Goal: Task Accomplishment & Management: Manage account settings

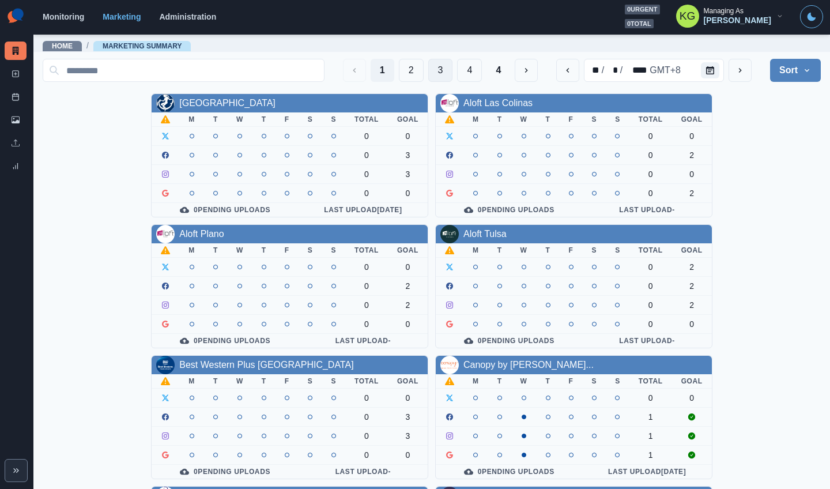
click at [428, 73] on button "3" at bounding box center [440, 70] width 25 height 23
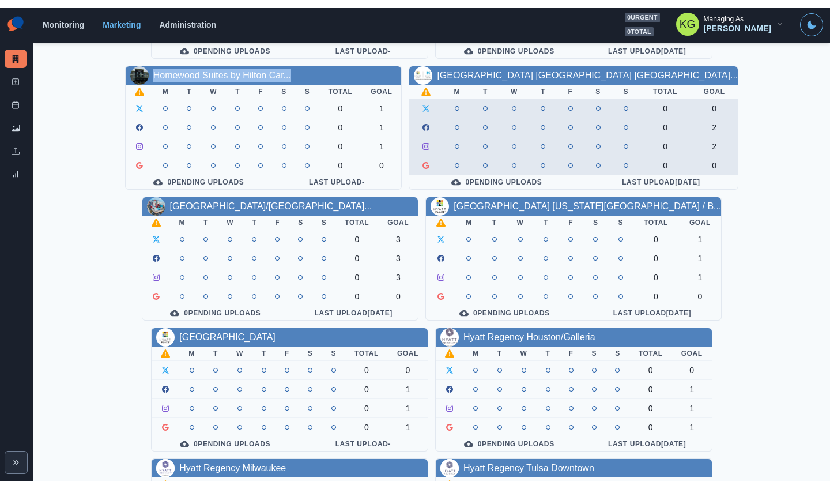
scroll to position [277, 0]
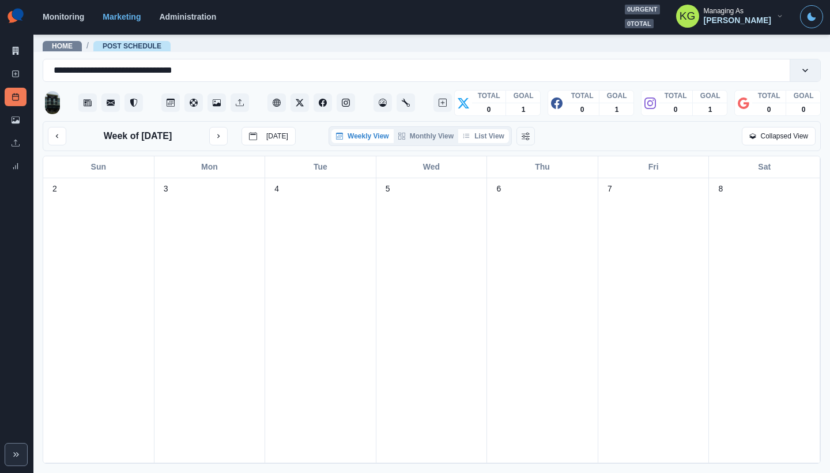
click at [493, 137] on button "List View" at bounding box center [483, 136] width 51 height 14
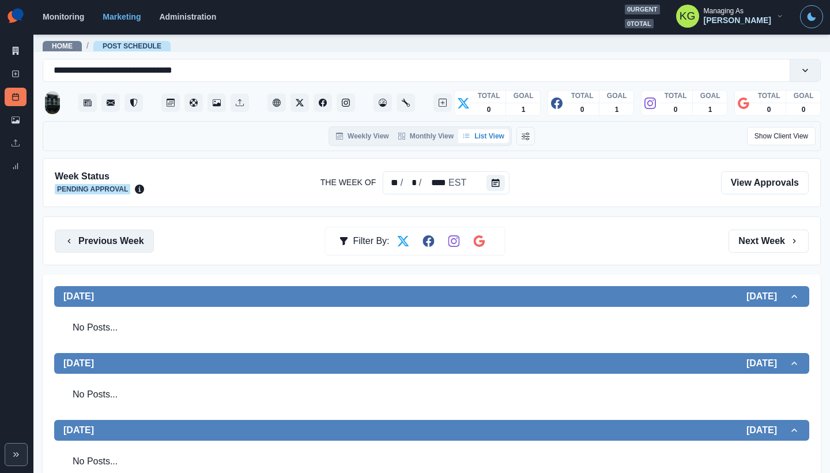
click at [116, 245] on button "Previous Week" at bounding box center [104, 240] width 99 height 23
click at [137, 244] on button "Previous Week" at bounding box center [104, 240] width 99 height 23
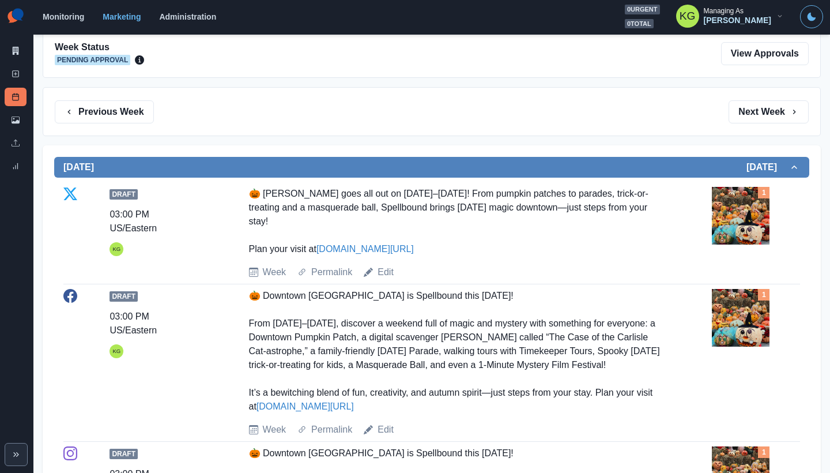
scroll to position [21, 0]
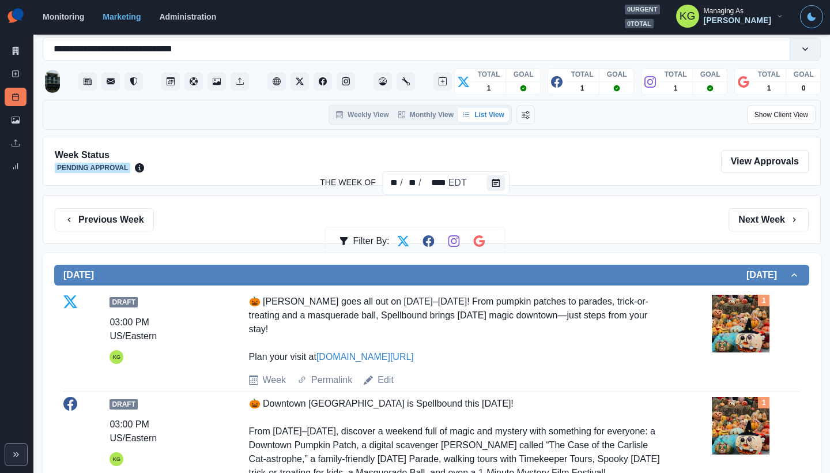
click at [740, 322] on img at bounding box center [741, 323] width 58 height 58
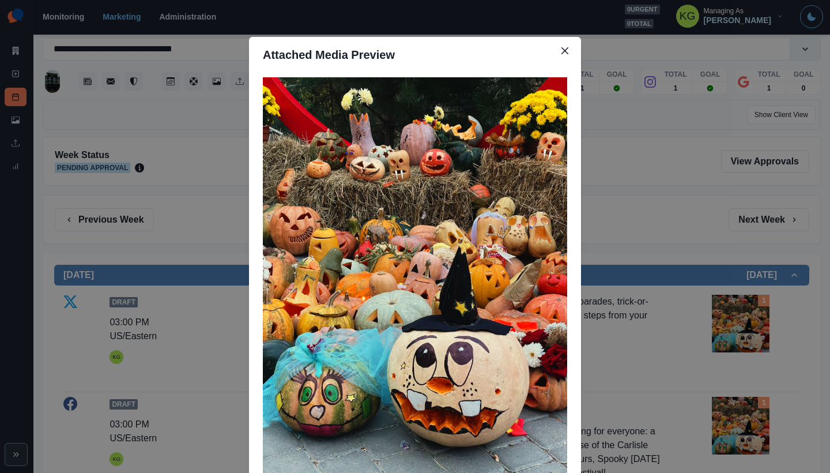
scroll to position [54, 0]
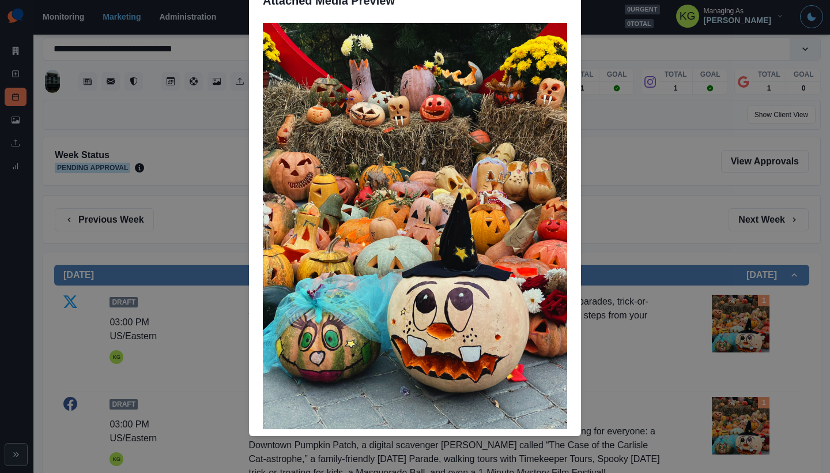
click at [648, 208] on div "Attached Media Preview" at bounding box center [415, 236] width 830 height 473
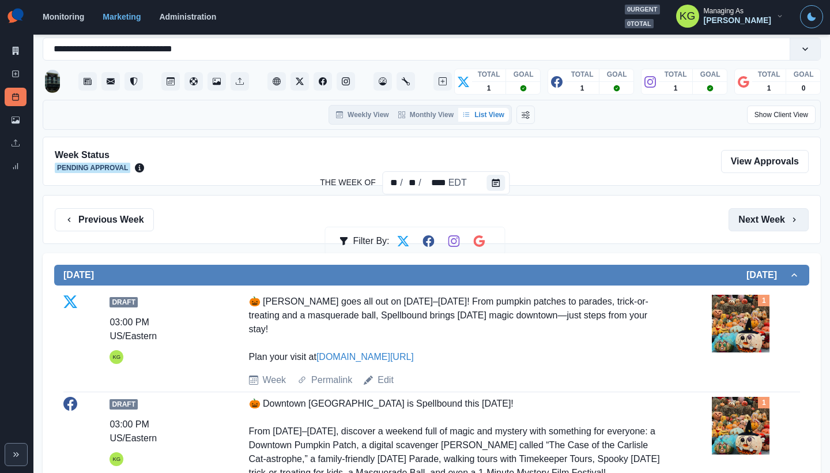
click at [775, 213] on button "Next Week" at bounding box center [768, 219] width 80 height 23
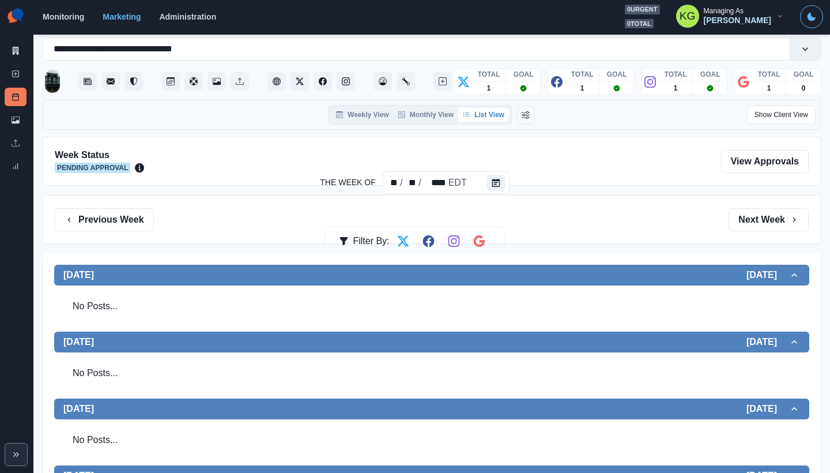
scroll to position [399, 0]
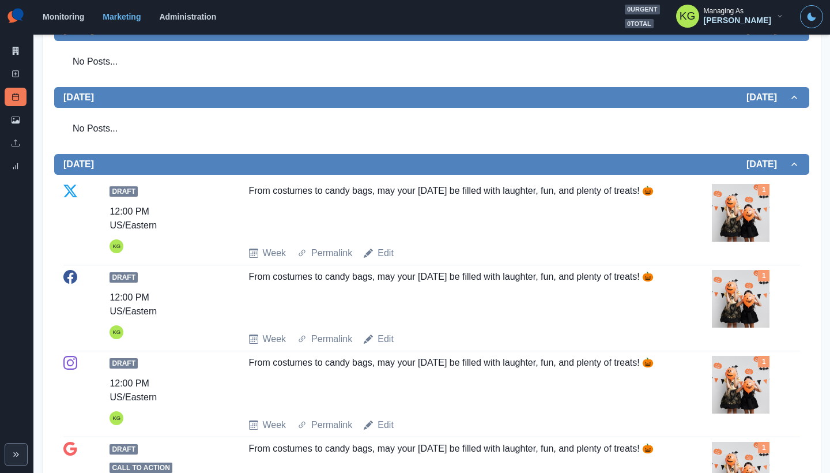
click at [393, 254] on div "Week Permalink Edit" at bounding box center [478, 253] width 459 height 14
click at [381, 252] on link "Edit" at bounding box center [385, 253] width 16 height 14
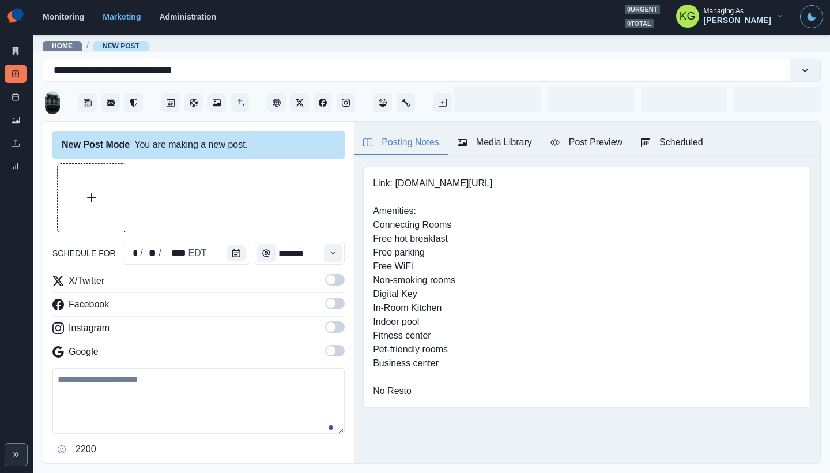
type input "********"
type textarea "**********"
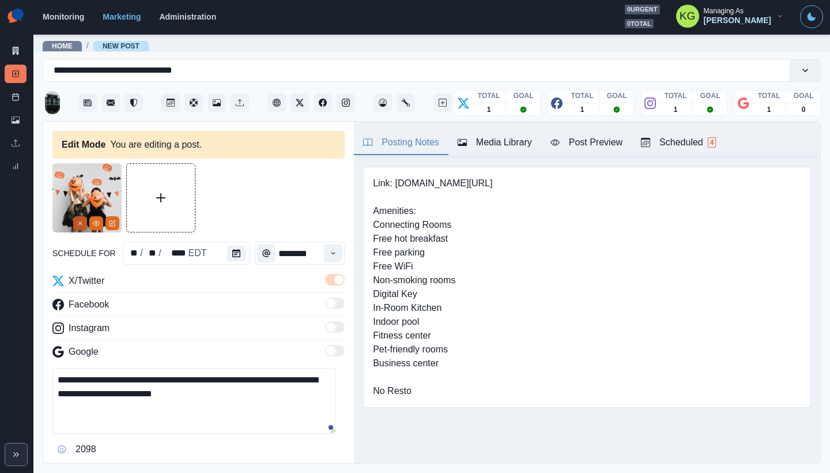
click at [79, 226] on icon "Remove" at bounding box center [80, 223] width 7 height 7
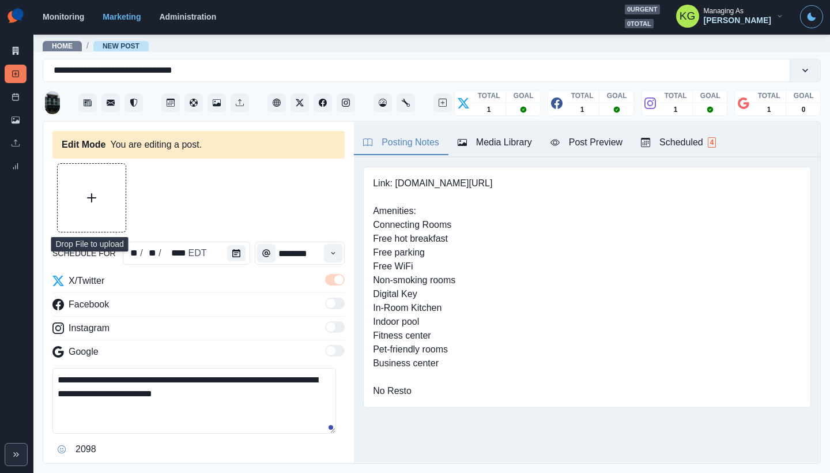
click at [99, 200] on button "Upload Media" at bounding box center [92, 198] width 68 height 68
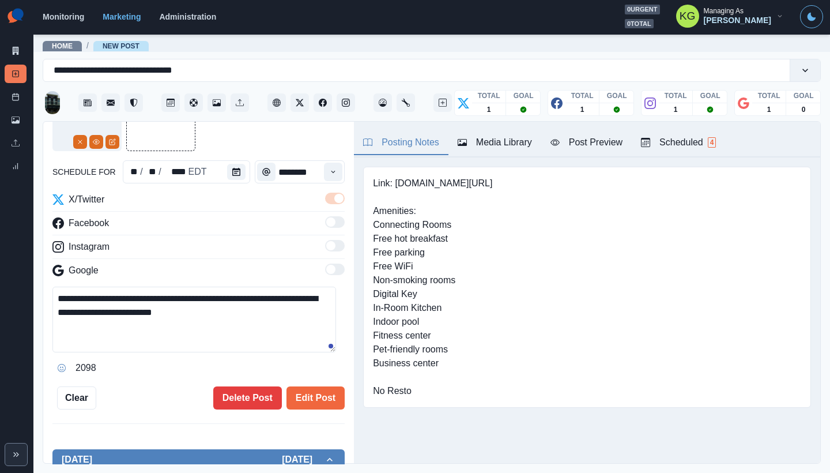
scroll to position [304, 0]
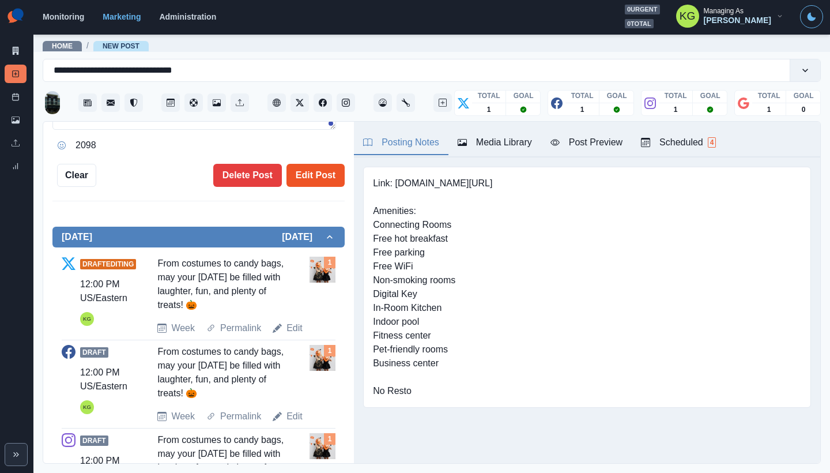
click at [308, 179] on button "Edit Post" at bounding box center [315, 175] width 58 height 23
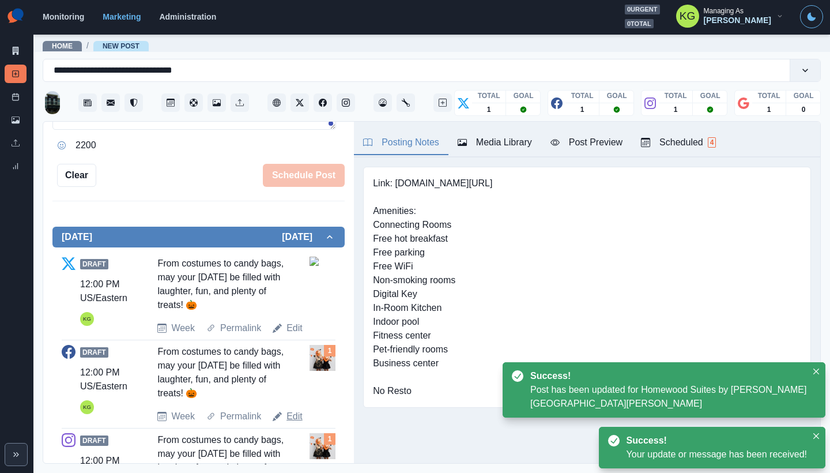
click at [292, 410] on link "Edit" at bounding box center [294, 416] width 16 height 14
type textarea "**********"
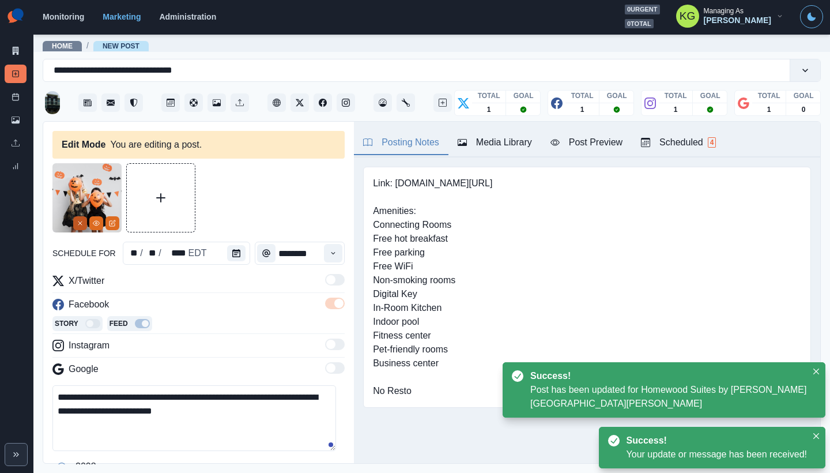
click at [81, 225] on icon "Remove" at bounding box center [80, 223] width 7 height 7
click at [483, 152] on button "Media Library" at bounding box center [494, 143] width 93 height 24
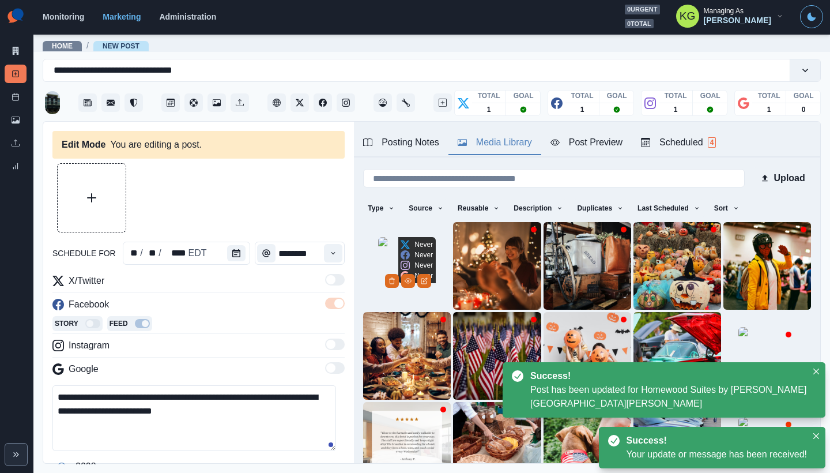
click at [378, 240] on img at bounding box center [407, 266] width 58 height 58
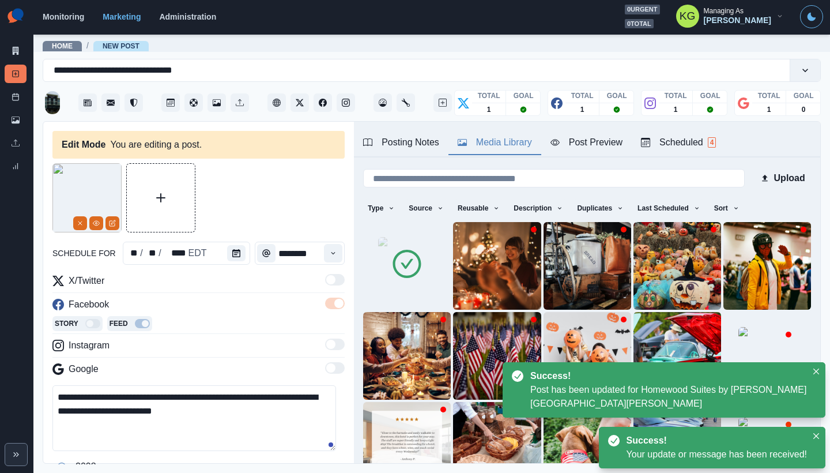
scroll to position [254, 0]
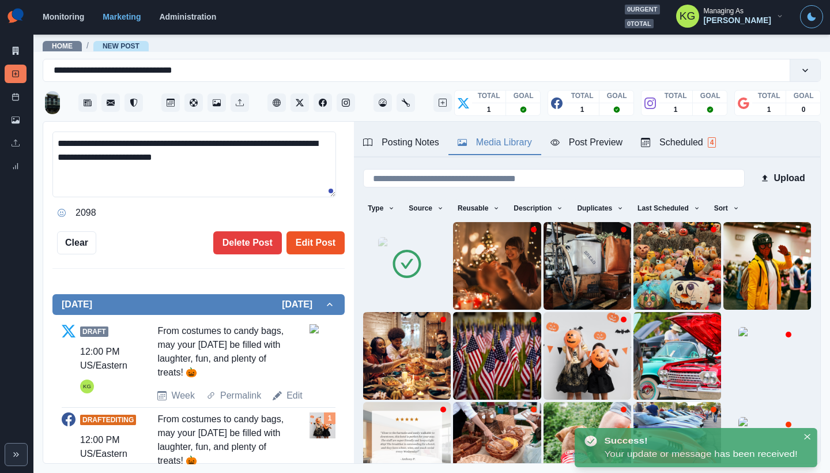
click at [311, 237] on button "Edit Post" at bounding box center [315, 242] width 58 height 23
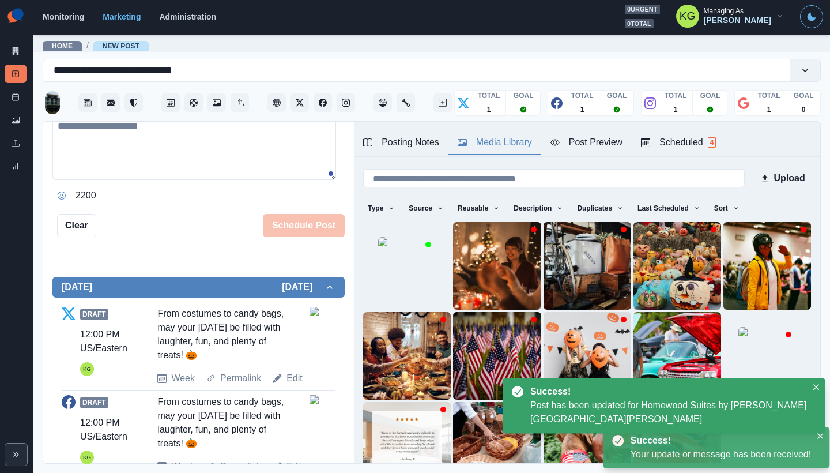
scroll to position [482, 0]
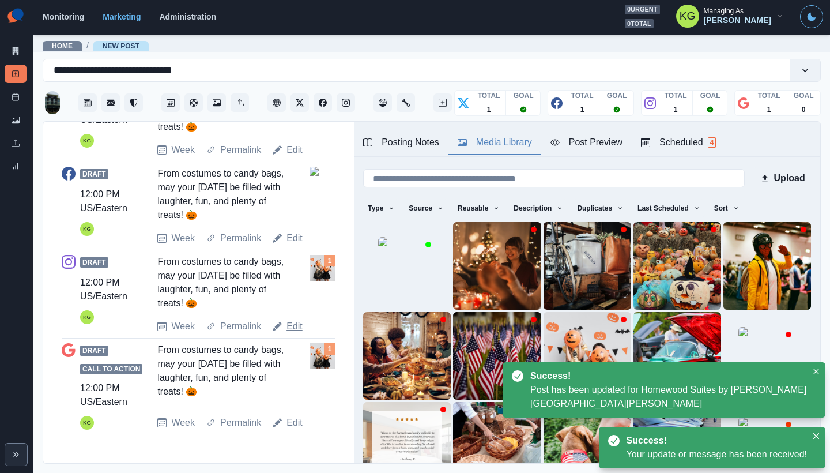
click at [297, 328] on link "Edit" at bounding box center [294, 326] width 16 height 14
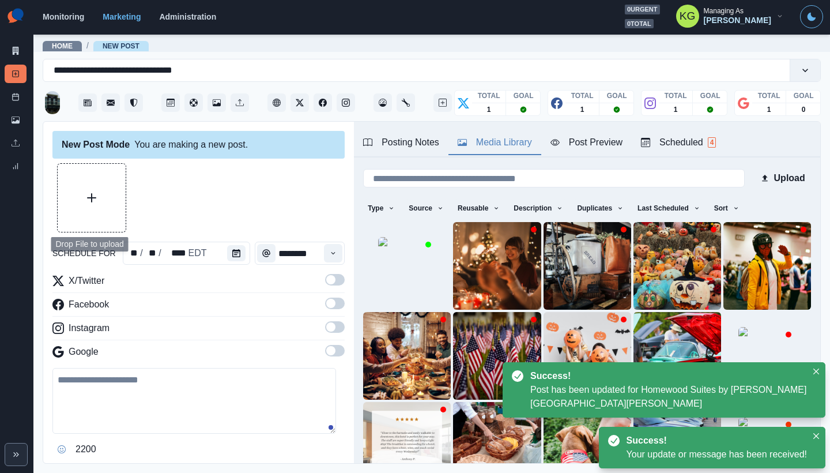
type textarea "**********"
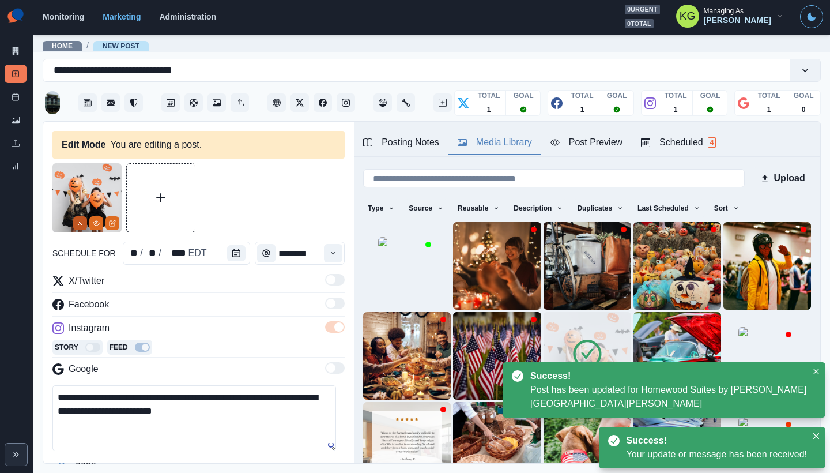
click at [83, 224] on icon "Remove" at bounding box center [80, 223] width 7 height 7
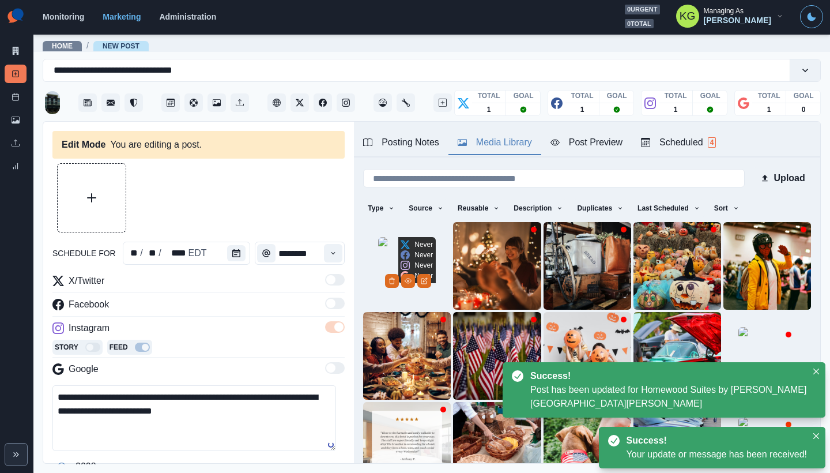
click at [380, 240] on img at bounding box center [407, 266] width 58 height 58
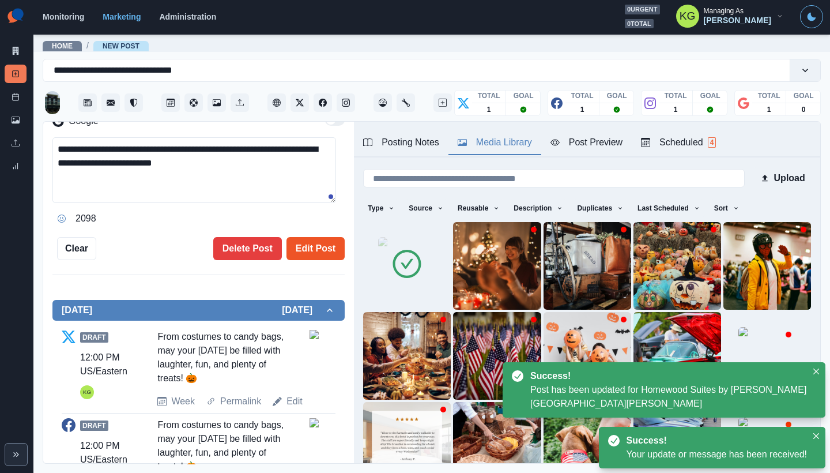
click at [312, 248] on button "Edit Post" at bounding box center [315, 248] width 58 height 23
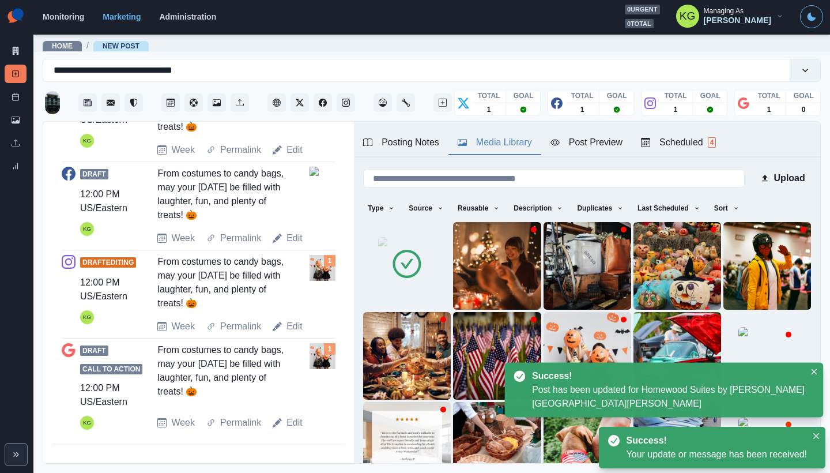
scroll to position [482, 0]
click at [298, 428] on div "Draft Call to Action 12:00 PM US/Eastern KG From costumes to candy bags, may yo…" at bounding box center [199, 386] width 274 height 96
drag, startPoint x: 294, startPoint y: 424, endPoint x: 295, endPoint y: 417, distance: 6.4
click at [294, 424] on link "Edit" at bounding box center [294, 422] width 16 height 14
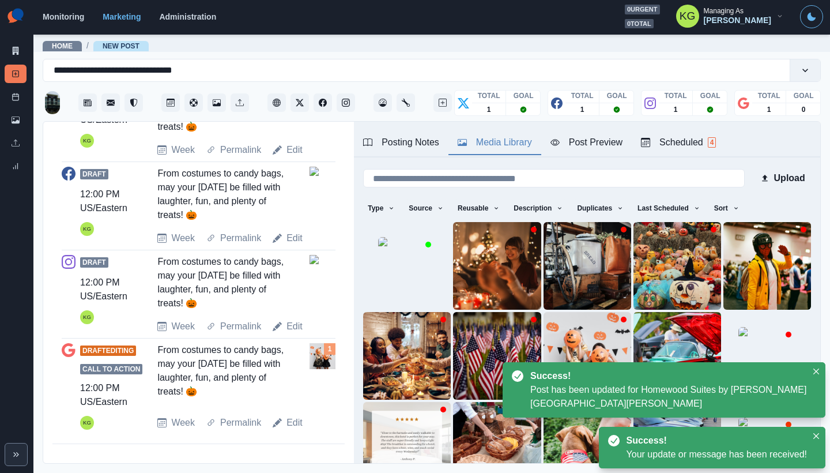
scroll to position [83, 0]
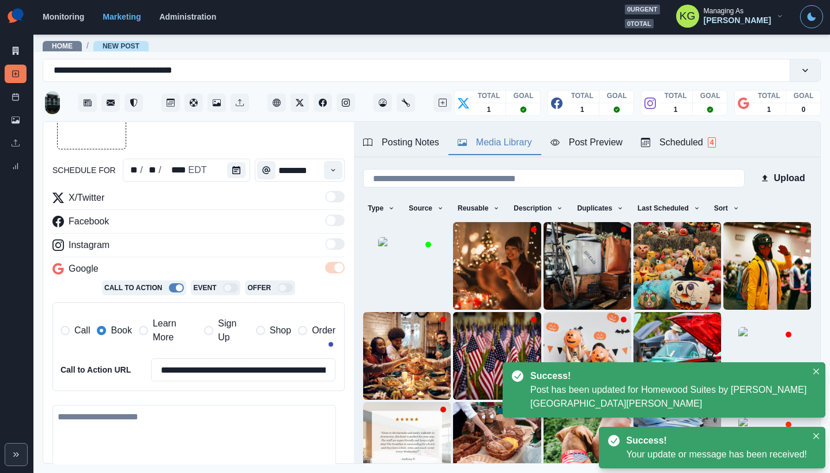
type textarea "**********"
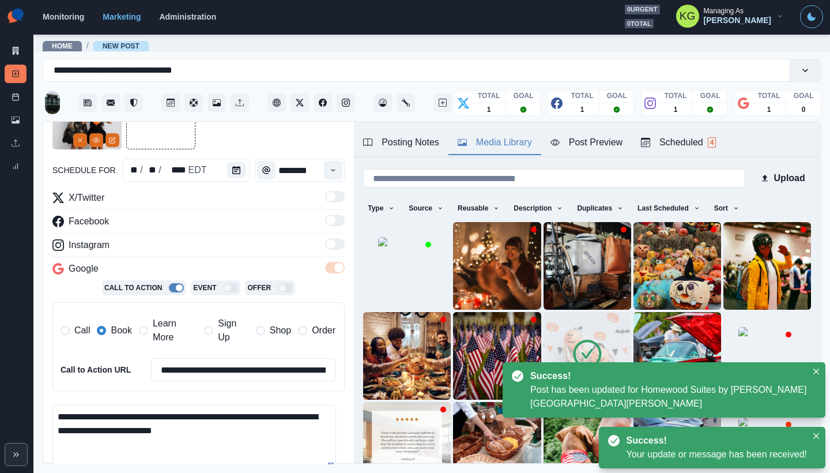
scroll to position [0, 0]
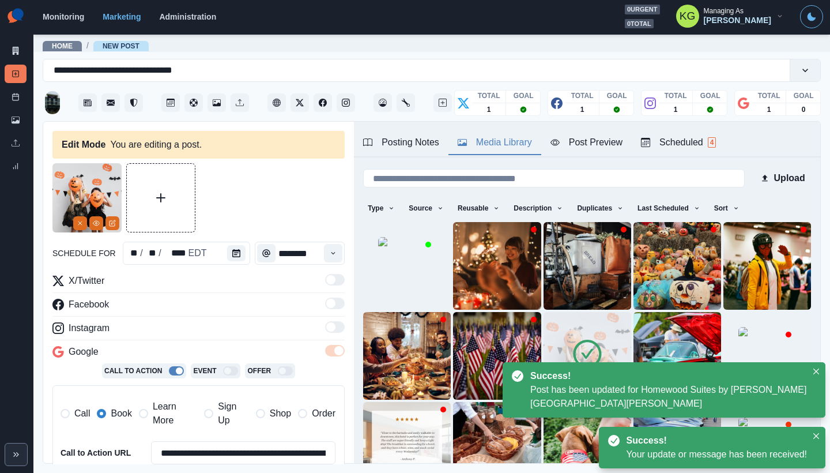
click at [76, 222] on button "Remove" at bounding box center [80, 223] width 14 height 14
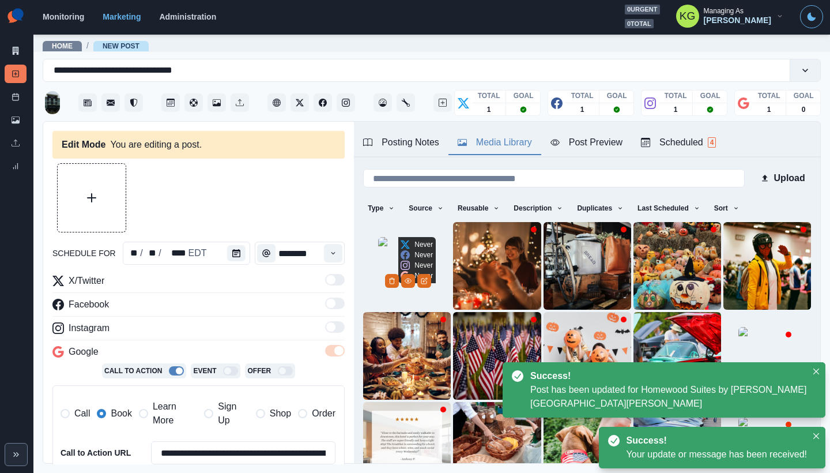
click at [378, 237] on img at bounding box center [407, 266] width 58 height 58
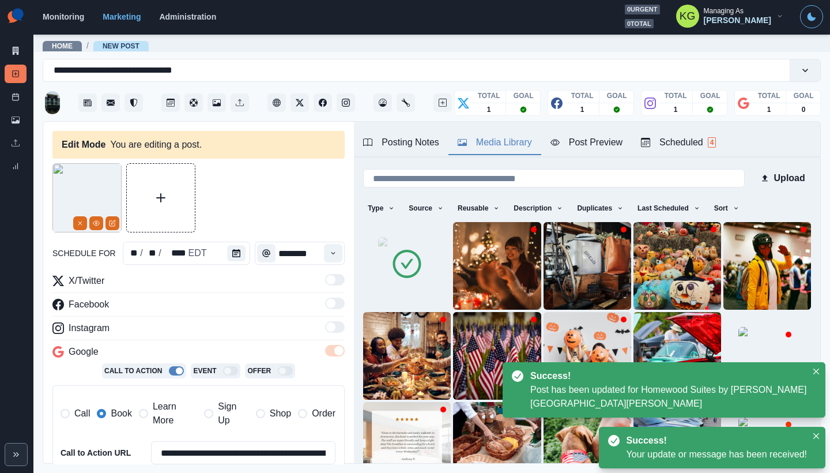
scroll to position [238, 0]
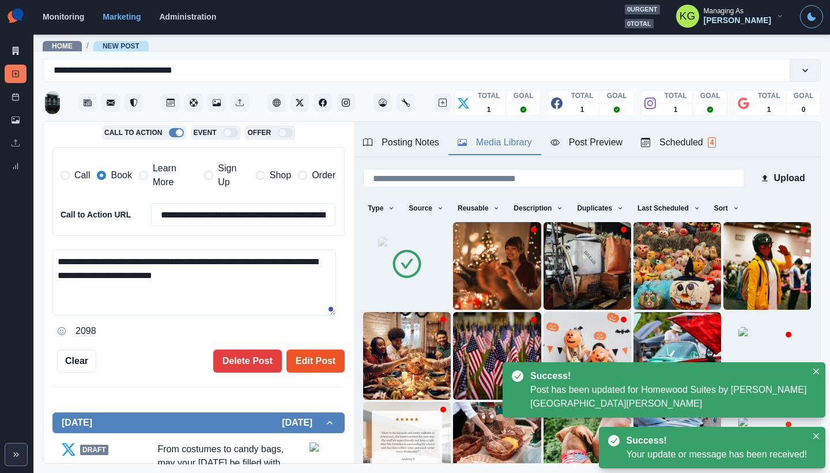
drag, startPoint x: 311, startPoint y: 358, endPoint x: 308, endPoint y: 353, distance: 5.9
click at [311, 358] on button "Edit Post" at bounding box center [315, 360] width 58 height 23
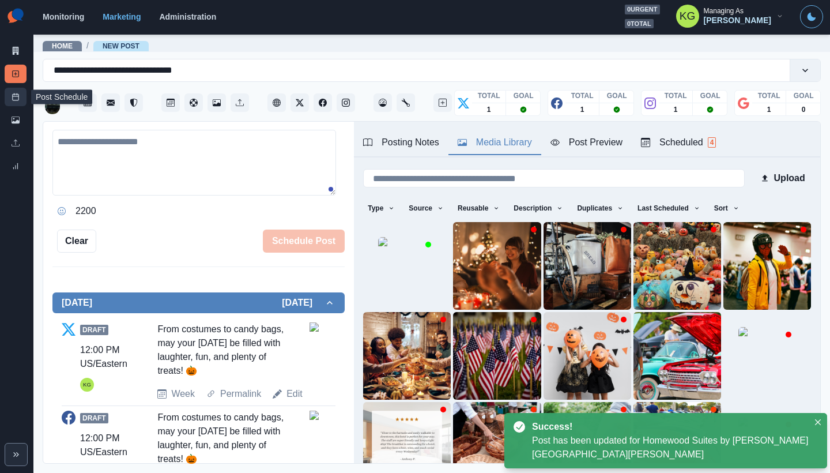
click at [16, 96] on icon at bounding box center [16, 97] width 8 height 8
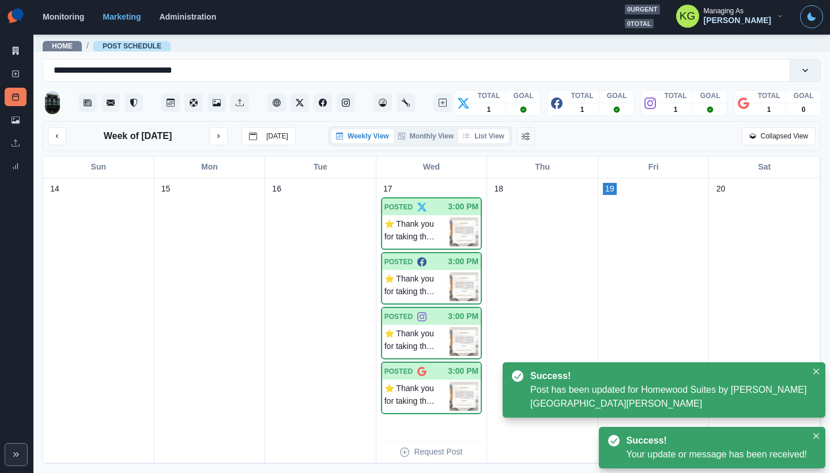
click at [490, 140] on button "List View" at bounding box center [483, 136] width 51 height 14
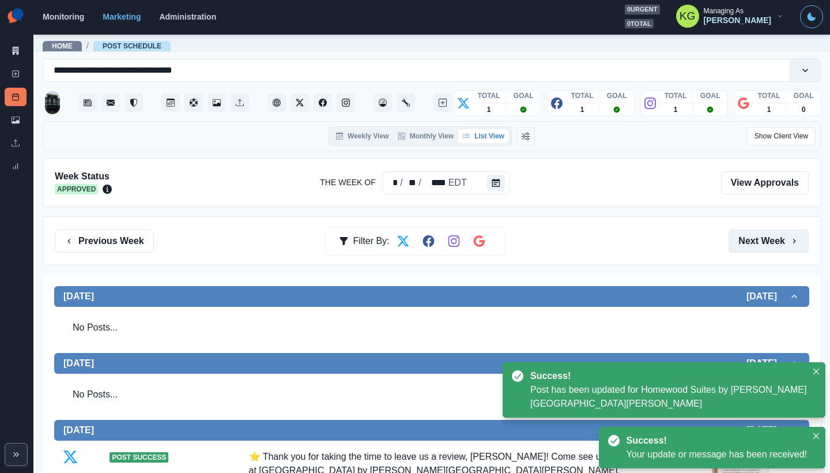
click at [739, 237] on button "Next Week" at bounding box center [768, 240] width 80 height 23
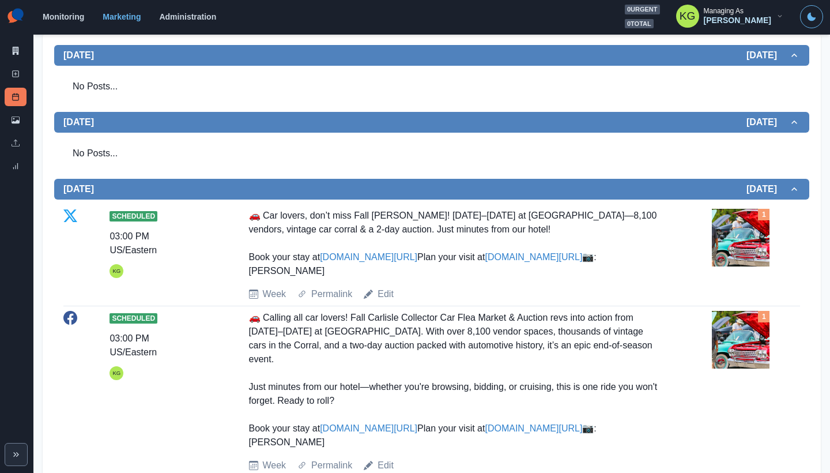
scroll to position [1, 0]
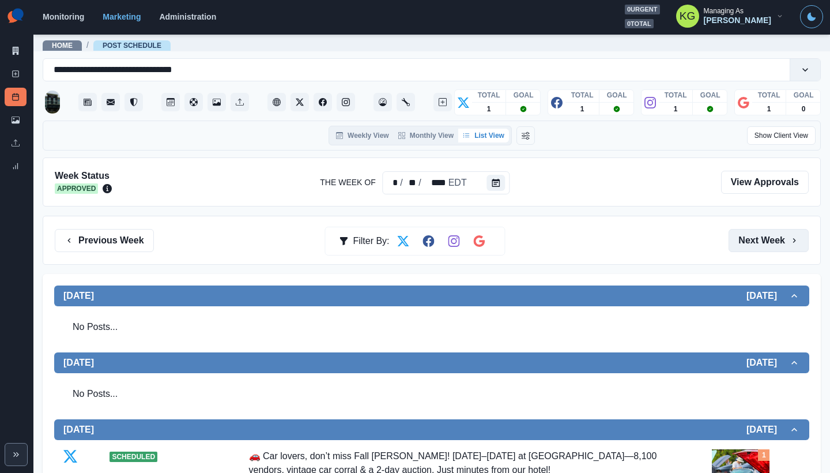
click at [736, 237] on button "Next Week" at bounding box center [768, 240] width 80 height 23
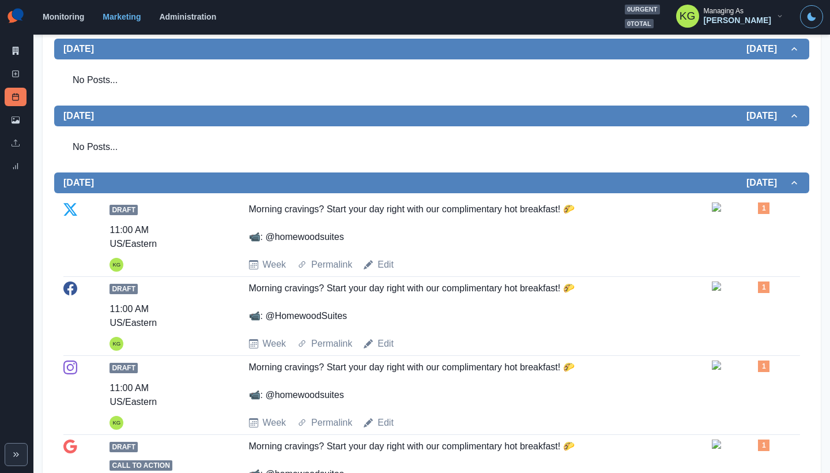
scroll to position [3, 0]
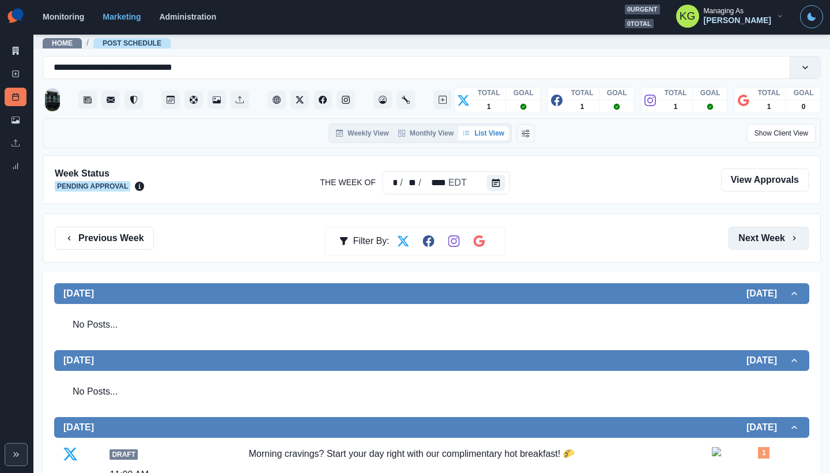
click at [736, 237] on button "Next Week" at bounding box center [768, 237] width 80 height 23
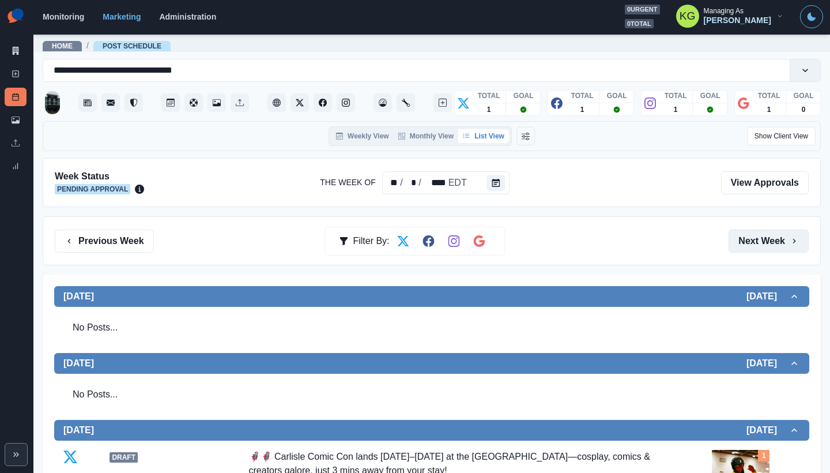
click at [743, 240] on button "Next Week" at bounding box center [768, 240] width 80 height 23
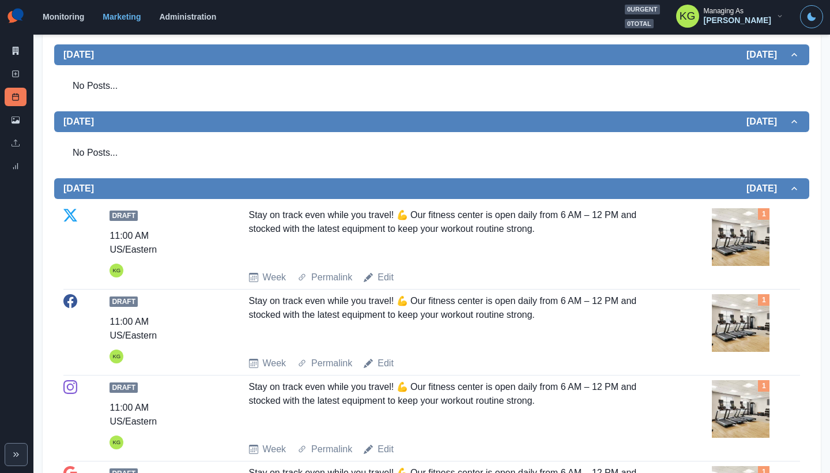
scroll to position [126, 0]
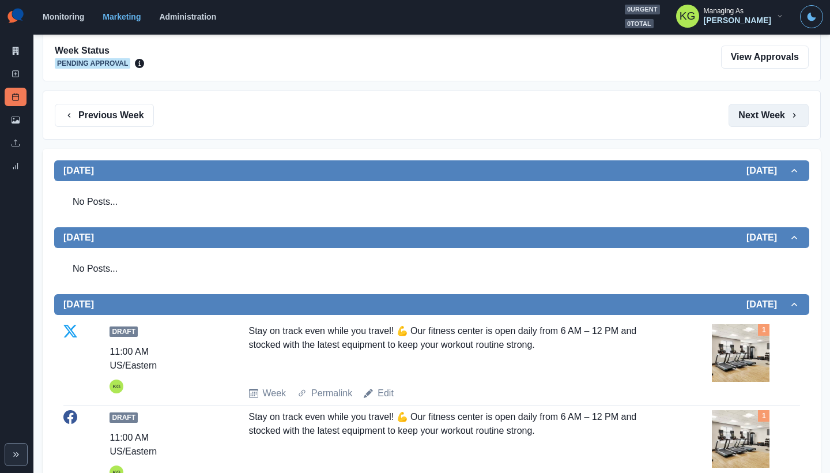
click at [769, 126] on button "Next Week" at bounding box center [768, 115] width 80 height 23
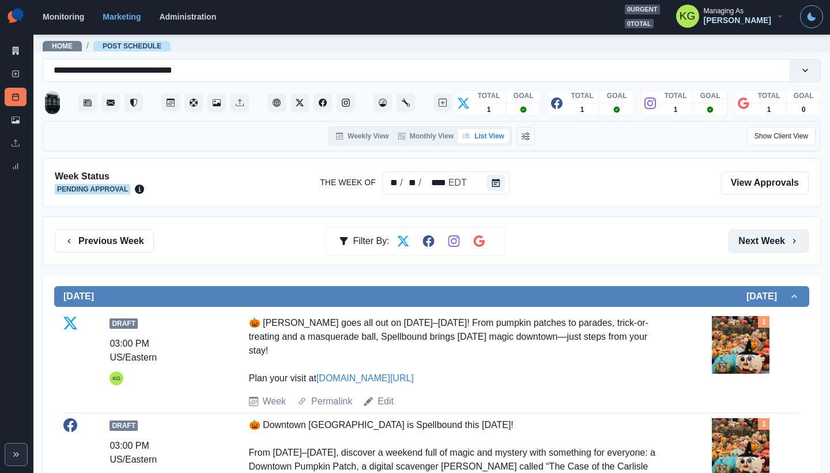
click at [764, 239] on button "Next Week" at bounding box center [768, 240] width 80 height 23
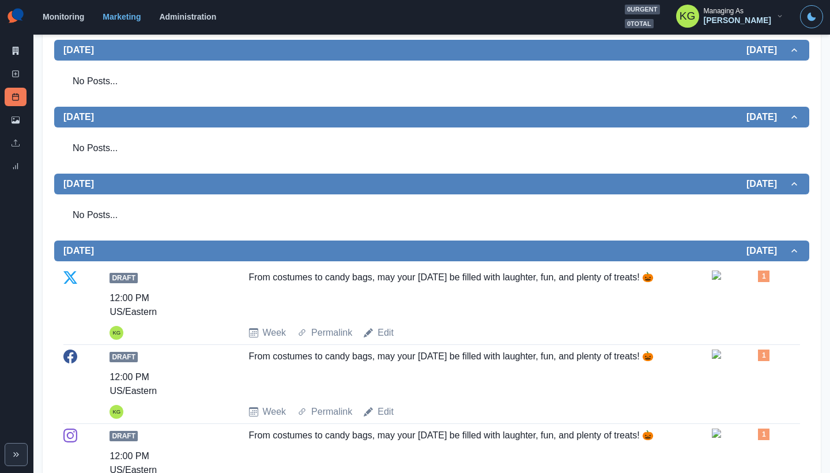
scroll to position [74, 0]
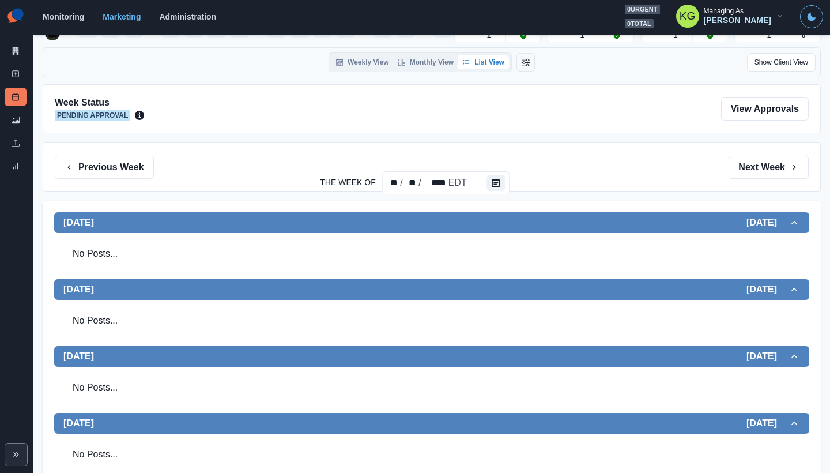
click at [128, 154] on div "Previous Week Filter By: Next Week" at bounding box center [432, 166] width 778 height 49
click at [121, 161] on button "Previous Week" at bounding box center [104, 167] width 99 height 23
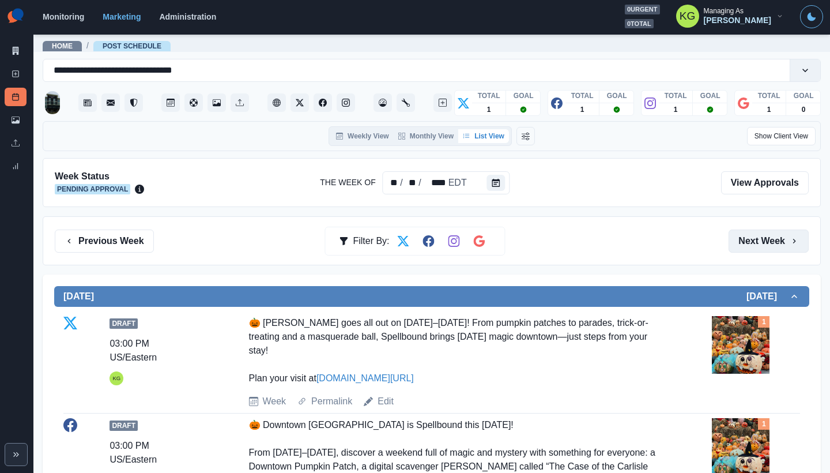
click at [767, 235] on button "Next Week" at bounding box center [768, 240] width 80 height 23
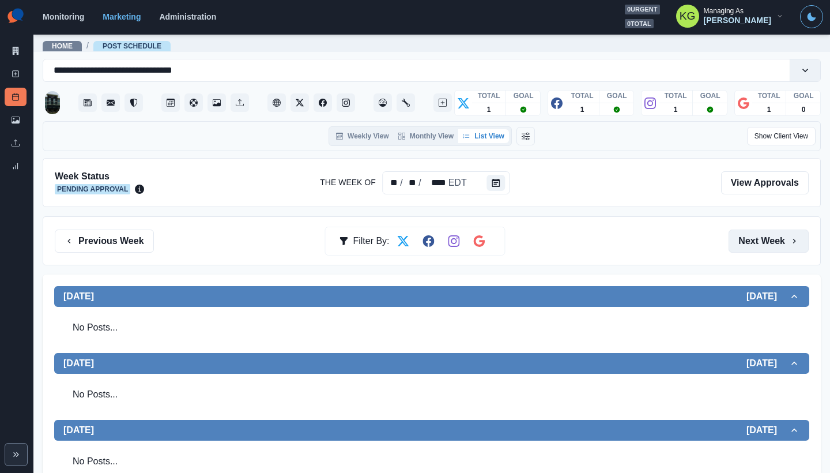
click at [766, 237] on button "Next Week" at bounding box center [768, 240] width 80 height 23
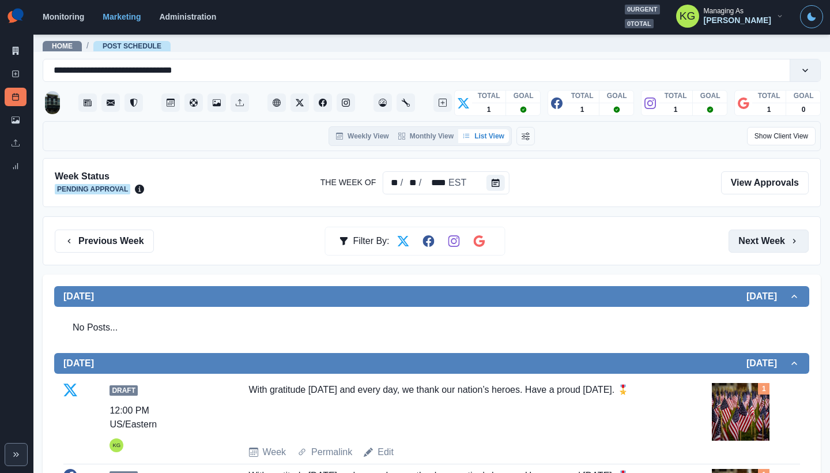
click at [766, 237] on button "Next Week" at bounding box center [768, 240] width 80 height 23
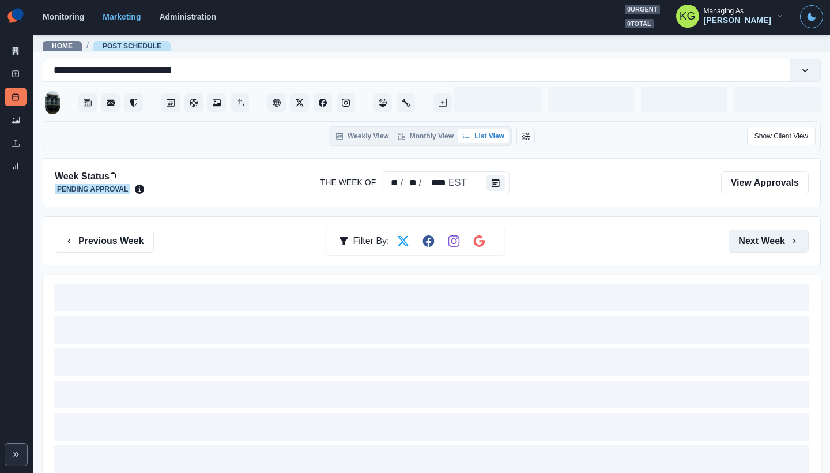
scroll to position [230, 0]
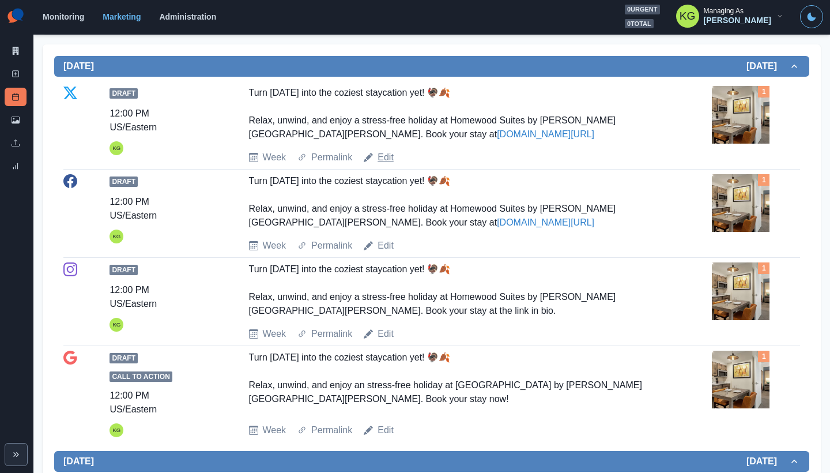
click at [391, 157] on link "Edit" at bounding box center [385, 157] width 16 height 14
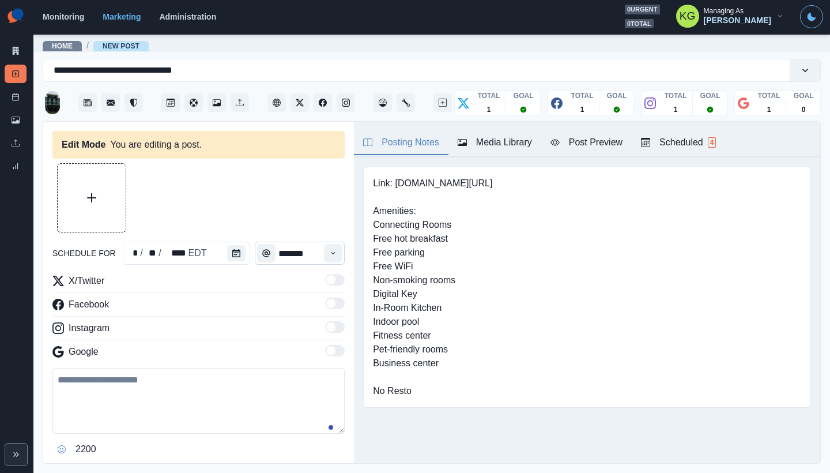
type input "********"
type textarea "**********"
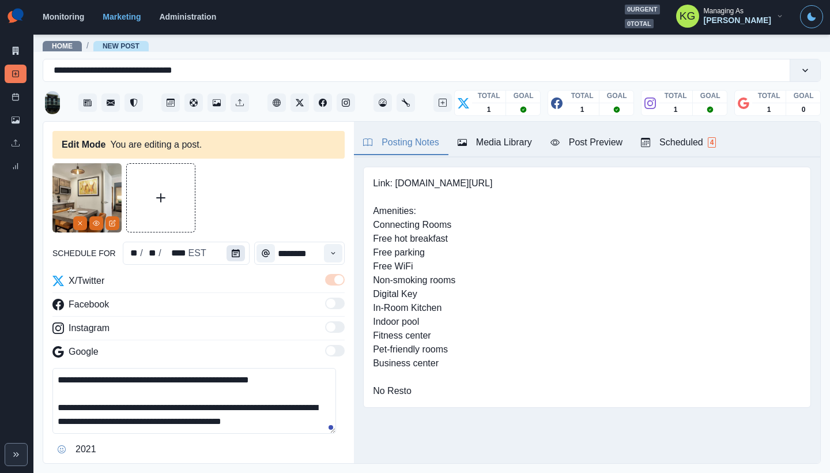
click at [235, 250] on icon "Calendar" at bounding box center [236, 253] width 8 height 8
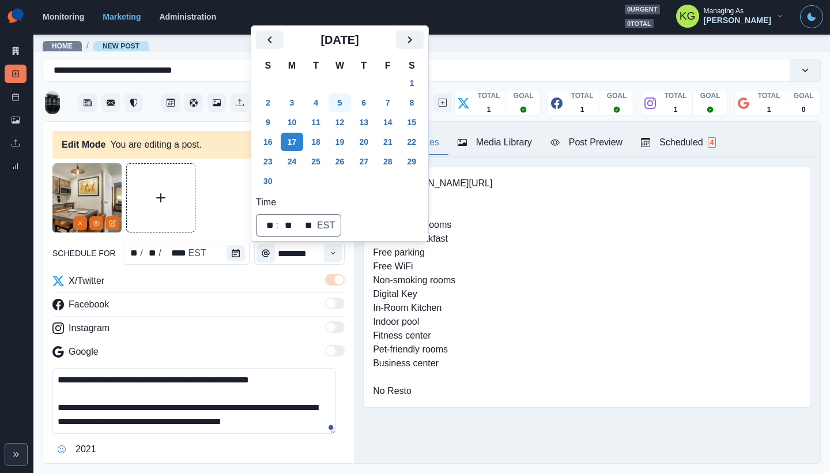
click at [347, 107] on button "5" at bounding box center [339, 102] width 23 height 18
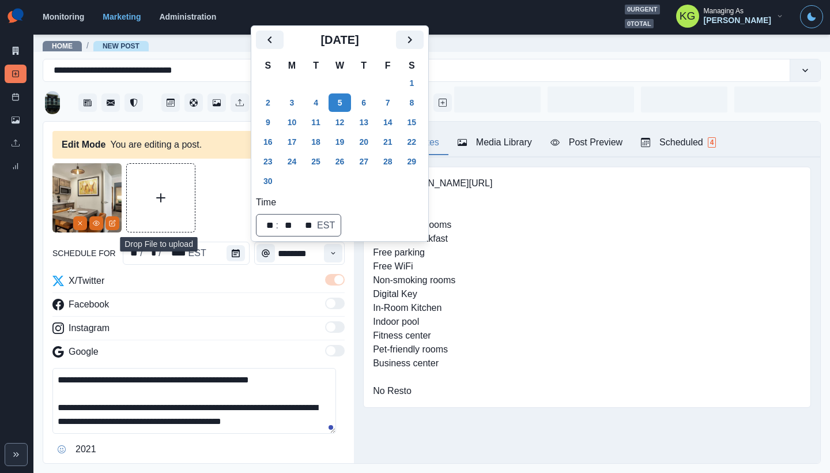
click at [213, 217] on div at bounding box center [198, 197] width 292 height 69
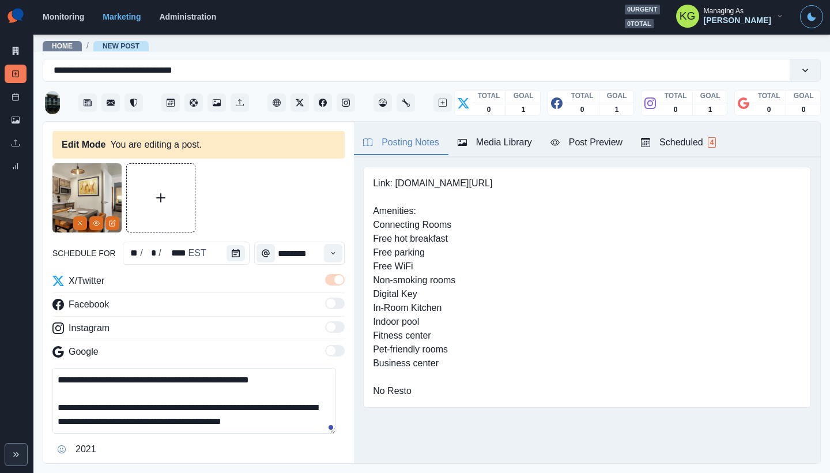
scroll to position [105, 0]
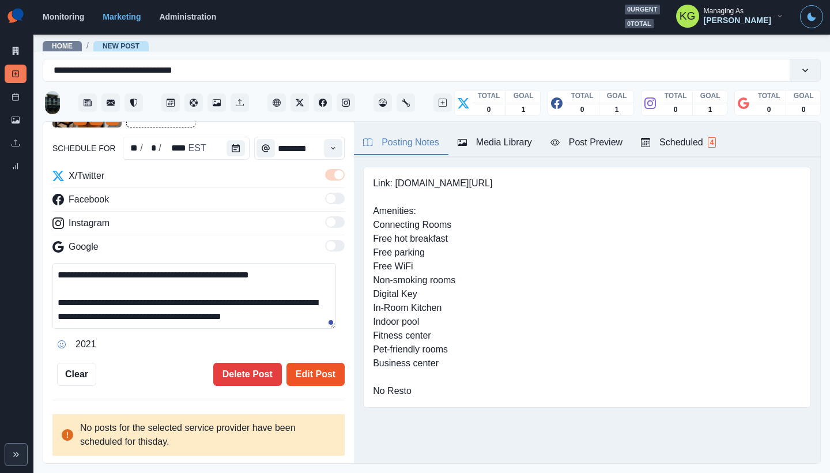
click at [305, 366] on button "Edit Post" at bounding box center [315, 373] width 58 height 23
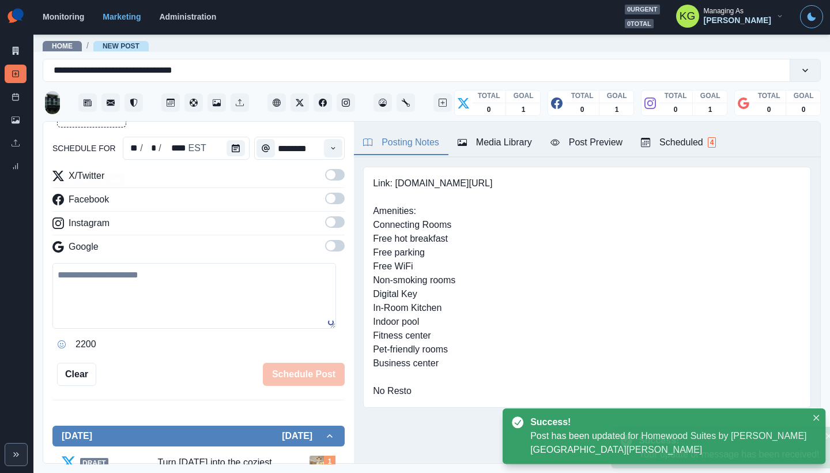
scroll to position [63, 0]
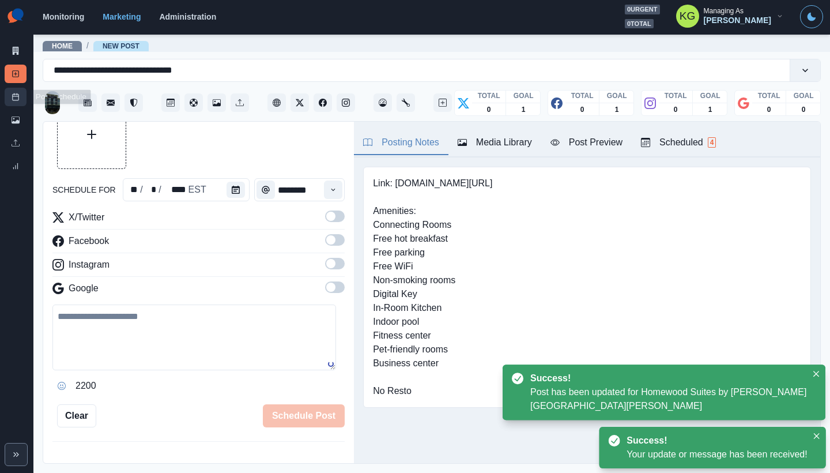
click at [18, 101] on link "Post Schedule" at bounding box center [16, 97] width 22 height 18
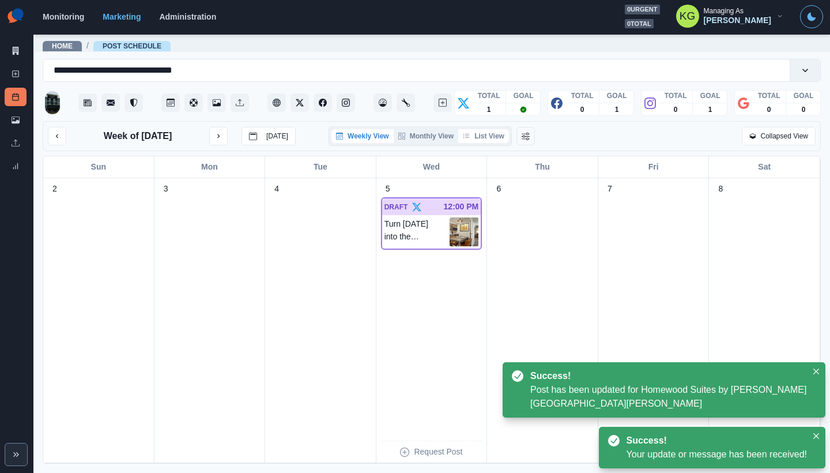
click at [492, 134] on button "List View" at bounding box center [483, 136] width 51 height 14
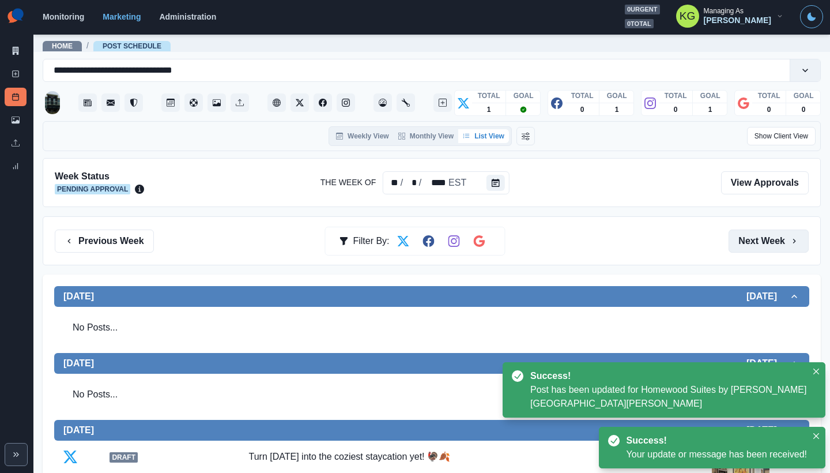
click at [754, 248] on button "Next Week" at bounding box center [768, 240] width 80 height 23
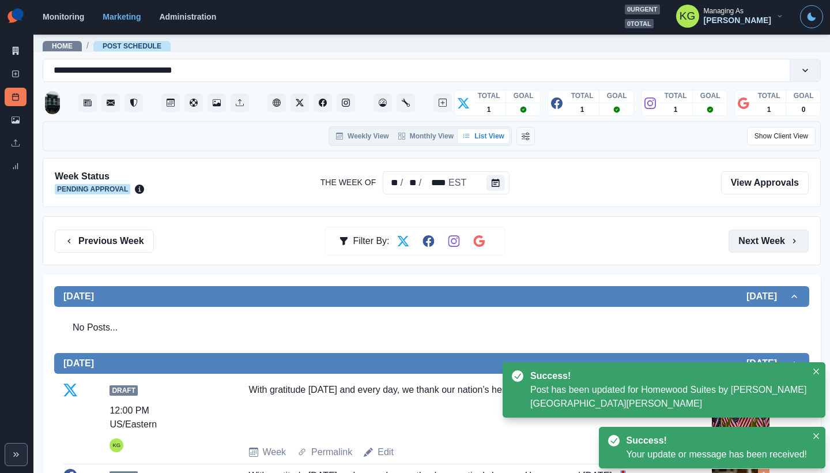
click at [754, 248] on button "Next Week" at bounding box center [768, 240] width 80 height 23
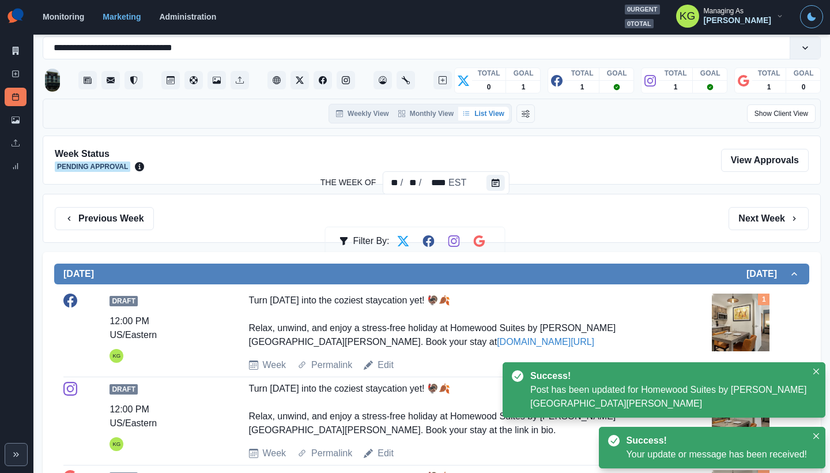
scroll to position [99, 0]
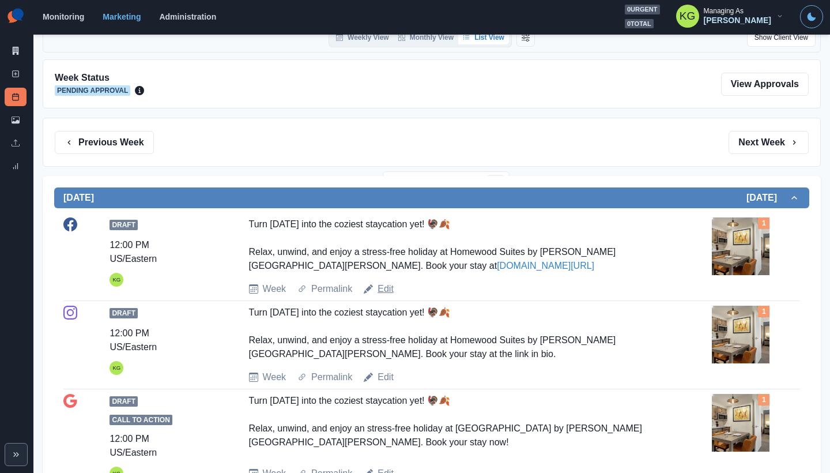
click at [380, 291] on link "Edit" at bounding box center [385, 289] width 16 height 14
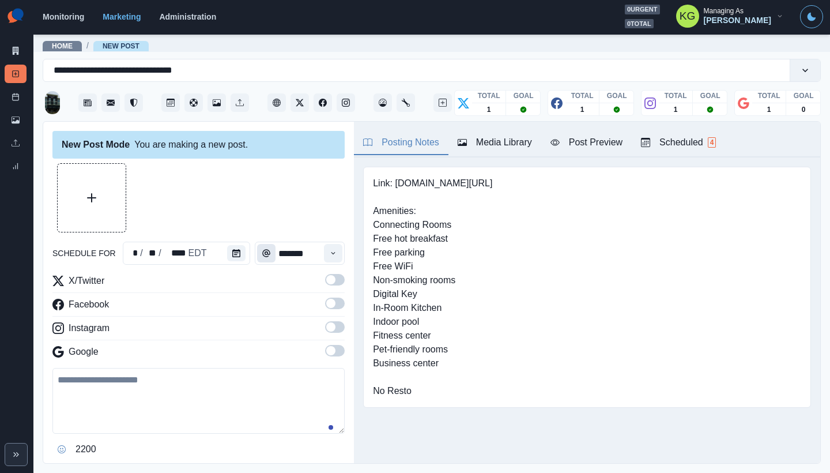
type input "********"
type textarea "**********"
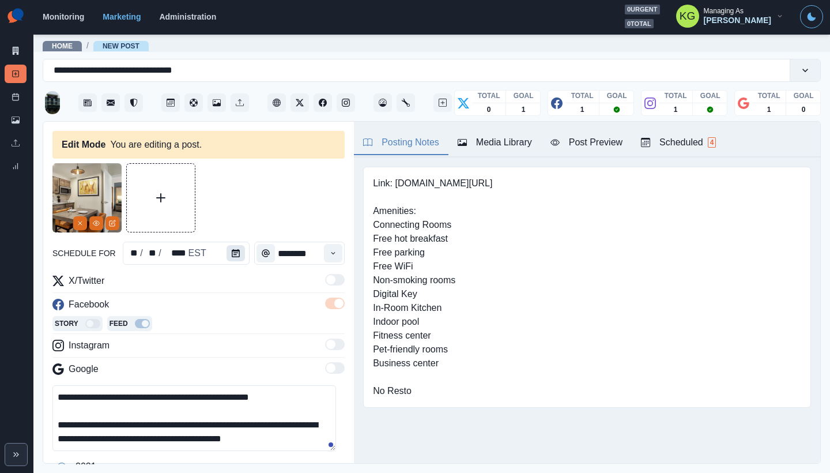
click at [232, 251] on icon "Calendar" at bounding box center [236, 253] width 8 height 8
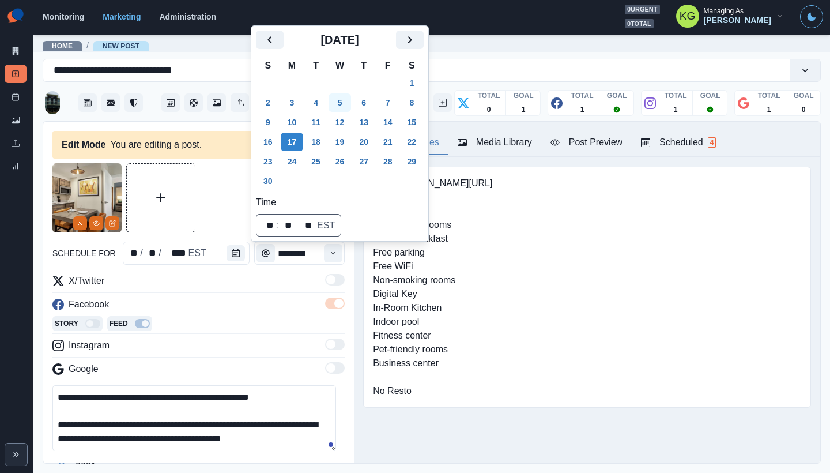
click at [341, 107] on button "5" at bounding box center [339, 102] width 23 height 18
click at [228, 197] on div at bounding box center [198, 197] width 292 height 69
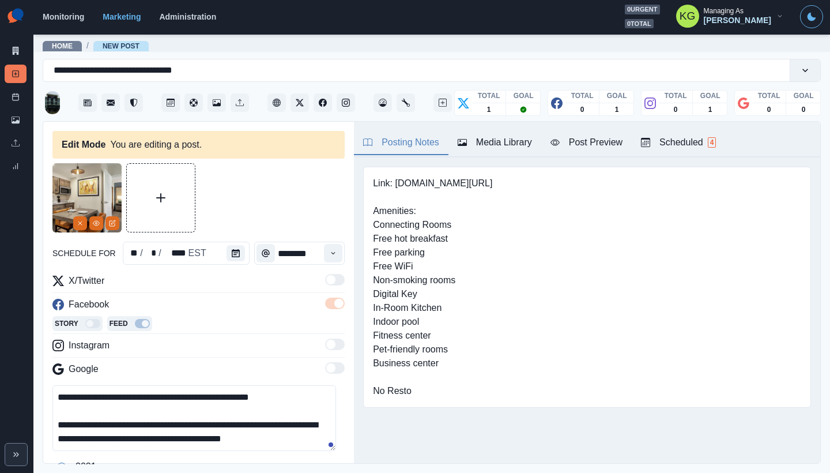
scroll to position [258, 0]
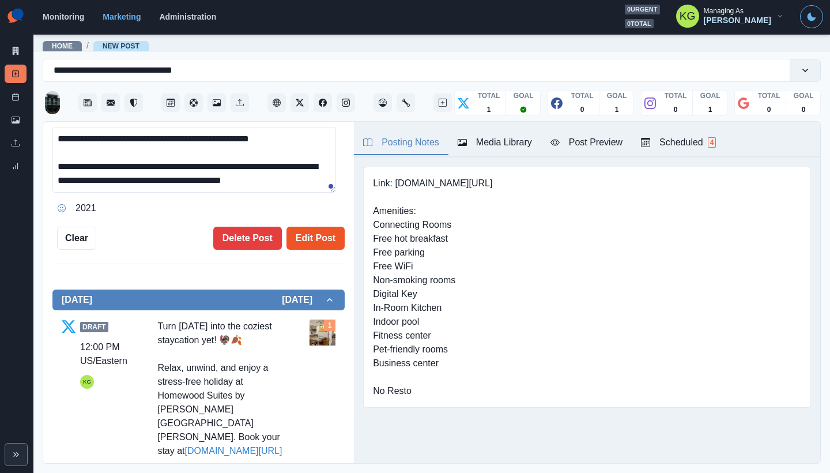
click at [314, 237] on button "Edit Post" at bounding box center [315, 237] width 58 height 23
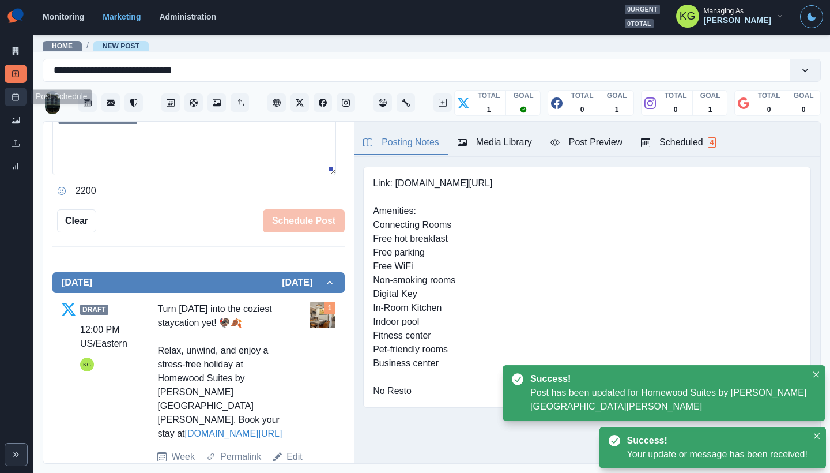
click at [14, 98] on icon at bounding box center [16, 97] width 8 height 8
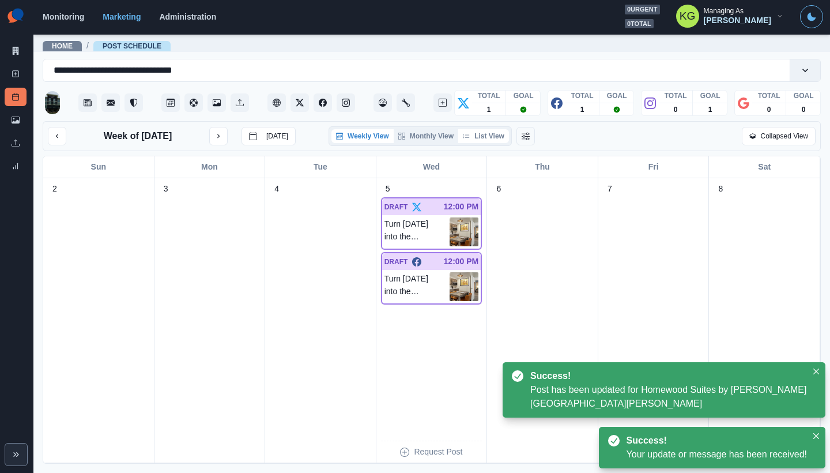
click at [474, 133] on button "List View" at bounding box center [483, 136] width 51 height 14
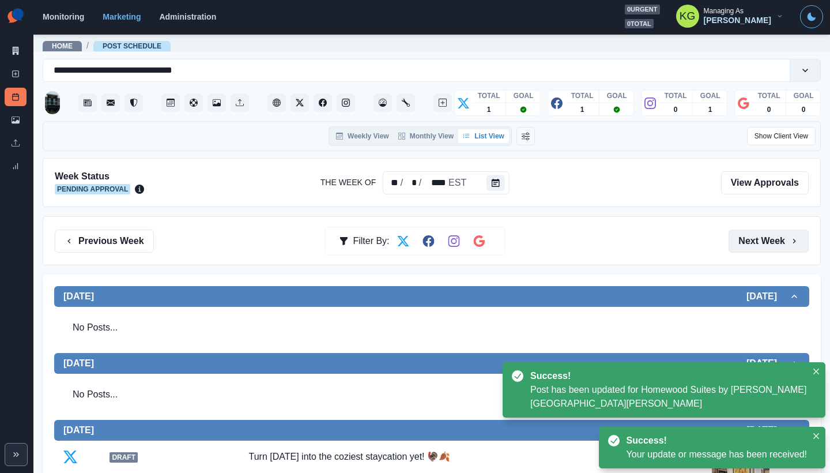
click at [762, 234] on button "Next Week" at bounding box center [768, 240] width 80 height 23
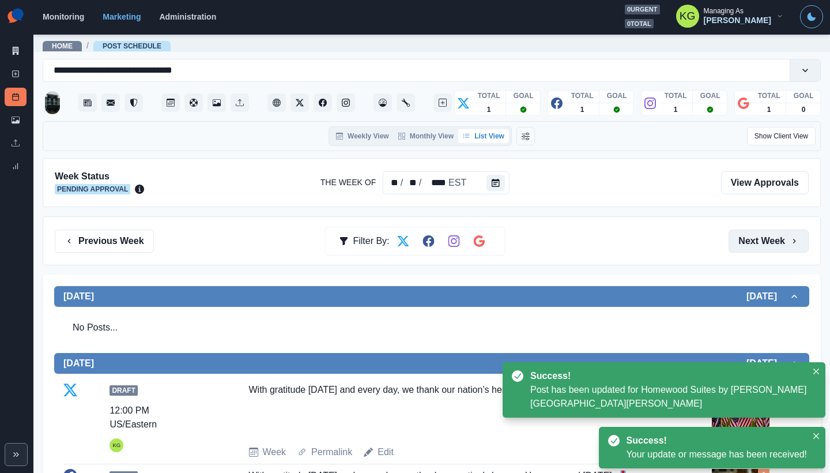
click at [762, 234] on button "Next Week" at bounding box center [768, 240] width 80 height 23
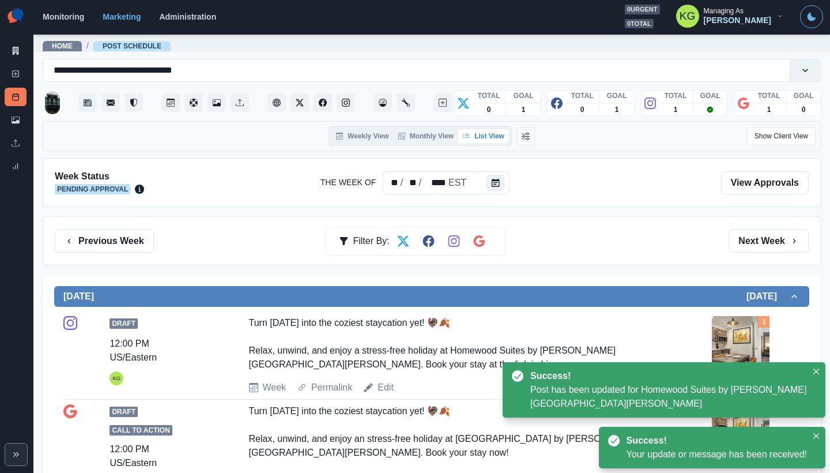
scroll to position [222, 0]
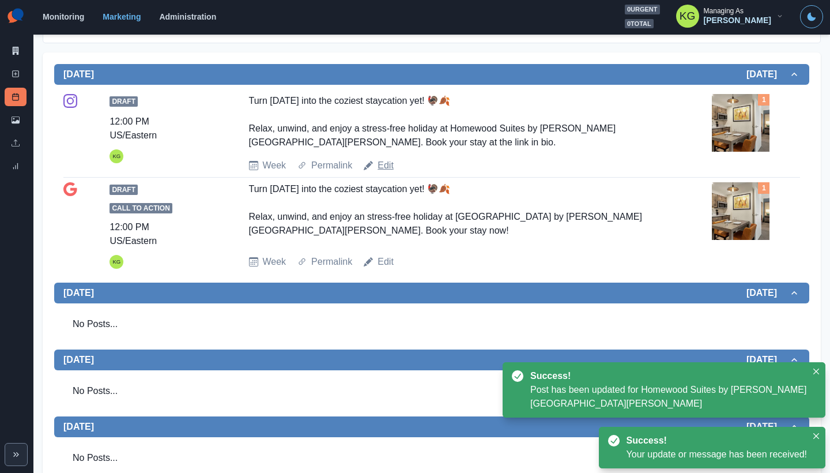
click at [384, 167] on link "Edit" at bounding box center [385, 165] width 16 height 14
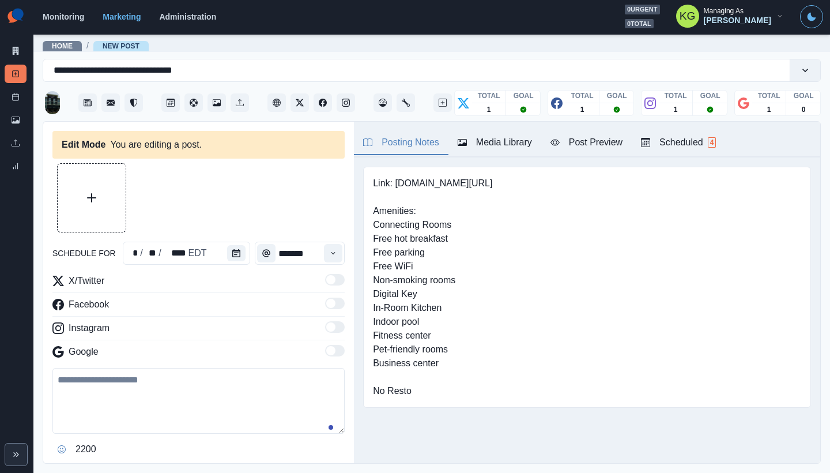
type input "********"
type textarea "**********"
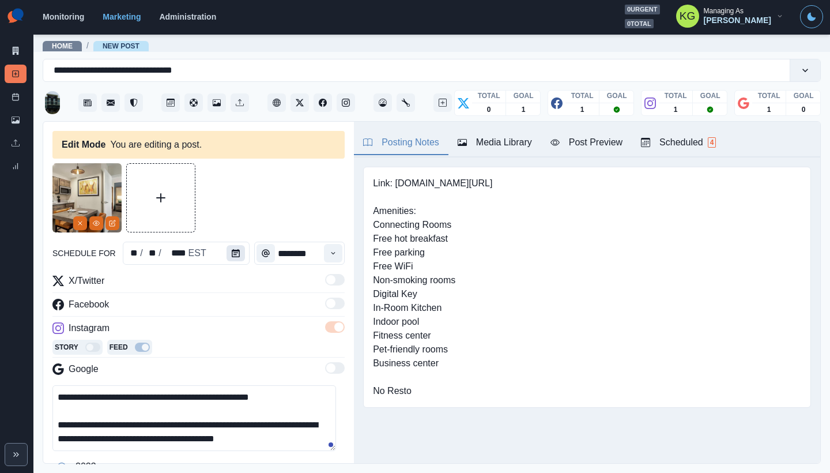
click at [229, 248] on button "Calendar" at bounding box center [235, 253] width 18 height 16
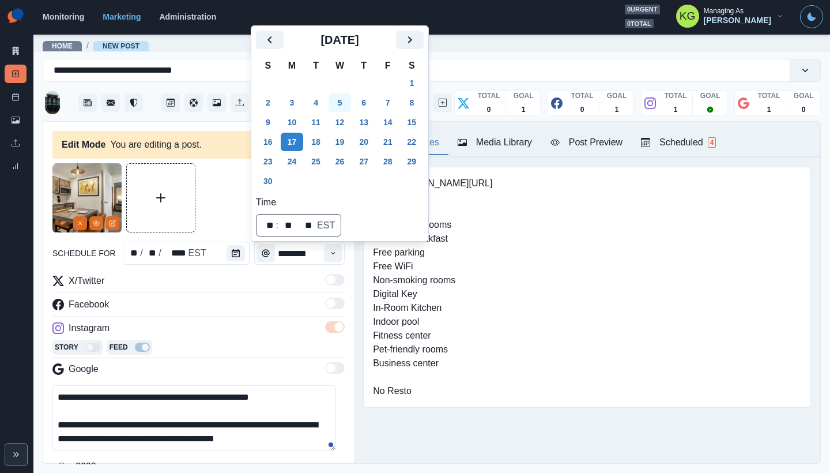
click at [347, 100] on button "5" at bounding box center [339, 102] width 23 height 18
click at [242, 186] on div at bounding box center [198, 197] width 292 height 69
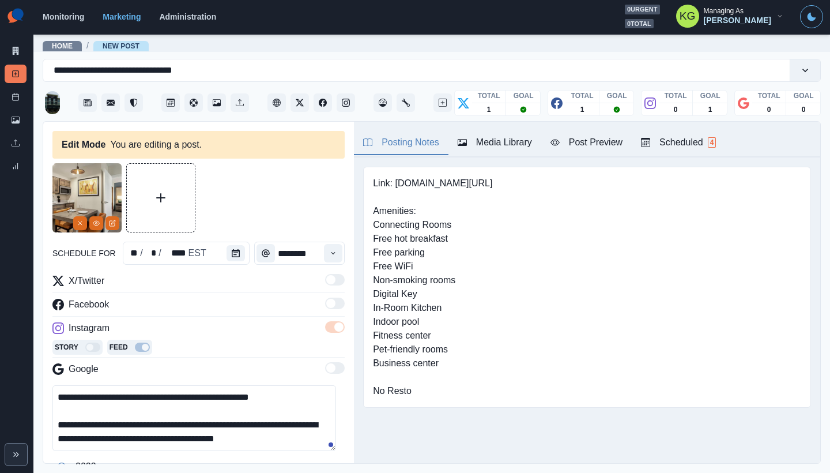
scroll to position [95, 0]
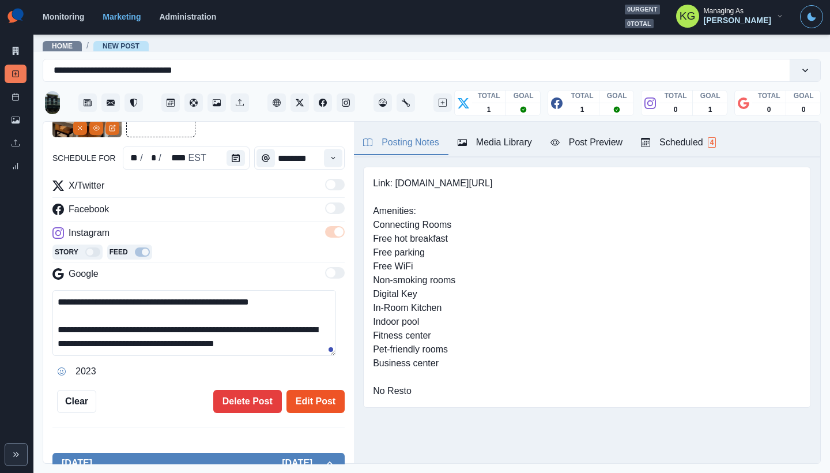
click at [304, 399] on button "Edit Post" at bounding box center [315, 401] width 58 height 23
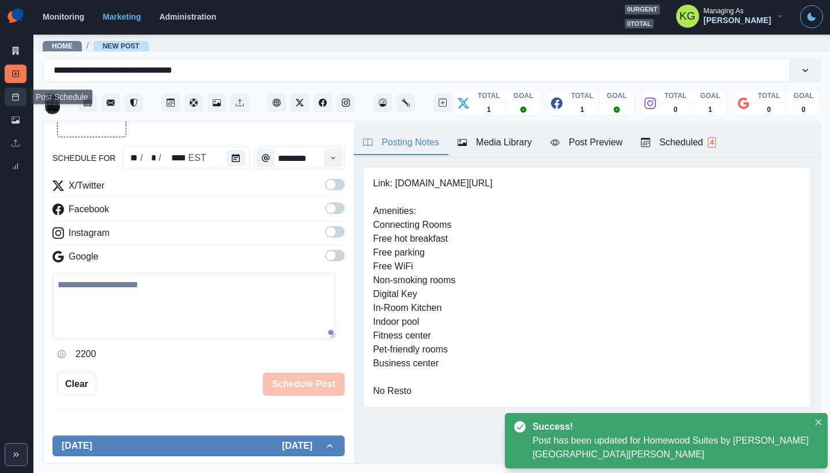
click at [12, 100] on icon at bounding box center [16, 97] width 8 height 8
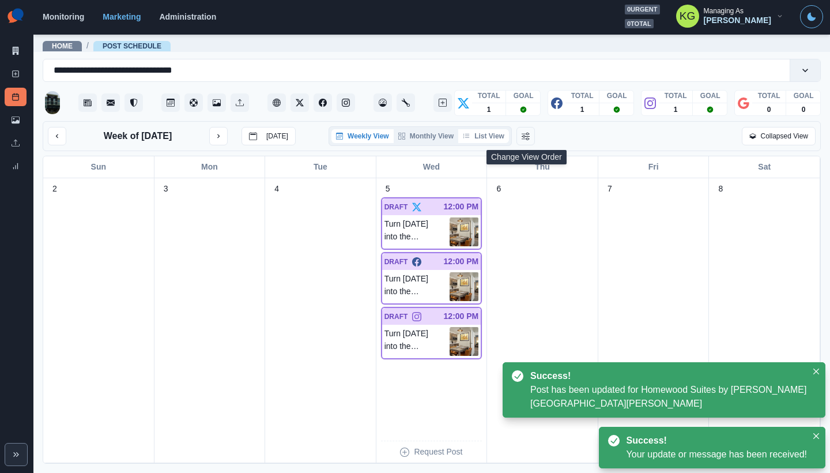
click at [491, 133] on button "List View" at bounding box center [483, 136] width 51 height 14
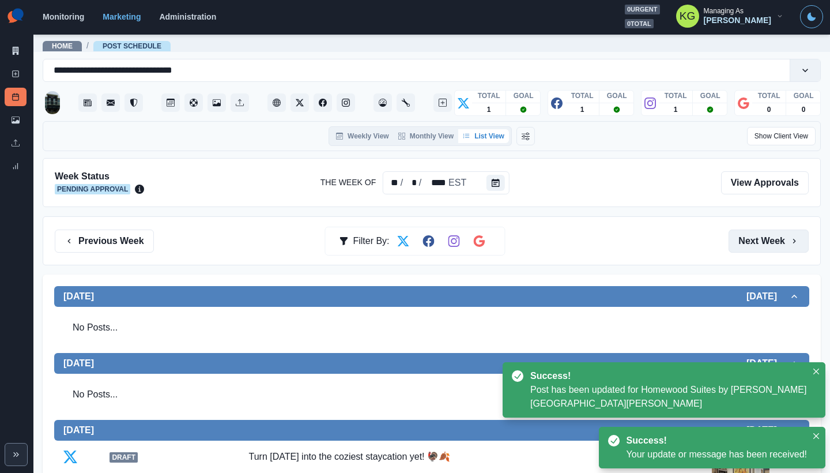
click at [734, 233] on button "Next Week" at bounding box center [768, 240] width 80 height 23
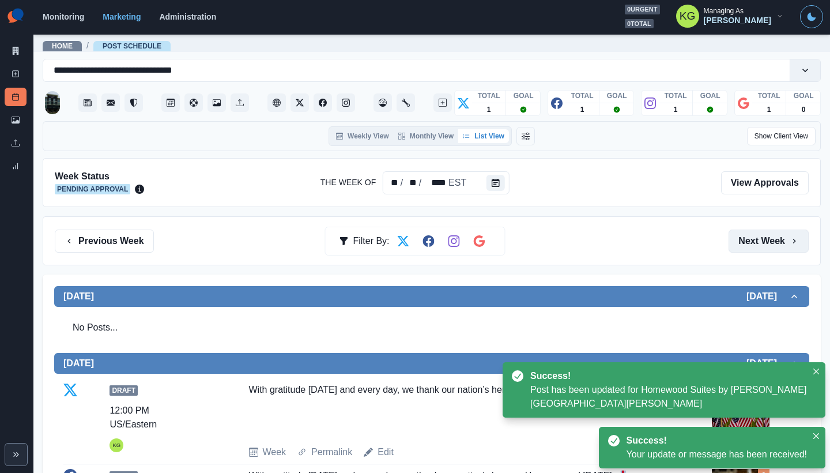
click at [734, 233] on button "Next Week" at bounding box center [768, 240] width 80 height 23
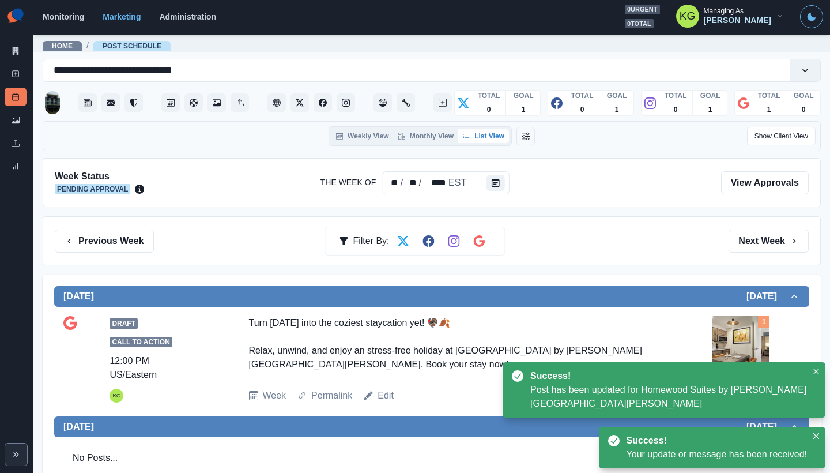
scroll to position [108, 0]
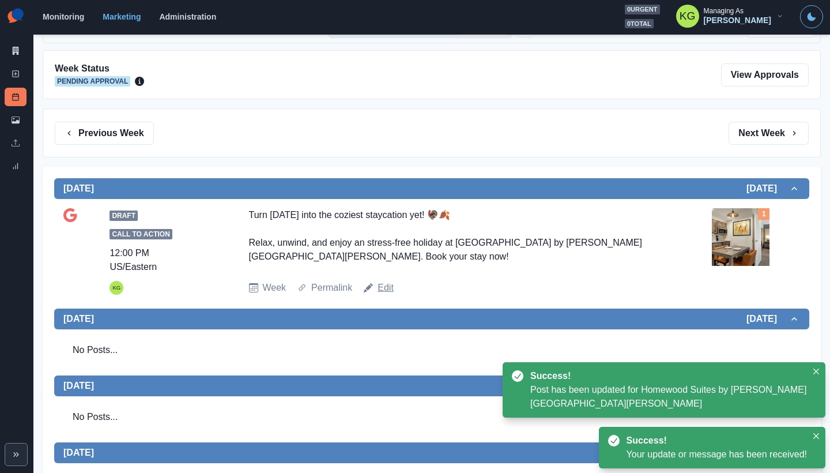
click at [381, 284] on link "Edit" at bounding box center [385, 288] width 16 height 14
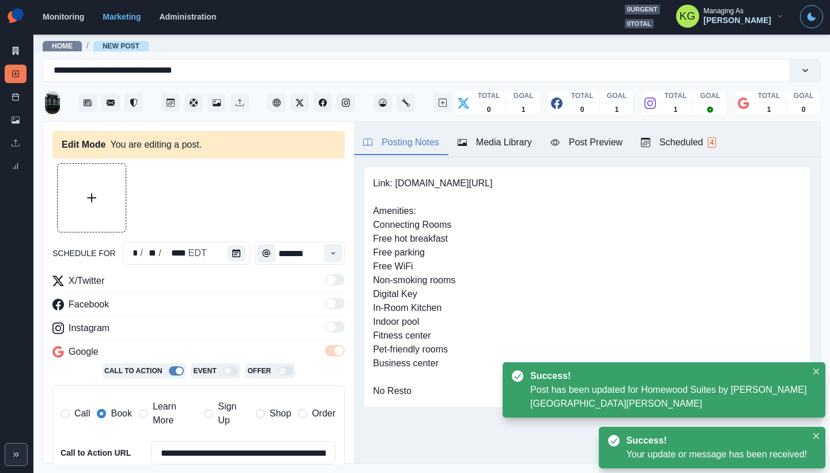
type input "********"
type textarea "**********"
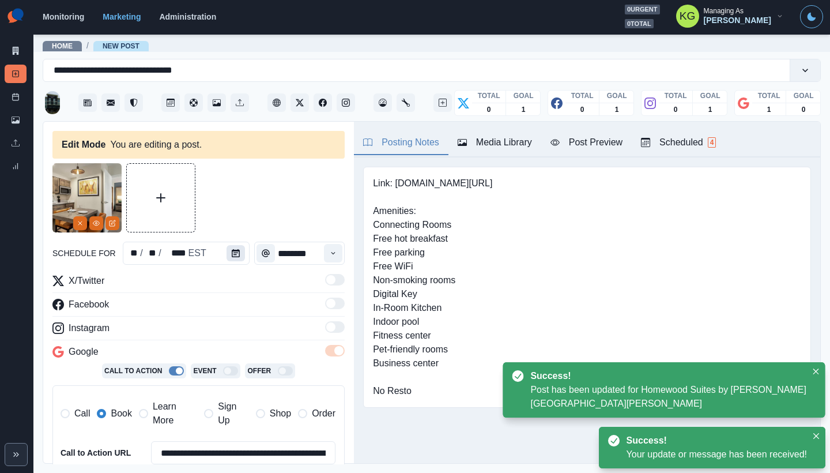
click at [232, 251] on icon "Calendar" at bounding box center [236, 253] width 8 height 8
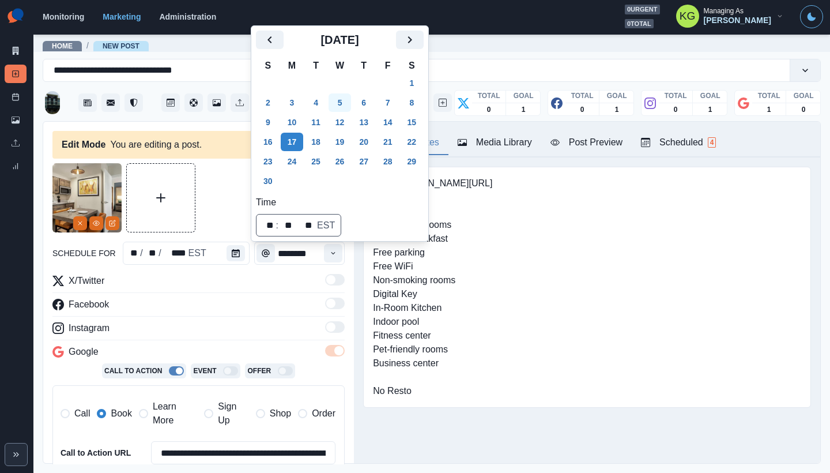
click at [348, 100] on button "5" at bounding box center [339, 102] width 23 height 18
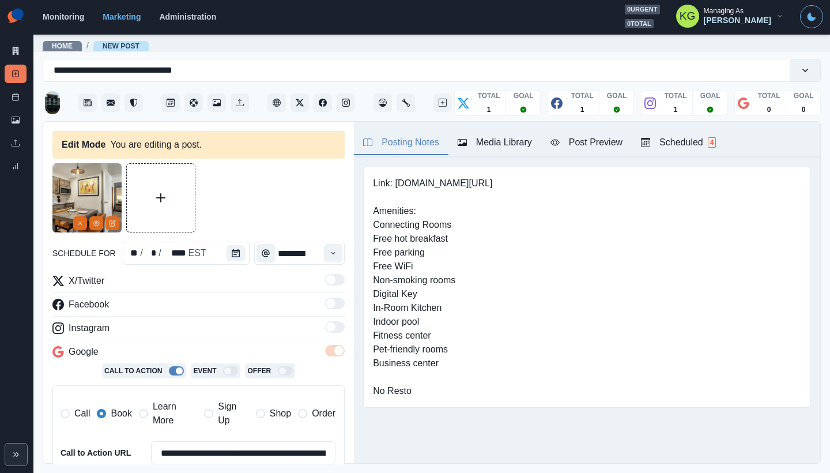
scroll to position [247, 0]
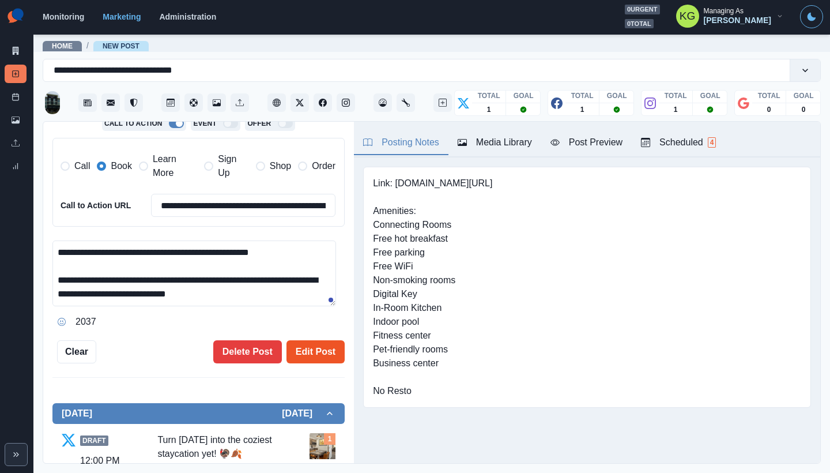
click at [313, 353] on button "Edit Post" at bounding box center [315, 351] width 58 height 23
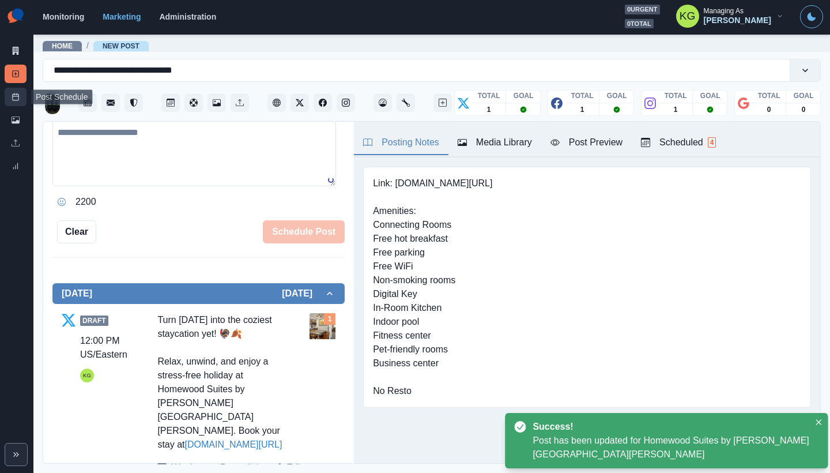
click at [13, 95] on rect at bounding box center [16, 97] width 6 height 6
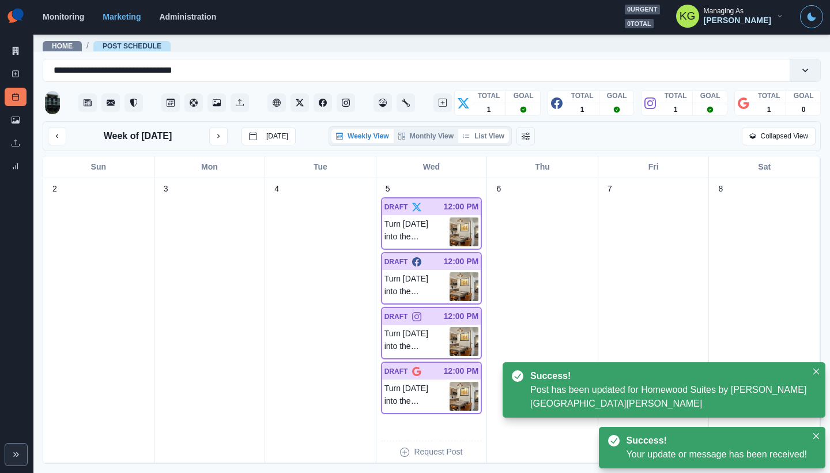
click at [496, 141] on button "List View" at bounding box center [483, 136] width 51 height 14
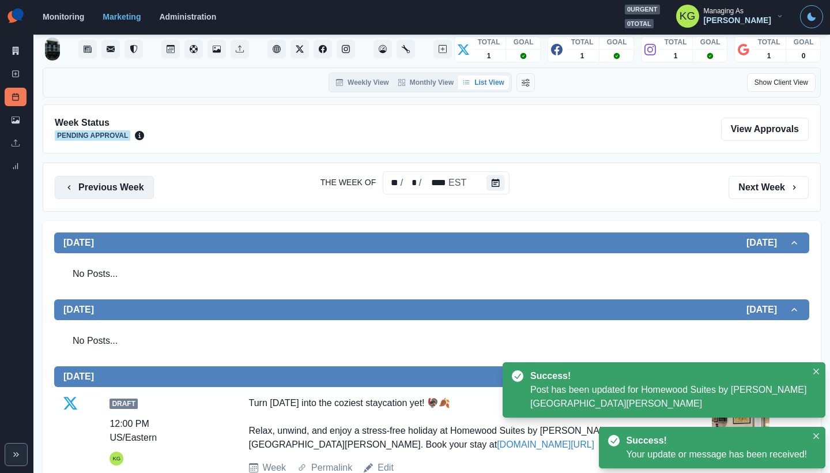
click at [107, 176] on button "Previous Week" at bounding box center [104, 187] width 99 height 23
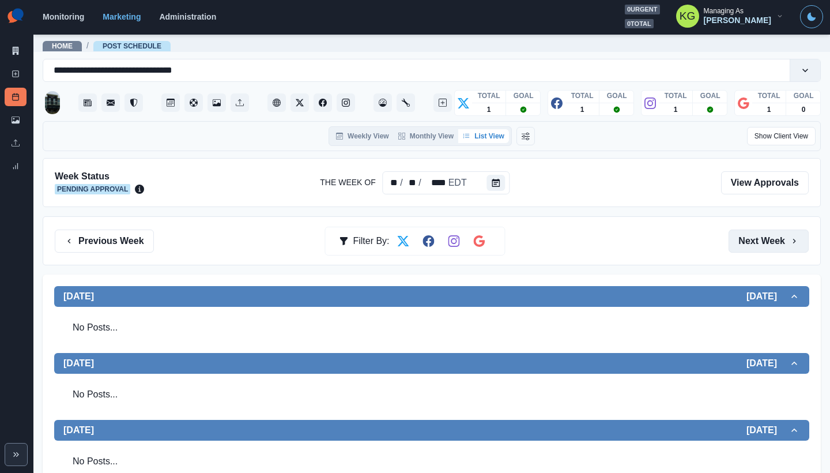
click at [755, 235] on button "Next Week" at bounding box center [768, 240] width 80 height 23
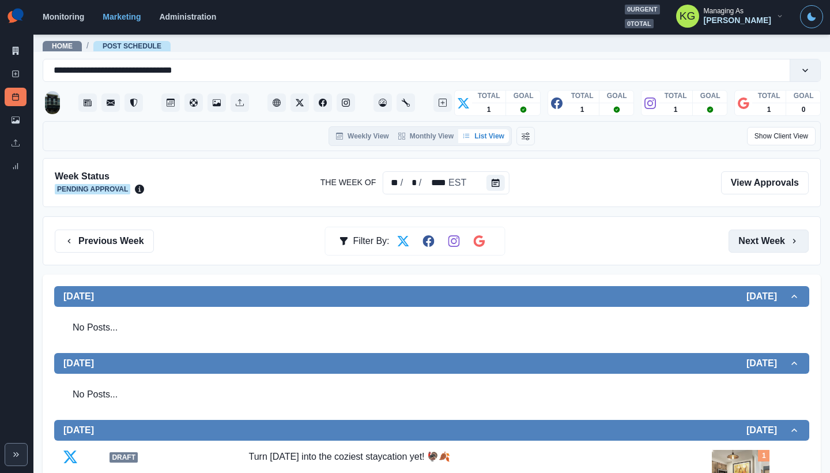
click at [736, 243] on button "Next Week" at bounding box center [768, 240] width 80 height 23
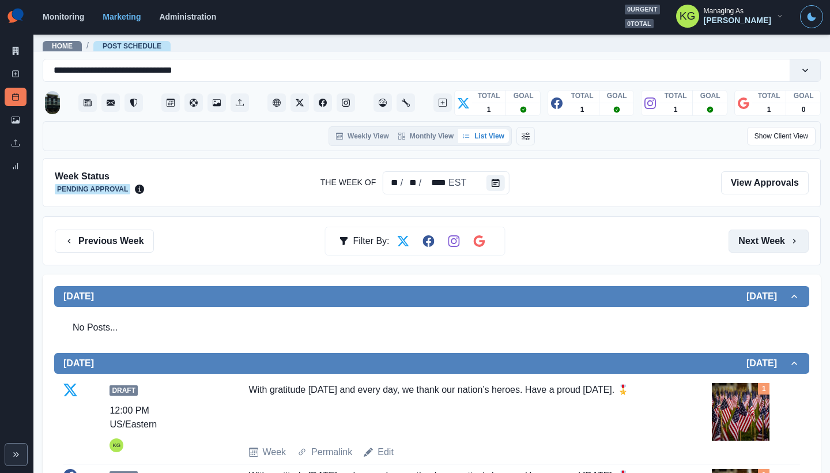
click at [751, 244] on button "Next Week" at bounding box center [768, 240] width 80 height 23
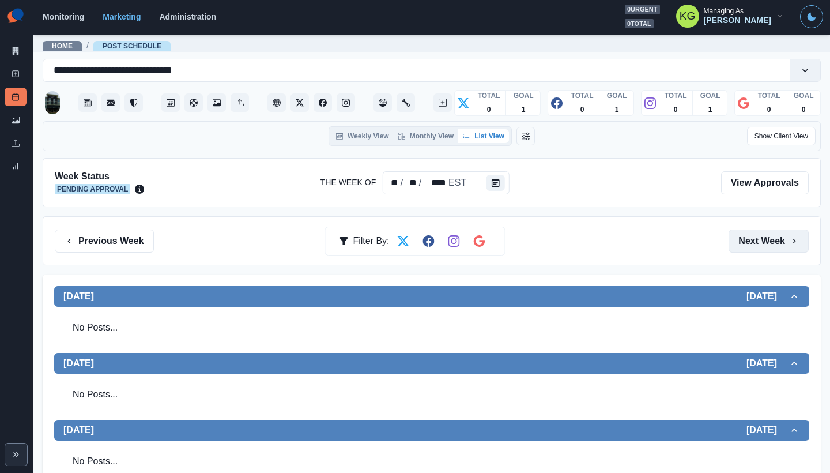
click at [751, 244] on button "Next Week" at bounding box center [768, 240] width 80 height 23
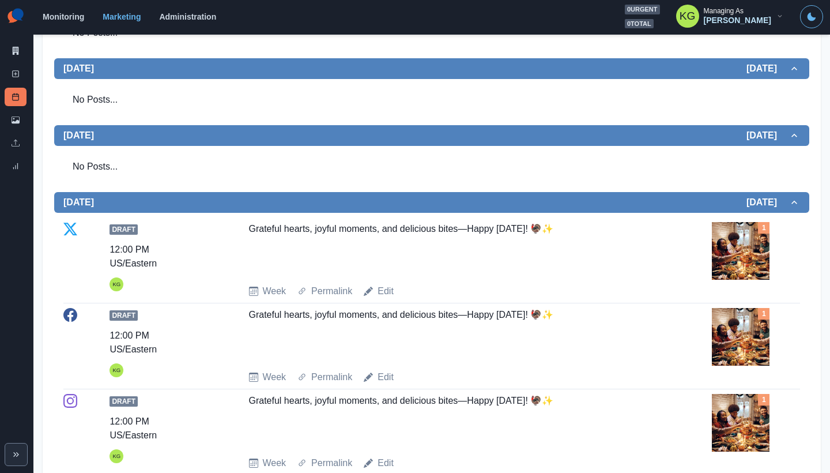
scroll to position [383, 0]
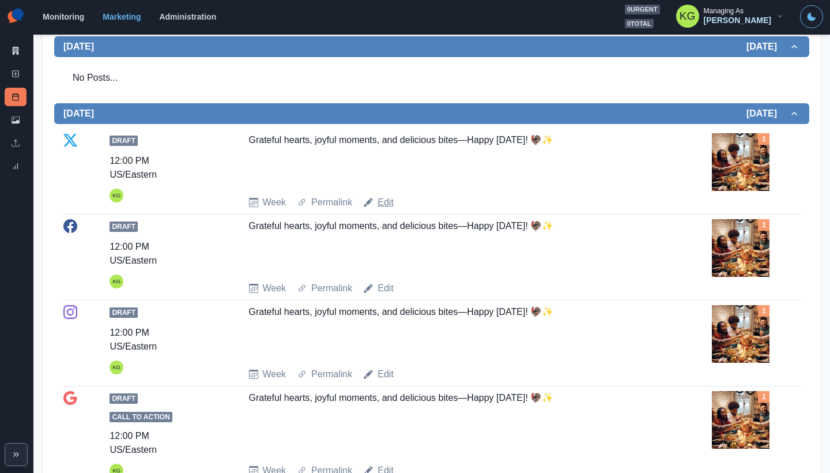
click at [387, 205] on link "Edit" at bounding box center [385, 202] width 16 height 14
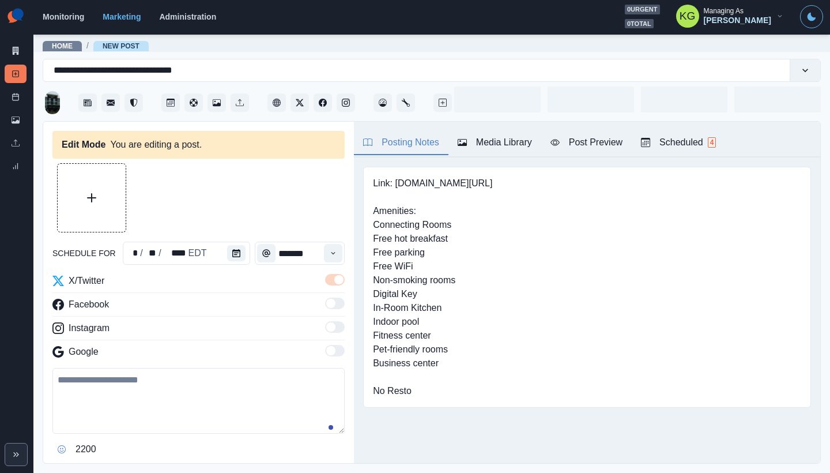
type input "********"
type textarea "**********"
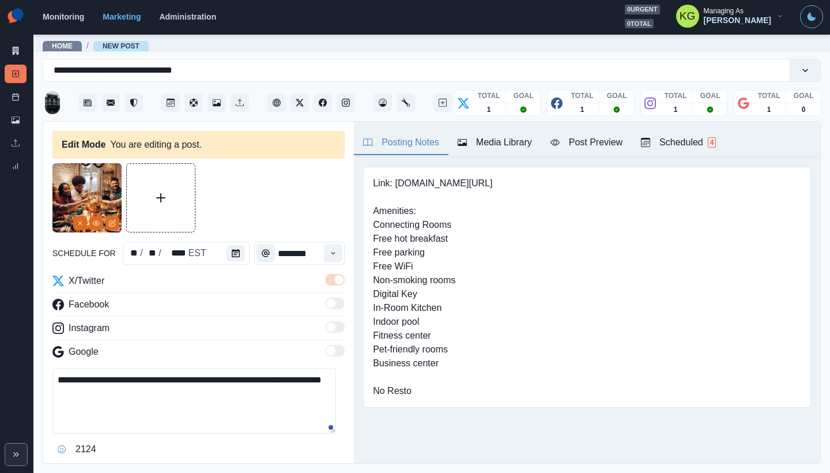
click at [71, 221] on img at bounding box center [86, 197] width 69 height 69
click at [75, 224] on button "Remove" at bounding box center [80, 223] width 14 height 14
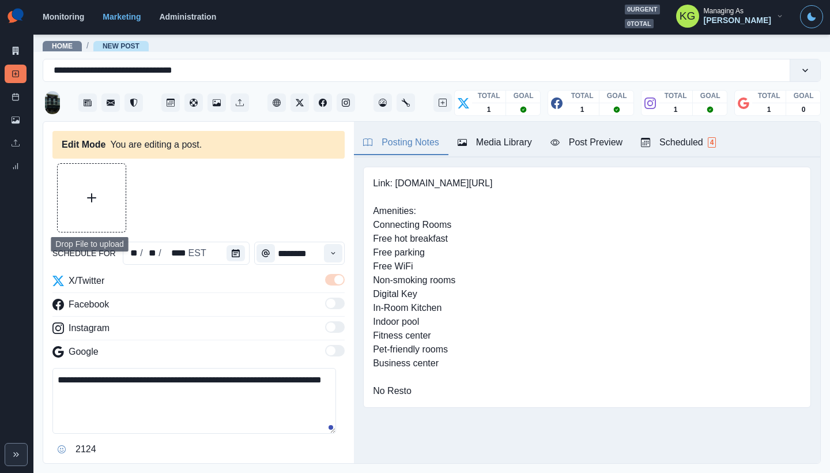
click at [93, 196] on icon "Upload Media" at bounding box center [91, 197] width 9 height 9
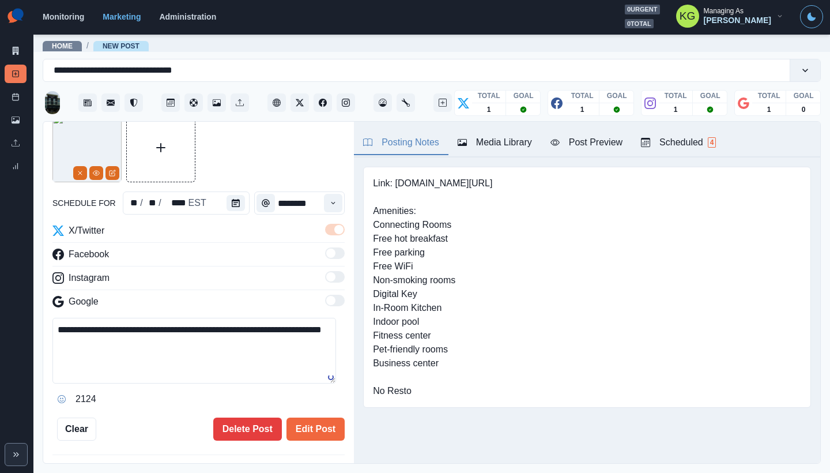
scroll to position [105, 0]
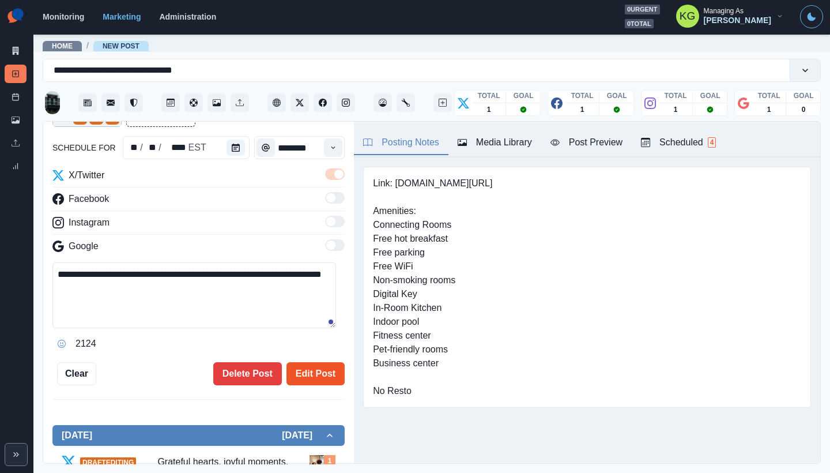
click at [307, 368] on button "Edit Post" at bounding box center [315, 373] width 58 height 23
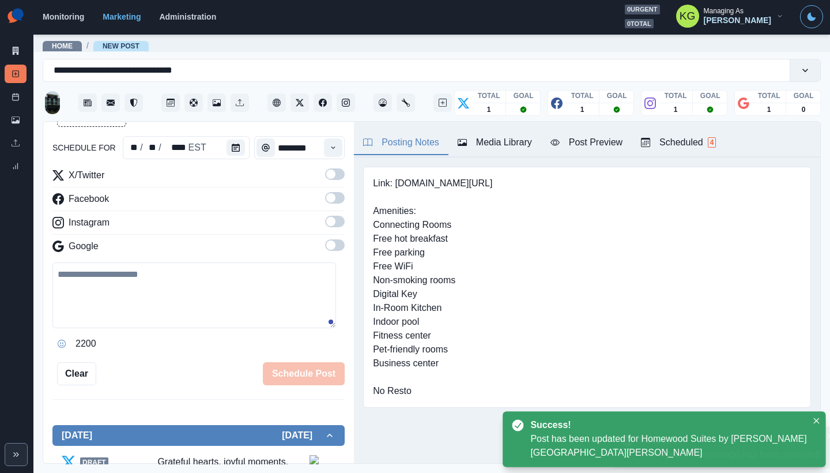
scroll to position [327, 0]
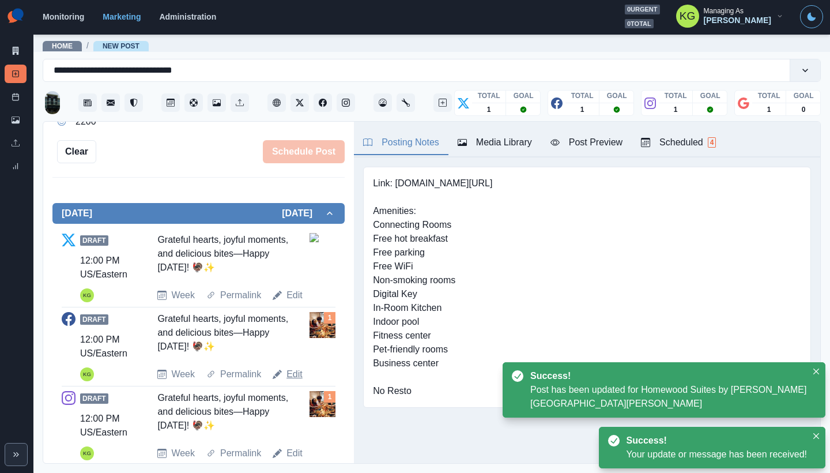
click at [286, 371] on link "Edit" at bounding box center [294, 374] width 16 height 14
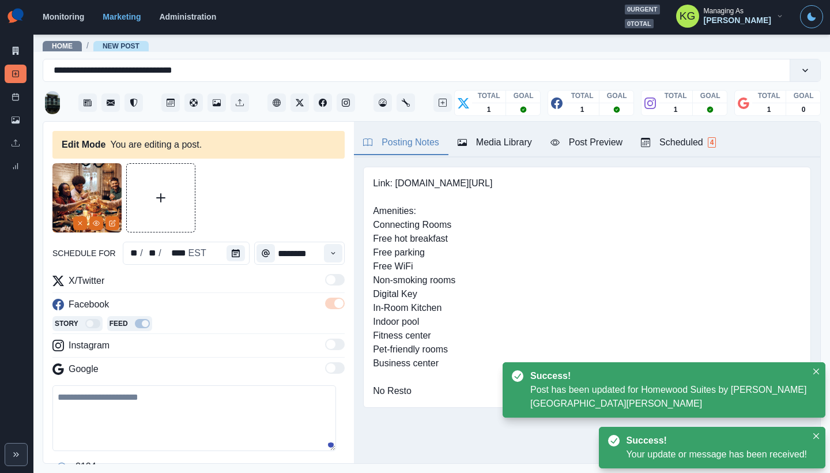
type textarea "**********"
drag, startPoint x: 74, startPoint y: 223, endPoint x: 359, endPoint y: 169, distance: 289.8
click at [75, 223] on button "Remove" at bounding box center [80, 223] width 14 height 14
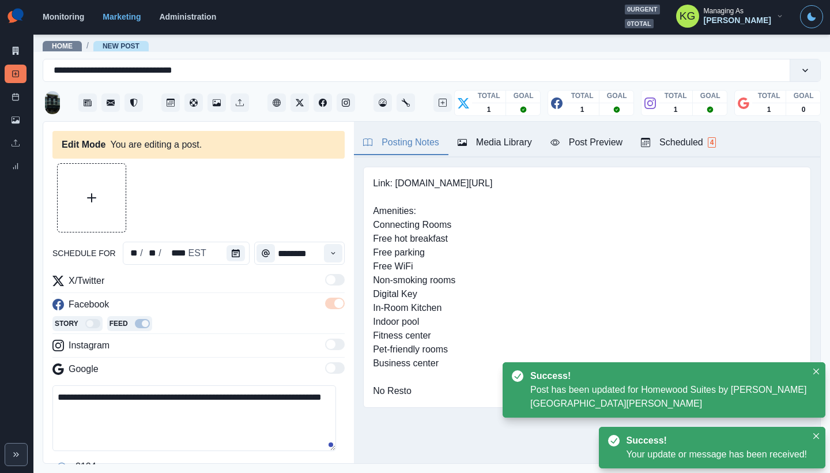
click at [493, 145] on div "Media Library" at bounding box center [495, 142] width 74 height 14
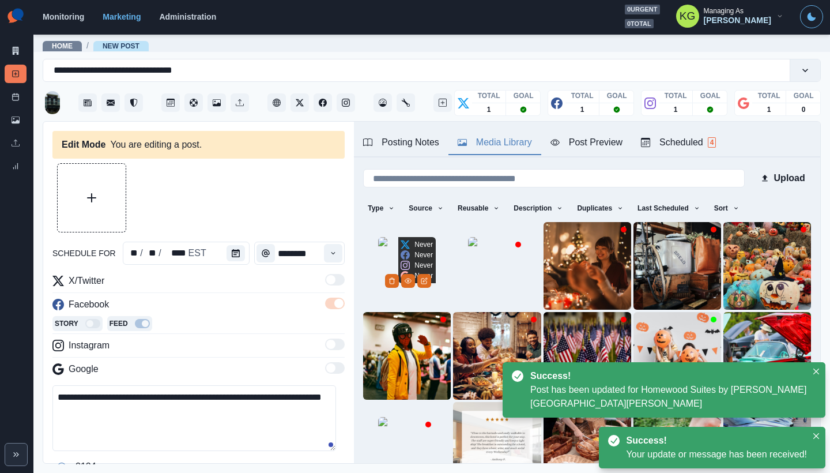
click at [378, 237] on img at bounding box center [407, 266] width 58 height 58
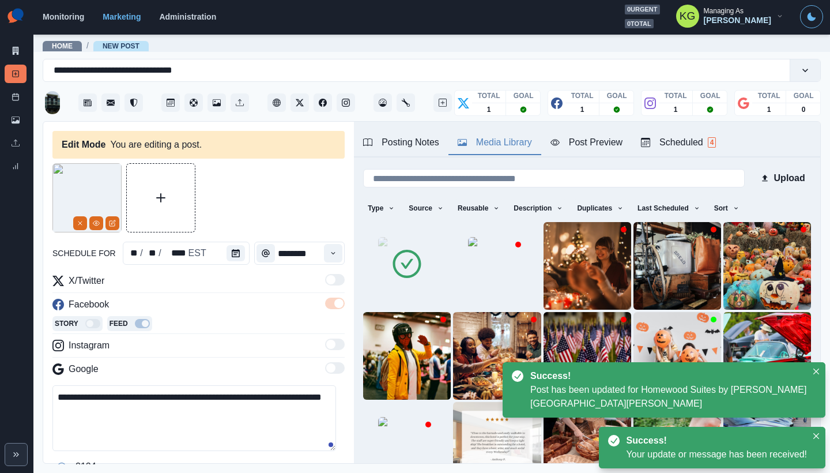
scroll to position [246, 0]
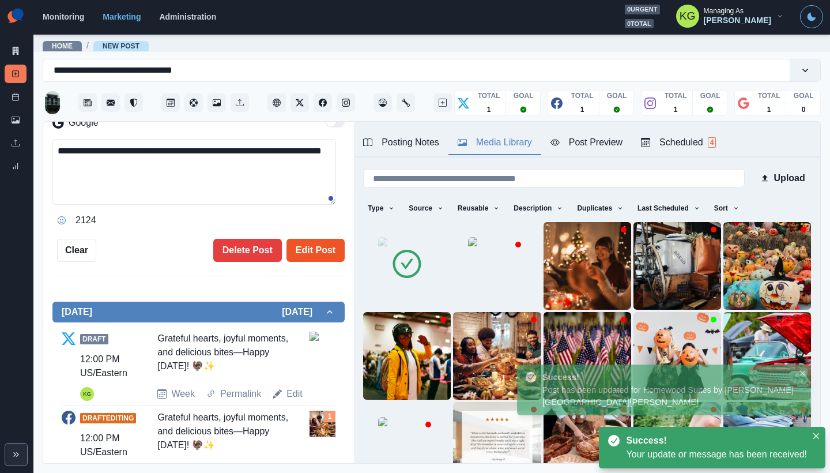
click at [307, 247] on button "Edit Post" at bounding box center [315, 250] width 58 height 23
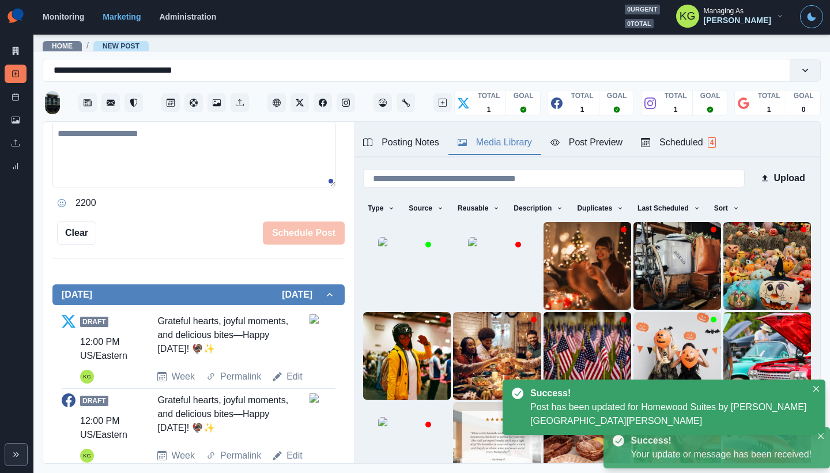
scroll to position [454, 0]
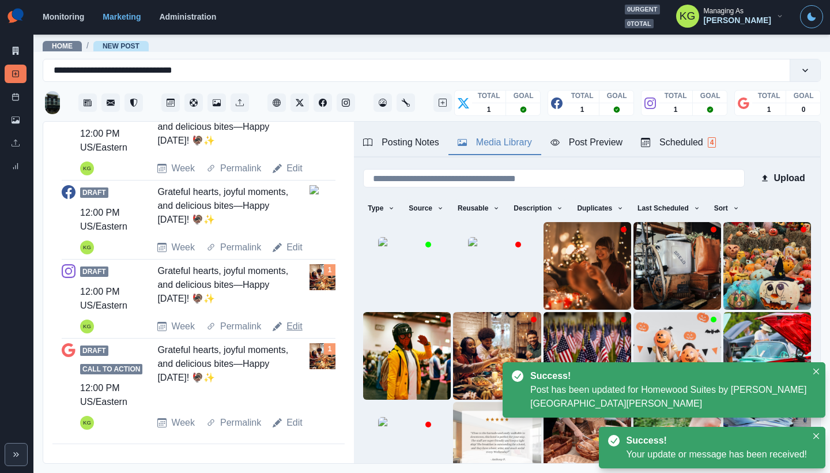
click at [297, 326] on link "Edit" at bounding box center [294, 326] width 16 height 14
type textarea "**********"
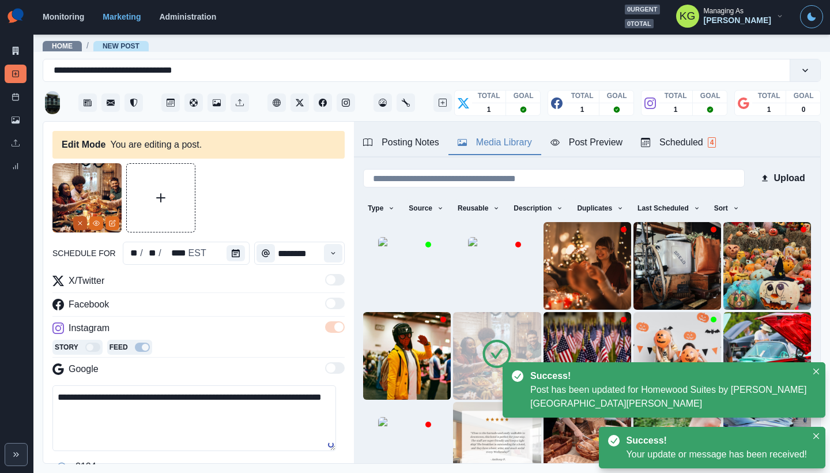
click at [77, 223] on icon "Remove" at bounding box center [80, 223] width 7 height 7
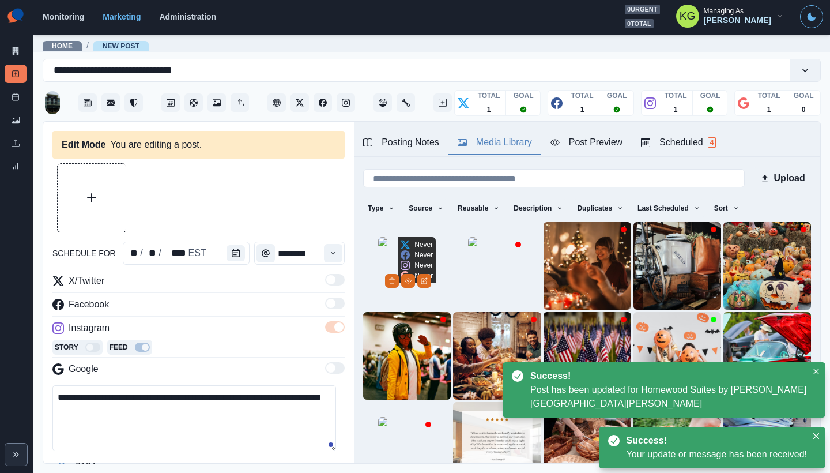
click at [383, 249] on img at bounding box center [407, 266] width 58 height 58
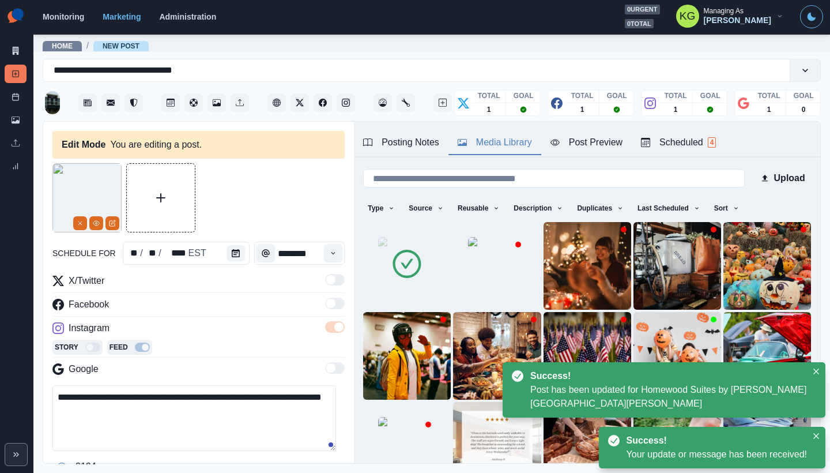
scroll to position [244, 0]
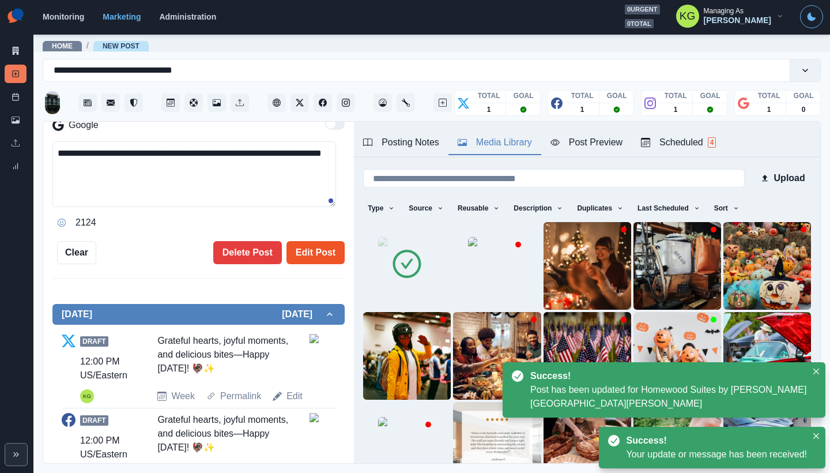
click at [316, 241] on button "Edit Post" at bounding box center [315, 252] width 58 height 23
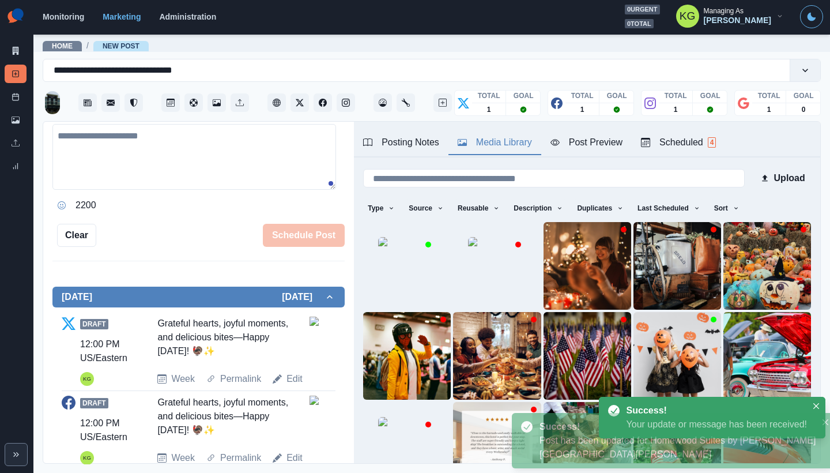
scroll to position [454, 0]
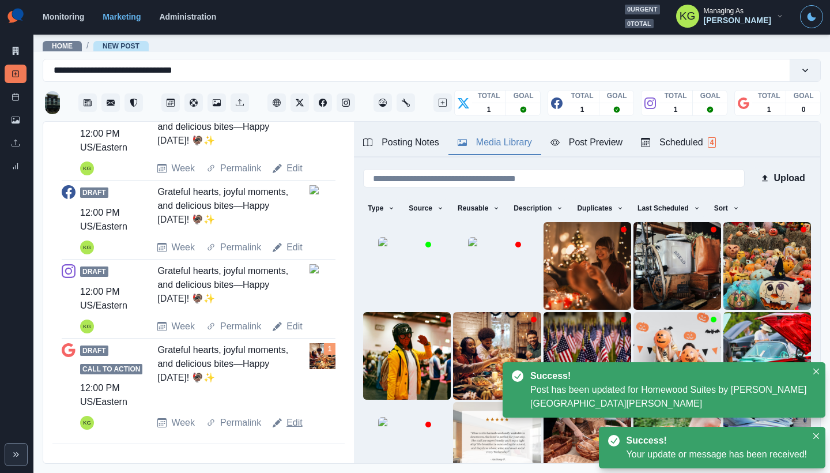
click at [290, 419] on link "Edit" at bounding box center [294, 422] width 16 height 14
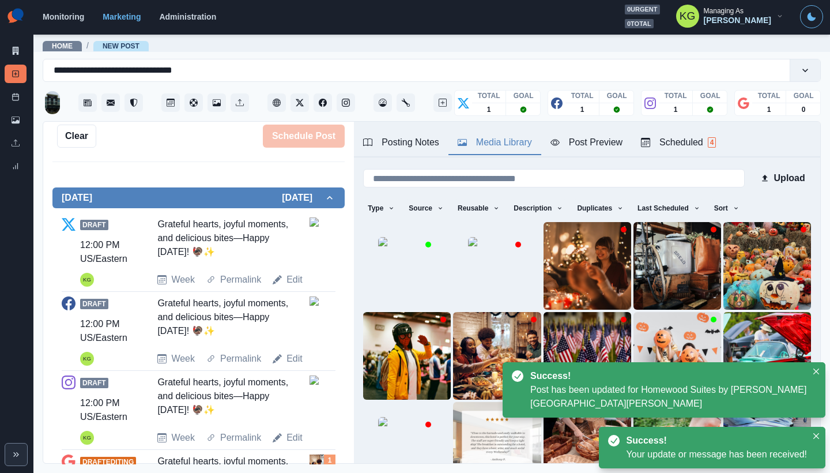
type textarea "**********"
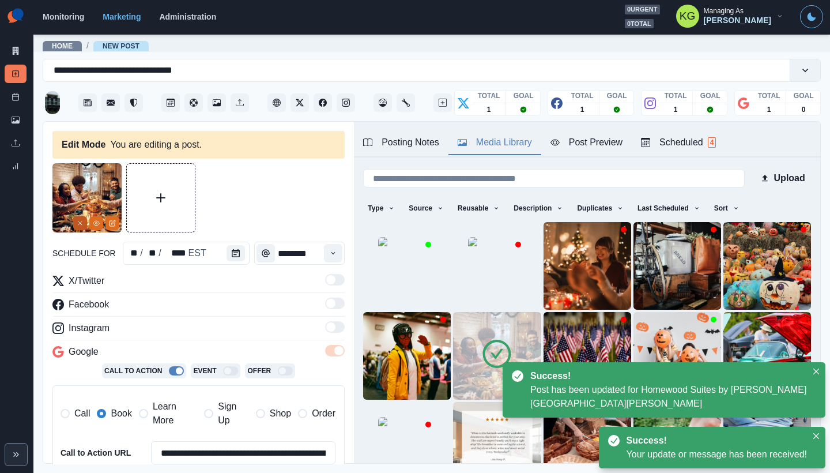
click at [76, 223] on button "Remove" at bounding box center [80, 223] width 14 height 14
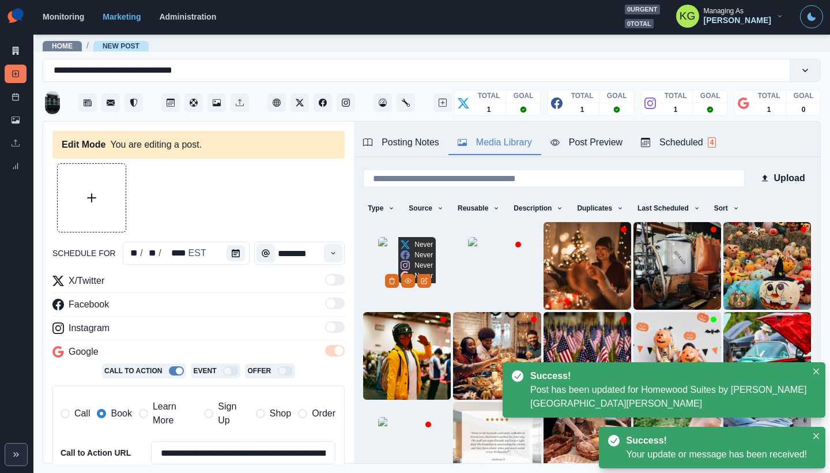
click at [378, 237] on img at bounding box center [407, 266] width 58 height 58
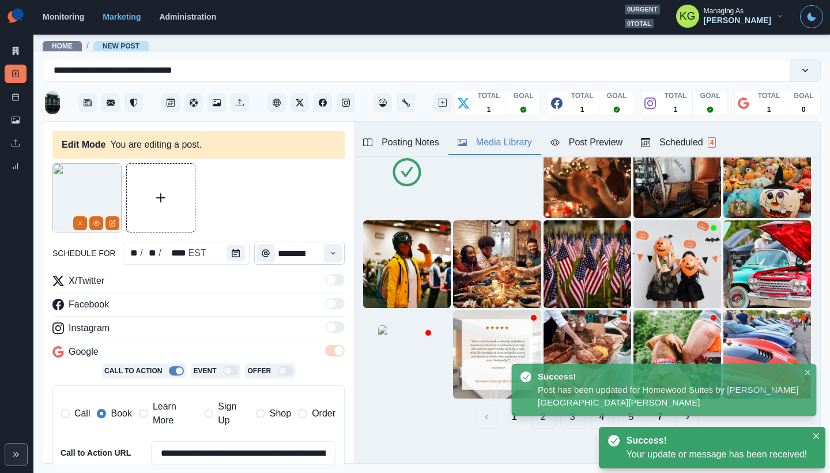
scroll to position [228, 0]
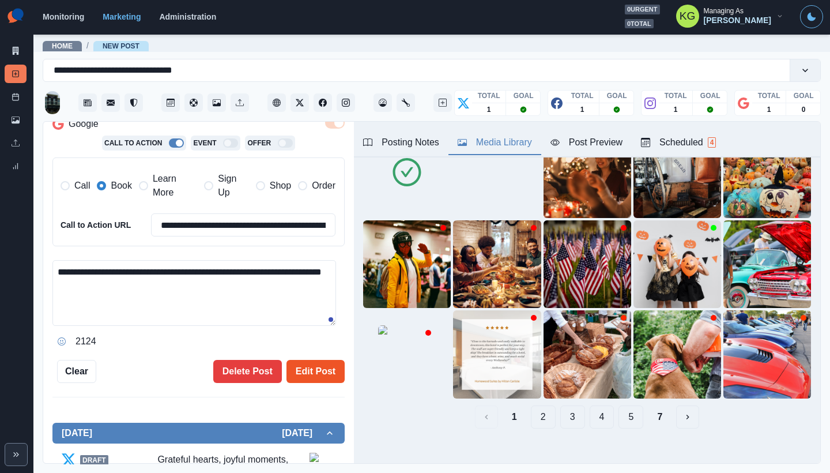
click at [303, 371] on button "Edit Post" at bounding box center [315, 371] width 58 height 23
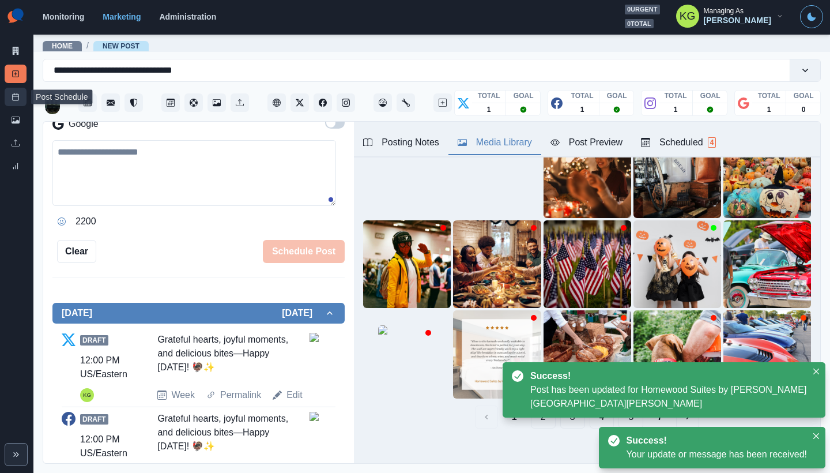
click at [13, 99] on rect at bounding box center [16, 97] width 6 height 6
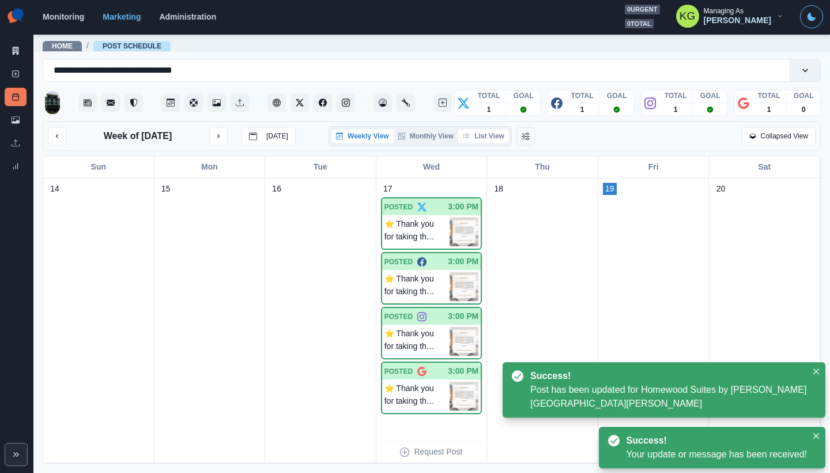
click at [493, 141] on button "List View" at bounding box center [483, 136] width 51 height 14
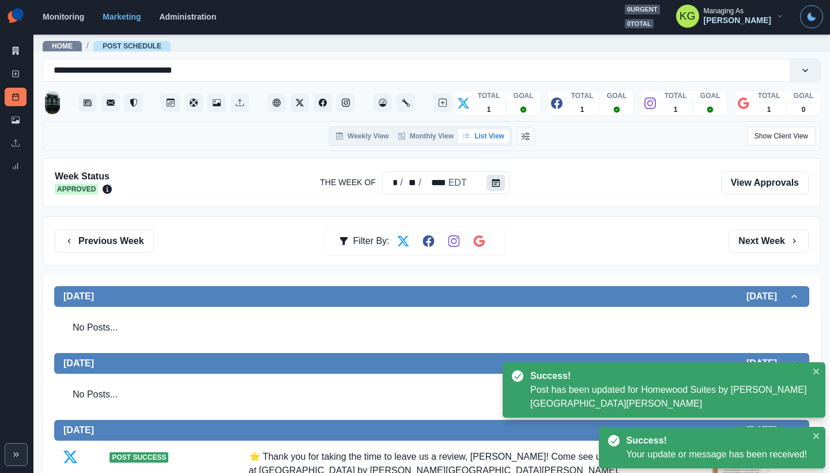
click at [492, 180] on icon "Calendar" at bounding box center [496, 183] width 8 height 8
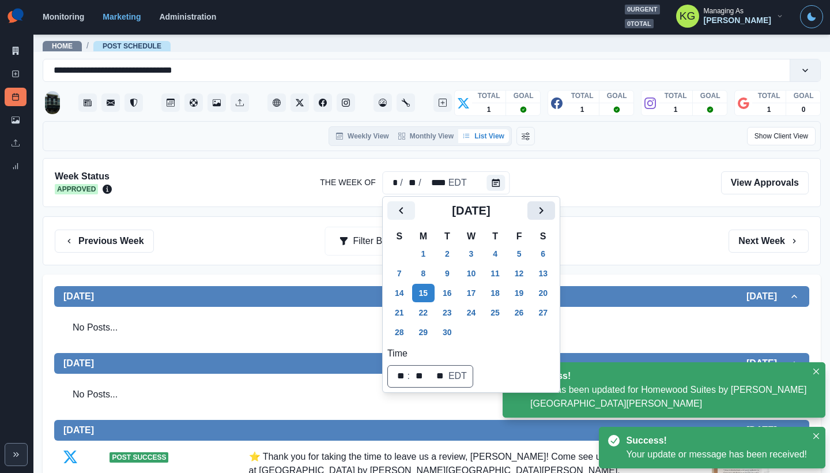
click at [555, 209] on button "Next" at bounding box center [541, 210] width 28 height 18
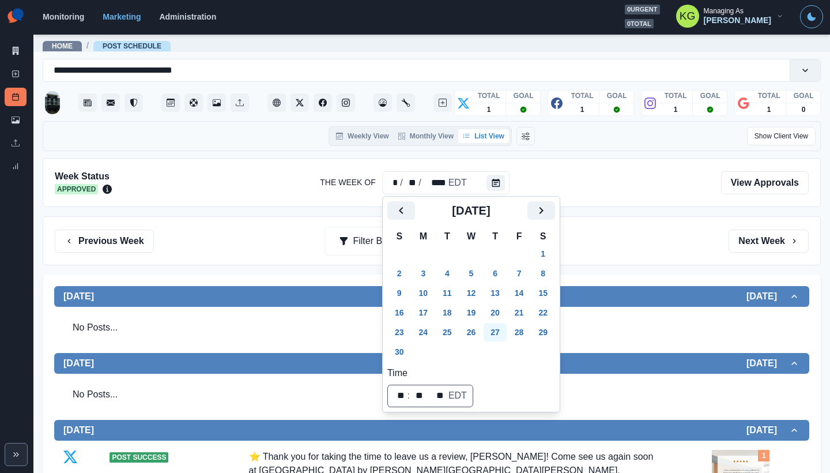
click at [500, 328] on button "27" at bounding box center [494, 332] width 23 height 18
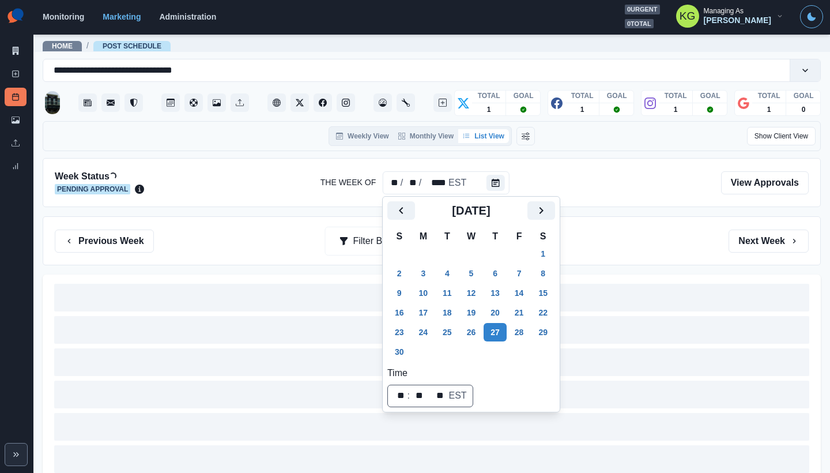
click at [668, 255] on div "Previous Week Filter By: Next Week" at bounding box center [432, 240] width 778 height 49
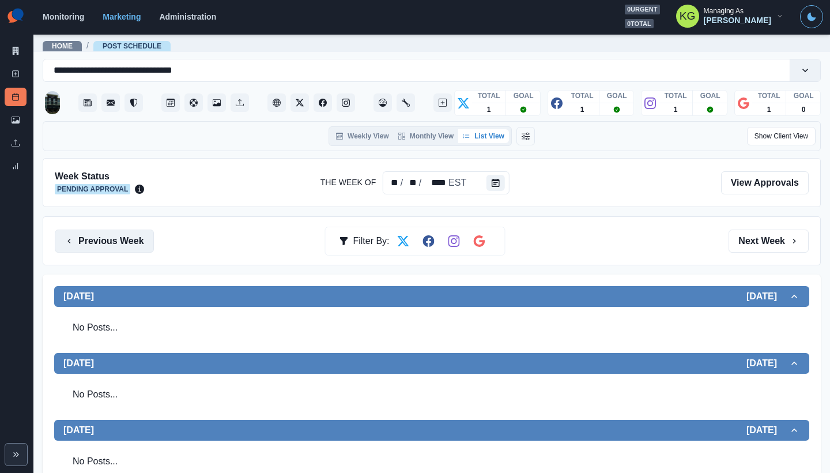
click at [95, 247] on button "Previous Week" at bounding box center [104, 240] width 99 height 23
click at [768, 242] on button "Next Week" at bounding box center [768, 240] width 80 height 23
click at [131, 241] on button "Previous Week" at bounding box center [104, 240] width 99 height 23
click at [133, 245] on button "Previous Week" at bounding box center [104, 240] width 99 height 23
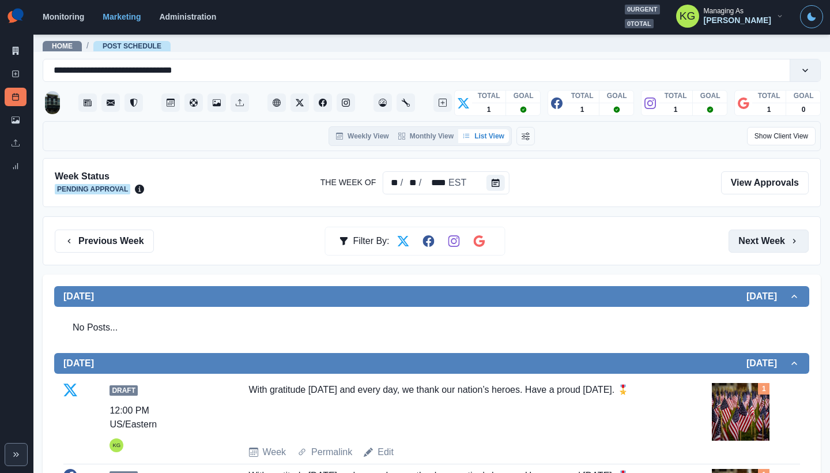
click at [765, 234] on button "Next Week" at bounding box center [768, 240] width 80 height 23
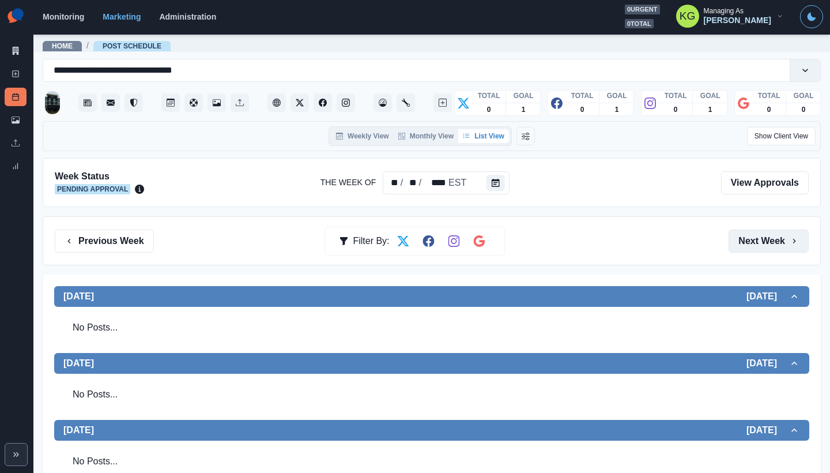
click at [765, 234] on button "Next Week" at bounding box center [768, 240] width 80 height 23
click at [143, 240] on button "Previous Week" at bounding box center [104, 240] width 99 height 23
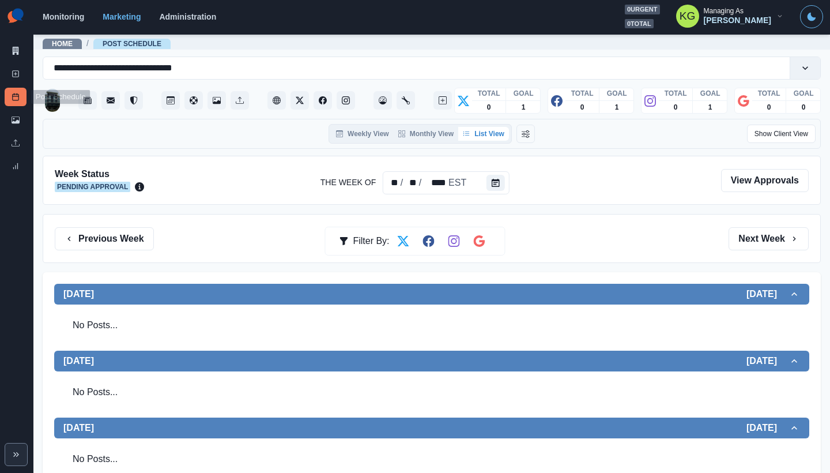
click at [16, 84] on div "New Post" at bounding box center [16, 76] width 22 height 23
click at [18, 74] on icon at bounding box center [16, 74] width 8 height 8
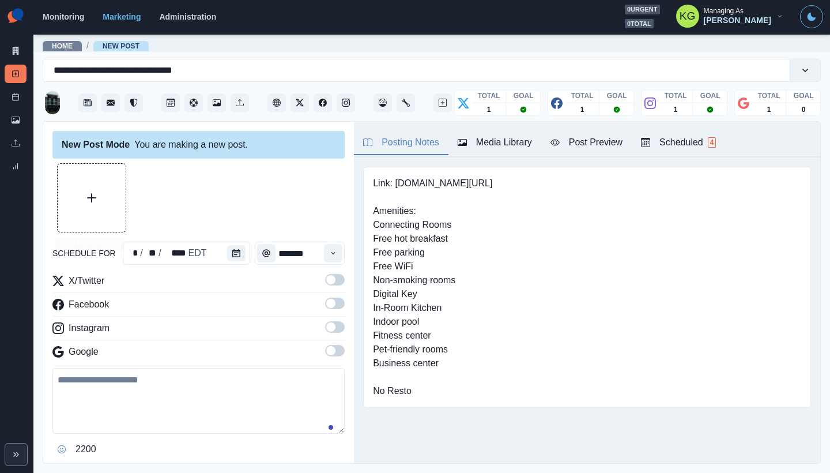
click at [105, 184] on button "Upload Media" at bounding box center [92, 198] width 68 height 68
click at [227, 257] on button "Calendar" at bounding box center [236, 253] width 18 height 16
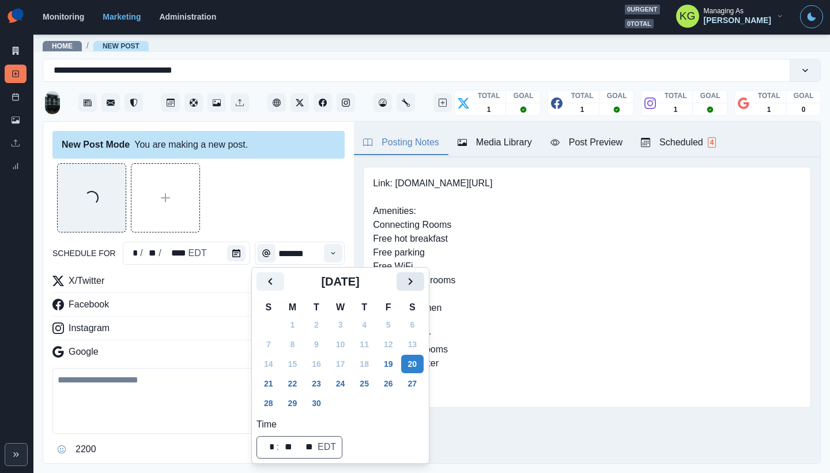
click at [424, 284] on button "Next" at bounding box center [410, 281] width 28 height 18
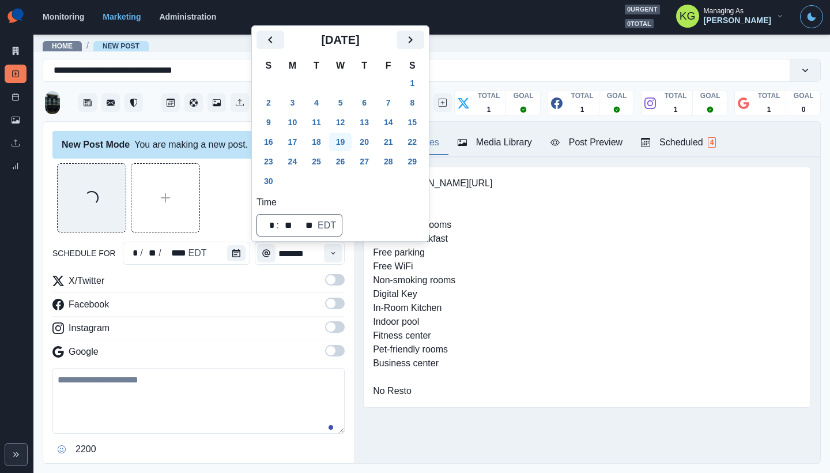
click at [338, 141] on button "19" at bounding box center [340, 142] width 23 height 18
click at [224, 216] on div "Loading..." at bounding box center [198, 197] width 292 height 69
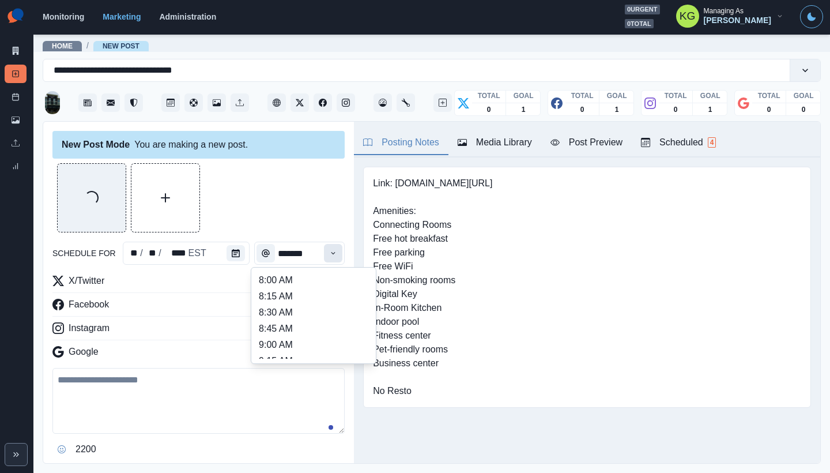
click at [330, 254] on button "Time" at bounding box center [333, 253] width 18 height 18
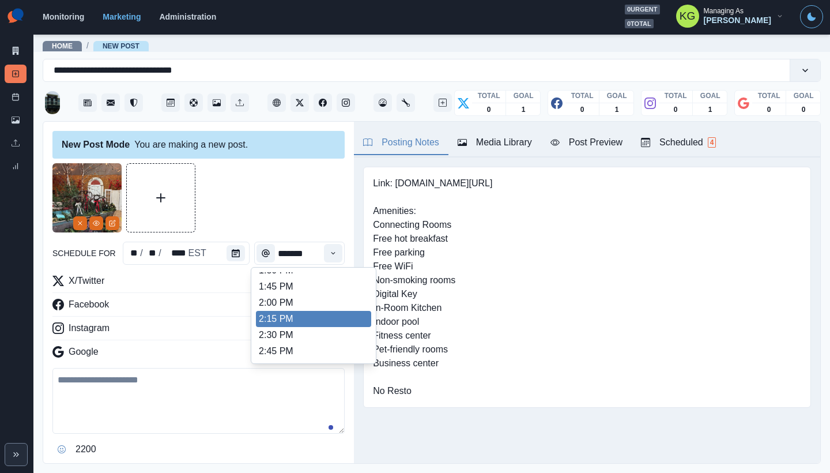
scroll to position [446, 0]
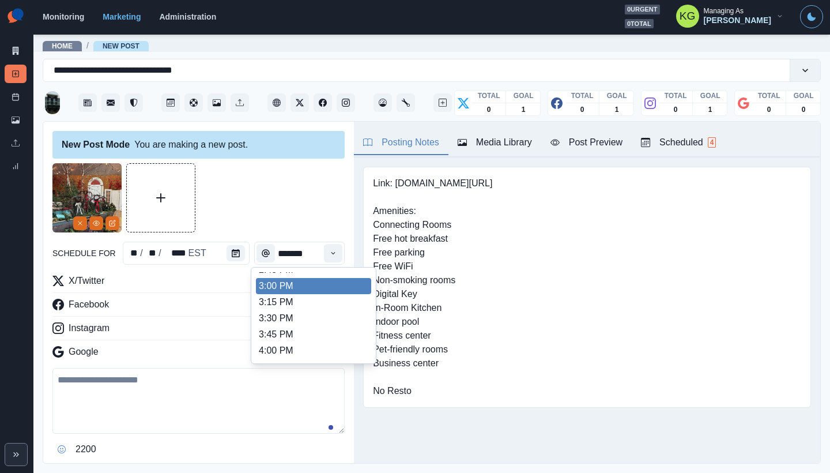
click at [288, 288] on li "3:00 PM" at bounding box center [313, 286] width 115 height 16
type input "*******"
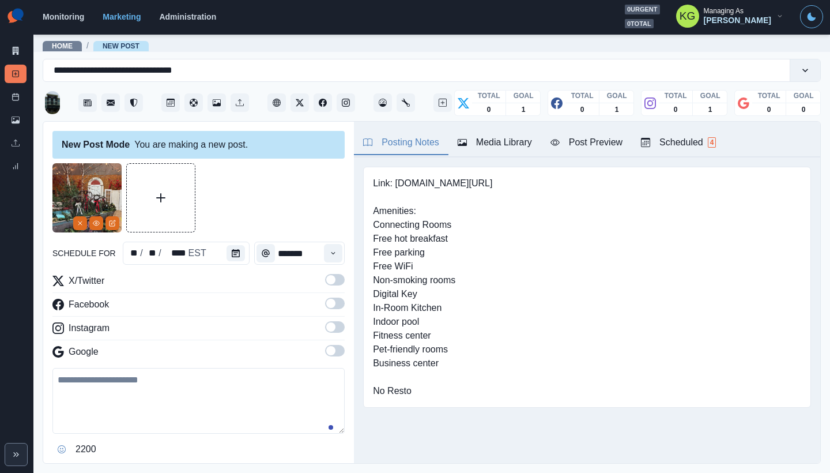
drag, startPoint x: 330, startPoint y: 351, endPoint x: 329, endPoint y: 332, distance: 18.5
click at [330, 351] on span at bounding box center [335, 351] width 20 height 12
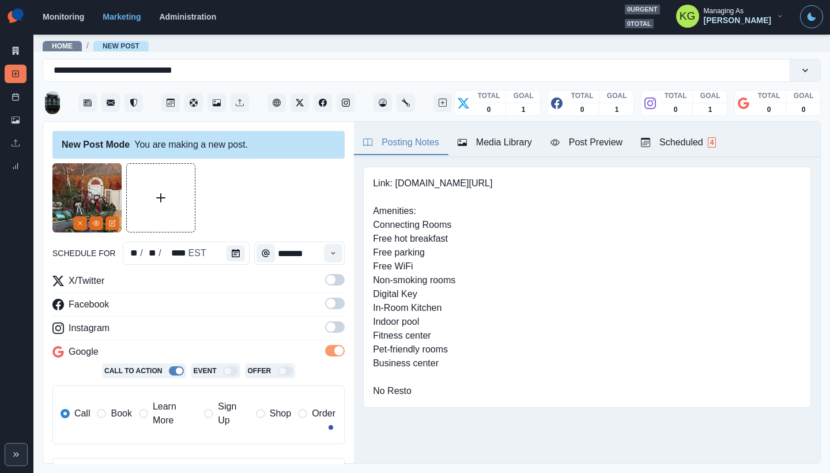
click at [329, 332] on span at bounding box center [335, 327] width 20 height 12
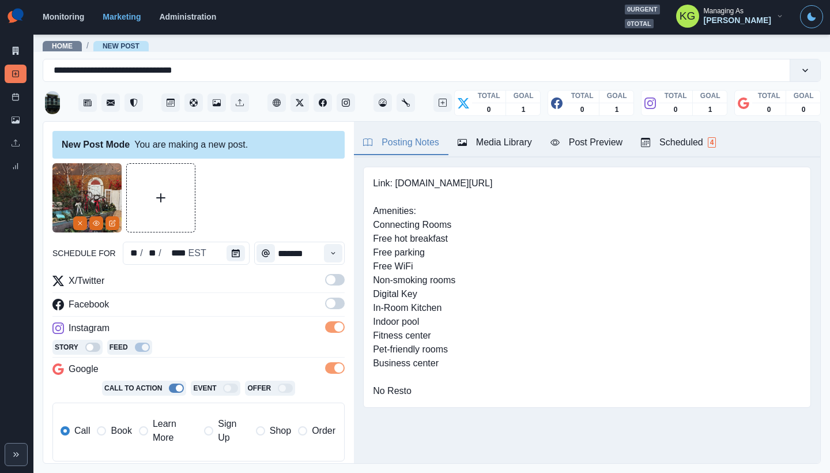
click at [328, 306] on span at bounding box center [335, 303] width 20 height 12
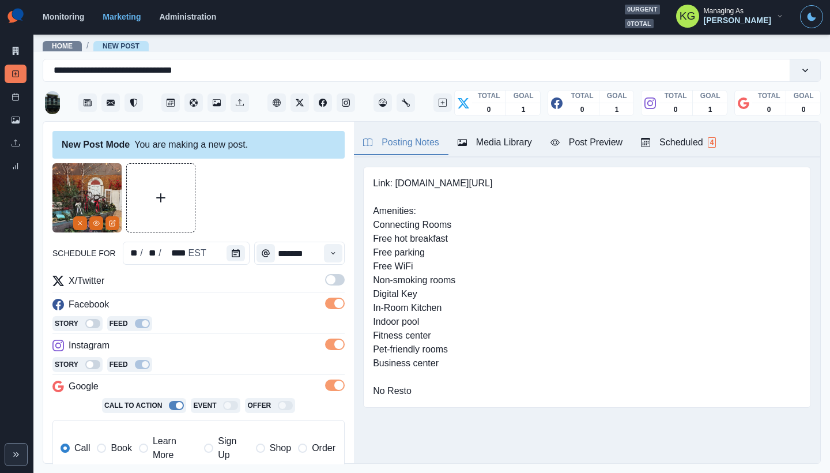
click at [327, 279] on span at bounding box center [335, 280] width 20 height 12
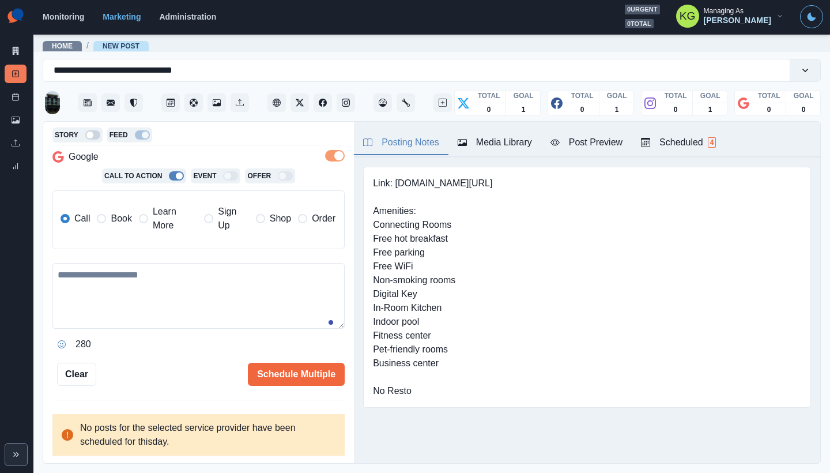
click at [125, 220] on span "Book" at bounding box center [121, 218] width 21 height 14
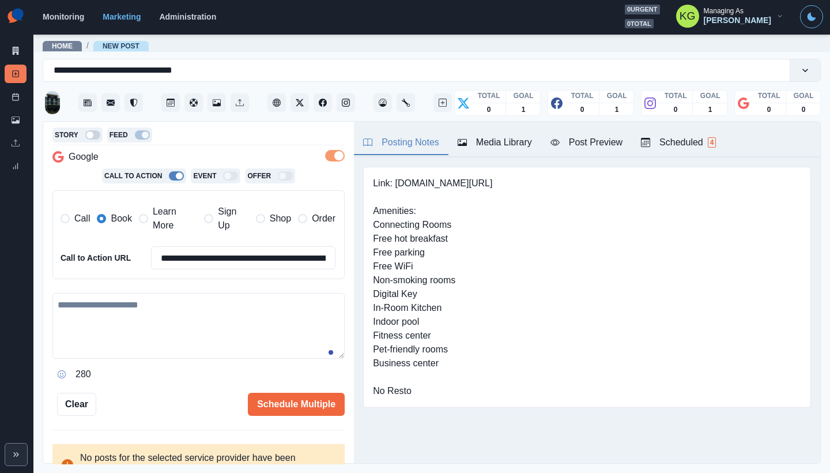
click at [162, 222] on span "Learn More" at bounding box center [175, 219] width 44 height 28
click at [213, 323] on textarea at bounding box center [198, 326] width 292 height 66
paste textarea "**********"
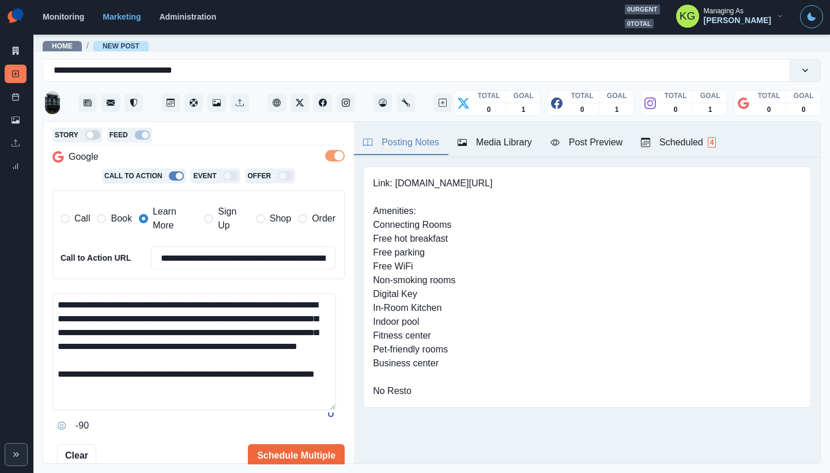
scroll to position [0, 0]
click at [319, 463] on textarea "**********" at bounding box center [194, 381] width 284 height 176
click at [313, 303] on textarea "**********" at bounding box center [194, 381] width 284 height 176
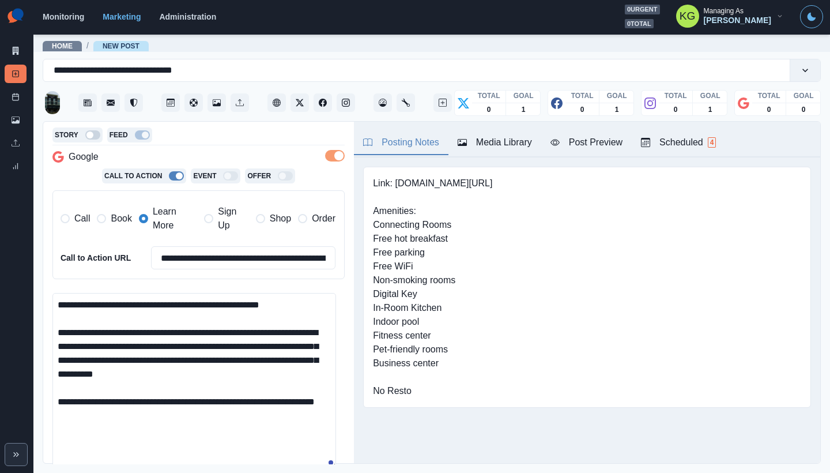
drag, startPoint x: 130, startPoint y: 334, endPoint x: 218, endPoint y: 328, distance: 89.0
click at [218, 328] on textarea "**********" at bounding box center [194, 381] width 284 height 176
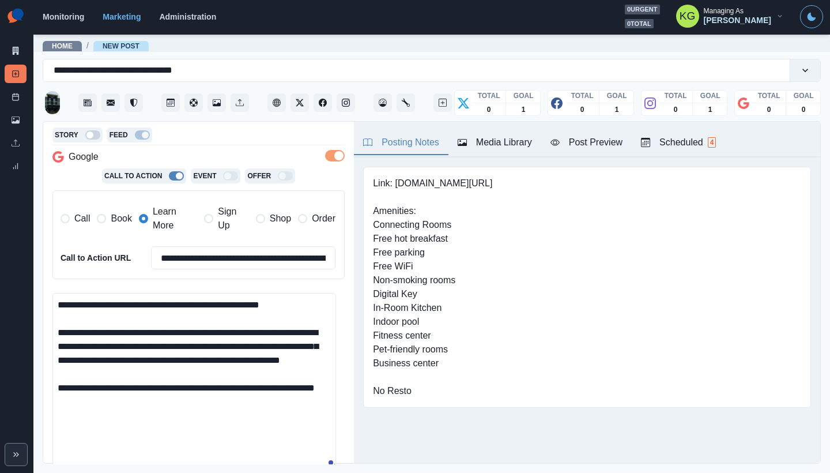
click at [110, 334] on textarea "**********" at bounding box center [194, 381] width 284 height 176
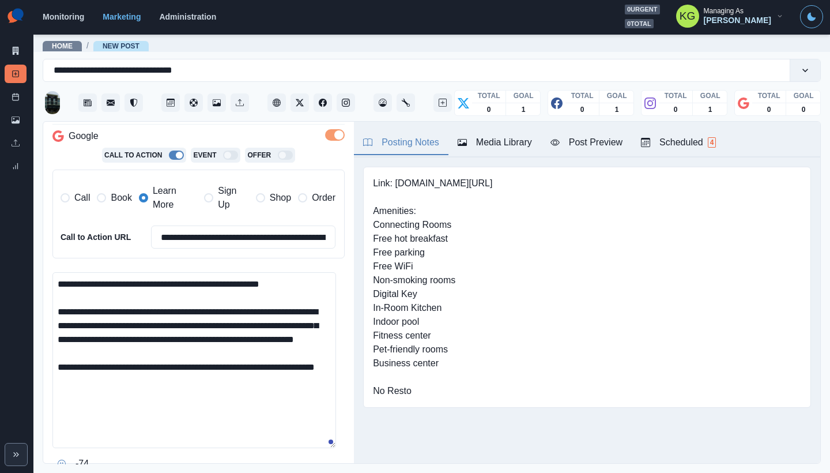
drag, startPoint x: 259, startPoint y: 338, endPoint x: 198, endPoint y: 337, distance: 61.1
click at [198, 337] on textarea "**********" at bounding box center [194, 360] width 284 height 176
click at [192, 355] on textarea "**********" at bounding box center [194, 360] width 284 height 176
drag, startPoint x: 189, startPoint y: 353, endPoint x: 158, endPoint y: 339, distance: 33.8
click at [158, 339] on textarea "**********" at bounding box center [194, 360] width 284 height 176
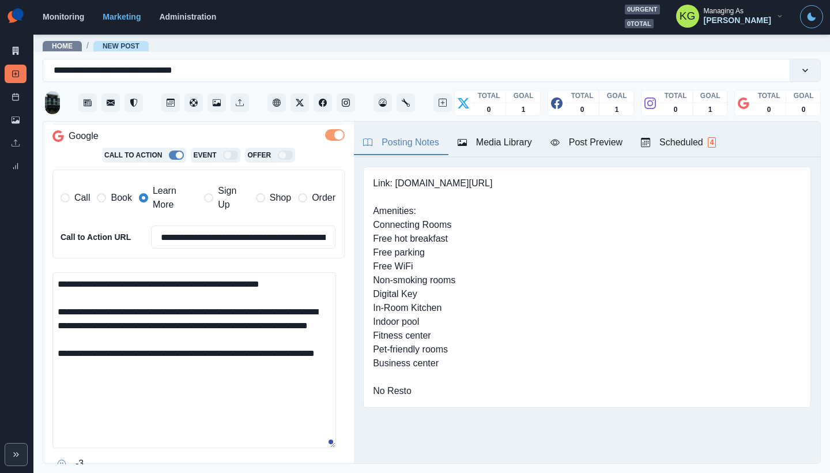
click at [160, 334] on textarea "**********" at bounding box center [194, 360] width 284 height 176
click at [186, 386] on textarea "**********" at bounding box center [194, 360] width 284 height 176
drag, startPoint x: 170, startPoint y: 387, endPoint x: 110, endPoint y: 381, distance: 60.2
click at [110, 381] on textarea "**********" at bounding box center [194, 360] width 284 height 176
click at [213, 381] on textarea "**********" at bounding box center [194, 360] width 284 height 176
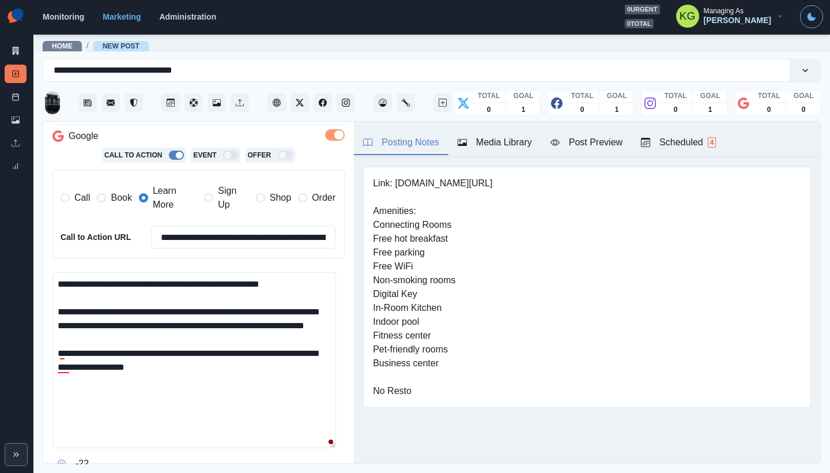
paste textarea "**********"
type textarea "**********"
click at [238, 242] on input "**********" at bounding box center [243, 236] width 184 height 23
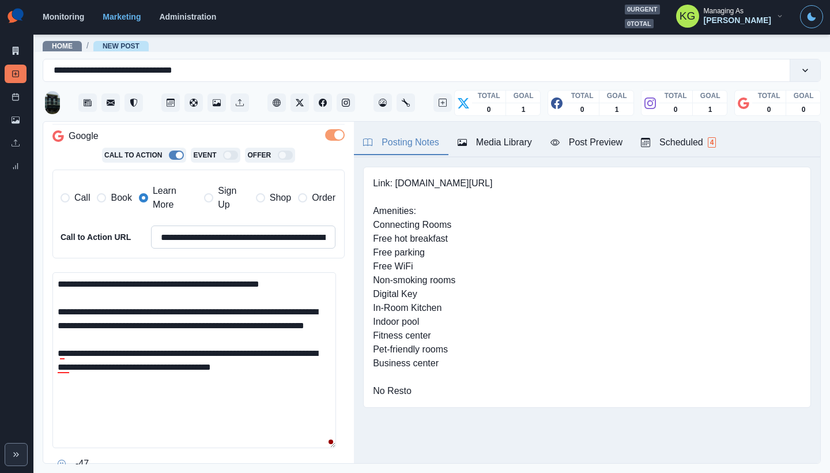
paste input
type input "**********"
drag, startPoint x: 219, startPoint y: 380, endPoint x: 191, endPoint y: 379, distance: 28.2
click at [191, 379] on textarea "**********" at bounding box center [194, 360] width 284 height 176
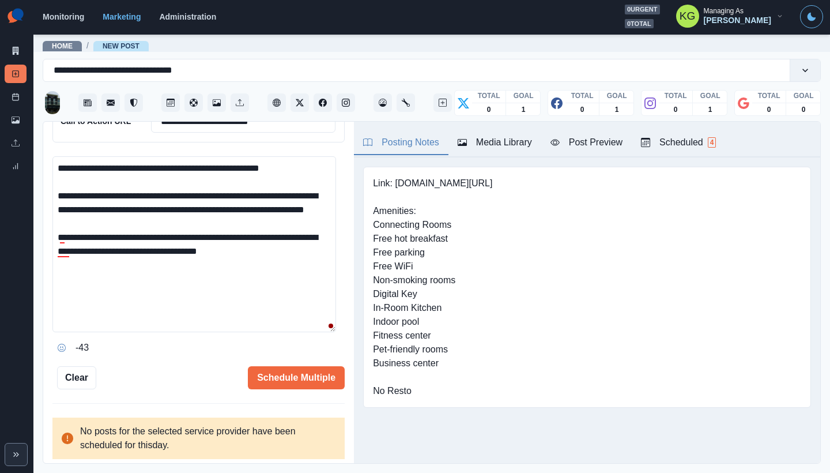
scroll to position [368, 0]
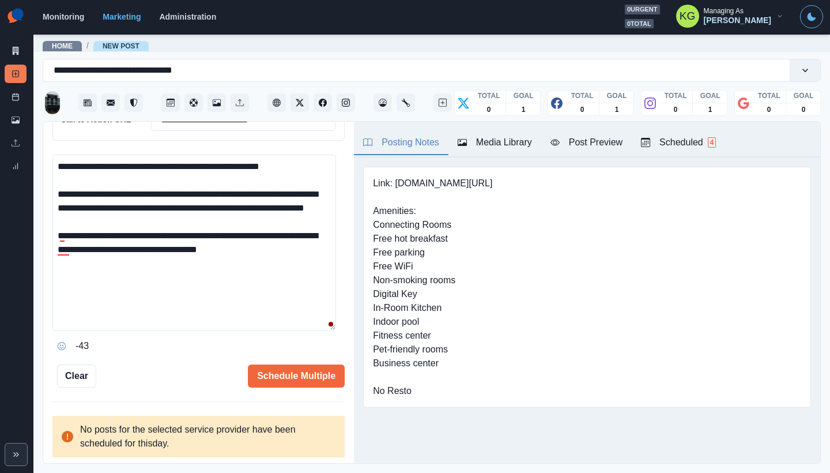
click at [130, 300] on textarea "**********" at bounding box center [194, 242] width 284 height 176
click at [69, 264] on div at bounding box center [60, 264] width 21 height 18
click at [160, 296] on textarea "**********" at bounding box center [194, 242] width 284 height 176
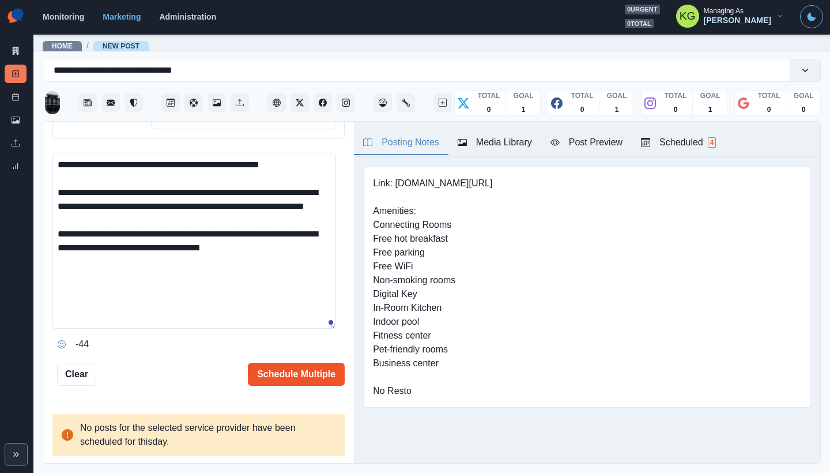
click at [290, 373] on button "Schedule Multiple" at bounding box center [296, 373] width 97 height 23
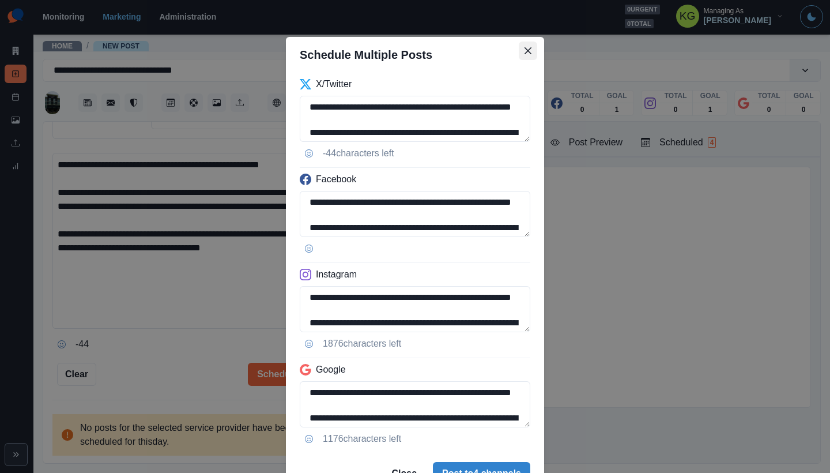
click at [527, 44] on button "Close" at bounding box center [528, 50] width 18 height 18
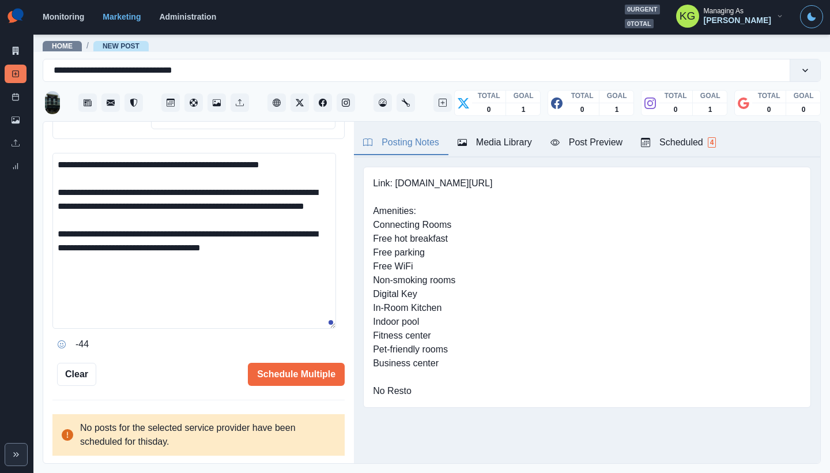
click at [328, 260] on textarea "**********" at bounding box center [194, 241] width 284 height 176
click at [67, 337] on button "Opens Emoji Picker" at bounding box center [61, 344] width 18 height 18
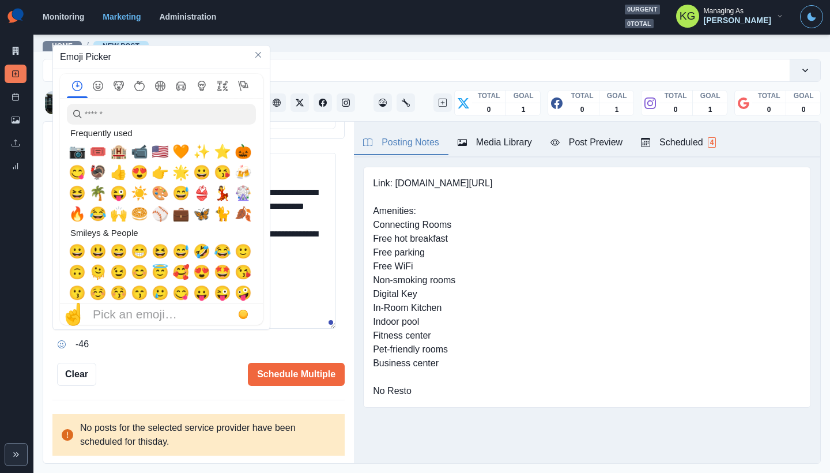
click at [78, 149] on span "📷" at bounding box center [77, 151] width 17 height 16
click at [298, 277] on textarea "**********" at bounding box center [194, 241] width 284 height 176
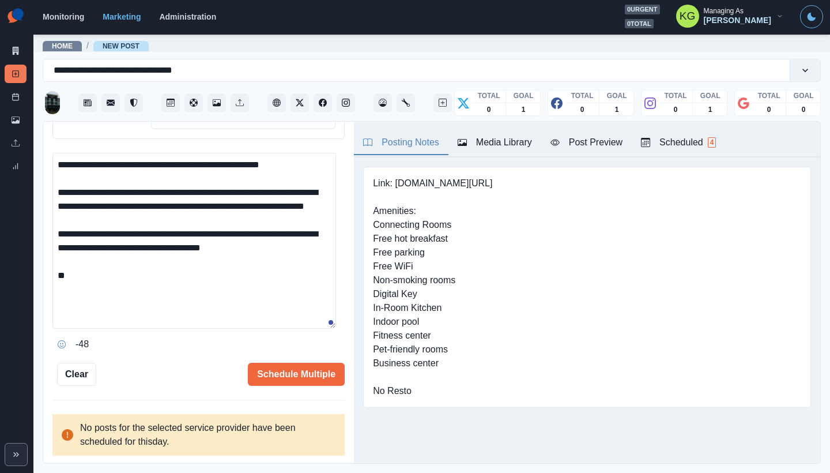
click at [263, 308] on textarea "**********" at bounding box center [194, 241] width 284 height 176
paste textarea "**********"
type textarea "**********"
click at [307, 376] on button "Schedule Multiple" at bounding box center [296, 373] width 97 height 23
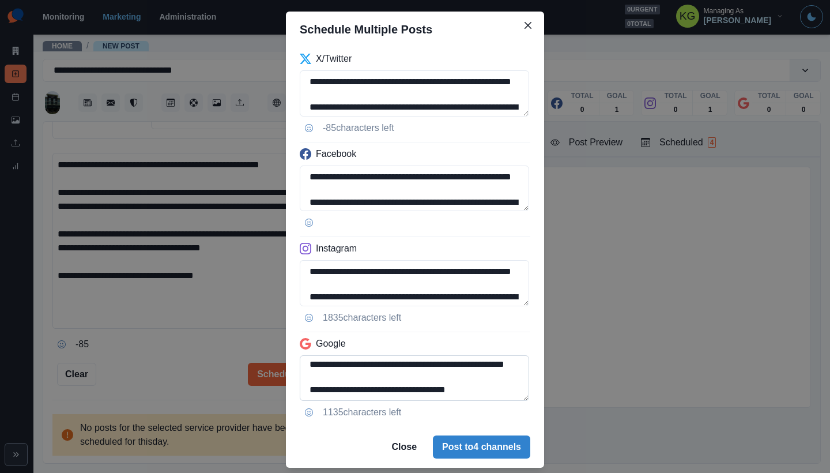
scroll to position [55, 0]
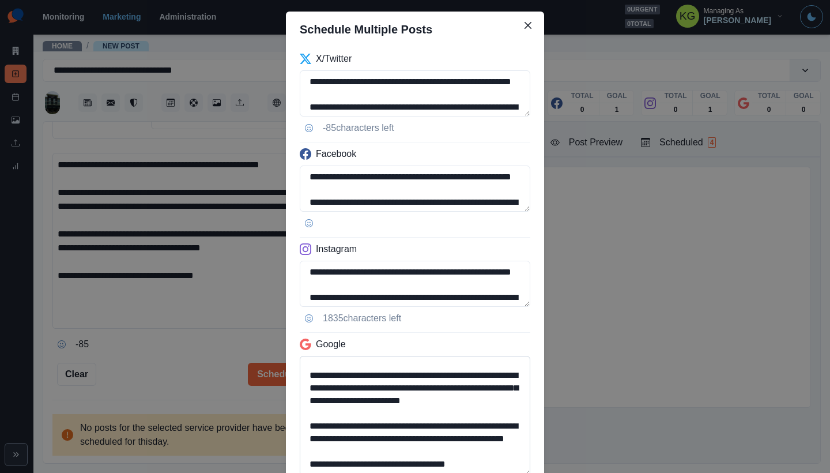
click at [511, 472] on textarea "**********" at bounding box center [415, 416] width 230 height 120
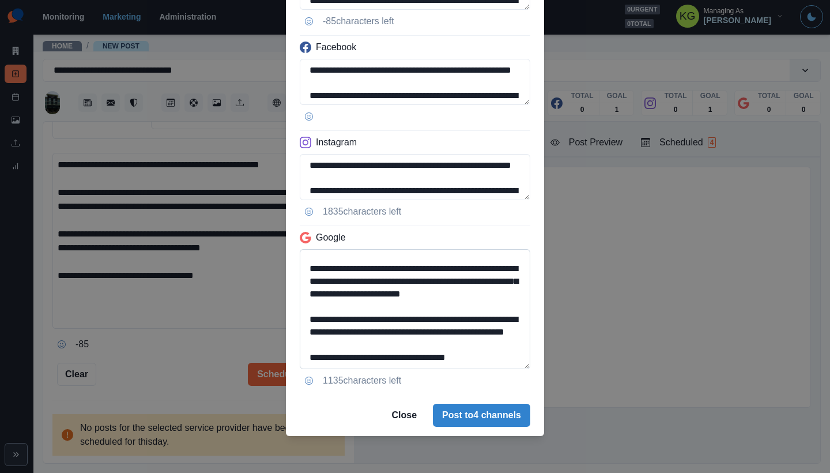
drag, startPoint x: 429, startPoint y: 320, endPoint x: 466, endPoint y: 332, distance: 38.5
click at [466, 332] on textarea "**********" at bounding box center [415, 309] width 230 height 120
drag, startPoint x: 434, startPoint y: 359, endPoint x: 512, endPoint y: 361, distance: 77.2
click at [512, 361] on textarea "**********" at bounding box center [415, 309] width 230 height 120
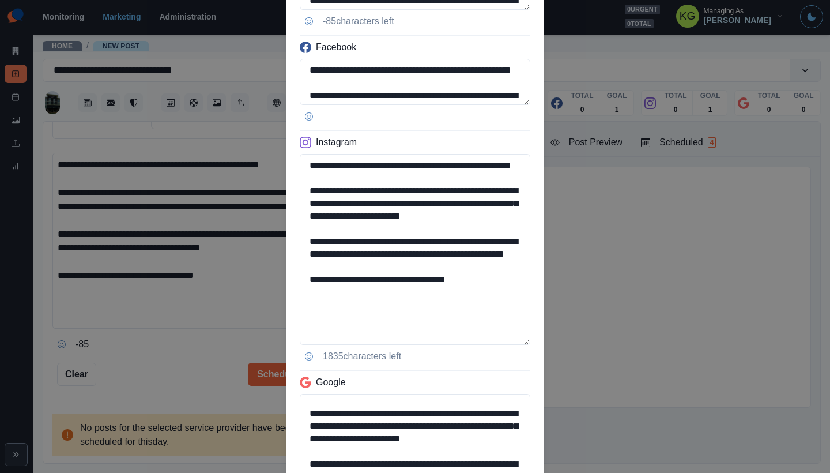
click at [539, 341] on div "**********" at bounding box center [415, 240] width 258 height 598
type textarea "**********"
drag, startPoint x: 400, startPoint y: 304, endPoint x: 510, endPoint y: 307, distance: 110.1
click at [510, 307] on textarea "**********" at bounding box center [415, 249] width 230 height 191
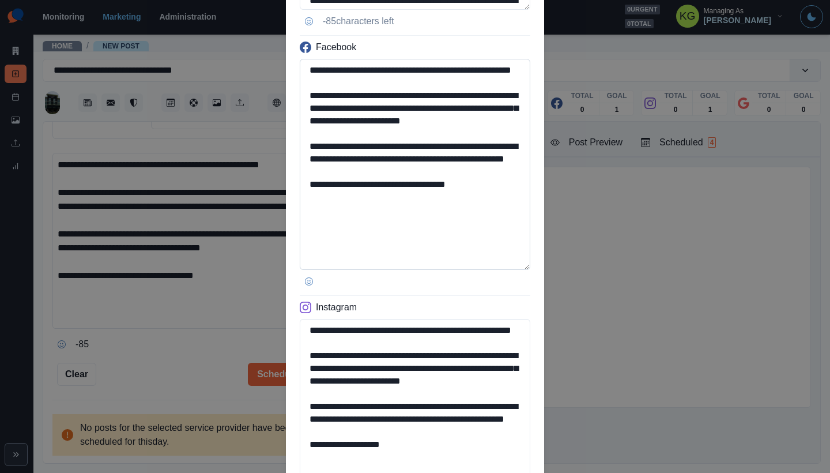
click at [509, 270] on textarea "**********" at bounding box center [415, 164] width 230 height 211
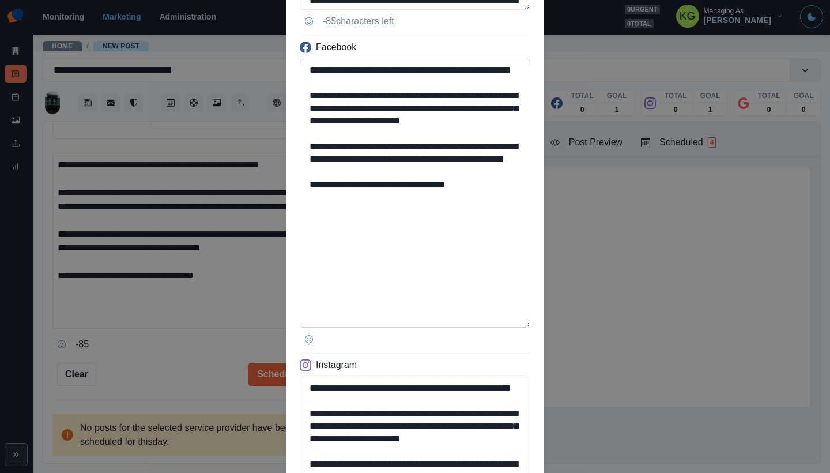
type textarea "**********"
drag, startPoint x: 400, startPoint y: 207, endPoint x: 331, endPoint y: 207, distance: 69.7
click at [331, 207] on textarea "**********" at bounding box center [415, 193] width 230 height 269
click at [394, 275] on textarea "**********" at bounding box center [415, 193] width 230 height 269
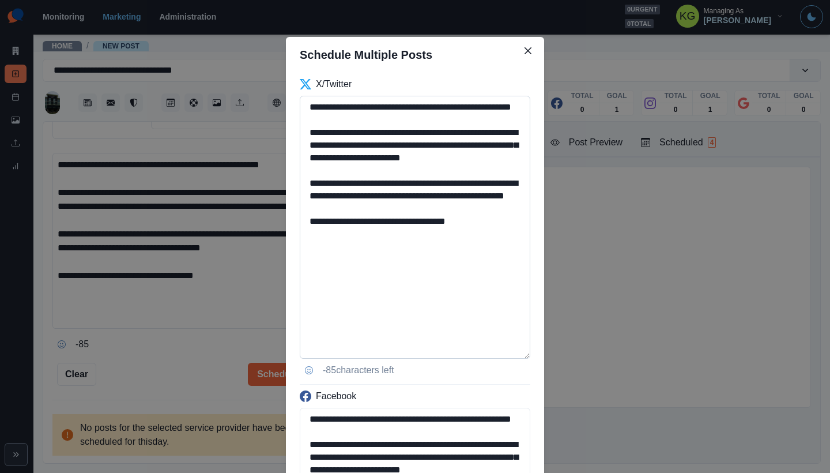
click at [507, 354] on textarea "**********" at bounding box center [415, 227] width 230 height 263
type textarea "**********"
drag, startPoint x: 432, startPoint y: 207, endPoint x: 282, endPoint y: 199, distance: 150.0
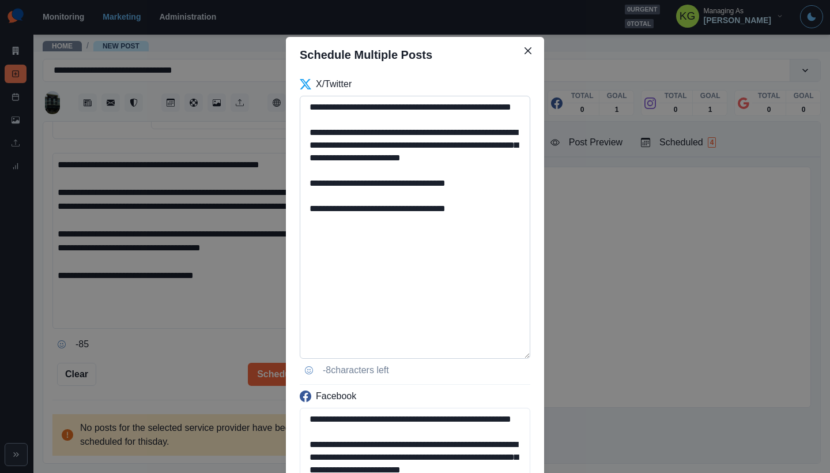
drag, startPoint x: 402, startPoint y: 219, endPoint x: 496, endPoint y: 228, distance: 95.0
click at [496, 228] on textarea "**********" at bounding box center [415, 227] width 230 height 263
click at [305, 199] on textarea "**********" at bounding box center [415, 227] width 230 height 263
click at [350, 120] on textarea "**********" at bounding box center [415, 227] width 230 height 263
type textarea "**********"
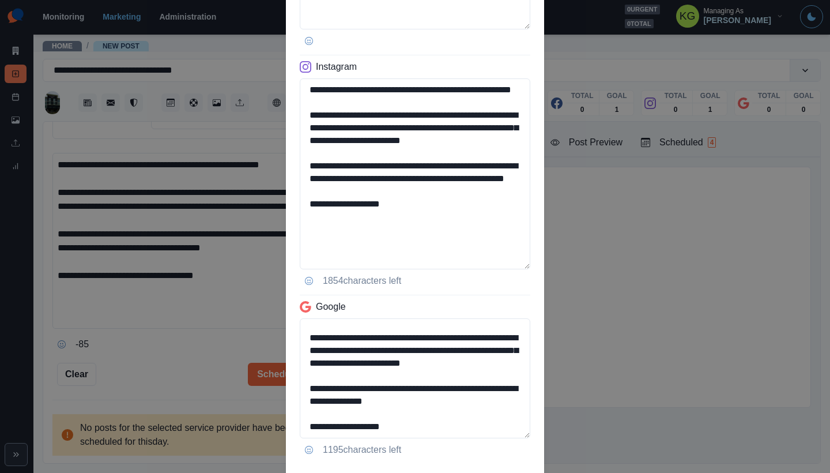
scroll to position [716, 0]
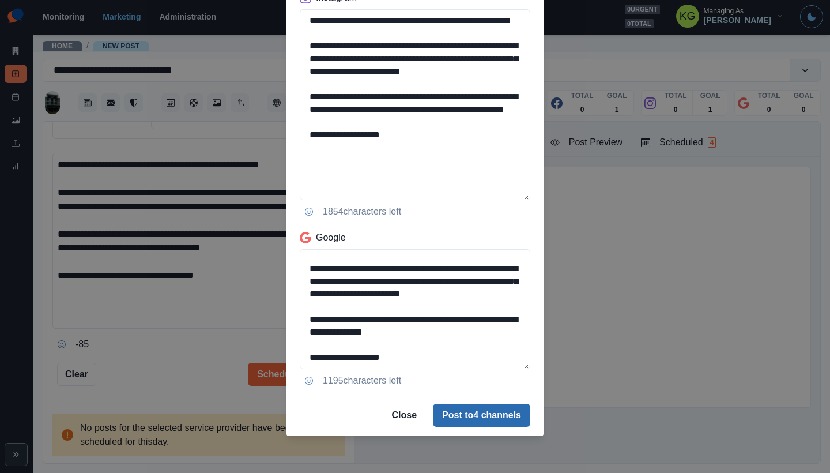
click at [492, 409] on button "Post to 4 channels" at bounding box center [481, 414] width 97 height 23
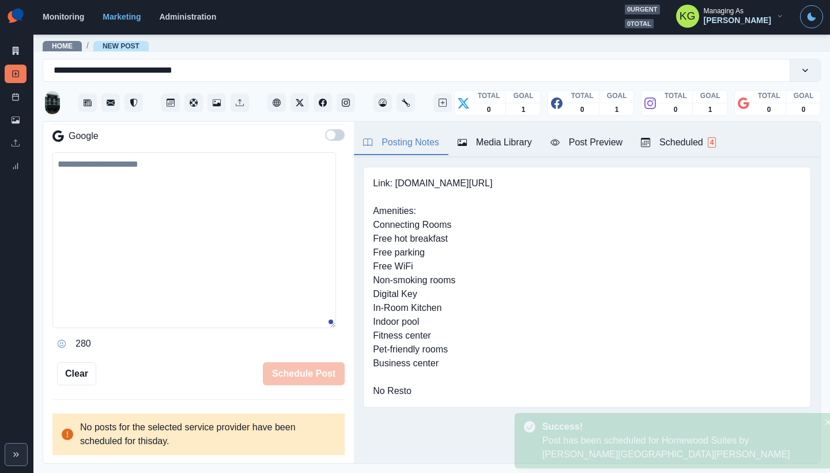
scroll to position [215, 0]
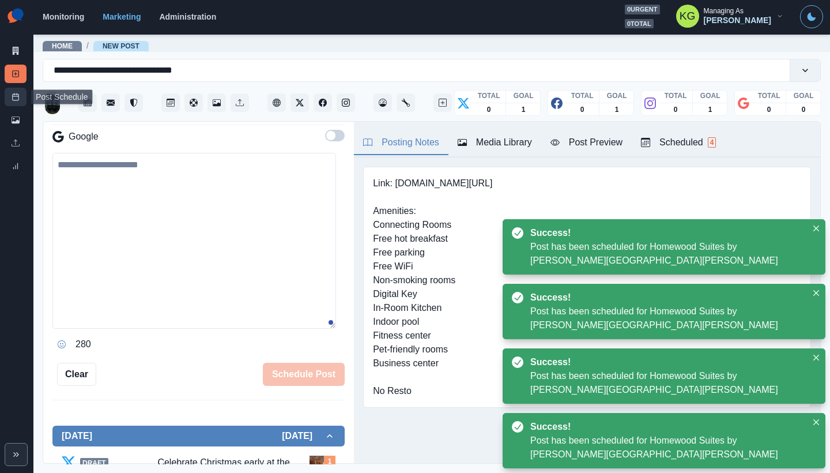
click at [25, 96] on link "Post Schedule" at bounding box center [16, 97] width 22 height 18
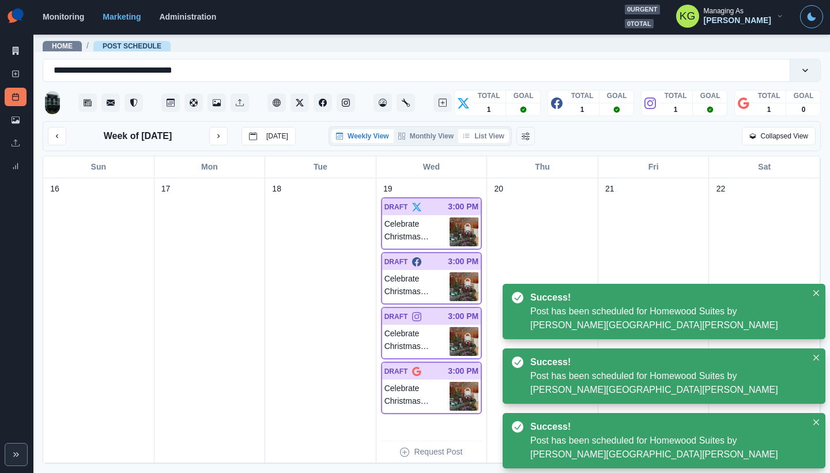
click at [486, 137] on button "List View" at bounding box center [483, 136] width 51 height 14
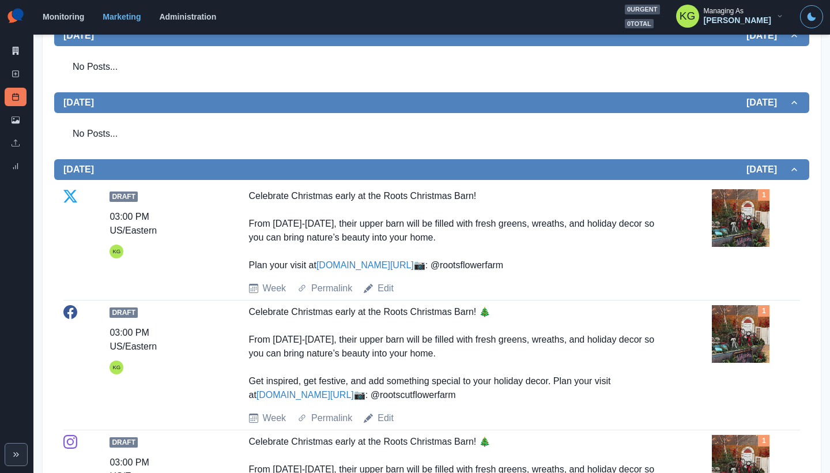
scroll to position [360, 0]
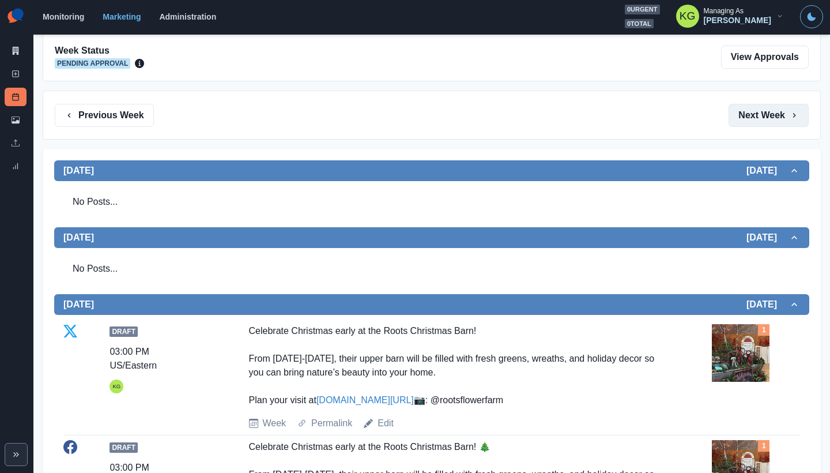
click at [769, 116] on button "Next Week" at bounding box center [768, 115] width 80 height 23
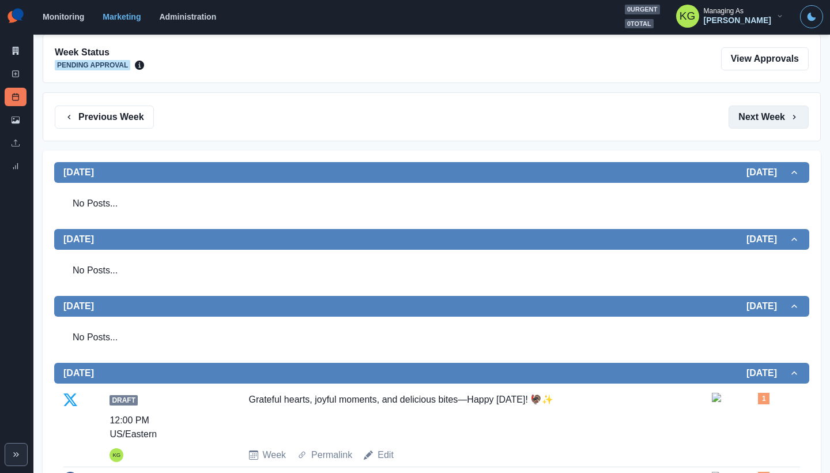
click at [760, 111] on button "Next Week" at bounding box center [768, 116] width 80 height 23
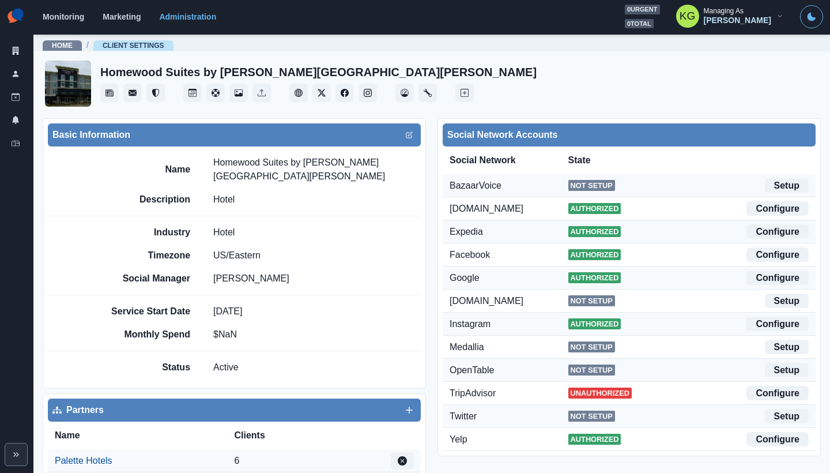
scroll to position [396, 0]
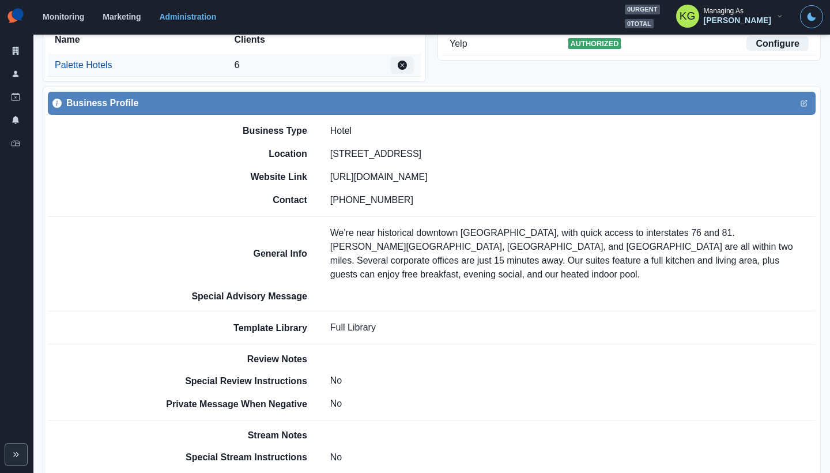
drag, startPoint x: 474, startPoint y: 142, endPoint x: 429, endPoint y: 139, distance: 45.0
click at [421, 147] on p "50 Carlisle Springs Rd, Carlisle, PA 17013" at bounding box center [375, 154] width 91 height 14
copy p "Carlisle, PA"
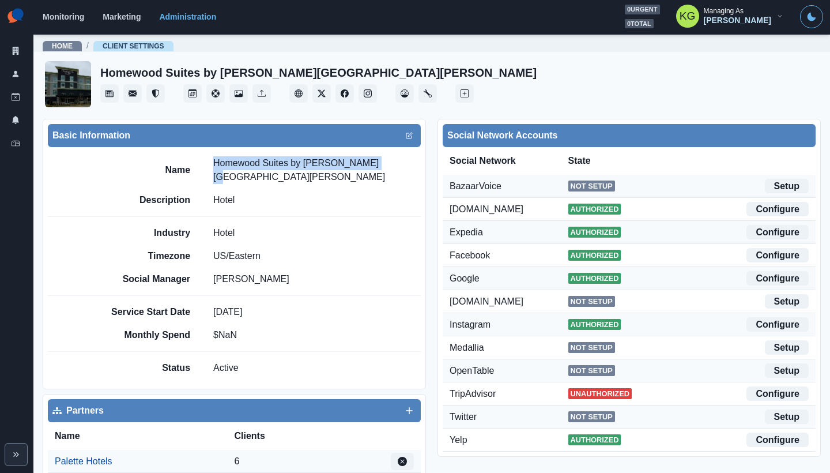
drag, startPoint x: 335, startPoint y: 161, endPoint x: 307, endPoint y: 154, distance: 29.1
click at [213, 161] on div "Name Homewood Suites by Hilton Carlisle" at bounding box center [262, 170] width 317 height 28
copy p "Homewood Suites by Hilton Carlisle"
click at [339, 1] on section "Monitoring Marketing Administration 0 urgent 0 total KG Managing As Katrina Gal…" at bounding box center [431, 17] width 796 height 35
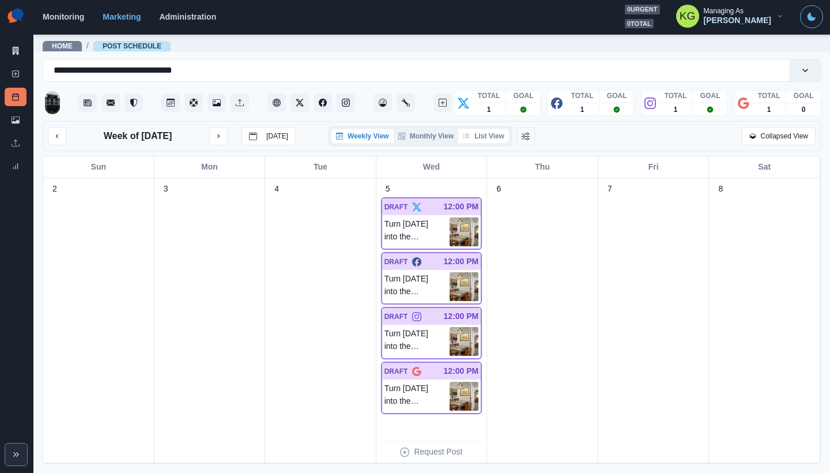
click at [491, 137] on button "List View" at bounding box center [483, 136] width 51 height 14
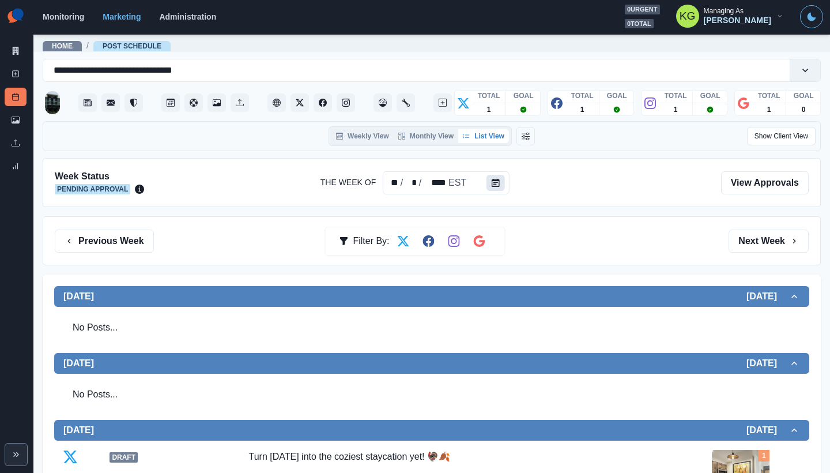
click at [501, 187] on button "Calendar" at bounding box center [495, 183] width 18 height 16
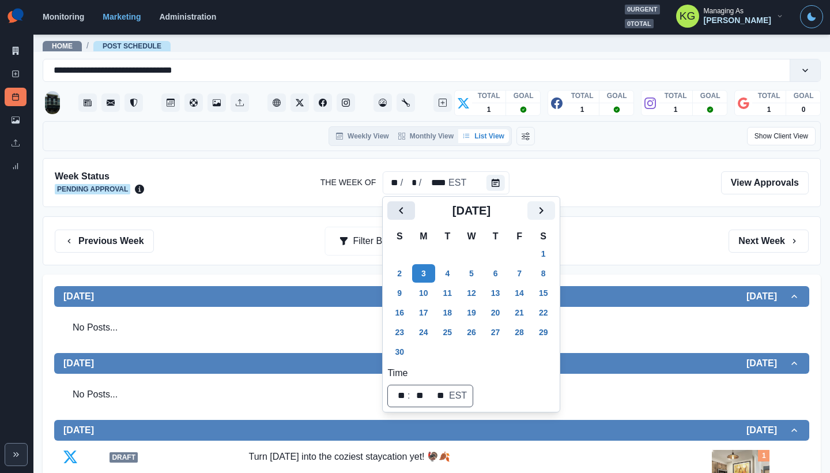
click at [388, 213] on button "Previous" at bounding box center [401, 210] width 28 height 18
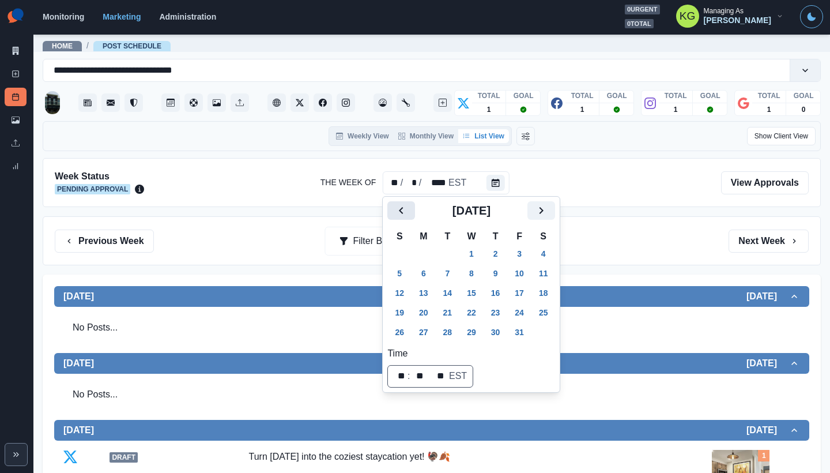
click at [388, 213] on button "Previous" at bounding box center [401, 210] width 28 height 18
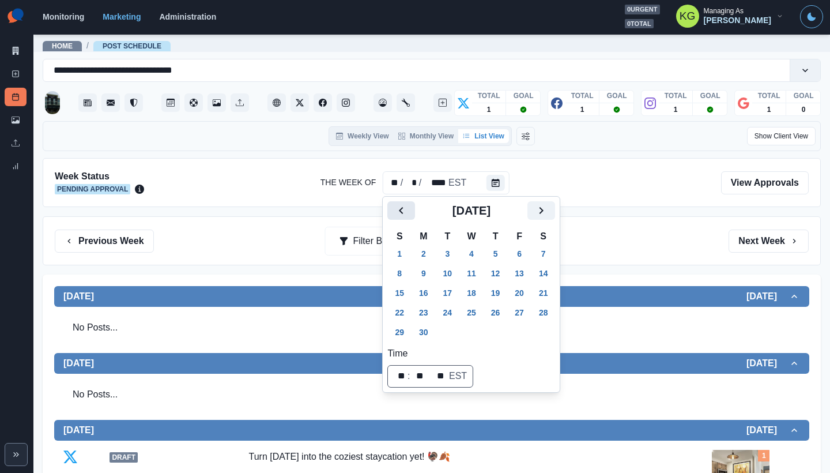
click at [388, 213] on button "Previous" at bounding box center [401, 210] width 28 height 18
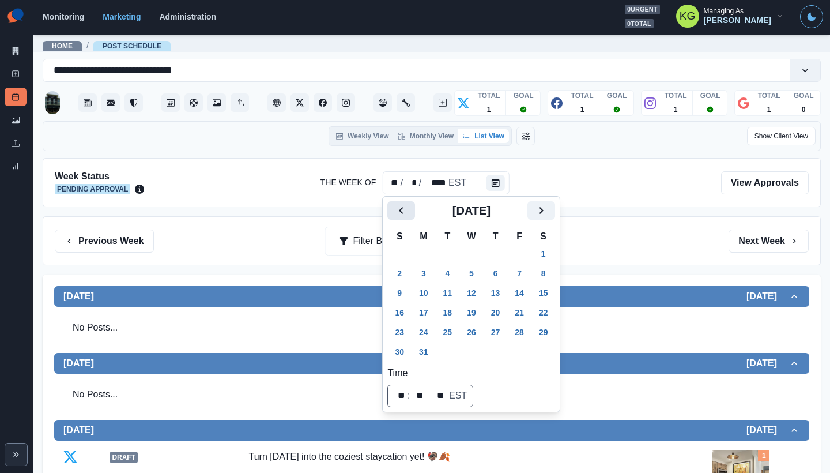
click at [400, 216] on icon "Previous" at bounding box center [401, 210] width 14 height 14
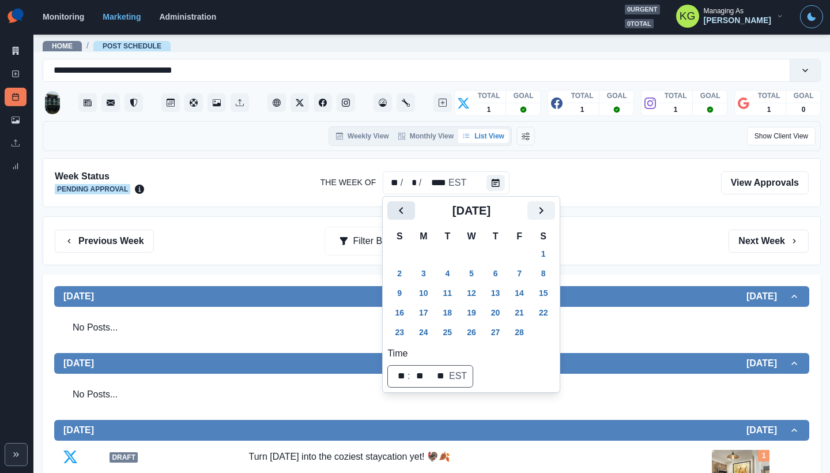
click at [400, 216] on icon "Previous" at bounding box center [401, 210] width 14 height 14
click at [402, 217] on icon "Previous" at bounding box center [401, 210] width 14 height 14
click at [543, 255] on button "2" at bounding box center [543, 253] width 23 height 18
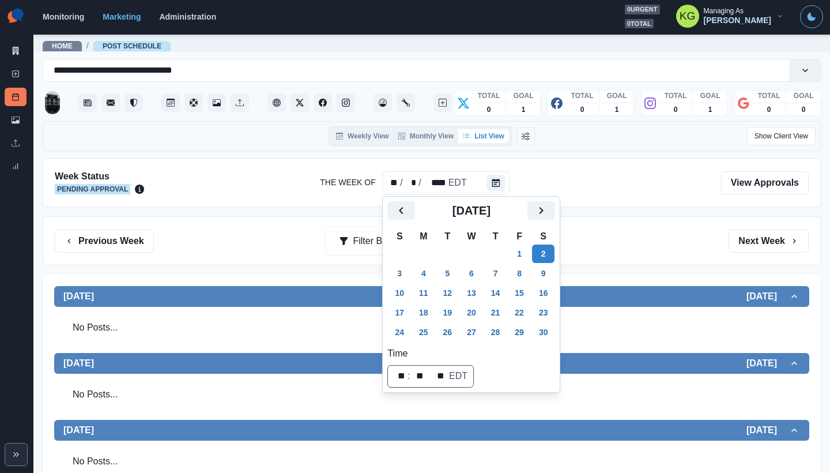
click at [620, 240] on div "Previous Week Filter By: Next Week" at bounding box center [432, 240] width 754 height 23
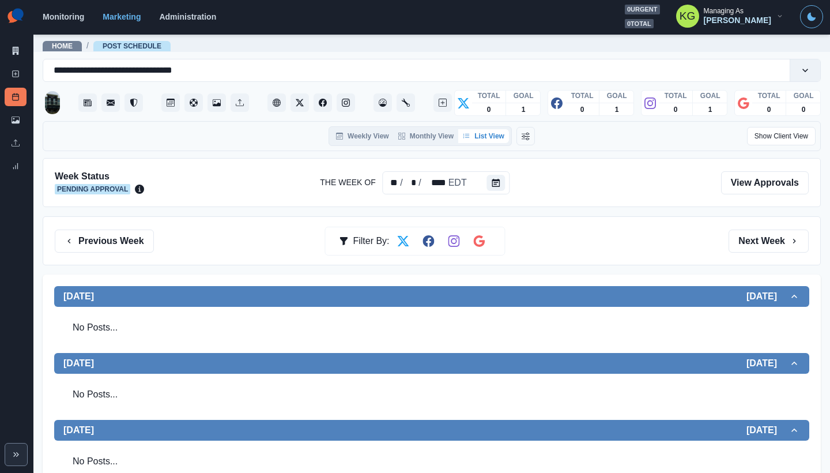
click at [713, 243] on div "Previous Week Filter By: Next Week" at bounding box center [432, 240] width 754 height 23
click at [749, 244] on button "Next Week" at bounding box center [768, 240] width 80 height 23
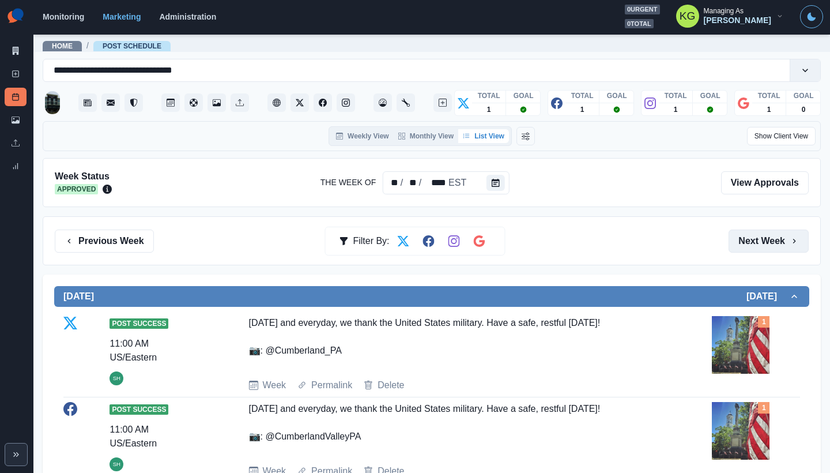
click at [749, 244] on button "Next Week" at bounding box center [768, 240] width 80 height 23
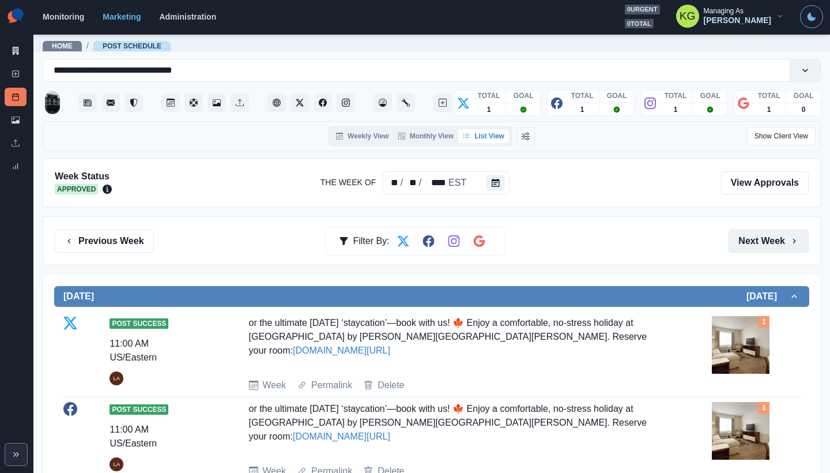
click at [749, 244] on button "Next Week" at bounding box center [768, 240] width 80 height 23
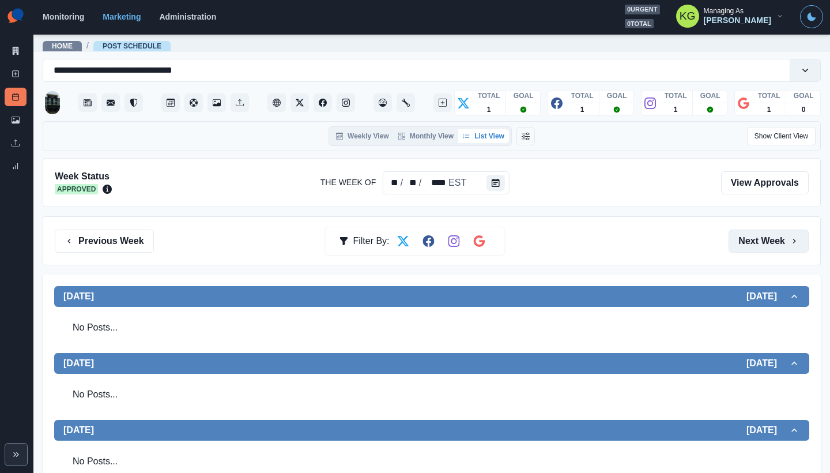
click at [749, 244] on button "Next Week" at bounding box center [768, 240] width 80 height 23
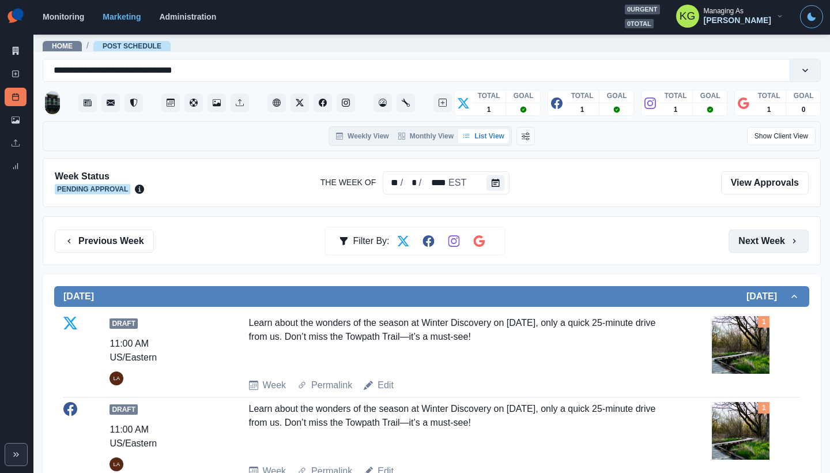
click at [749, 244] on button "Next Week" at bounding box center [768, 240] width 80 height 23
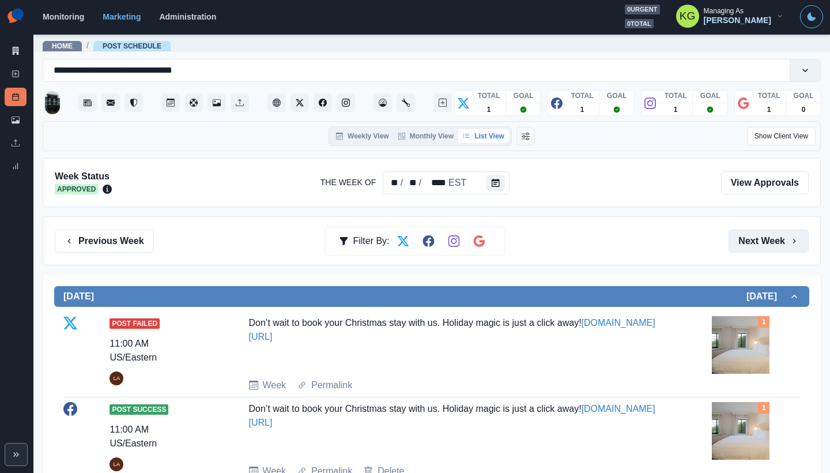
click at [749, 244] on button "Next Week" at bounding box center [768, 240] width 80 height 23
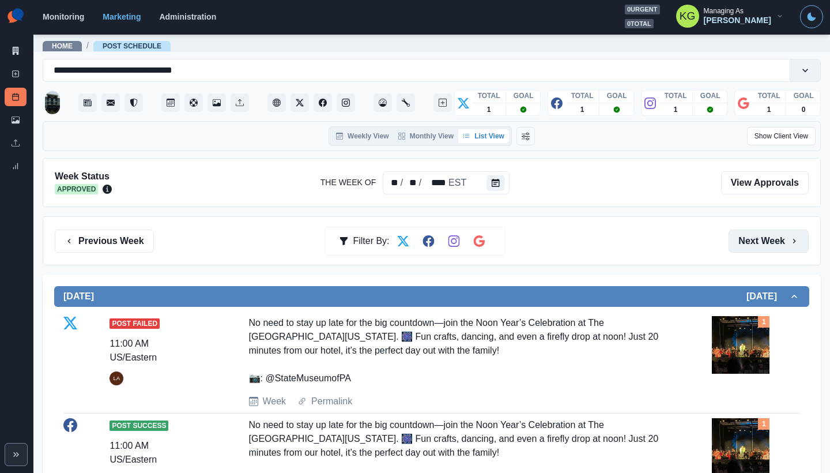
click at [749, 244] on button "Next Week" at bounding box center [768, 240] width 80 height 23
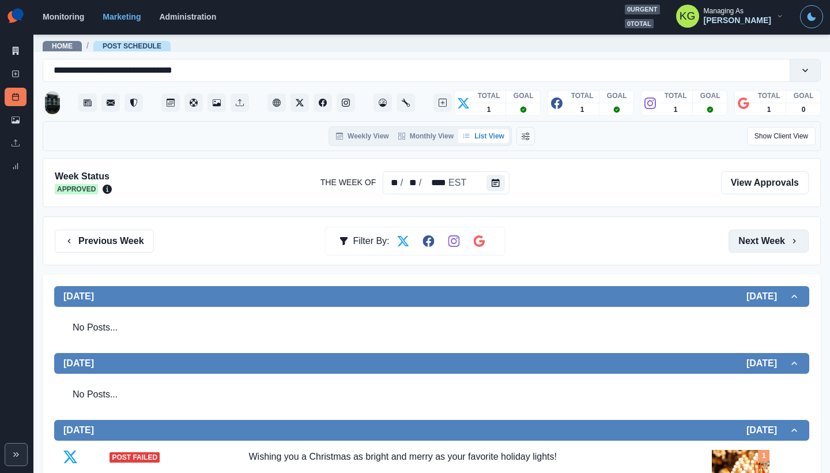
click at [749, 244] on button "Next Week" at bounding box center [768, 240] width 80 height 23
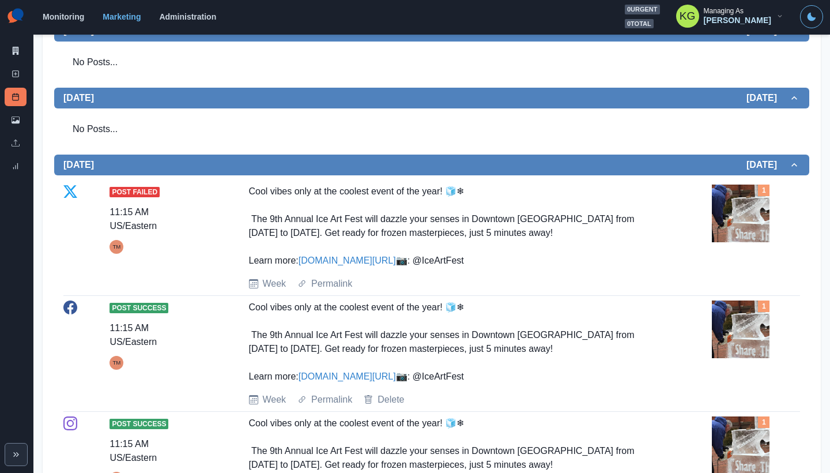
scroll to position [18, 0]
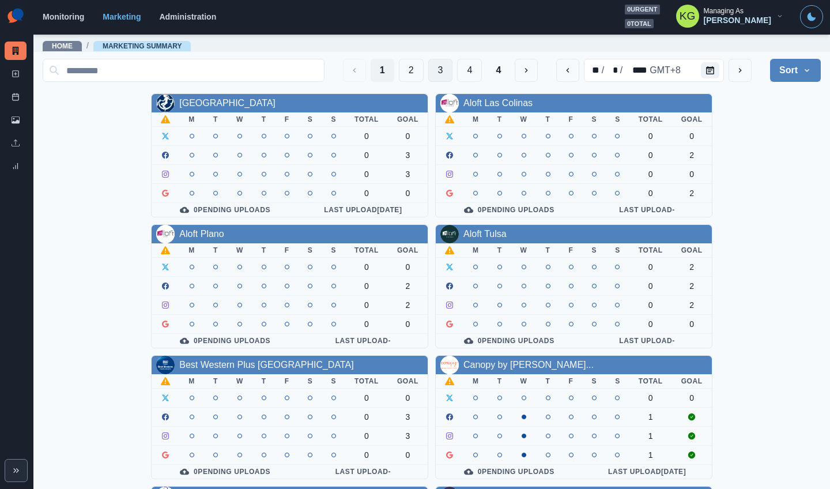
click at [429, 65] on button "3" at bounding box center [440, 70] width 25 height 23
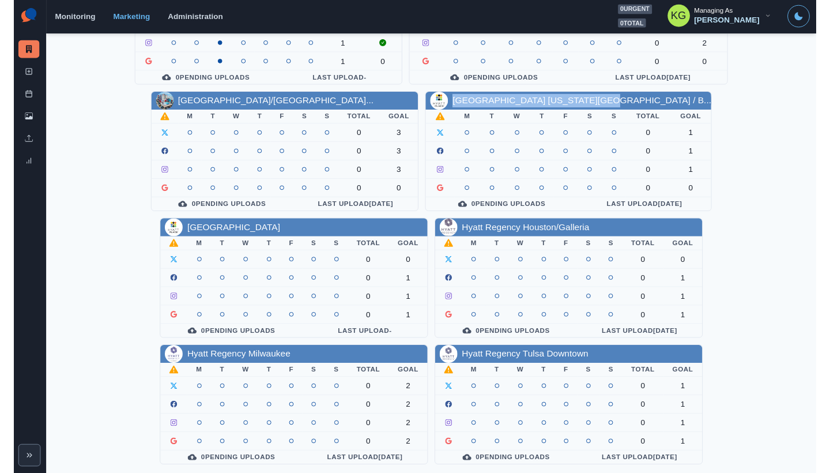
scroll to position [392, 0]
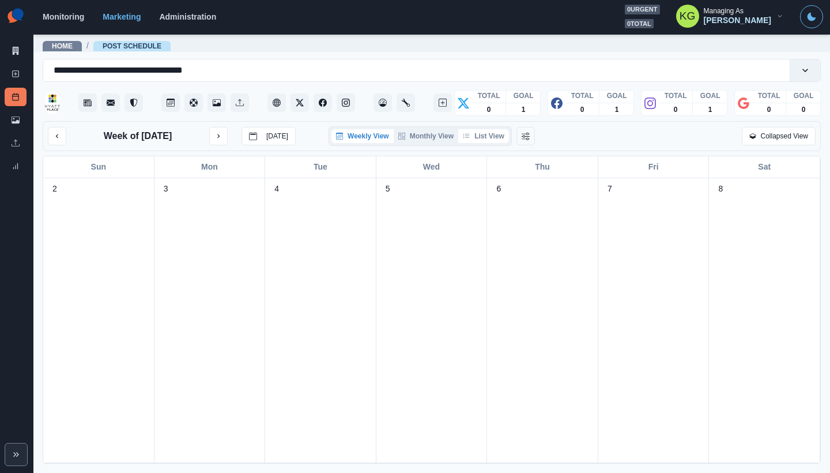
click at [493, 135] on button "List View" at bounding box center [483, 136] width 51 height 14
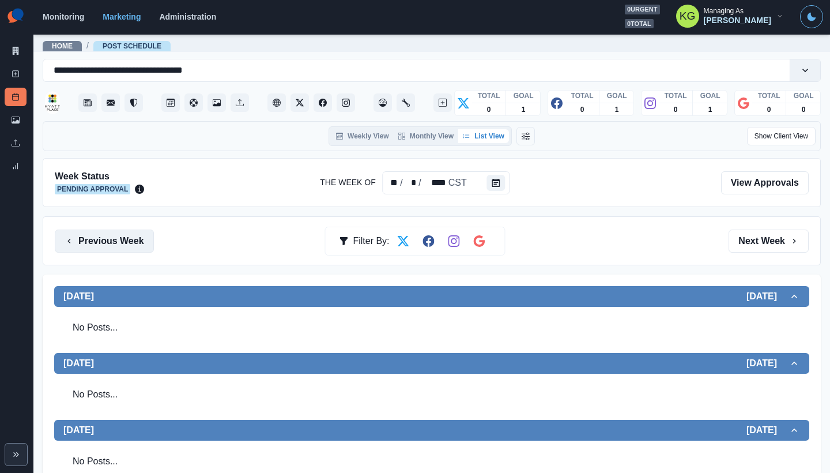
click at [83, 232] on button "Previous Week" at bounding box center [104, 240] width 99 height 23
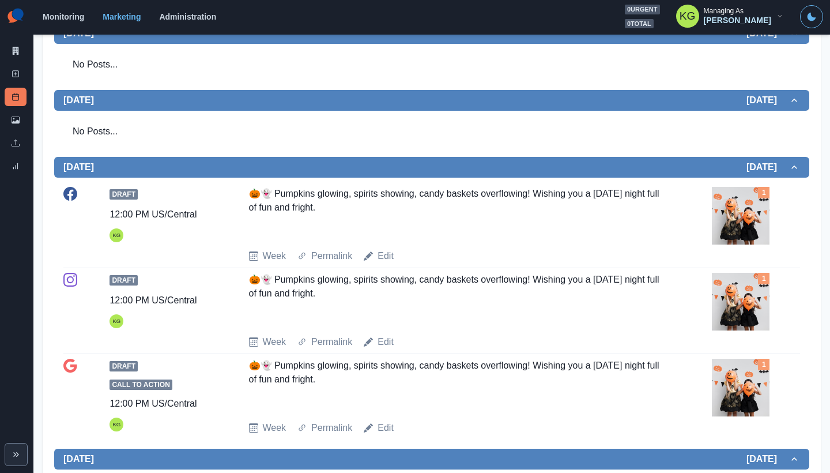
scroll to position [20, 0]
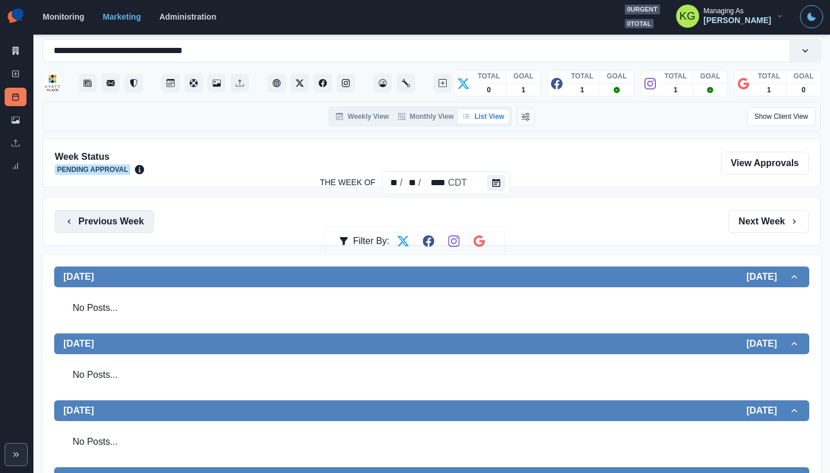
click at [115, 221] on button "Previous Week" at bounding box center [104, 221] width 99 height 23
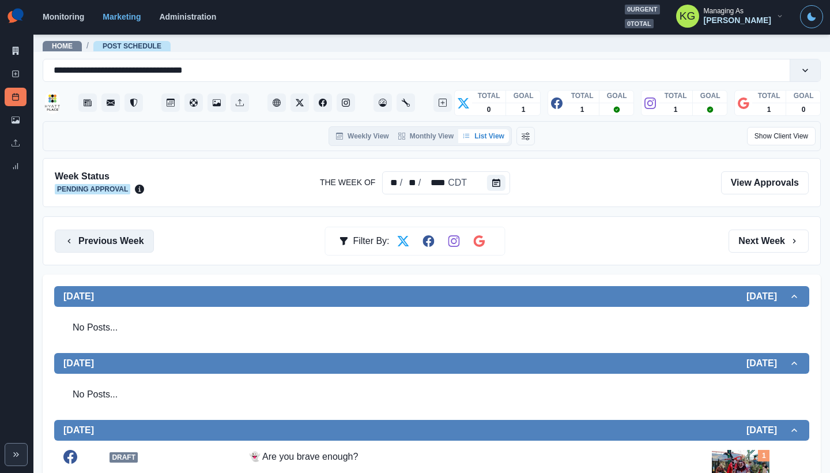
click at [126, 232] on button "Previous Week" at bounding box center [104, 240] width 99 height 23
click at [133, 233] on button "Previous Week" at bounding box center [104, 240] width 99 height 23
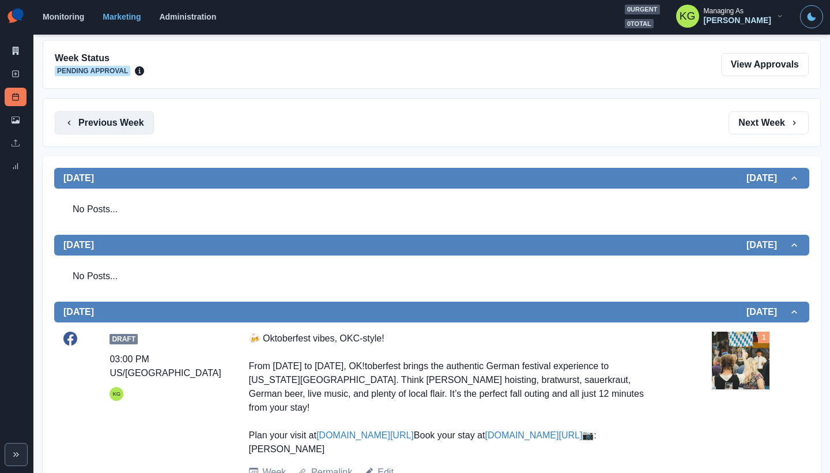
click at [129, 131] on button "Previous Week" at bounding box center [104, 122] width 99 height 23
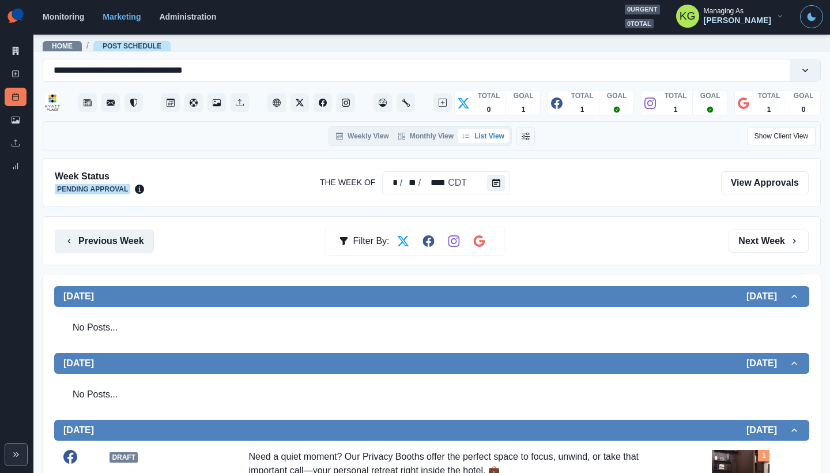
click at [120, 241] on button "Previous Week" at bounding box center [104, 240] width 99 height 23
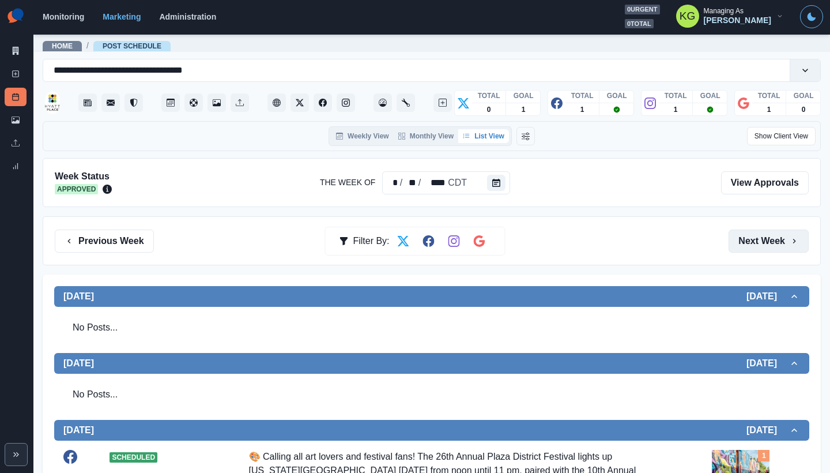
click at [770, 237] on button "Next Week" at bounding box center [768, 240] width 80 height 23
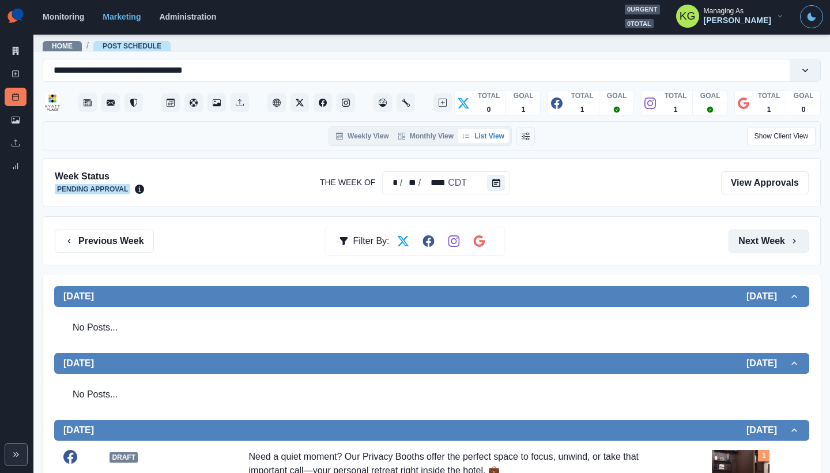
click at [770, 237] on button "Next Week" at bounding box center [768, 240] width 80 height 23
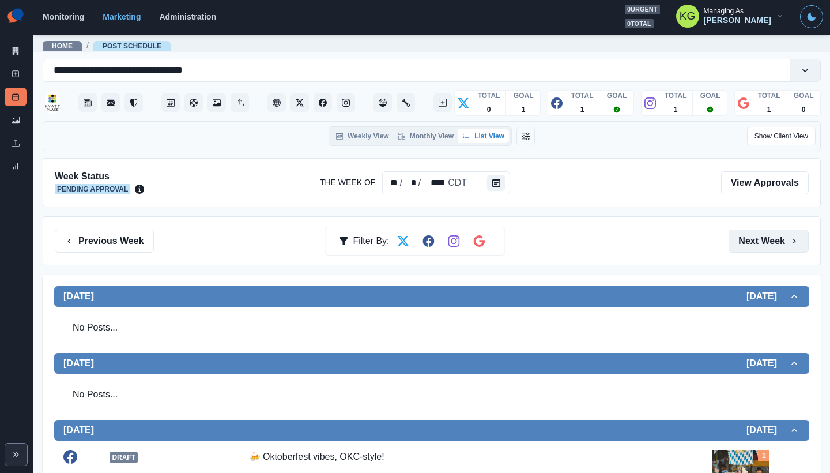
click at [770, 237] on button "Next Week" at bounding box center [768, 240] width 80 height 23
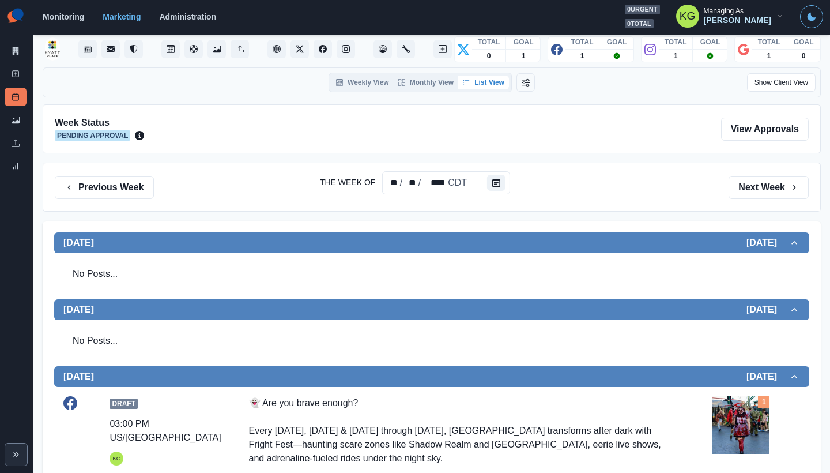
scroll to position [32, 0]
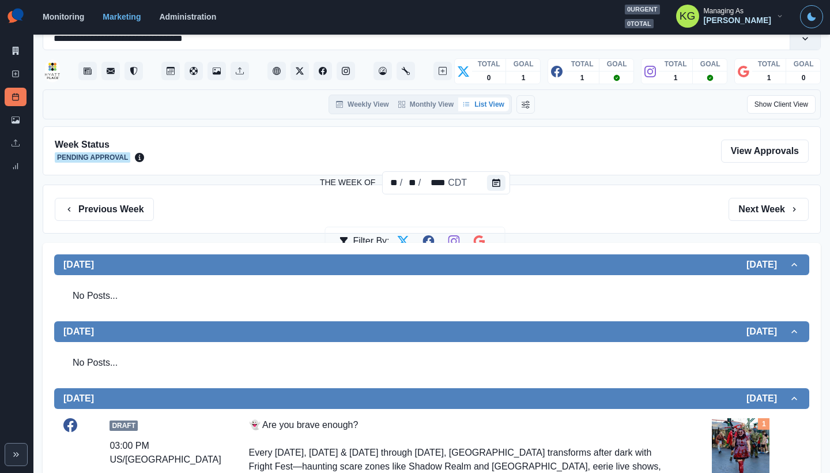
click at [759, 210] on button "Next Week" at bounding box center [768, 209] width 80 height 23
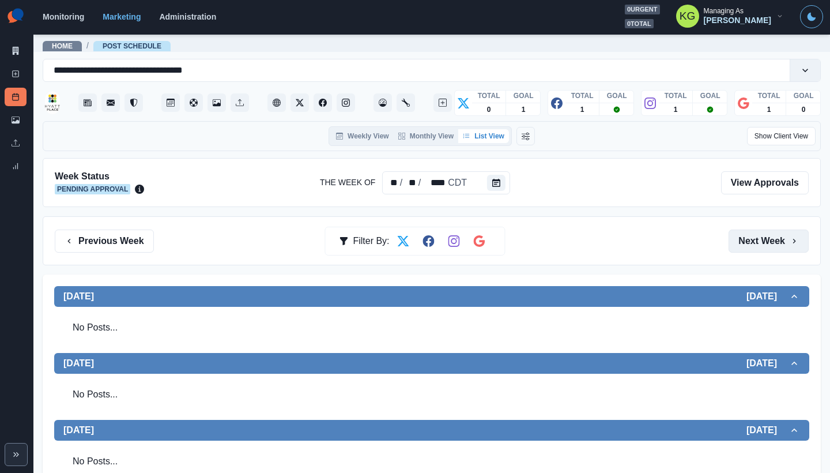
click at [755, 243] on button "Next Week" at bounding box center [768, 240] width 80 height 23
click at [110, 252] on button "Previous Week" at bounding box center [104, 240] width 99 height 23
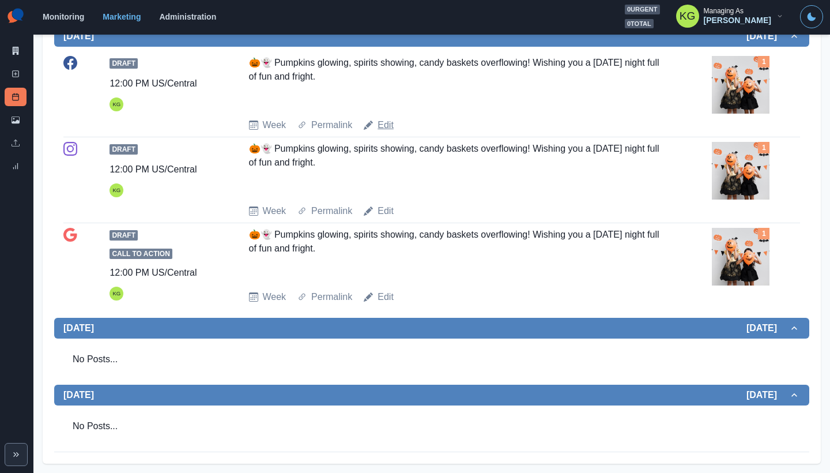
scroll to position [525, 0]
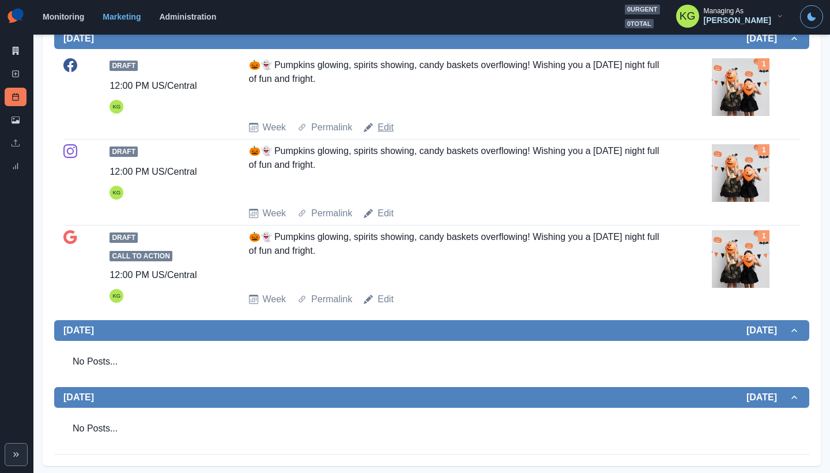
click at [377, 127] on link "Edit" at bounding box center [385, 127] width 16 height 14
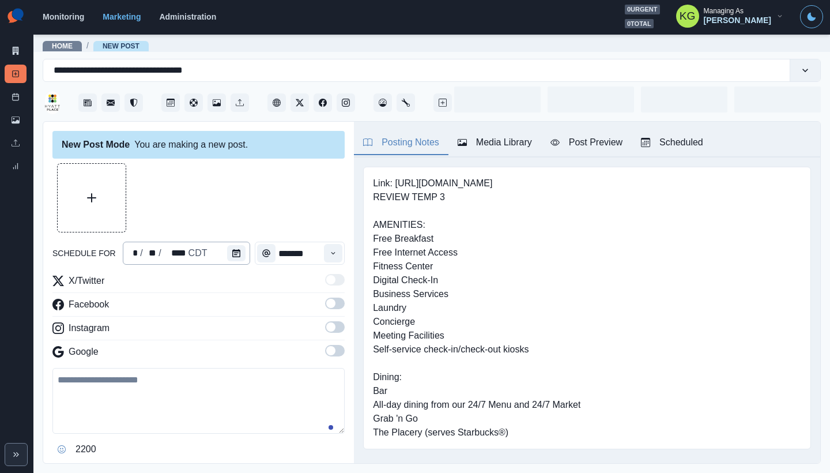
type input "********"
type textarea "**********"
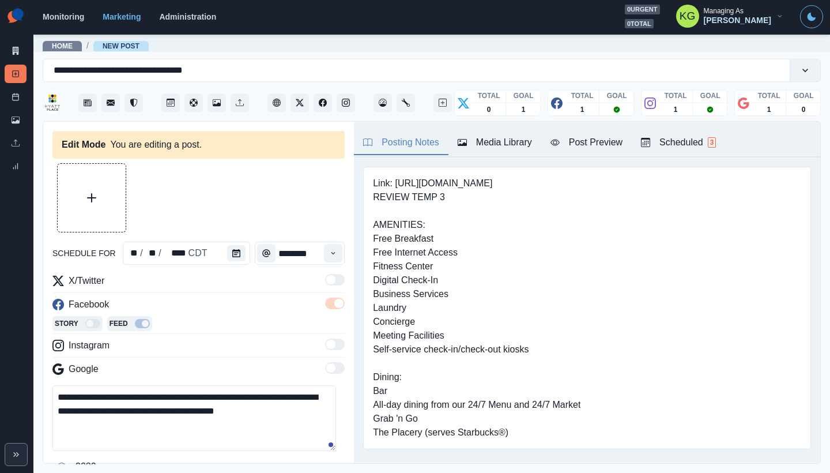
click at [508, 148] on div "Media Library" at bounding box center [495, 142] width 74 height 14
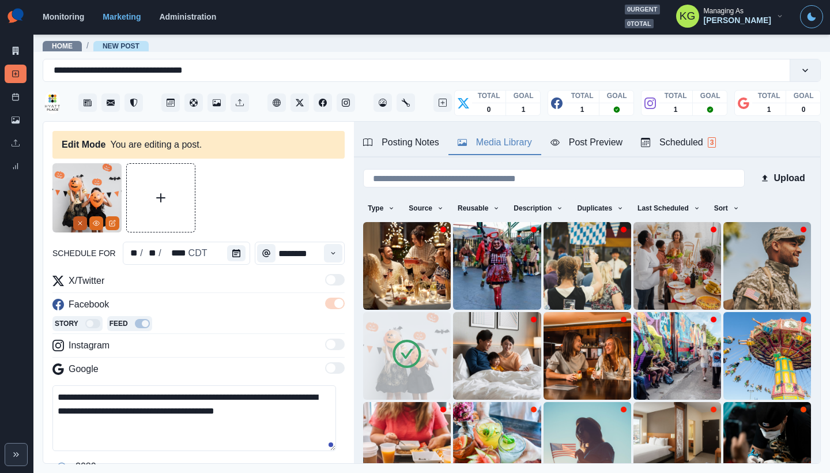
click at [80, 228] on button "Remove" at bounding box center [80, 223] width 14 height 14
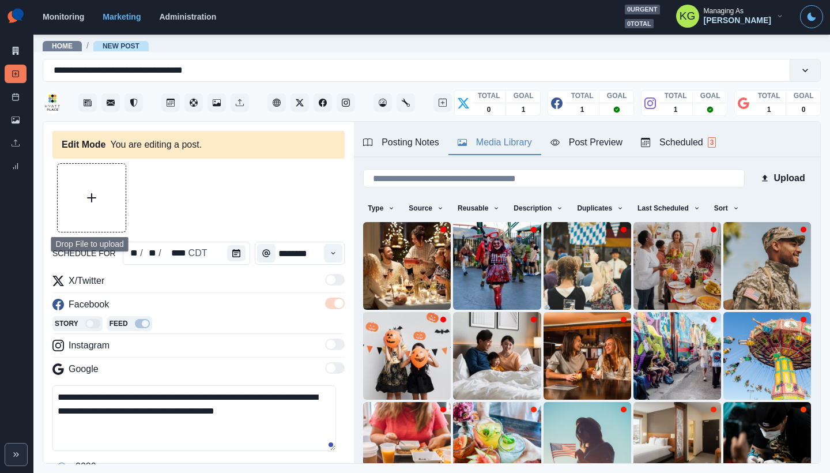
click at [105, 187] on button "Upload Media" at bounding box center [92, 198] width 68 height 68
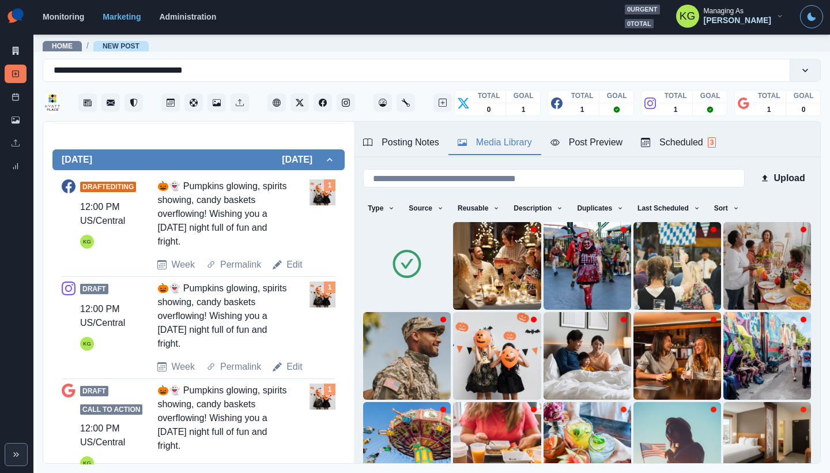
scroll to position [285, 0]
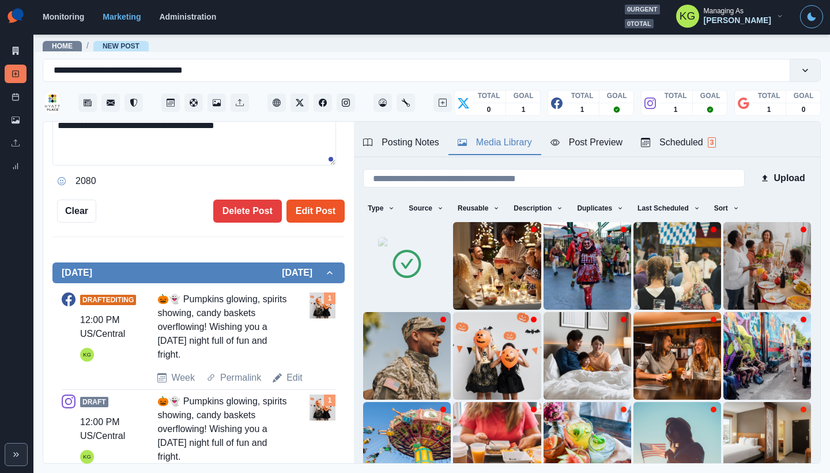
click at [318, 207] on button "Edit Post" at bounding box center [315, 210] width 58 height 23
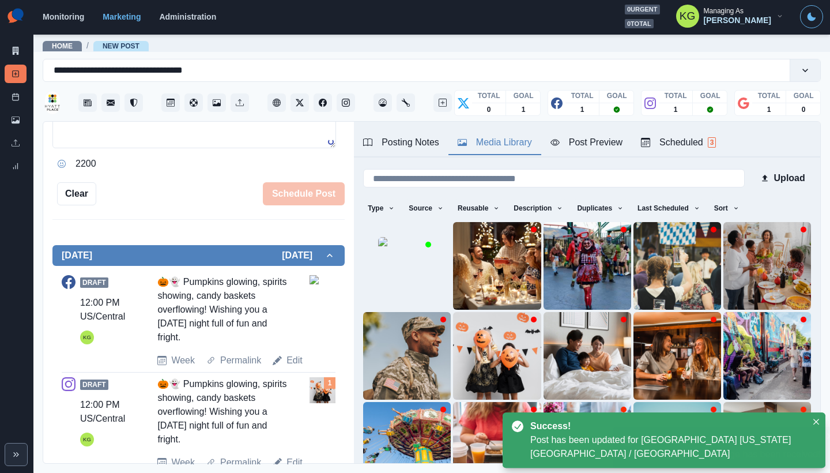
scroll to position [427, 0]
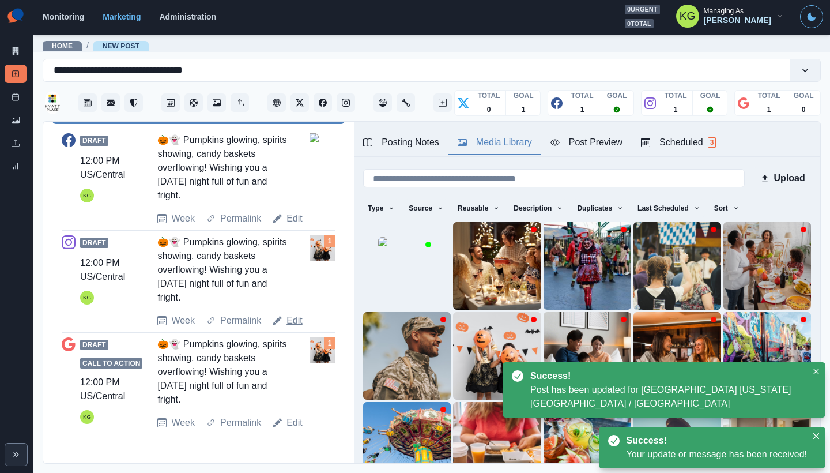
click at [290, 320] on link "Edit" at bounding box center [294, 320] width 16 height 14
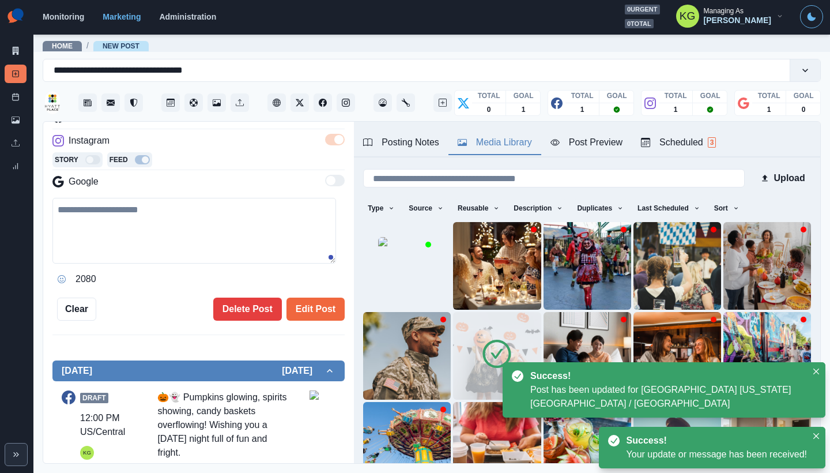
type textarea "**********"
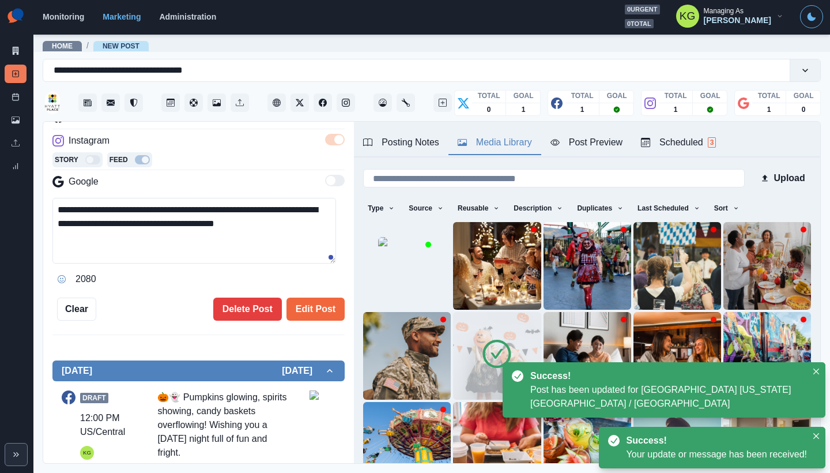
scroll to position [0, 0]
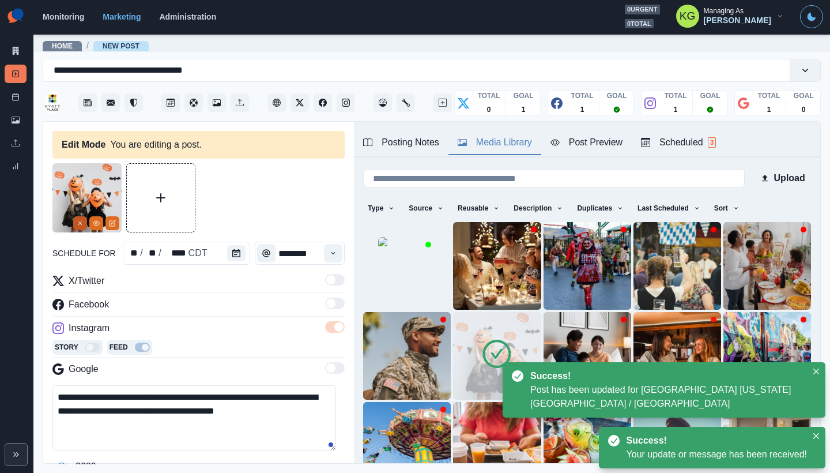
click at [78, 217] on button "Remove" at bounding box center [80, 223] width 14 height 14
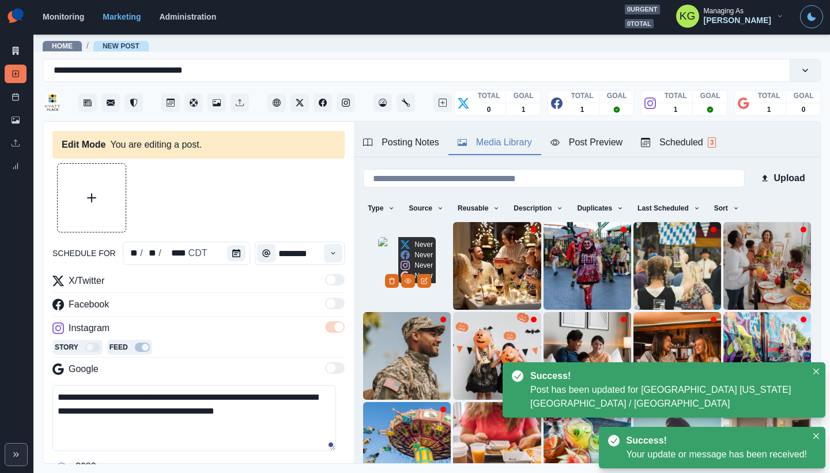
click at [386, 237] on img at bounding box center [407, 266] width 58 height 58
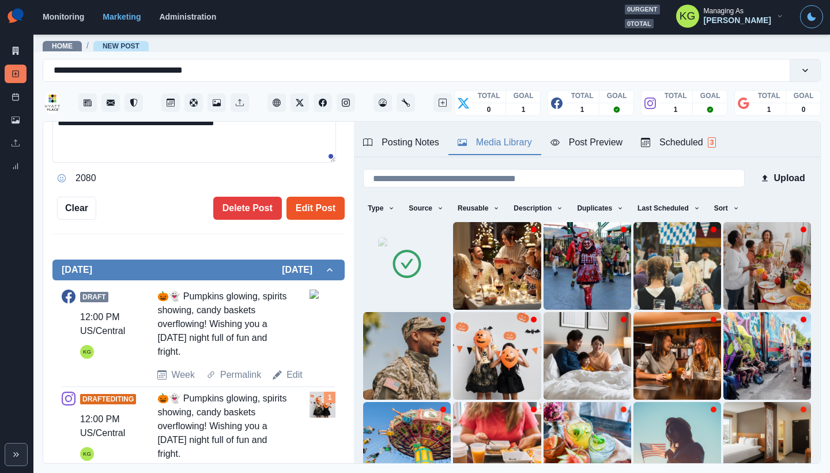
click at [319, 210] on button "Edit Post" at bounding box center [315, 207] width 58 height 23
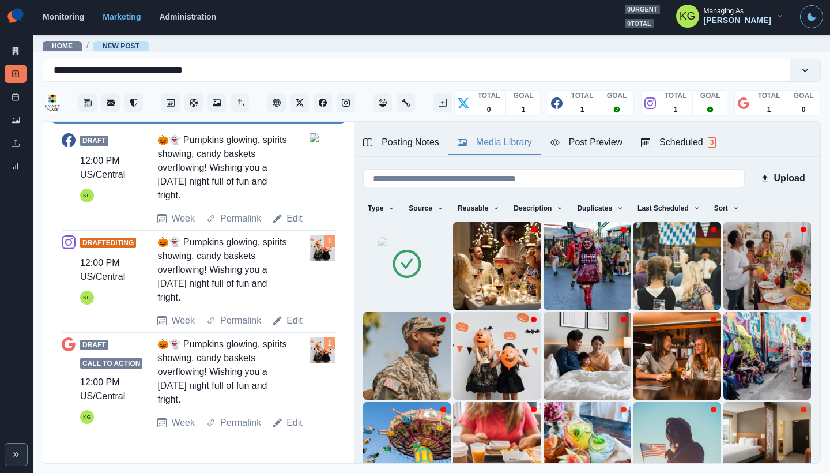
scroll to position [427, 0]
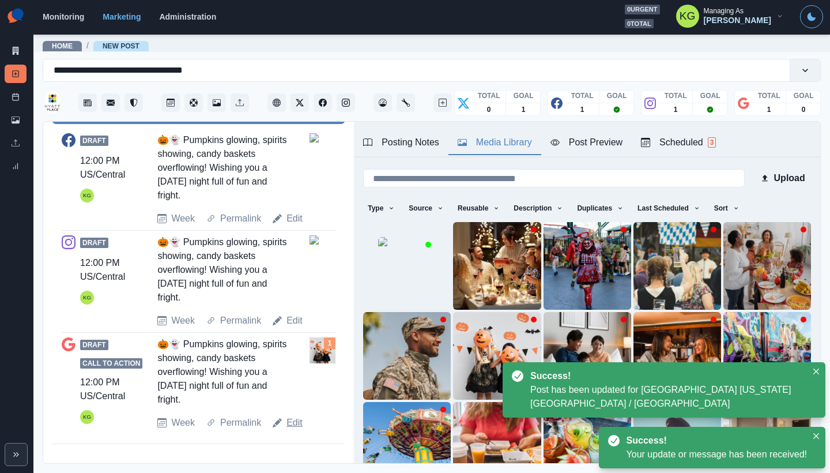
click at [294, 419] on link "Edit" at bounding box center [294, 422] width 16 height 14
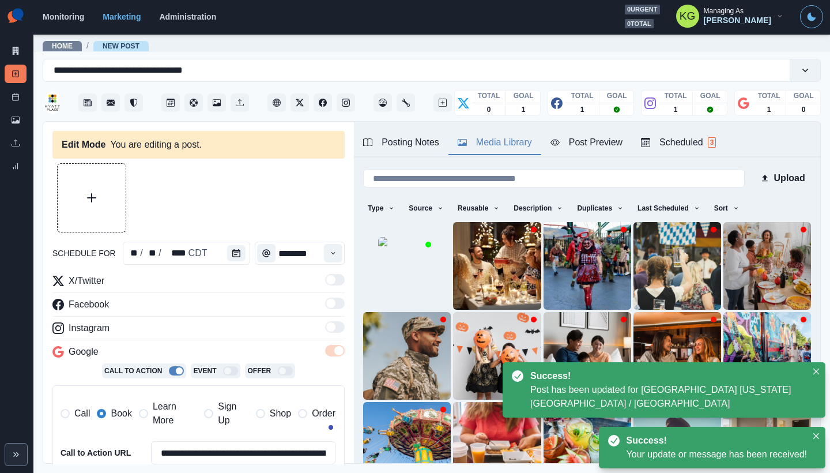
type textarea "**********"
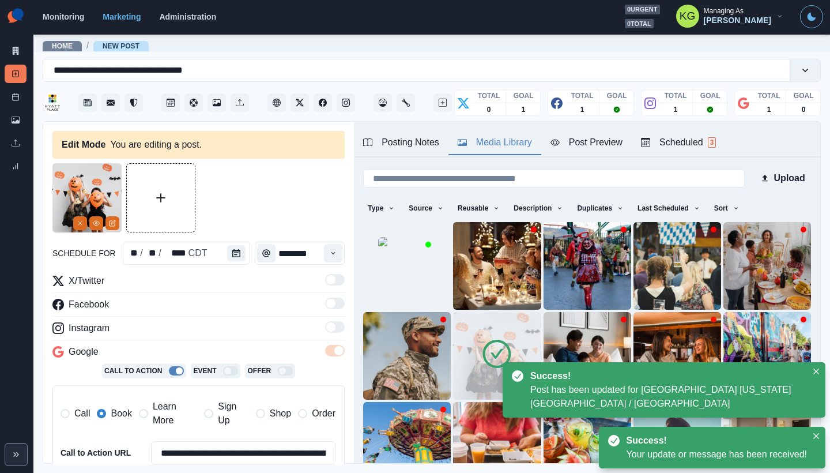
click at [79, 224] on icon "Remove" at bounding box center [80, 223] width 7 height 7
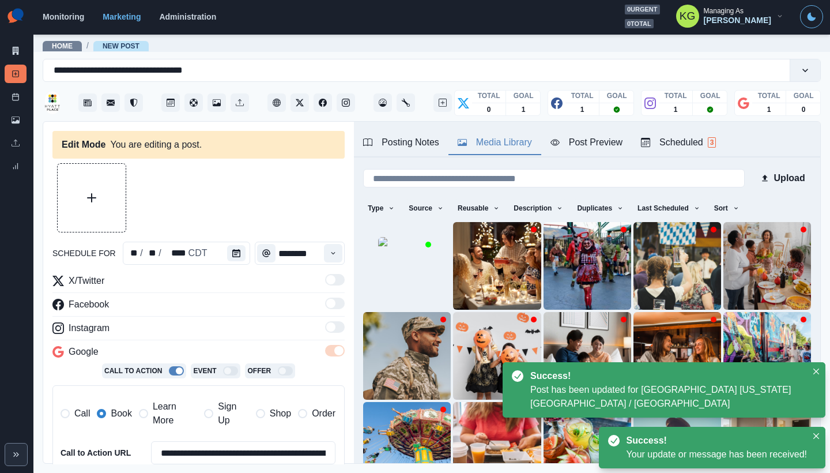
click at [378, 237] on img at bounding box center [407, 266] width 58 height 58
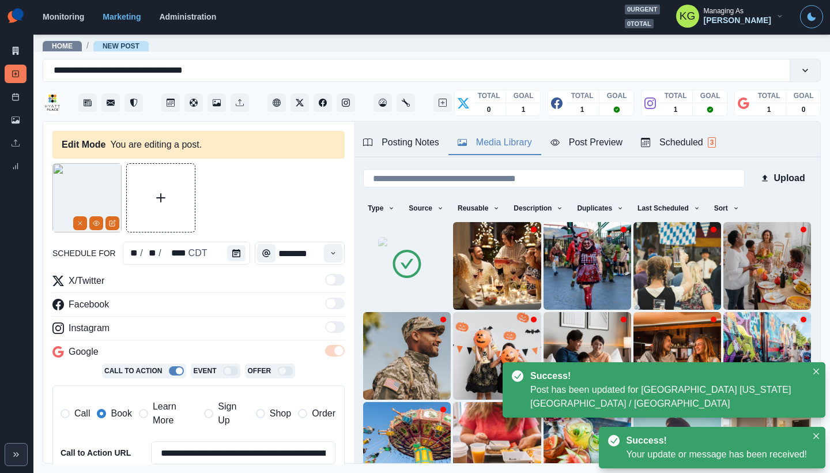
scroll to position [244, 0]
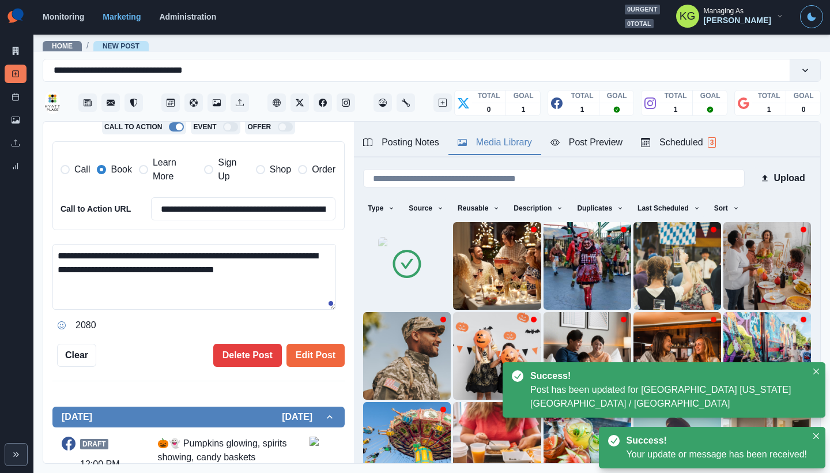
click at [305, 340] on div "**********" at bounding box center [198, 142] width 292 height 447
click at [307, 348] on button "Edit Post" at bounding box center [315, 354] width 58 height 23
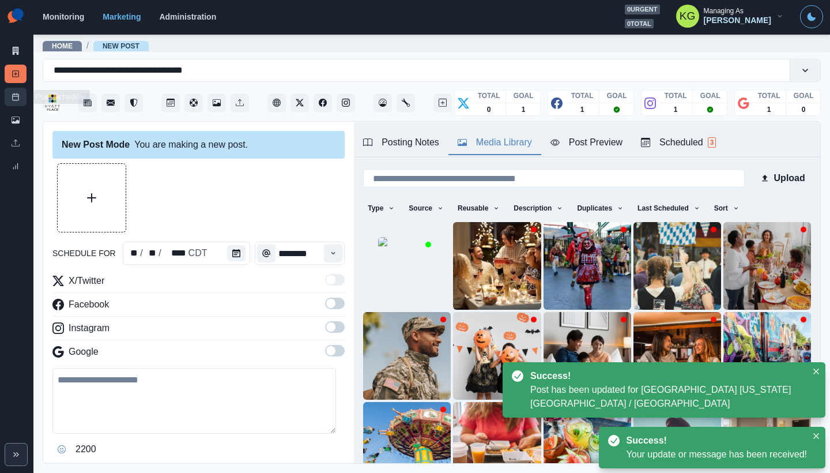
click at [16, 96] on icon at bounding box center [16, 97] width 8 height 8
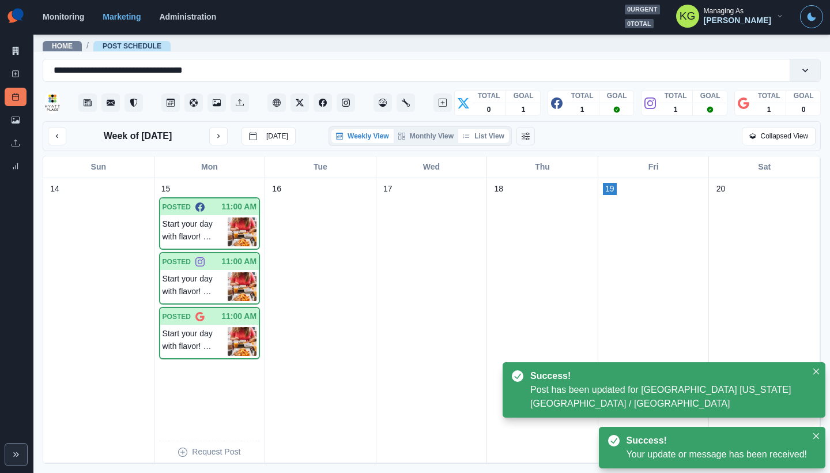
click at [494, 138] on button "List View" at bounding box center [483, 136] width 51 height 14
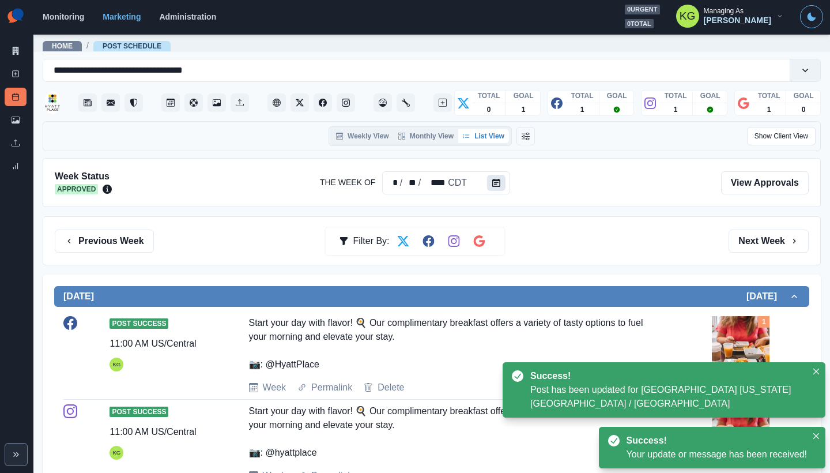
click at [489, 179] on button "Calendar" at bounding box center [496, 183] width 18 height 16
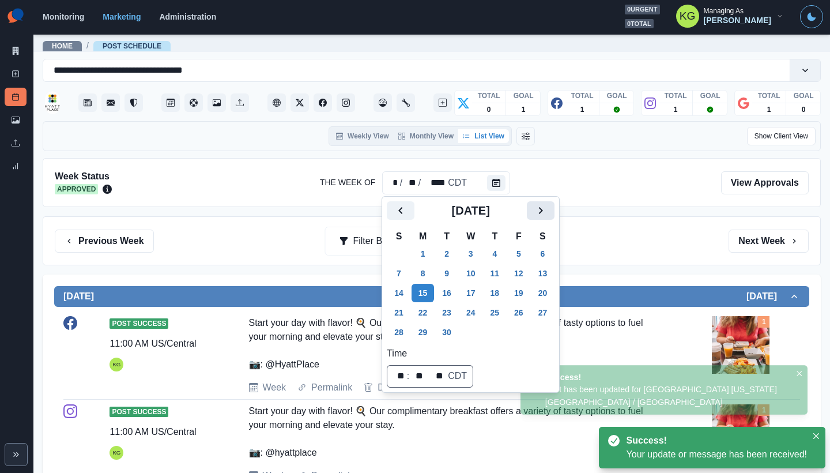
click at [547, 208] on icon "Next" at bounding box center [541, 210] width 14 height 14
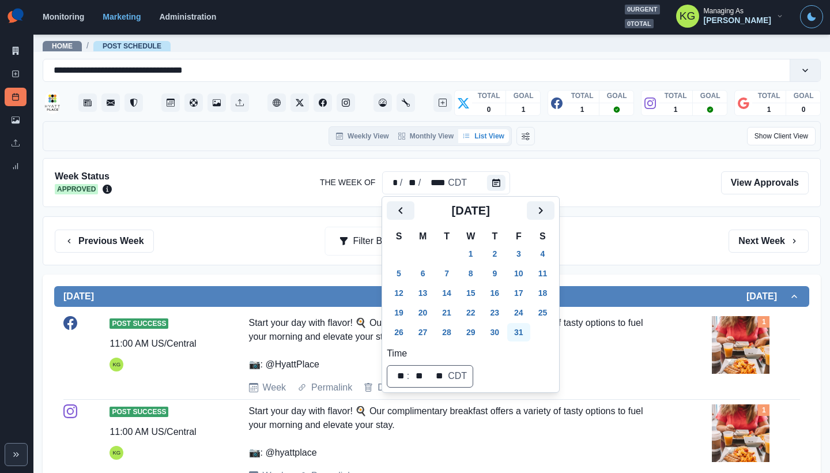
click at [530, 326] on button "31" at bounding box center [518, 332] width 23 height 18
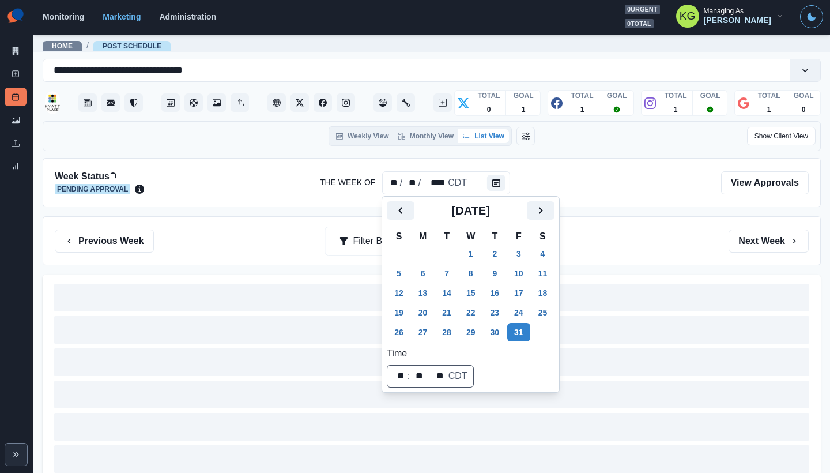
click at [637, 235] on div "Previous Week Filter By: Next Week" at bounding box center [432, 240] width 754 height 23
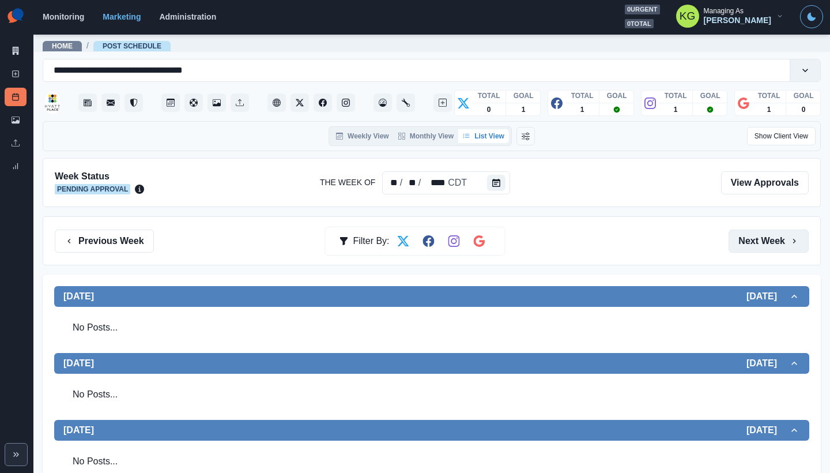
click at [764, 239] on button "Next Week" at bounding box center [768, 240] width 80 height 23
click at [764, 240] on button "Next Week" at bounding box center [768, 240] width 80 height 23
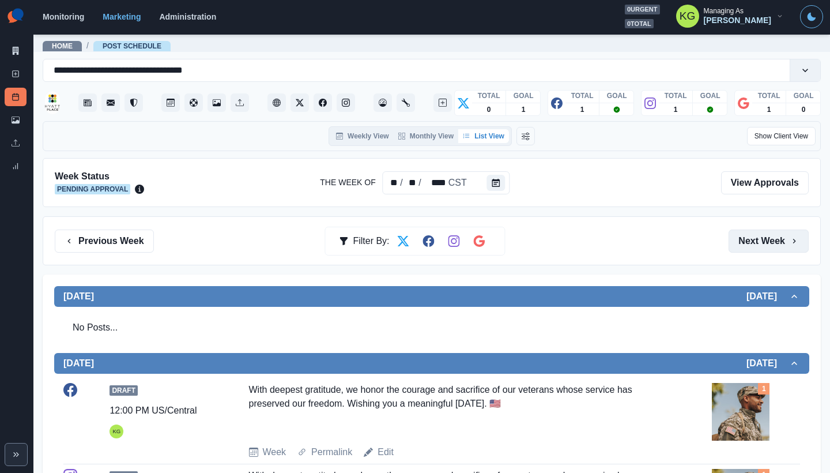
click at [773, 245] on button "Next Week" at bounding box center [768, 240] width 80 height 23
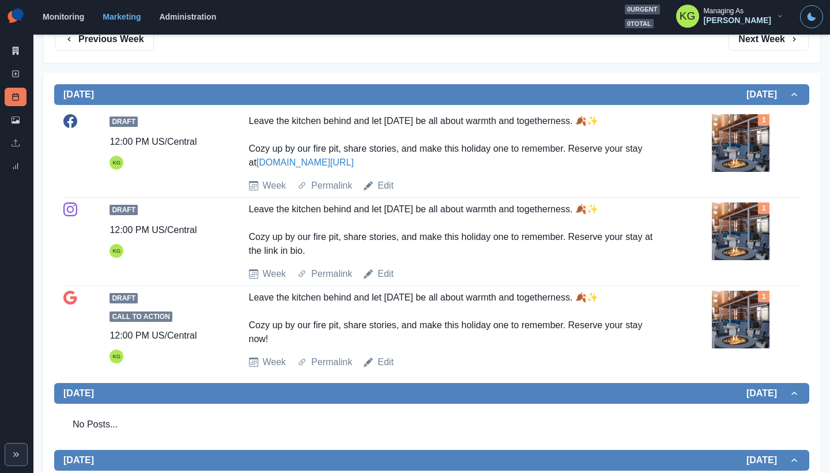
scroll to position [102, 0]
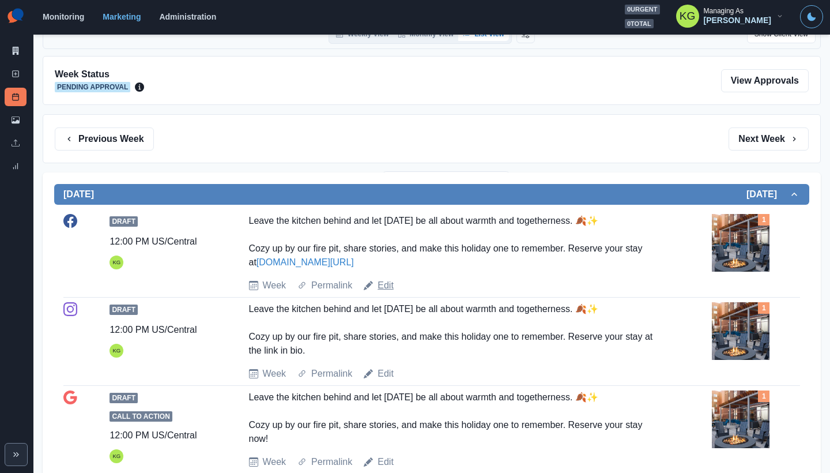
click at [383, 287] on link "Edit" at bounding box center [385, 285] width 16 height 14
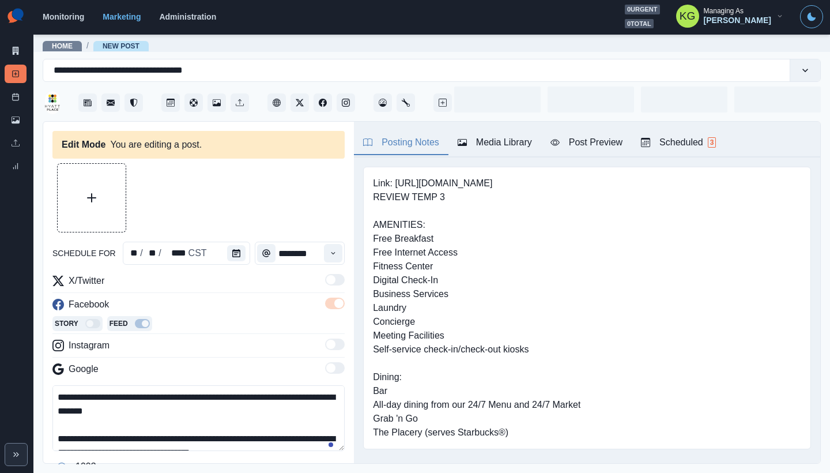
type input "********"
type textarea "**********"
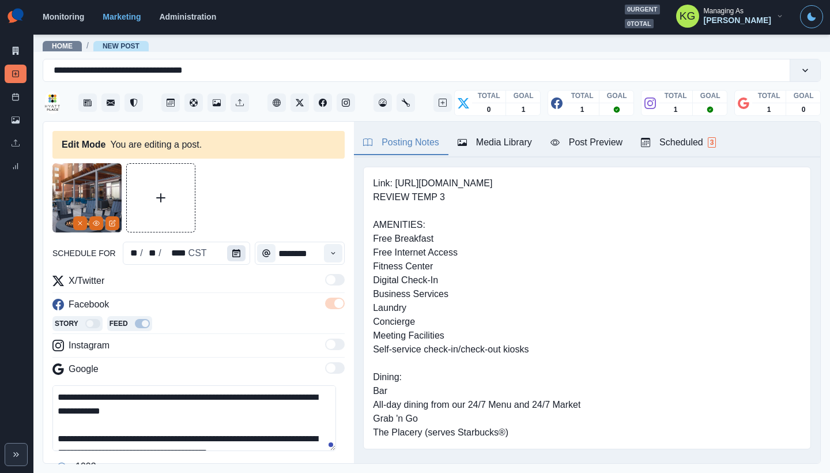
click at [237, 256] on button "Calendar" at bounding box center [236, 253] width 18 height 16
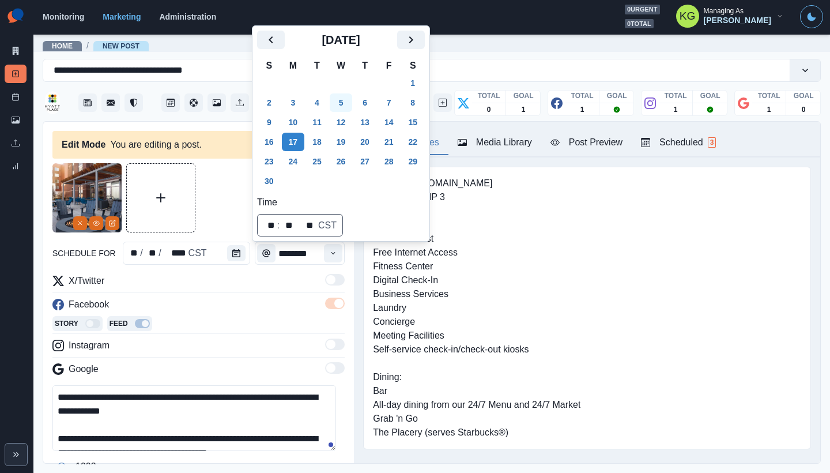
click at [345, 101] on button "5" at bounding box center [341, 102] width 23 height 18
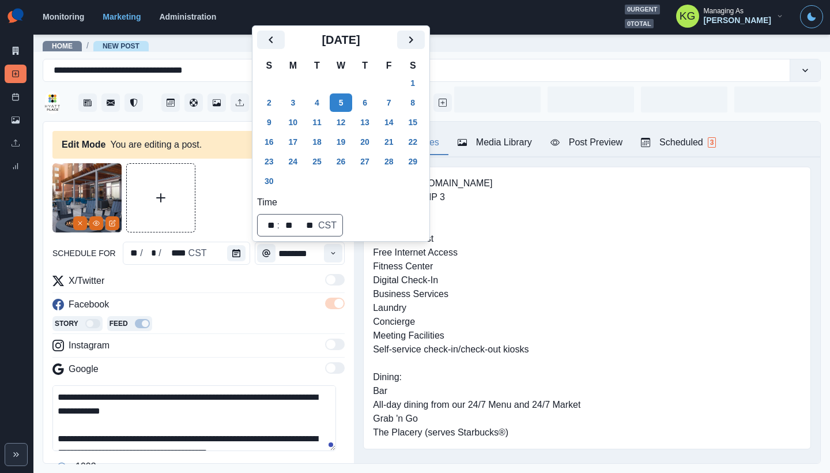
click at [224, 196] on div at bounding box center [198, 197] width 292 height 69
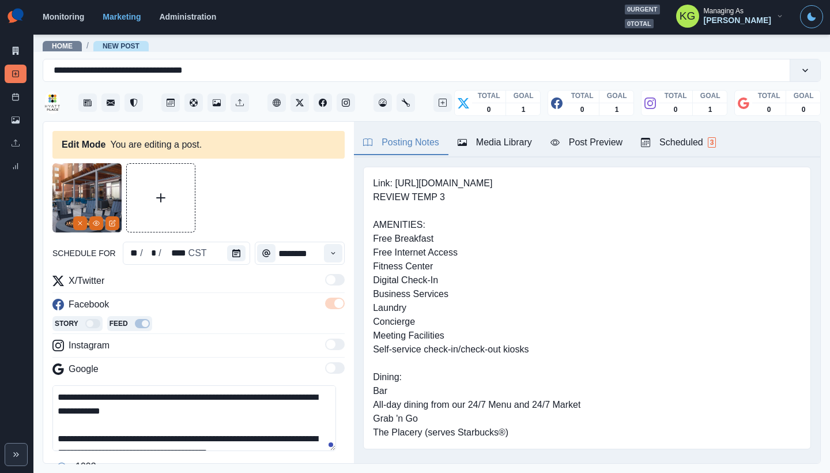
scroll to position [122, 0]
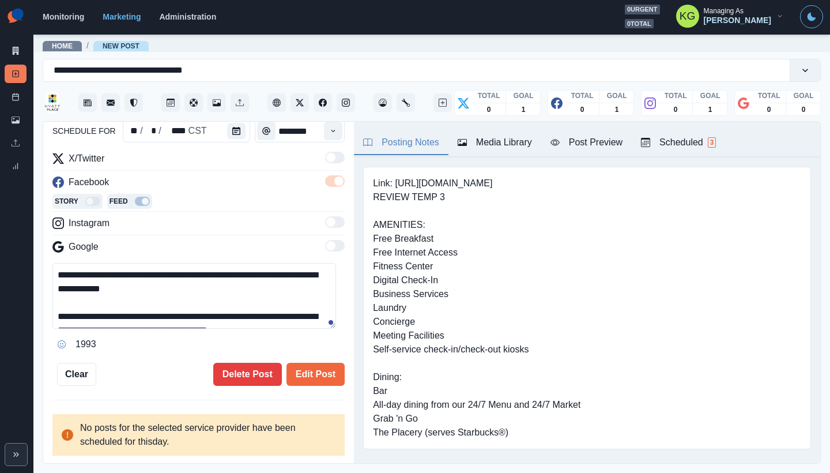
drag, startPoint x: 313, startPoint y: 363, endPoint x: 318, endPoint y: 356, distance: 8.3
click at [313, 363] on button "Edit Post" at bounding box center [315, 373] width 58 height 23
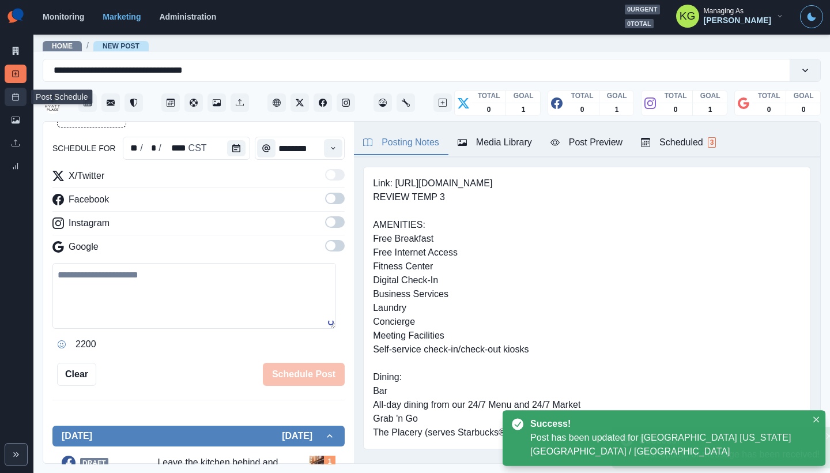
scroll to position [63, 0]
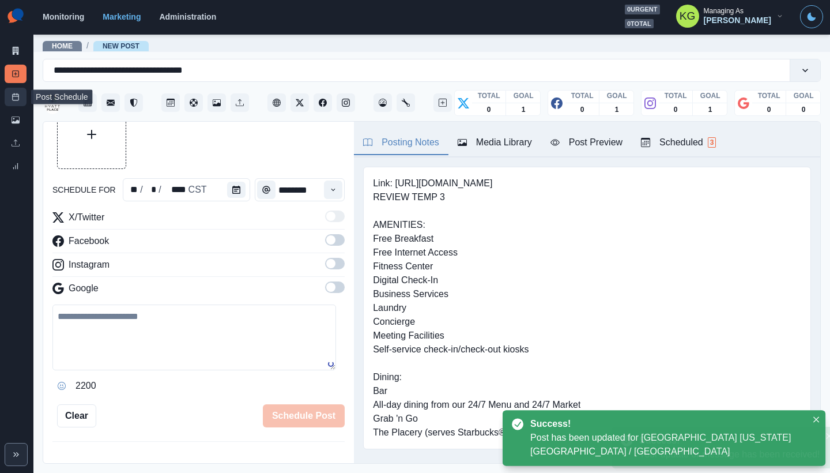
click at [14, 97] on icon at bounding box center [16, 97] width 8 height 8
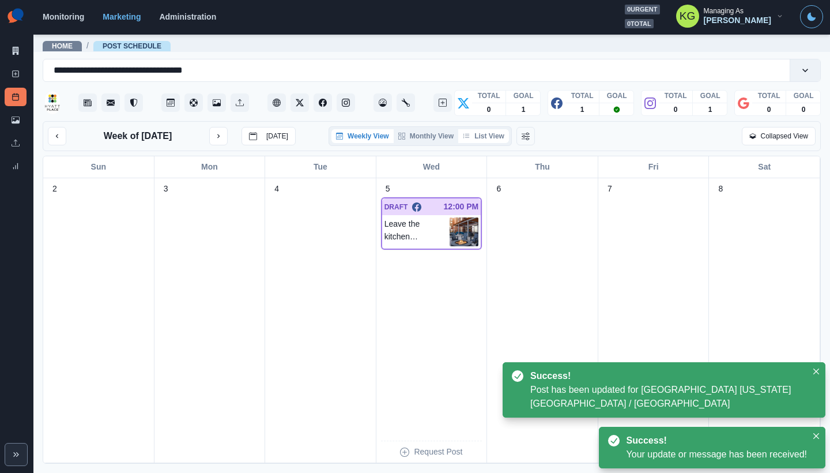
click at [493, 138] on button "List View" at bounding box center [483, 136] width 51 height 14
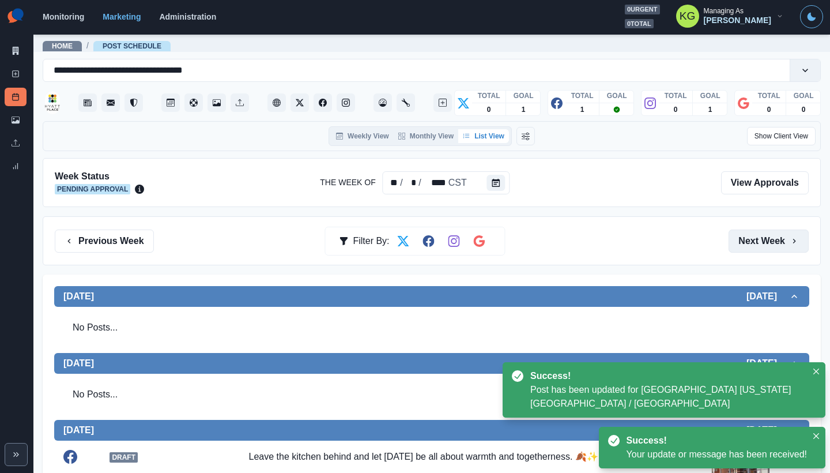
click at [741, 233] on button "Next Week" at bounding box center [768, 240] width 80 height 23
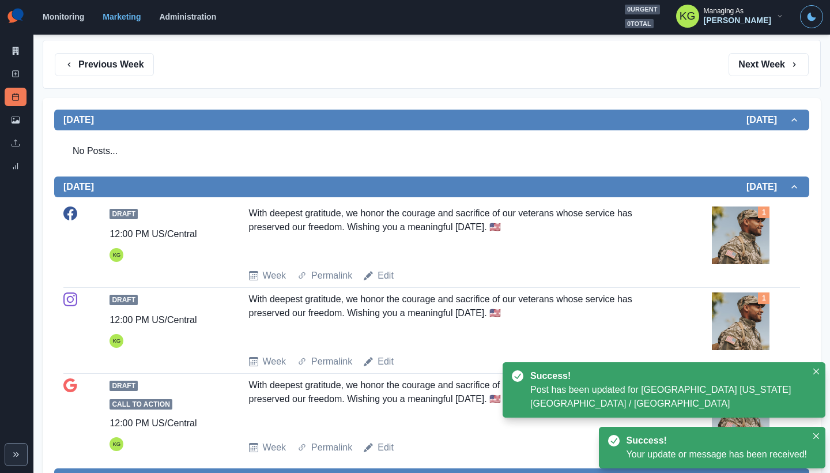
scroll to position [41, 0]
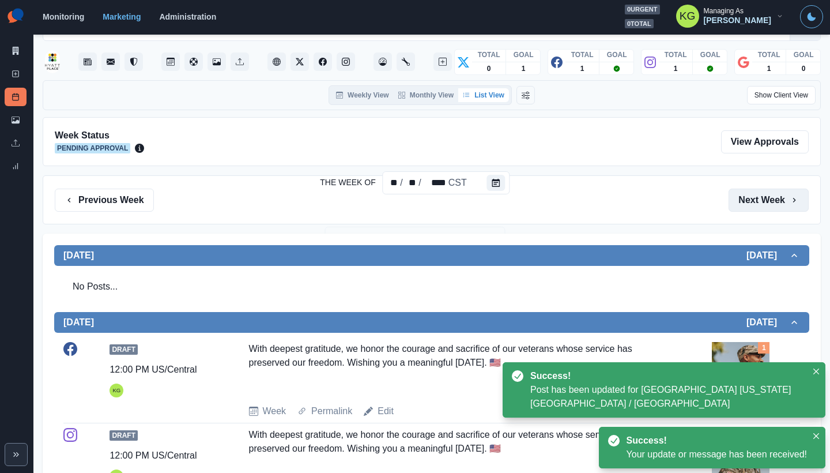
click at [740, 199] on button "Next Week" at bounding box center [768, 199] width 80 height 23
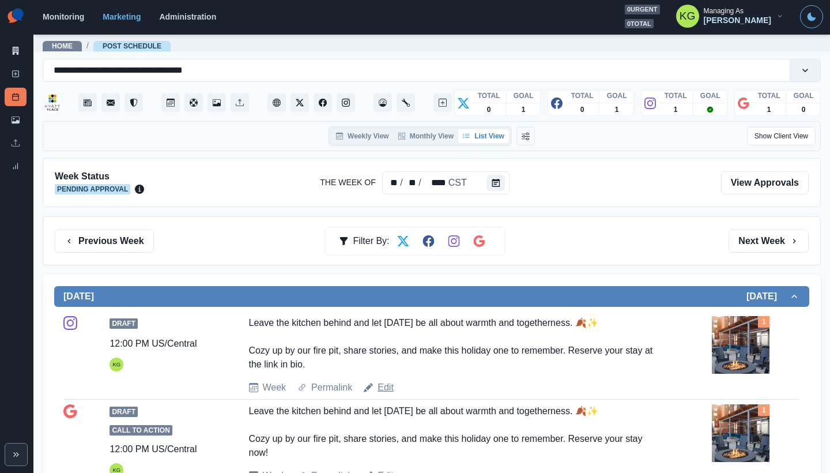
click at [384, 384] on link "Edit" at bounding box center [385, 387] width 16 height 14
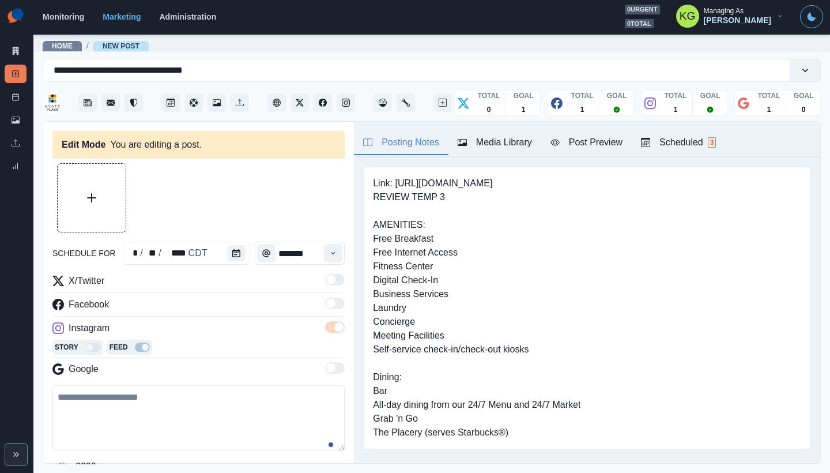
type input "********"
type textarea "**********"
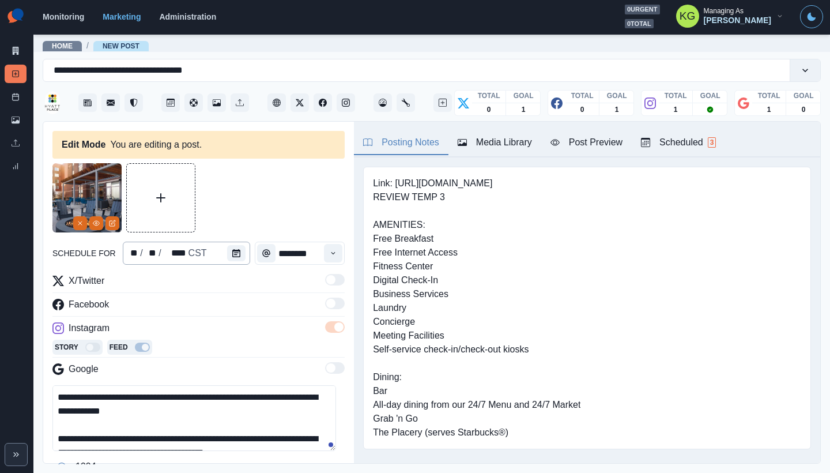
click at [217, 256] on div "** / ** / **** CST" at bounding box center [186, 252] width 127 height 23
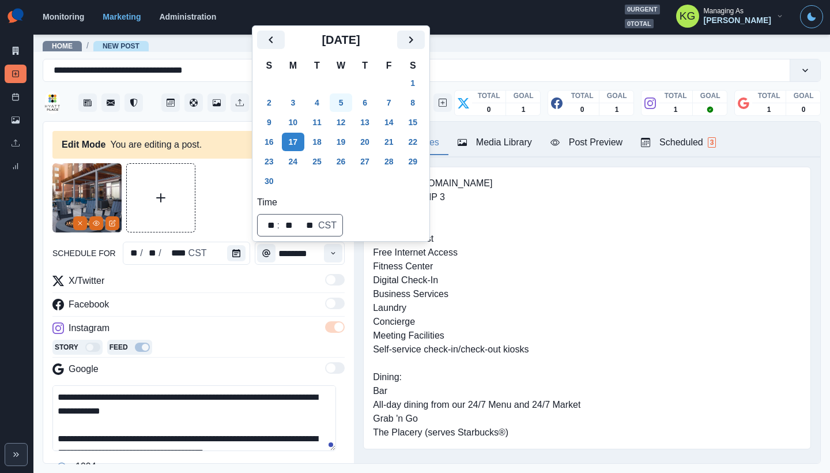
click at [339, 98] on button "5" at bounding box center [341, 102] width 23 height 18
click at [219, 220] on div at bounding box center [198, 197] width 292 height 69
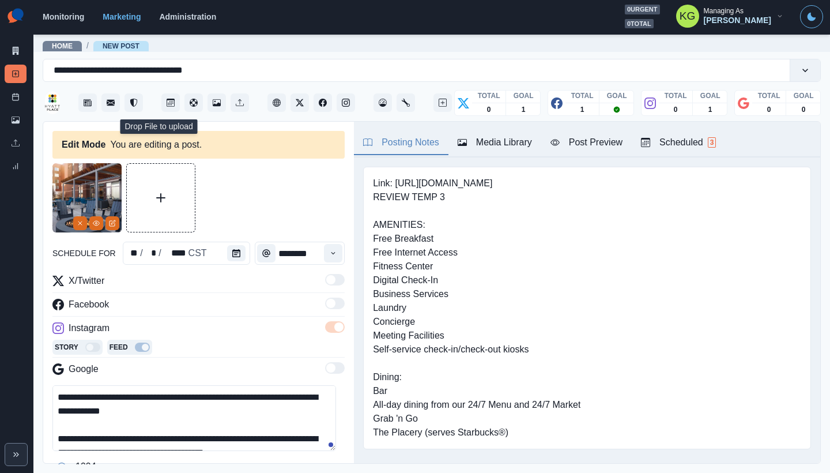
scroll to position [309, 0]
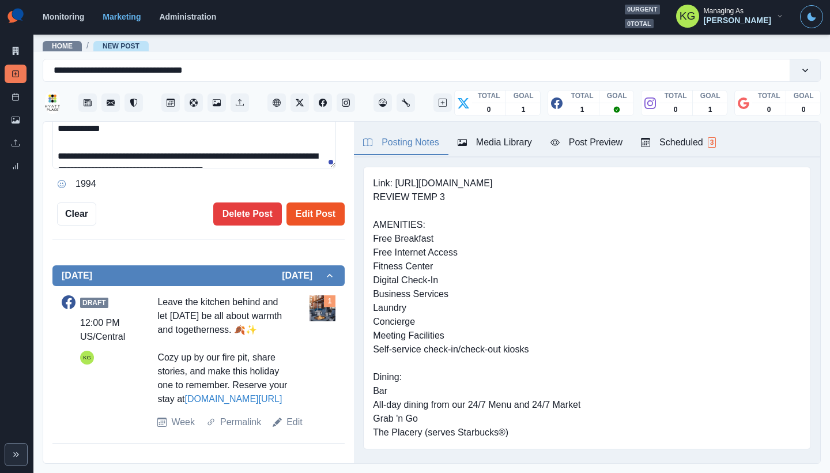
click at [308, 202] on button "Edit Post" at bounding box center [315, 213] width 58 height 23
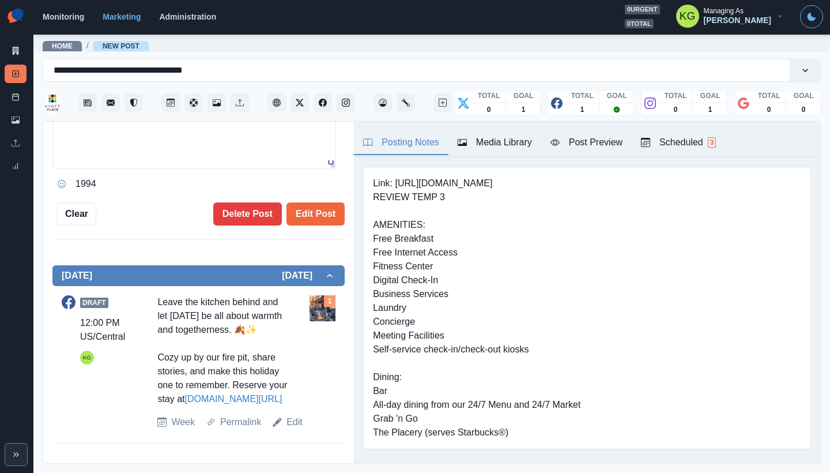
scroll to position [292, 0]
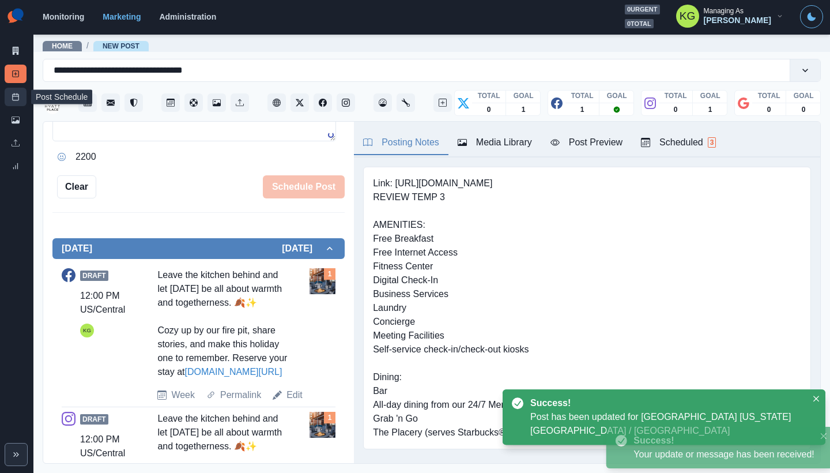
click at [7, 95] on link "Post Schedule" at bounding box center [16, 97] width 22 height 18
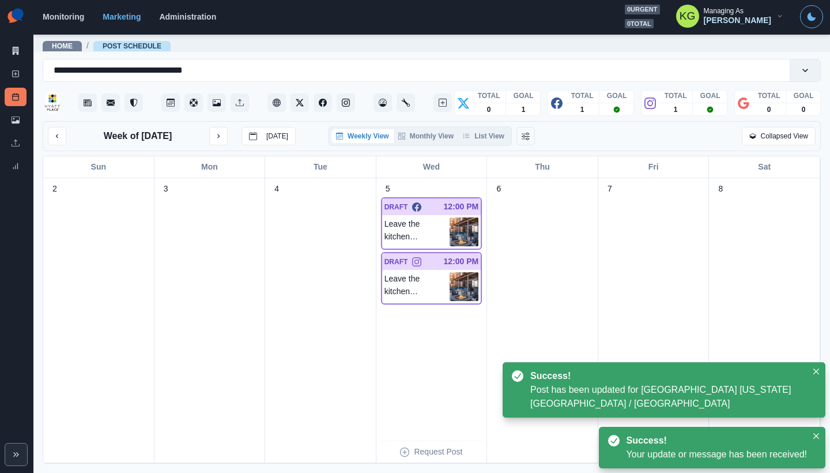
drag, startPoint x: 489, startPoint y: 136, endPoint x: 526, endPoint y: 152, distance: 40.3
click at [489, 136] on button "List View" at bounding box center [483, 136] width 51 height 14
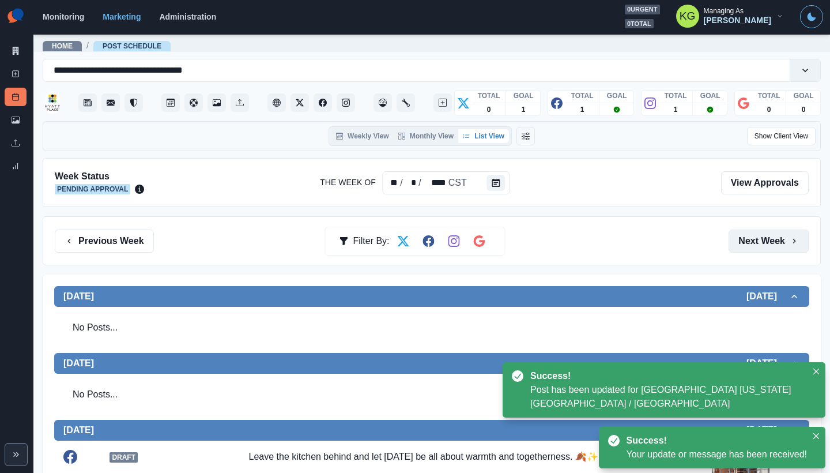
click at [757, 237] on button "Next Week" at bounding box center [768, 240] width 80 height 23
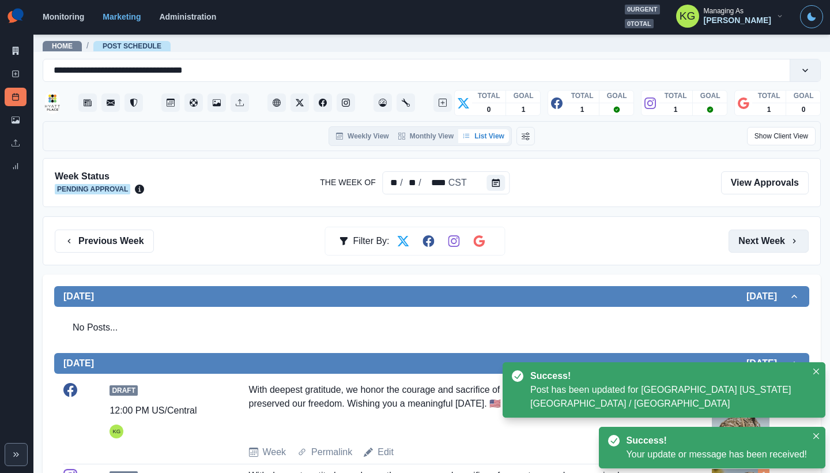
click at [757, 237] on button "Next Week" at bounding box center [768, 240] width 80 height 23
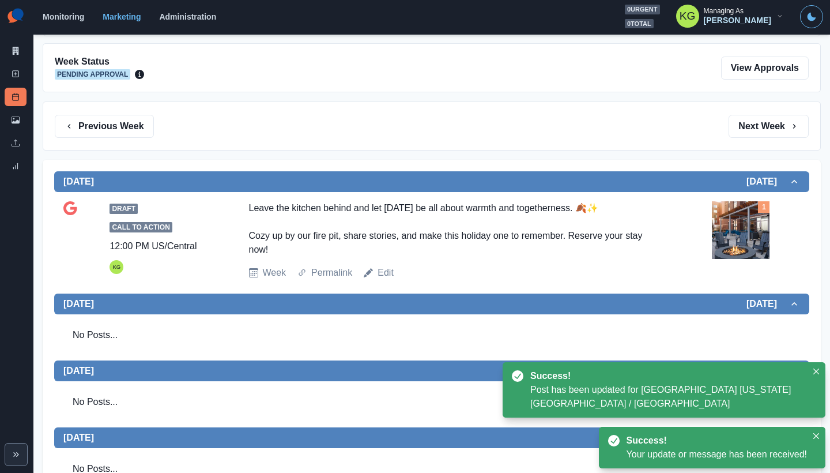
scroll to position [231, 0]
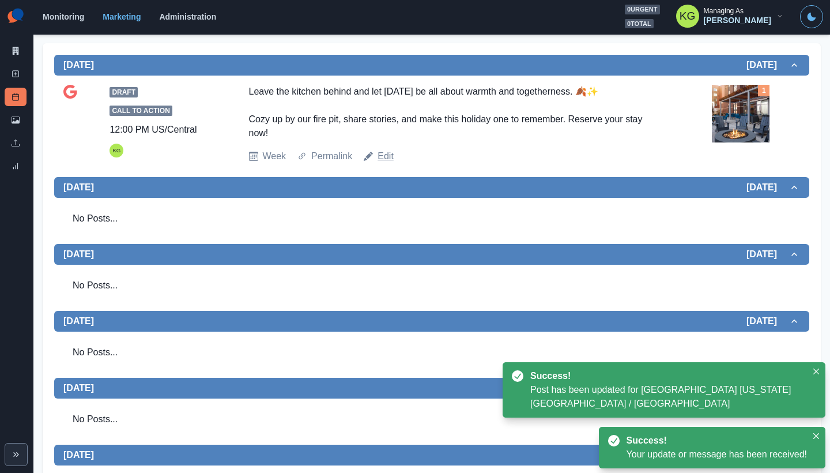
click at [378, 157] on link "Edit" at bounding box center [385, 156] width 16 height 14
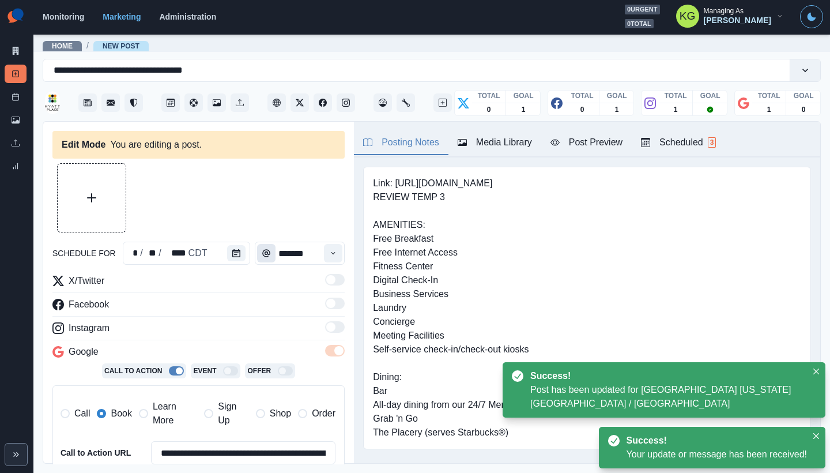
type input "********"
type textarea "**********"
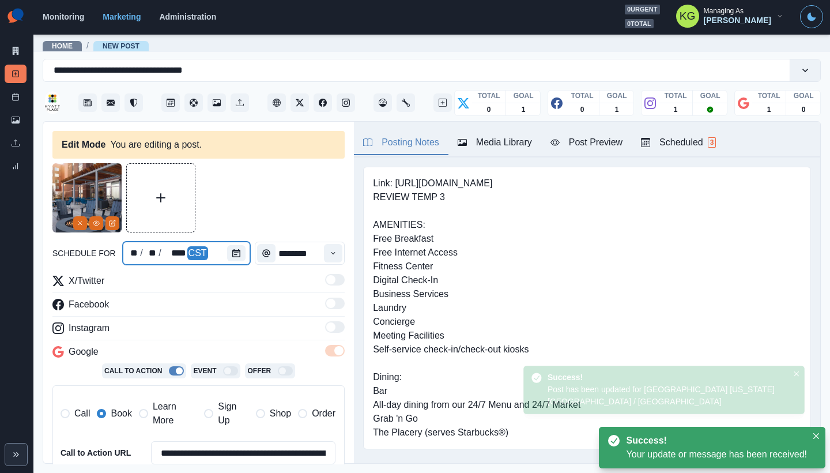
click at [244, 259] on div at bounding box center [238, 252] width 23 height 23
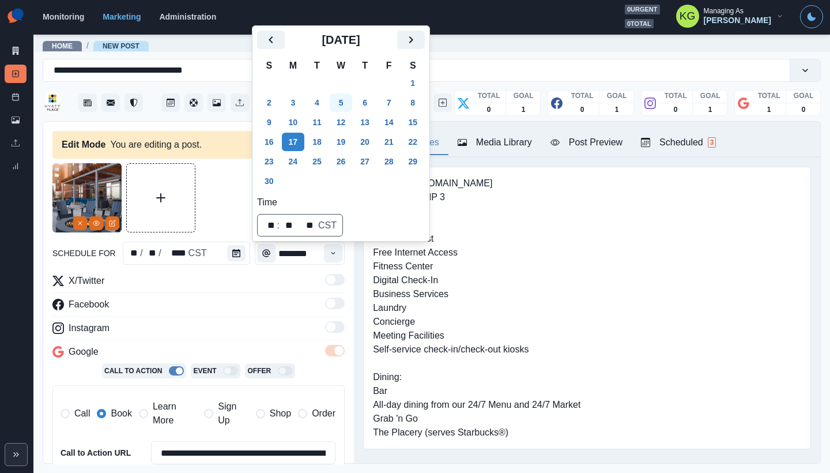
click at [349, 102] on button "5" at bounding box center [341, 102] width 23 height 18
click at [259, 183] on button "30" at bounding box center [269, 181] width 23 height 18
click at [343, 103] on button "5" at bounding box center [341, 102] width 23 height 18
click at [235, 173] on div at bounding box center [198, 197] width 292 height 69
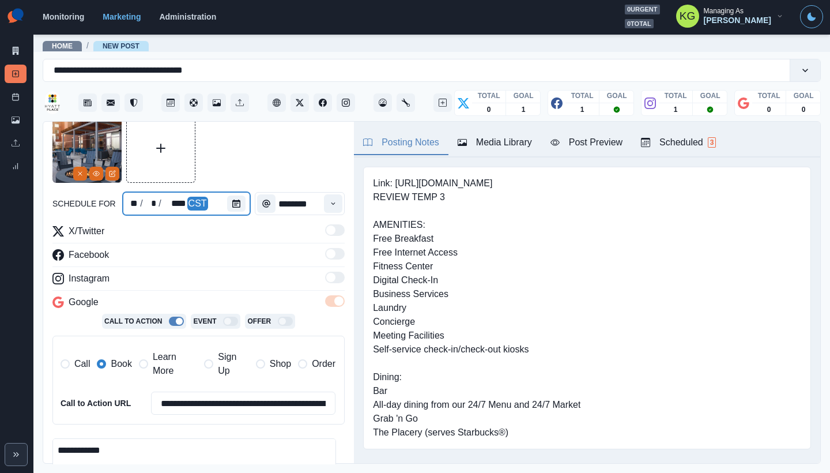
scroll to position [260, 0]
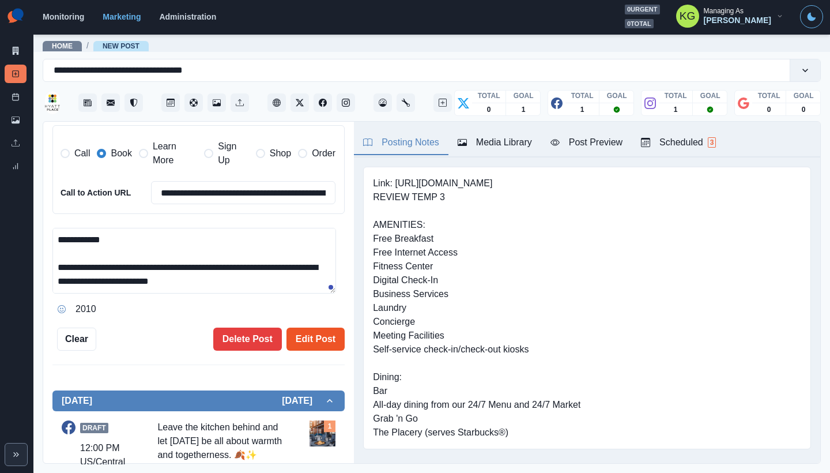
click at [303, 341] on button "Edit Post" at bounding box center [315, 338] width 58 height 23
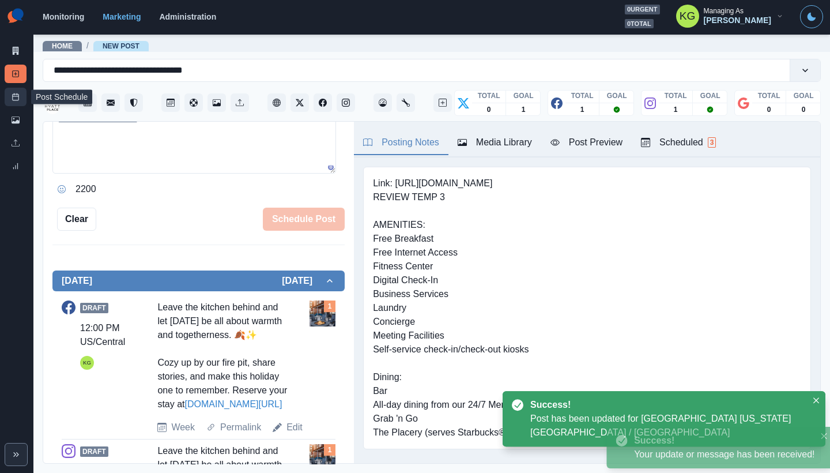
click at [17, 97] on icon at bounding box center [16, 97] width 8 height 8
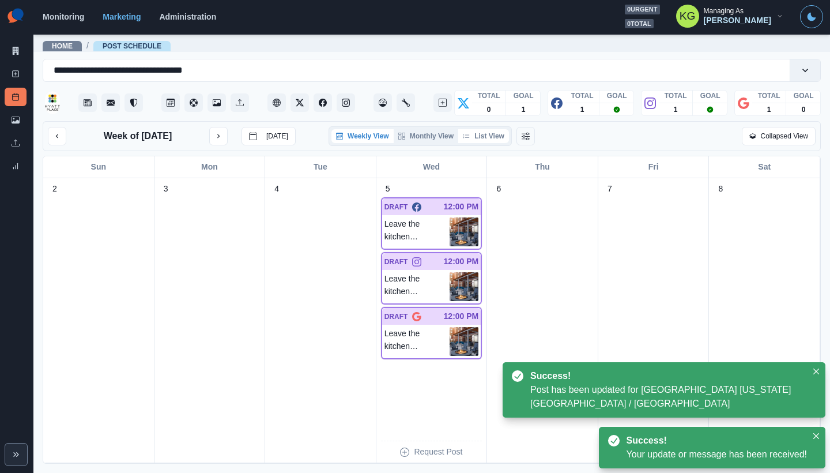
click at [493, 137] on button "List View" at bounding box center [483, 136] width 51 height 14
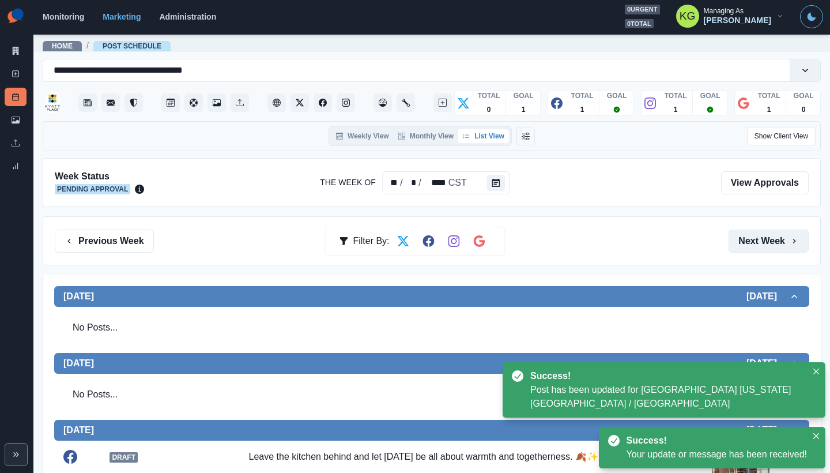
click at [769, 235] on button "Next Week" at bounding box center [768, 240] width 80 height 23
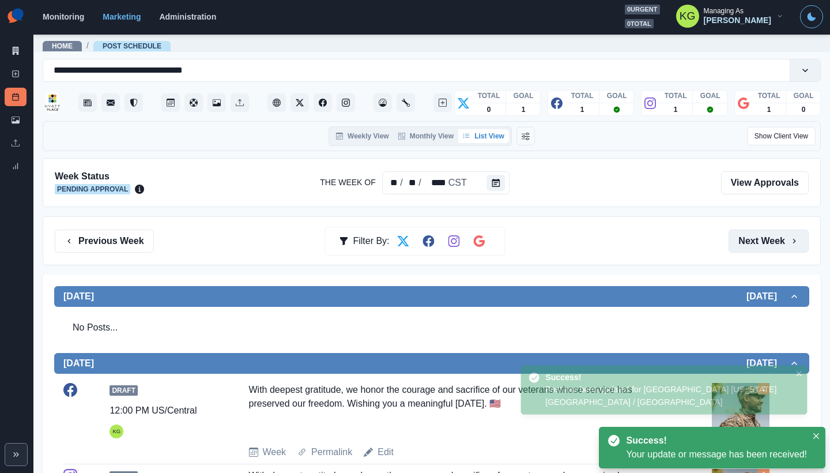
click at [768, 235] on button "Next Week" at bounding box center [768, 240] width 80 height 23
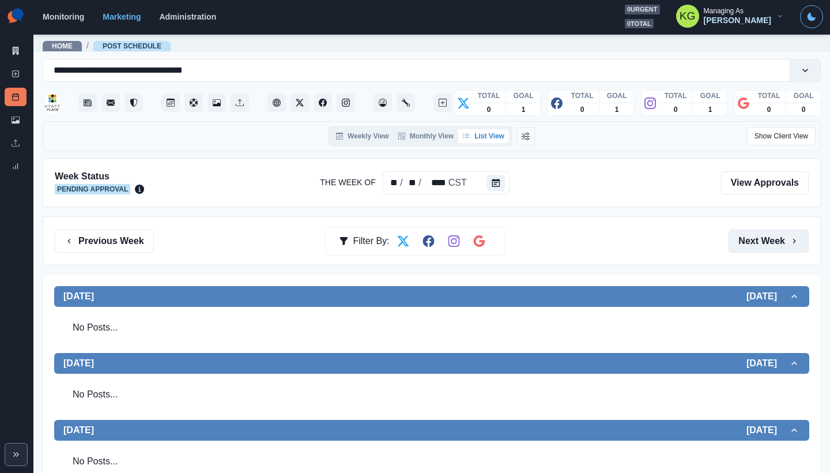
click at [768, 235] on button "Next Week" at bounding box center [768, 240] width 80 height 23
click at [105, 240] on button "Previous Week" at bounding box center [104, 240] width 99 height 23
click at [127, 246] on button "Previous Week" at bounding box center [104, 240] width 99 height 23
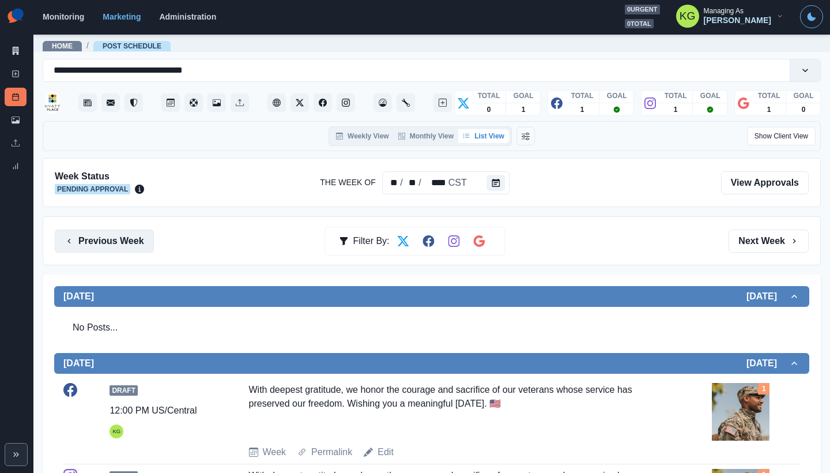
click at [150, 243] on button "Previous Week" at bounding box center [104, 240] width 99 height 23
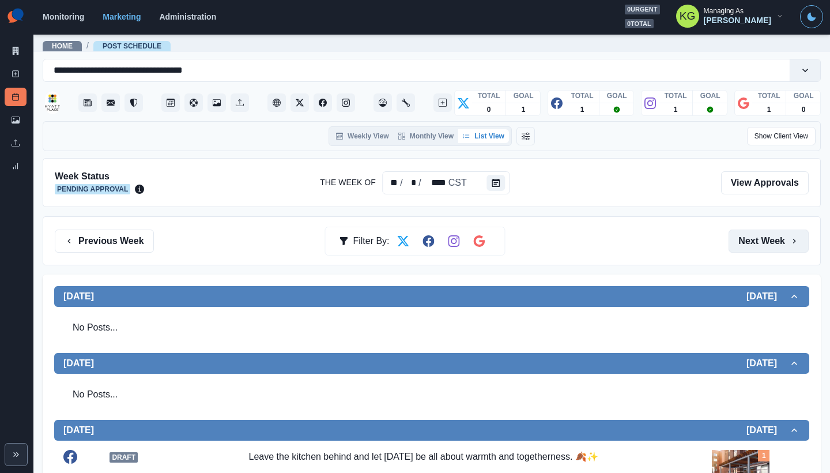
click at [766, 247] on button "Next Week" at bounding box center [768, 240] width 80 height 23
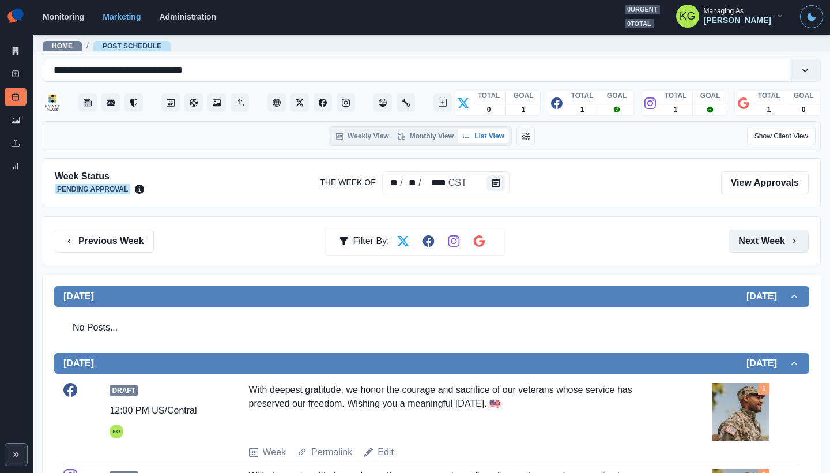
click at [766, 247] on button "Next Week" at bounding box center [768, 240] width 80 height 23
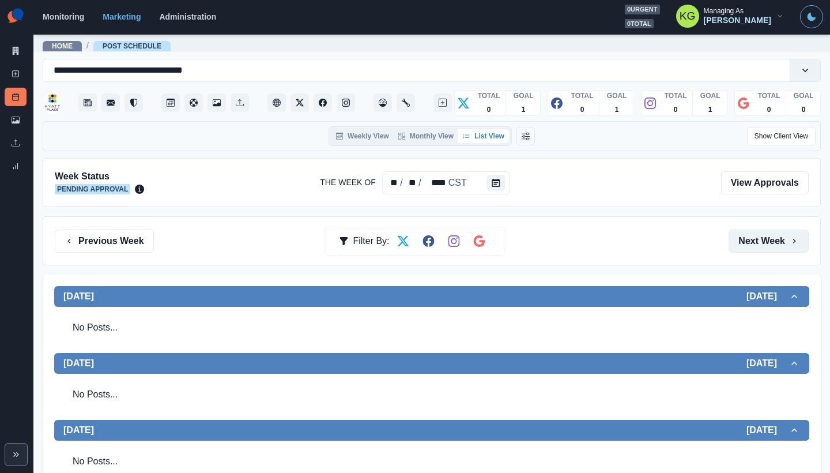
click at [766, 247] on button "Next Week" at bounding box center [768, 240] width 80 height 23
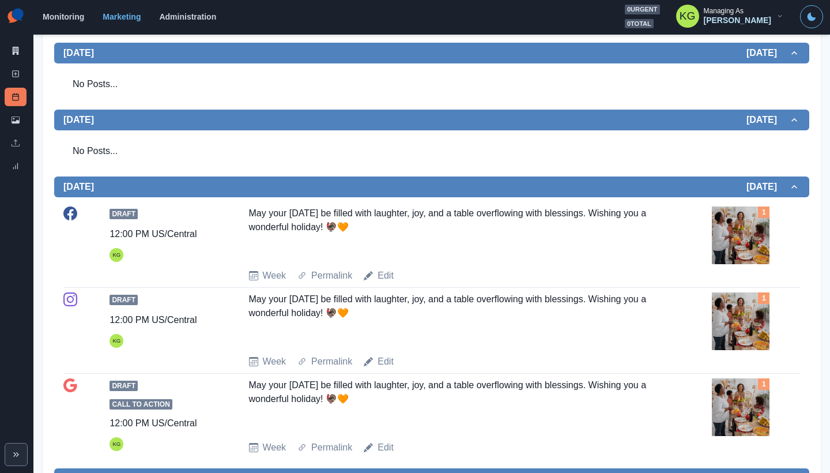
scroll to position [220, 0]
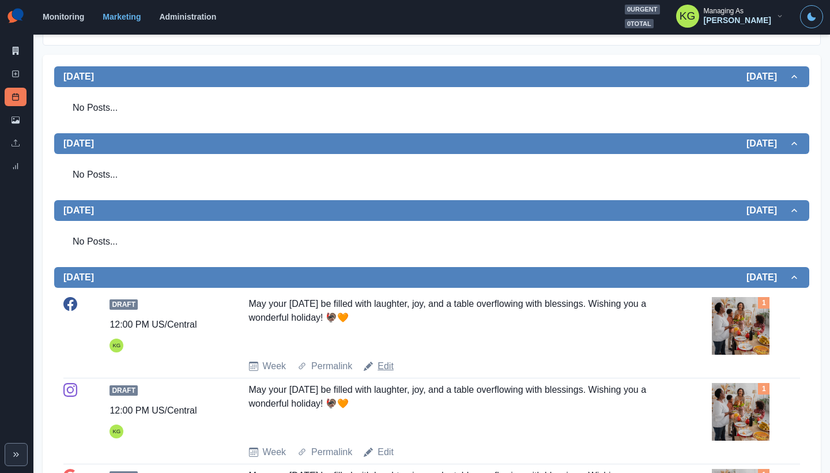
click at [383, 369] on link "Edit" at bounding box center [385, 366] width 16 height 14
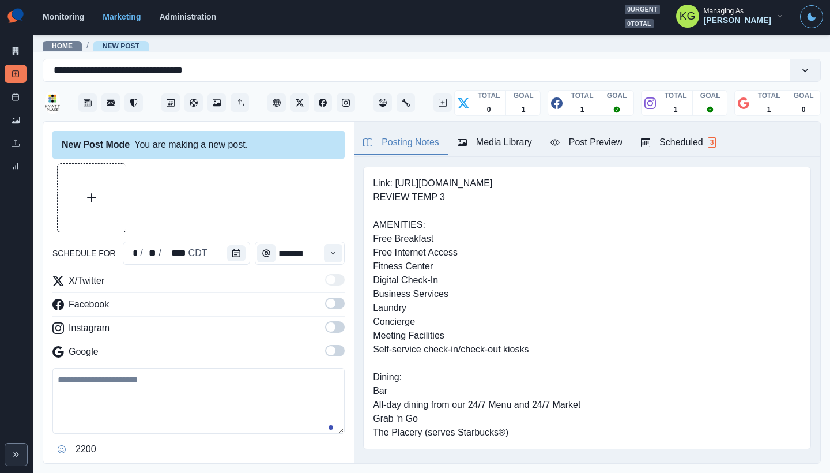
type input "********"
type textarea "**********"
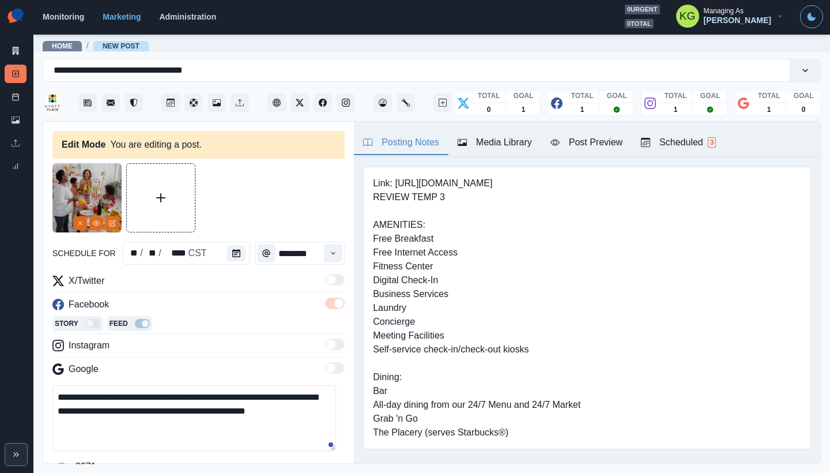
click at [74, 226] on button "Remove" at bounding box center [80, 223] width 14 height 14
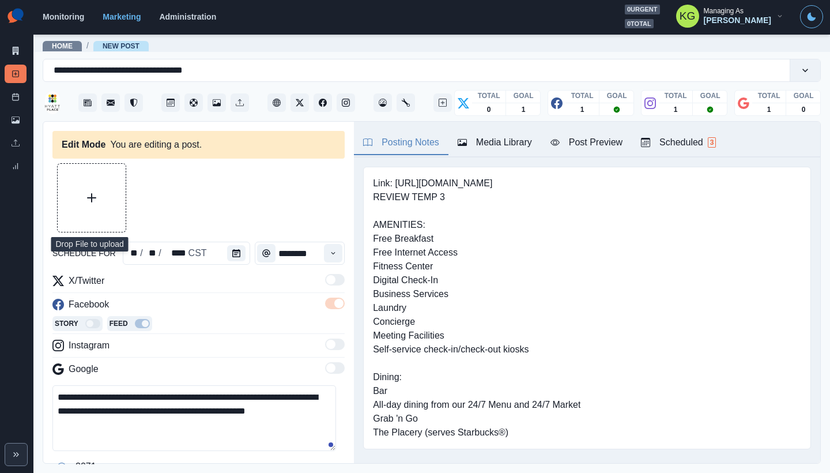
click at [82, 203] on button "Upload Media" at bounding box center [92, 198] width 68 height 68
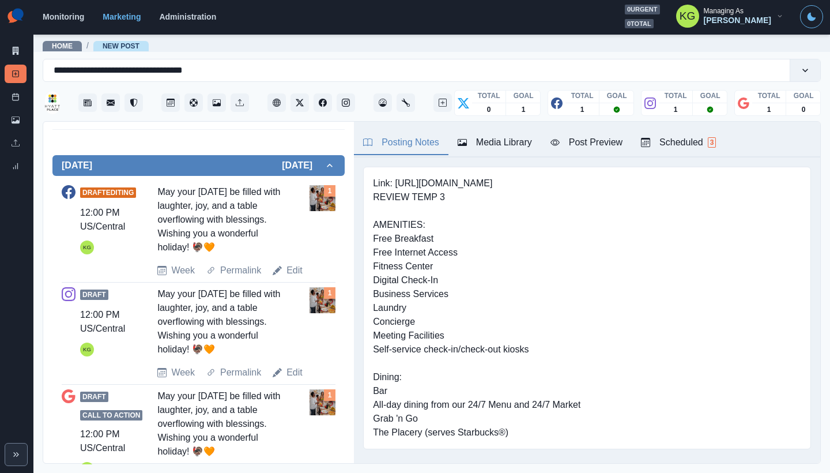
scroll to position [147, 0]
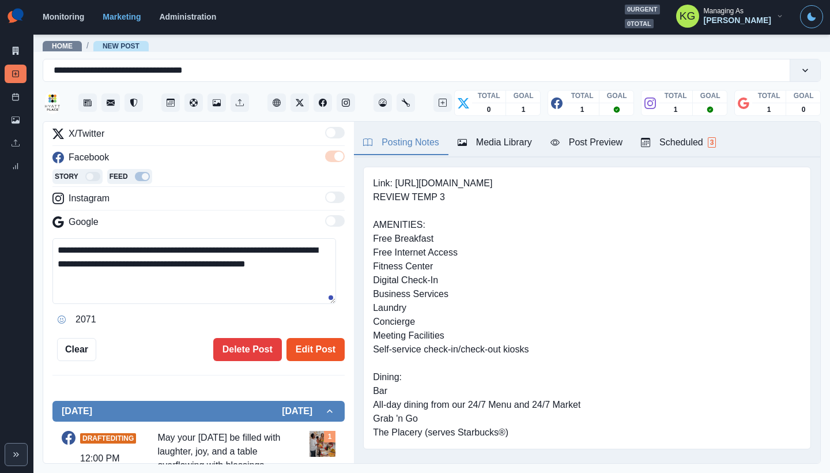
click at [307, 348] on button "Edit Post" at bounding box center [315, 349] width 58 height 23
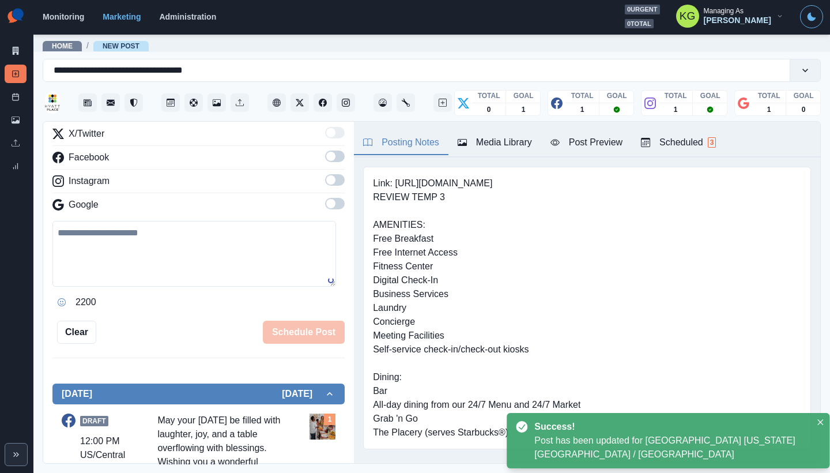
scroll to position [427, 0]
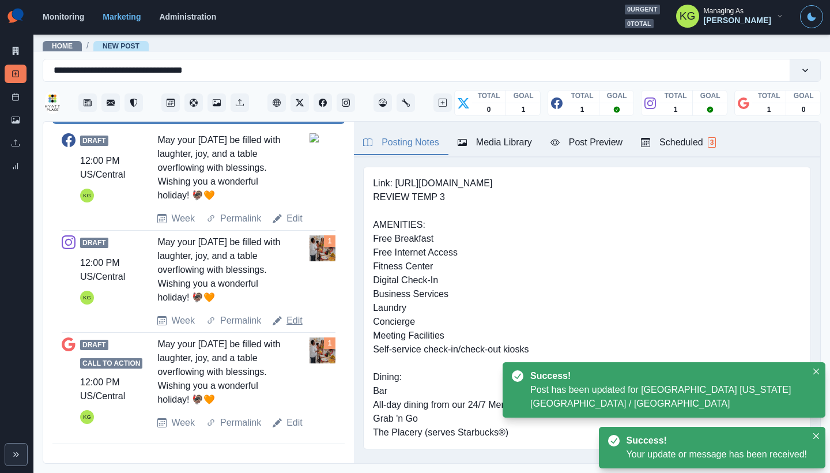
click at [294, 318] on link "Edit" at bounding box center [294, 320] width 16 height 14
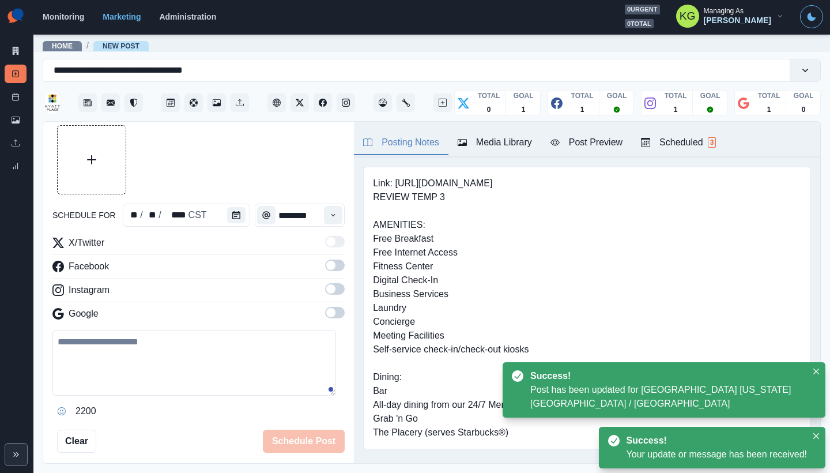
type textarea "**********"
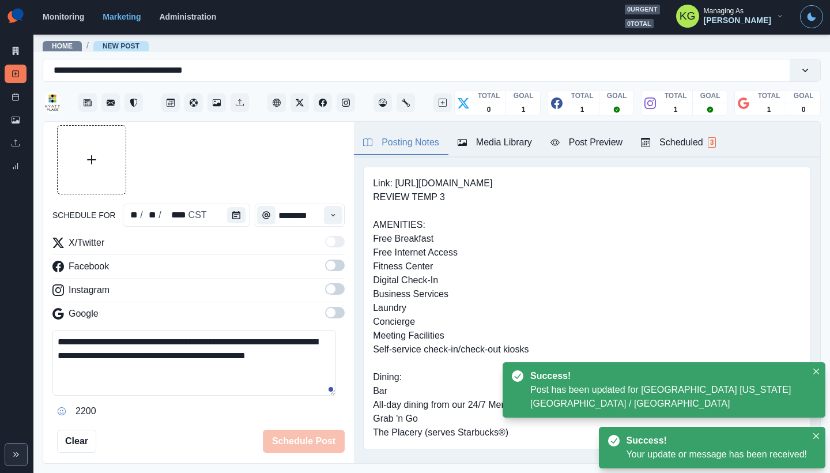
scroll to position [0, 0]
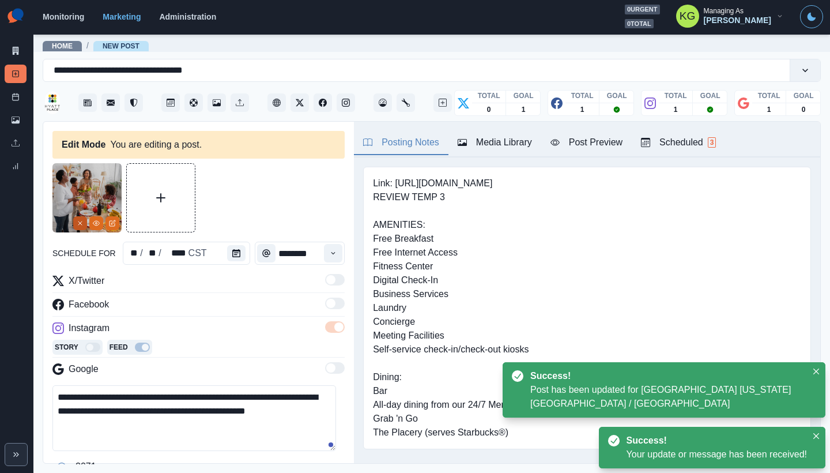
click at [80, 226] on icon "Remove" at bounding box center [80, 223] width 7 height 7
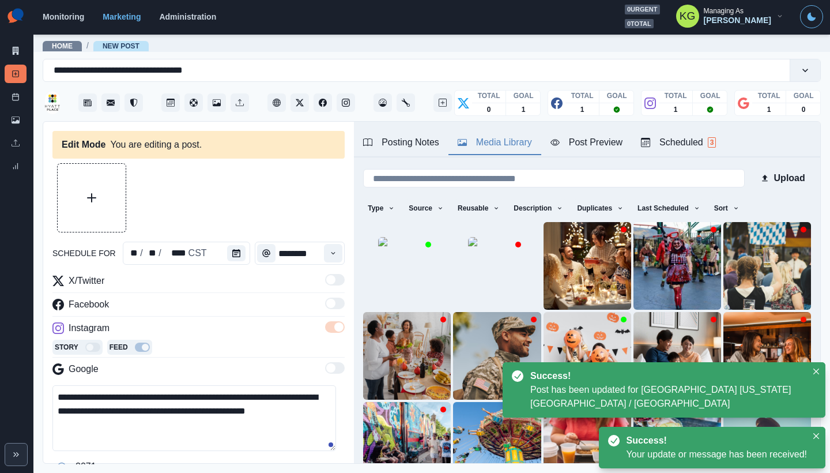
click at [490, 142] on div "Media Library" at bounding box center [495, 142] width 74 height 14
click at [379, 243] on img at bounding box center [407, 266] width 58 height 58
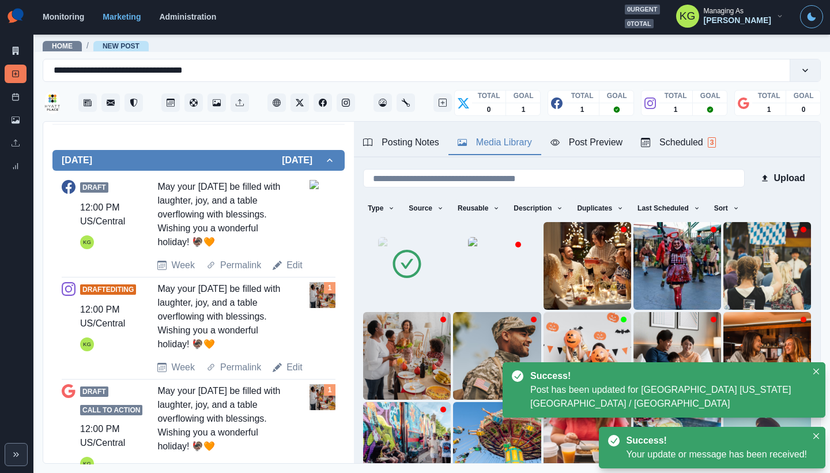
scroll to position [285, 0]
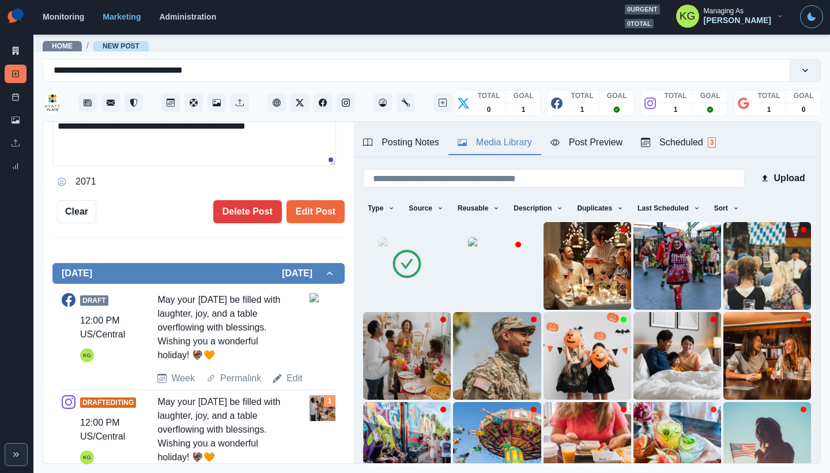
click at [326, 226] on div "**********" at bounding box center [198, 293] width 311 height 342
click at [315, 210] on button "Edit Post" at bounding box center [315, 211] width 58 height 23
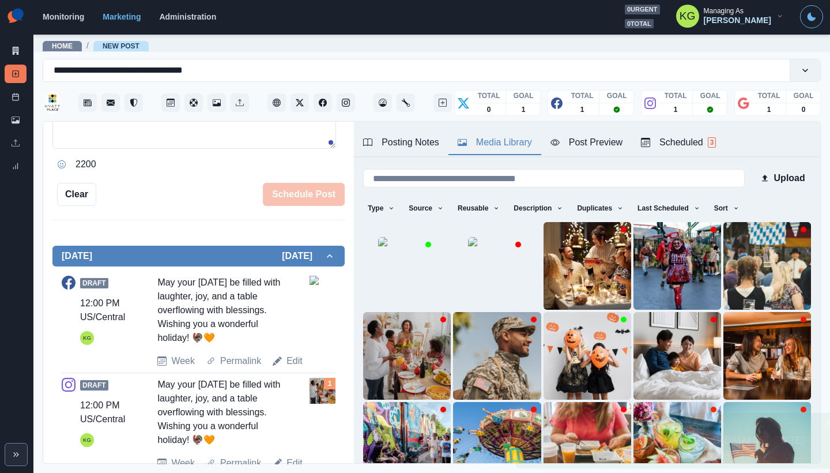
scroll to position [427, 0]
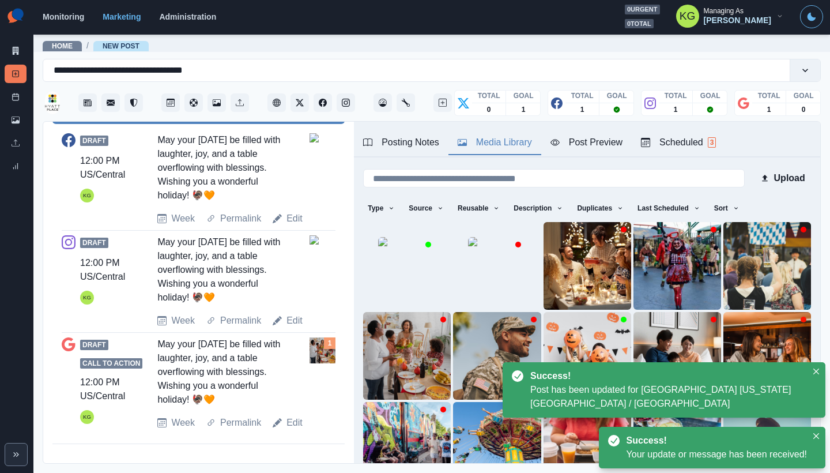
drag, startPoint x: 297, startPoint y: 426, endPoint x: 290, endPoint y: 392, distance: 34.7
click at [297, 426] on link "Edit" at bounding box center [294, 422] width 16 height 14
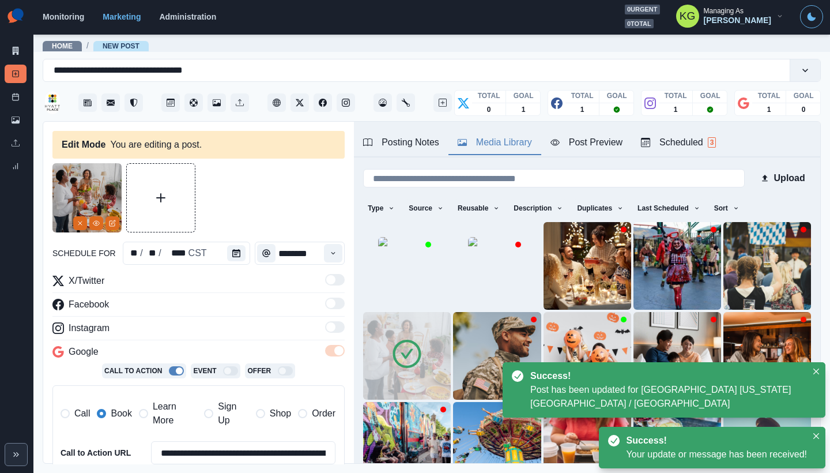
type textarea "**********"
click at [78, 223] on icon "Remove" at bounding box center [80, 223] width 7 height 7
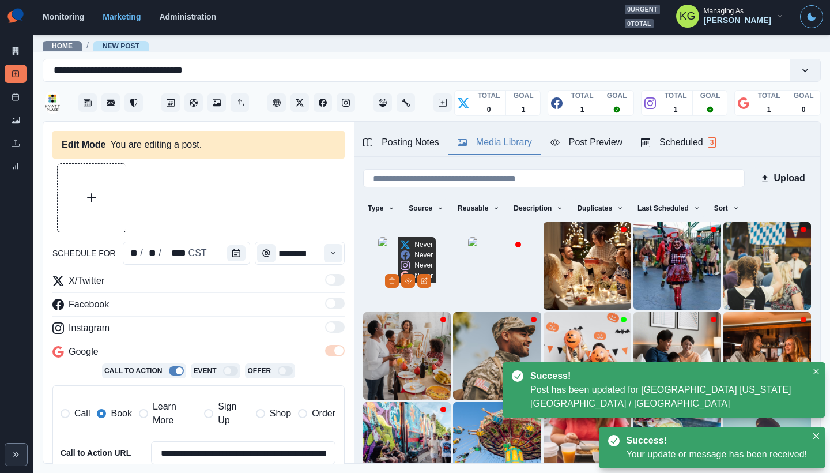
drag, startPoint x: 387, startPoint y: 228, endPoint x: 377, endPoint y: 230, distance: 9.9
click at [387, 237] on img at bounding box center [407, 266] width 58 height 58
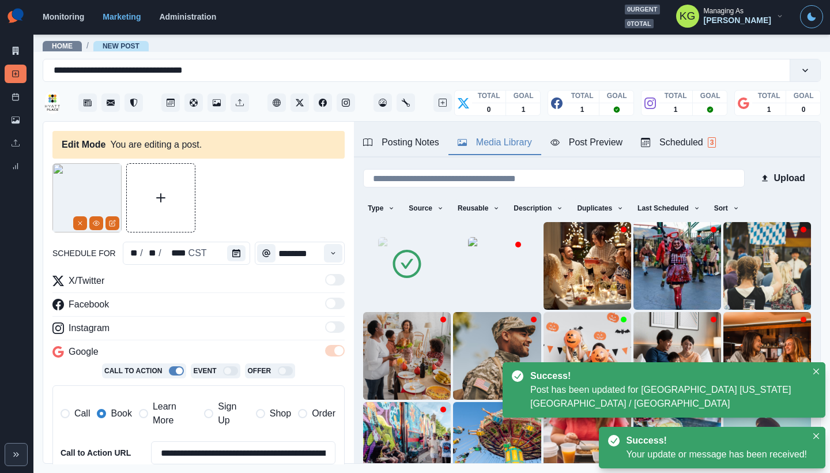
scroll to position [224, 0]
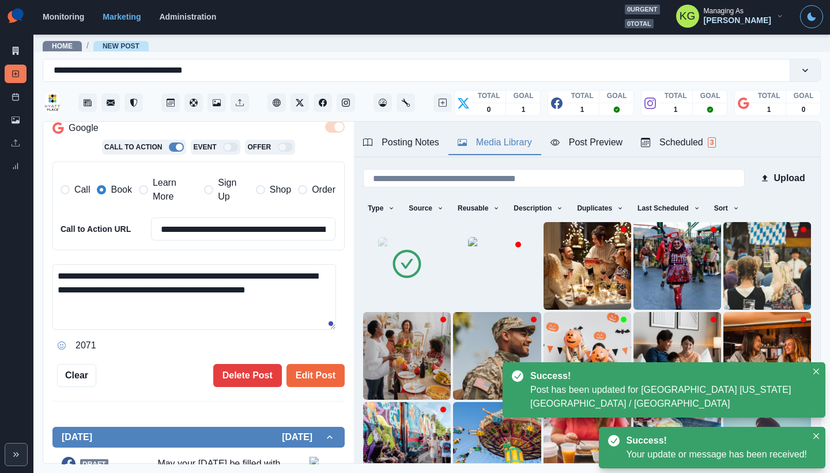
click at [309, 354] on div "**********" at bounding box center [198, 162] width 292 height 447
click at [307, 369] on button "Edit Post" at bounding box center [315, 375] width 58 height 23
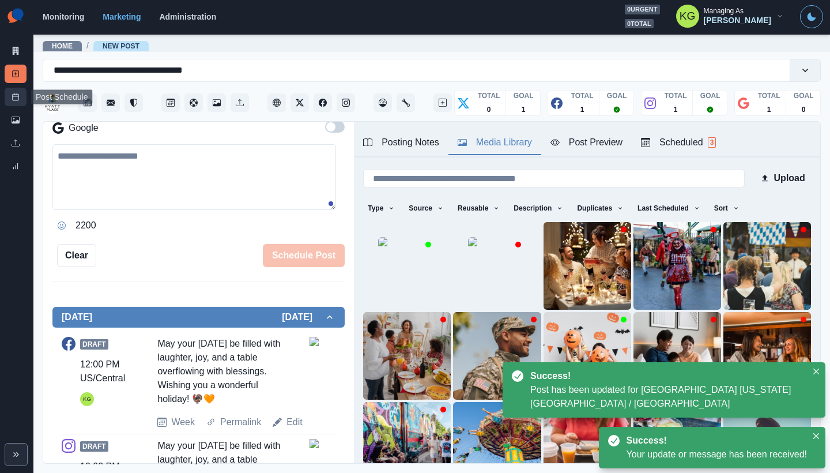
click at [16, 96] on line at bounding box center [16, 96] width 6 height 0
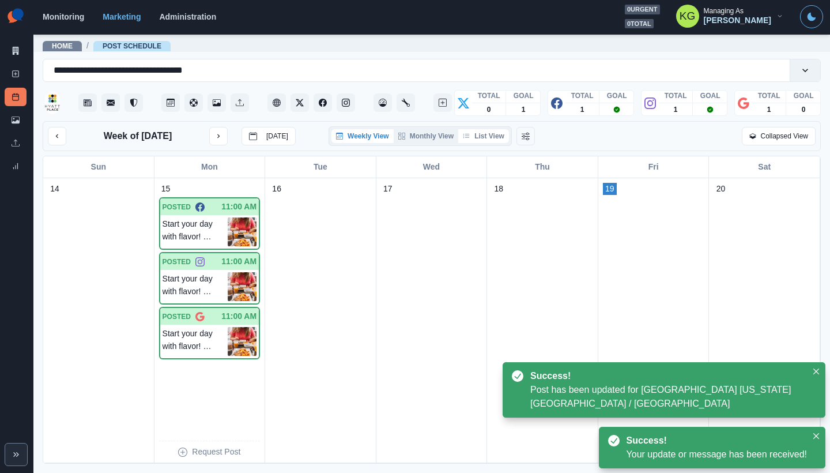
click at [485, 143] on button "List View" at bounding box center [483, 136] width 51 height 14
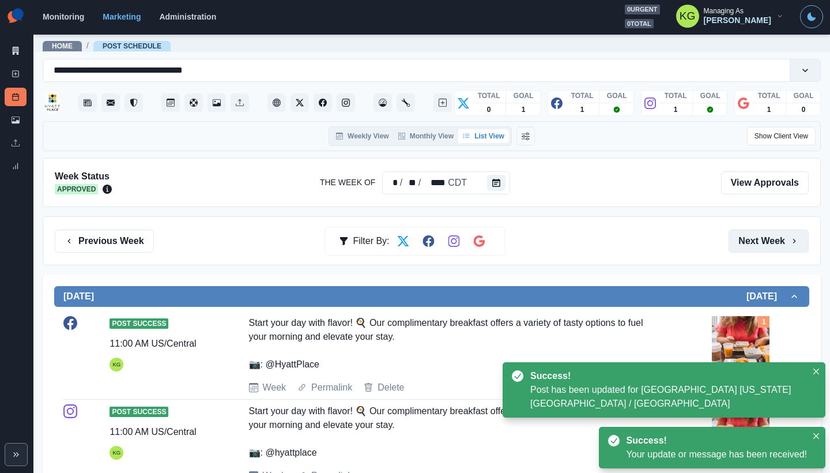
click at [757, 247] on button "Next Week" at bounding box center [768, 240] width 80 height 23
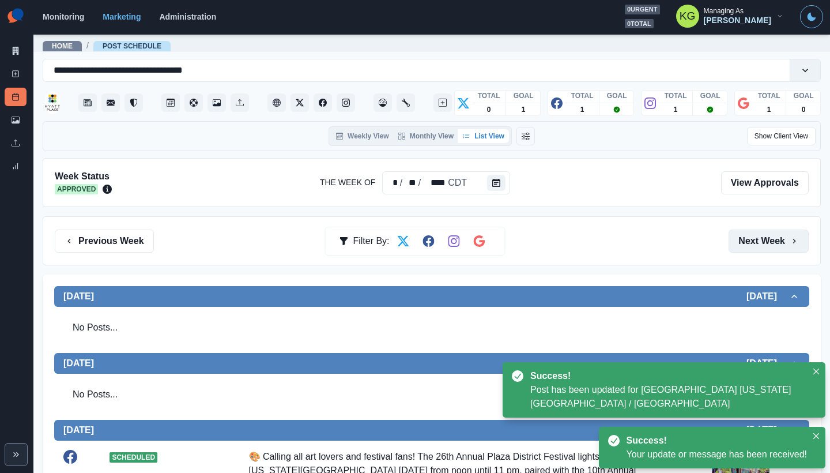
click at [757, 247] on button "Next Week" at bounding box center [768, 240] width 80 height 23
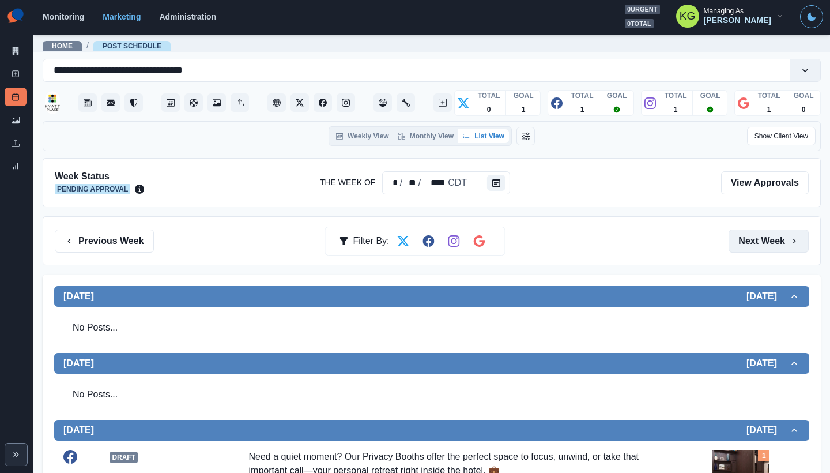
click at [757, 247] on button "Next Week" at bounding box center [768, 240] width 80 height 23
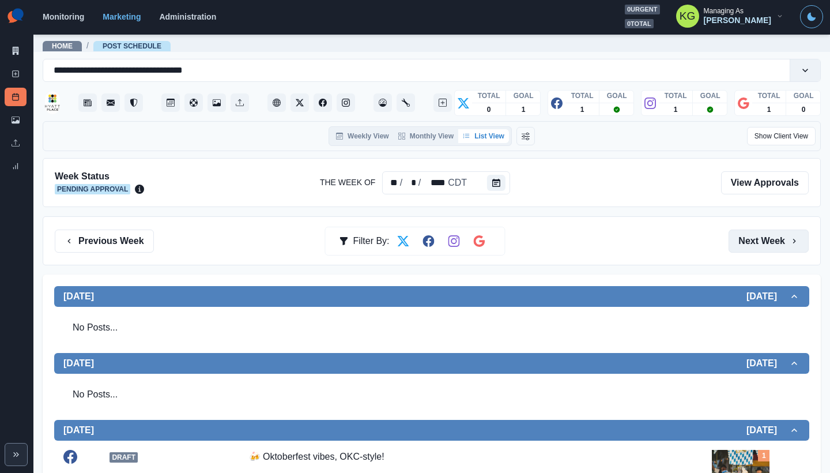
click at [758, 247] on button "Next Week" at bounding box center [768, 240] width 80 height 23
click at [758, 248] on button "Next Week" at bounding box center [768, 240] width 80 height 23
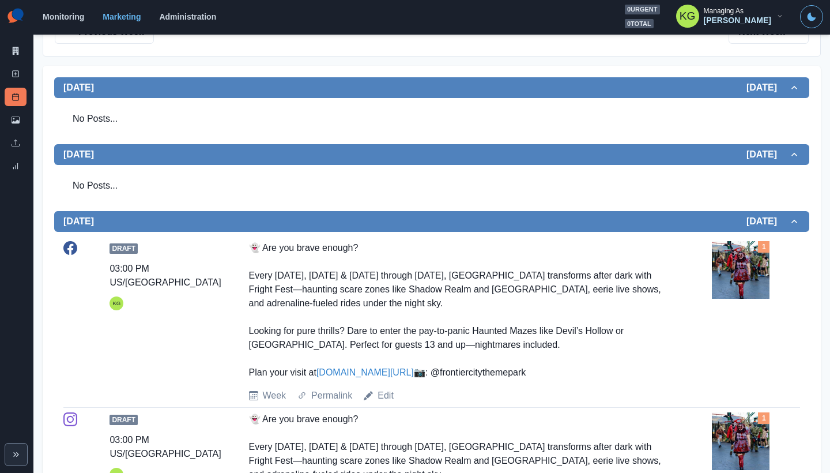
scroll to position [10, 0]
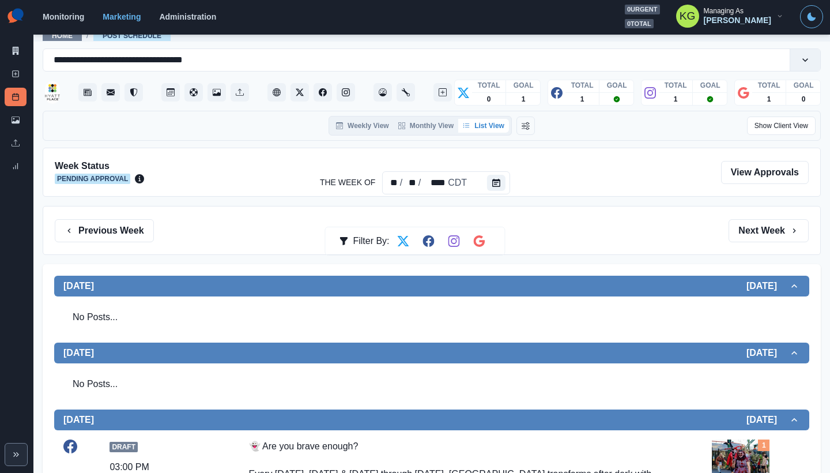
click at [758, 245] on div "Previous Week Filter By: Next Week" at bounding box center [432, 230] width 778 height 49
click at [744, 241] on button "Next Week" at bounding box center [768, 230] width 80 height 23
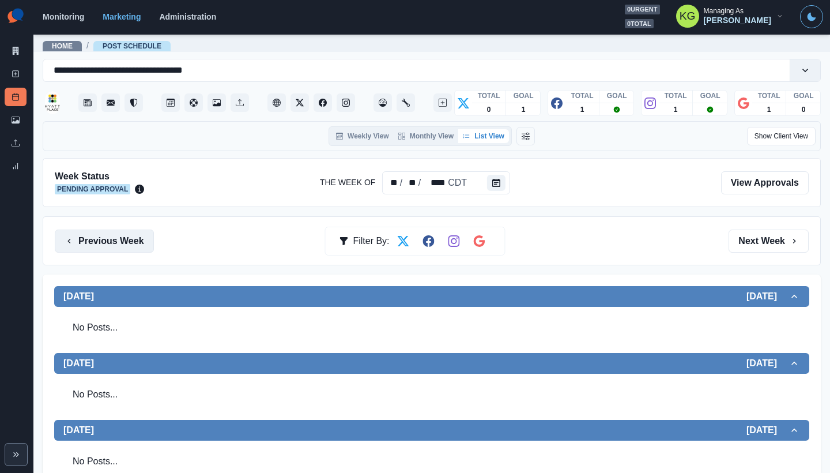
click at [108, 238] on button "Previous Week" at bounding box center [104, 240] width 99 height 23
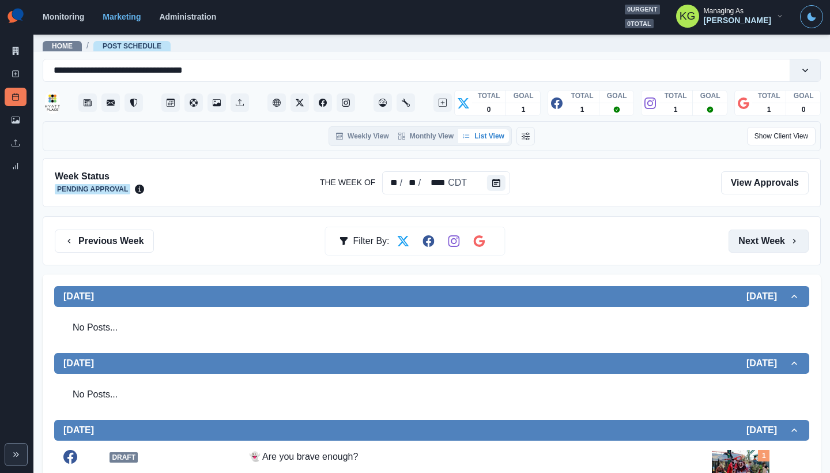
click at [751, 241] on button "Next Week" at bounding box center [768, 240] width 80 height 23
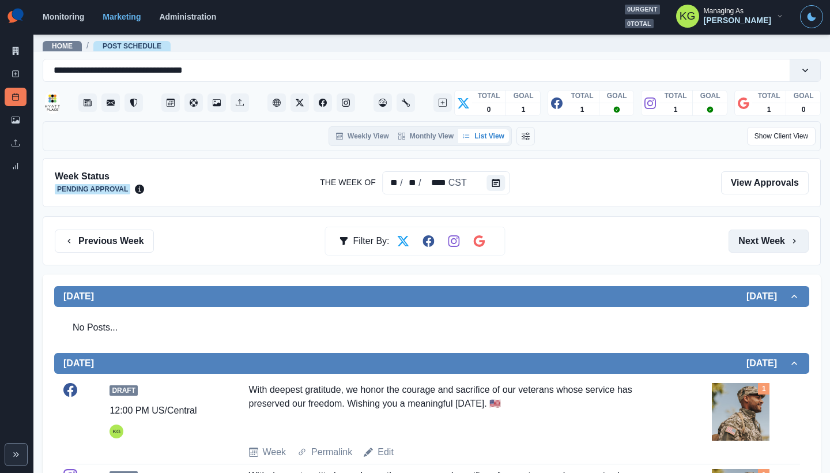
click at [751, 241] on button "Next Week" at bounding box center [768, 240] width 80 height 23
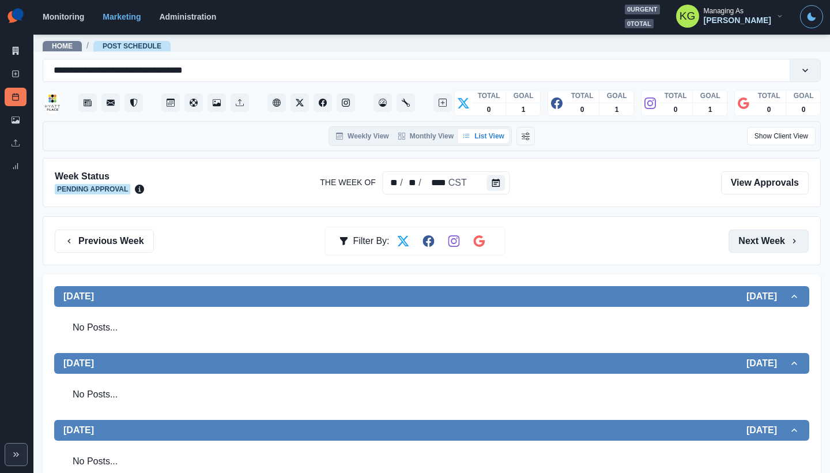
click at [751, 241] on button "Next Week" at bounding box center [768, 240] width 80 height 23
click at [119, 244] on button "Previous Week" at bounding box center [104, 240] width 99 height 23
click at [761, 241] on button "Next Week" at bounding box center [768, 240] width 80 height 23
click at [93, 232] on button "Previous Week" at bounding box center [104, 240] width 99 height 23
click at [16, 73] on line at bounding box center [16, 74] width 0 height 3
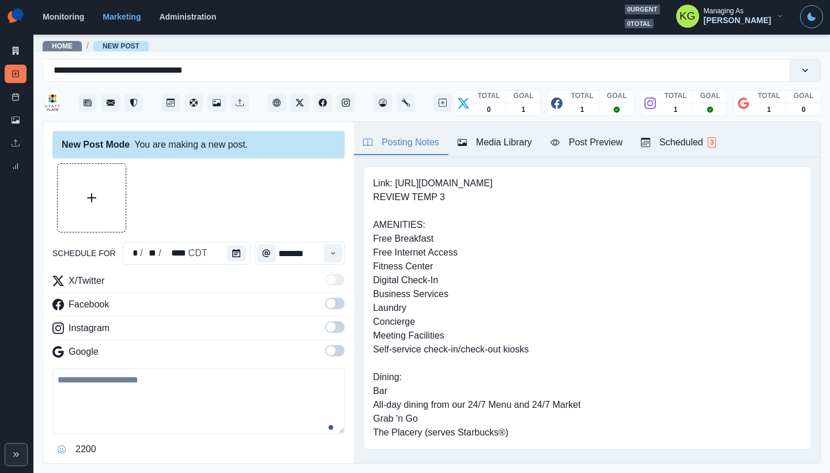
click at [83, 184] on button "Upload Media" at bounding box center [92, 198] width 68 height 68
click at [233, 259] on button "Calendar" at bounding box center [236, 253] width 18 height 16
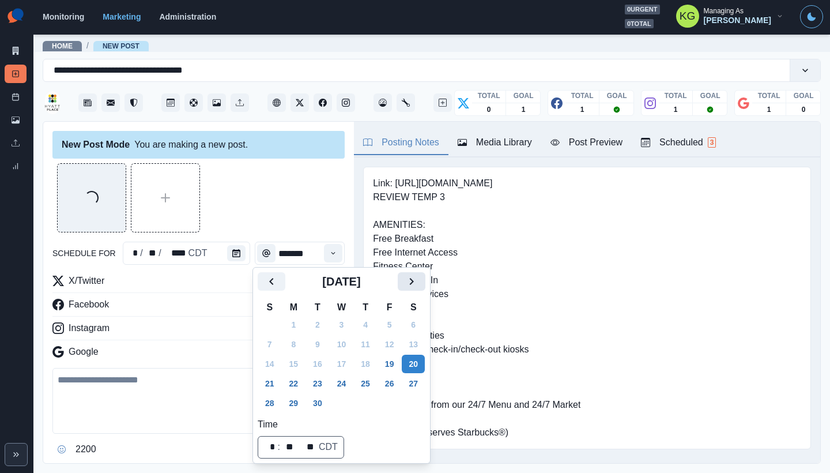
click at [416, 283] on icon "Next" at bounding box center [412, 281] width 14 height 14
click at [418, 281] on icon "Next" at bounding box center [412, 281] width 14 height 14
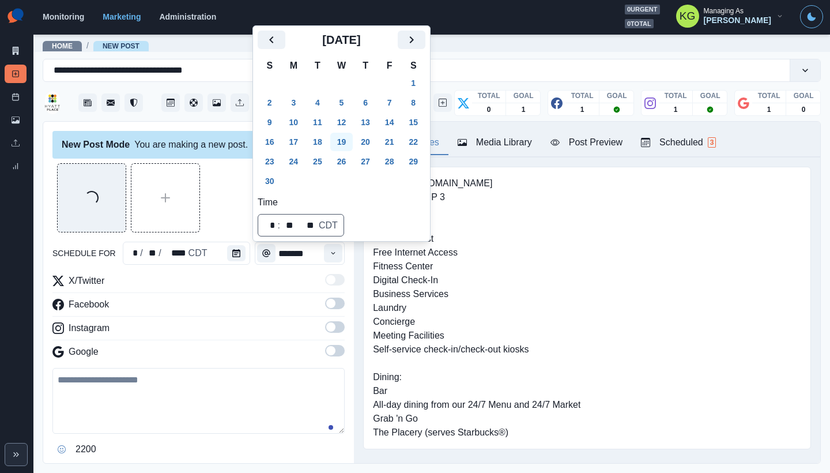
click at [347, 142] on button "19" at bounding box center [341, 142] width 23 height 18
click at [217, 220] on div "Loading..." at bounding box center [198, 197] width 292 height 69
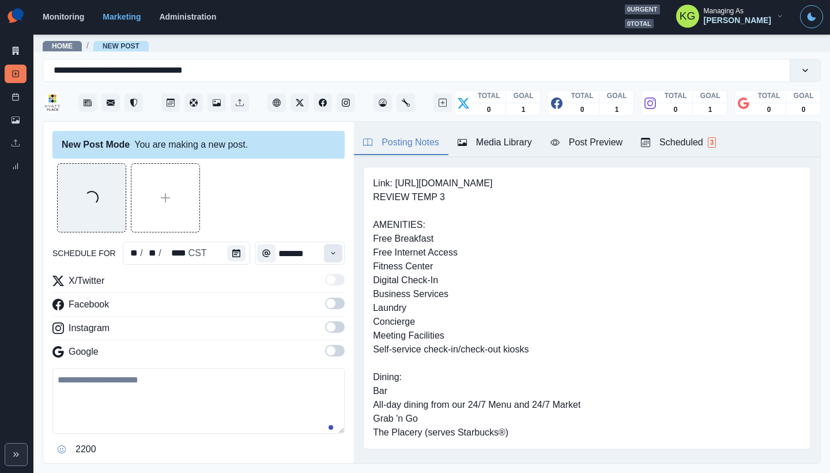
click at [324, 247] on button "Time" at bounding box center [333, 253] width 18 height 18
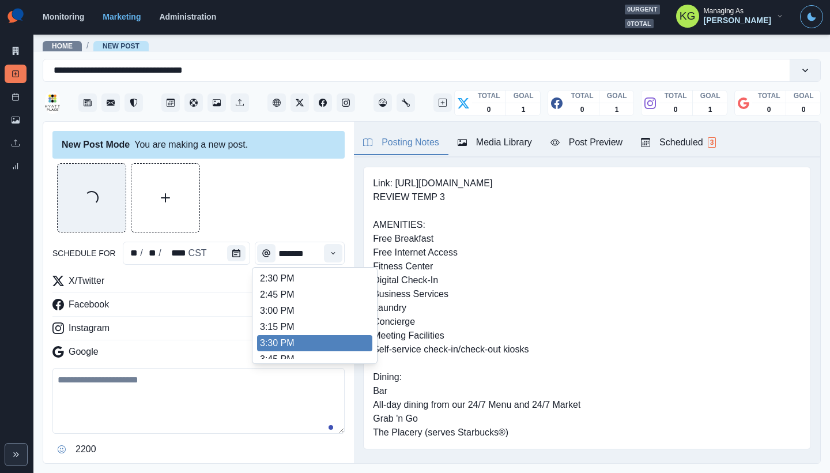
scroll to position [421, 0]
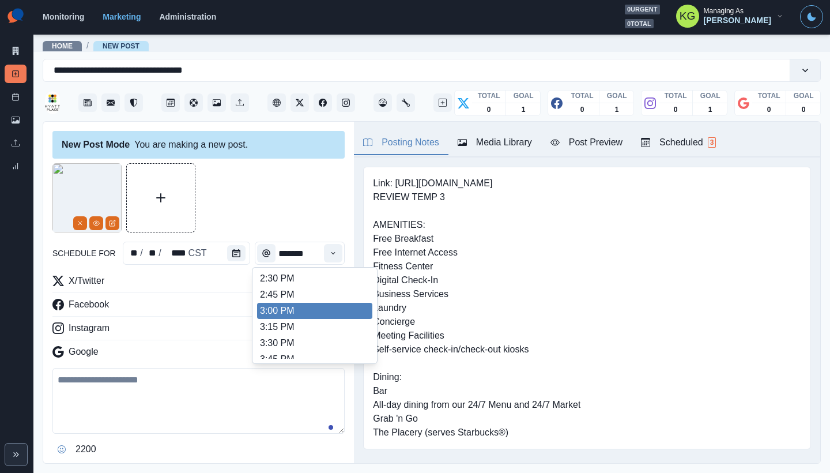
click at [290, 304] on li "3:00 PM" at bounding box center [314, 311] width 115 height 16
type input "*******"
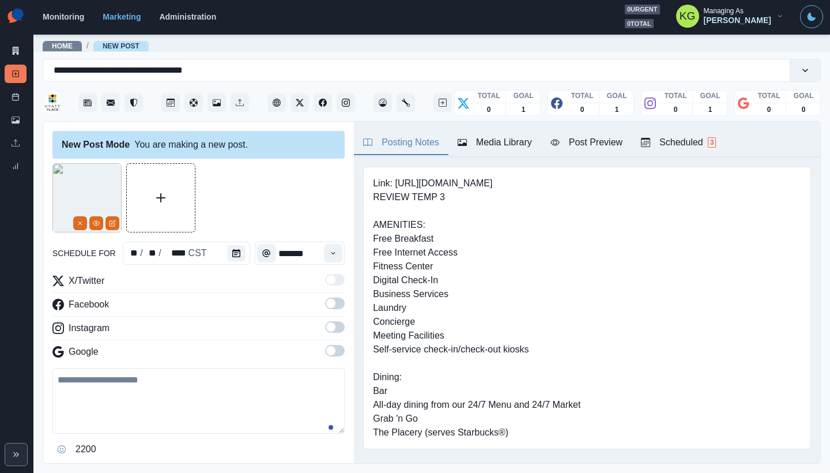
click at [327, 350] on span at bounding box center [330, 350] width 9 height 9
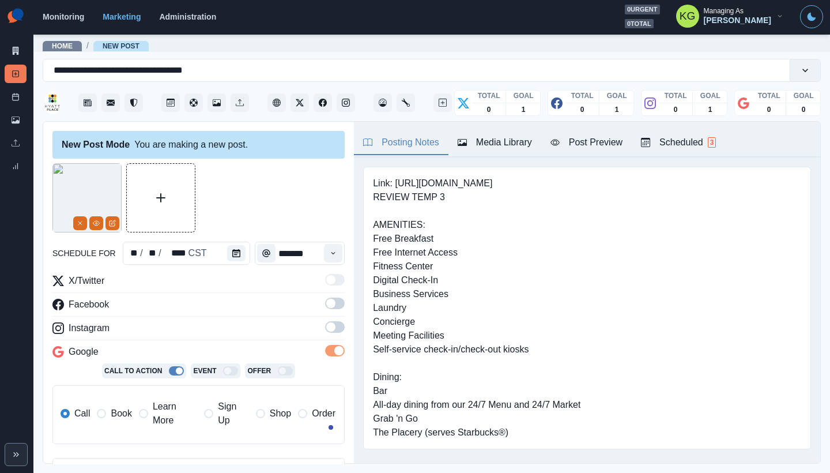
click at [326, 326] on span at bounding box center [330, 326] width 9 height 9
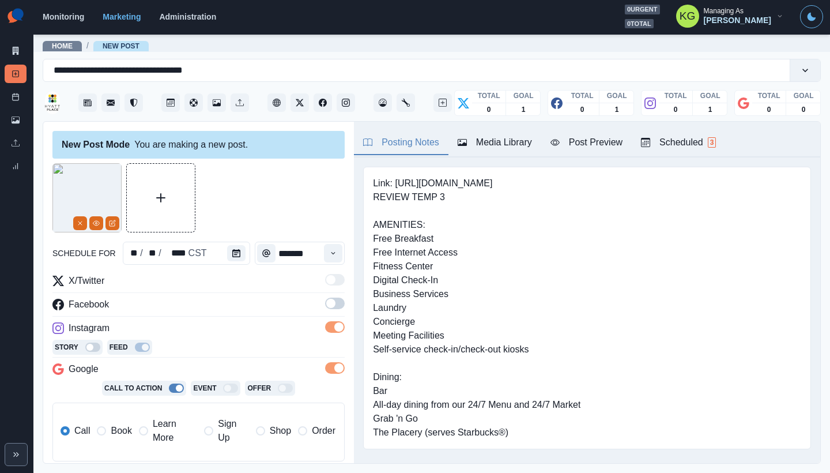
click at [326, 303] on span at bounding box center [330, 302] width 9 height 9
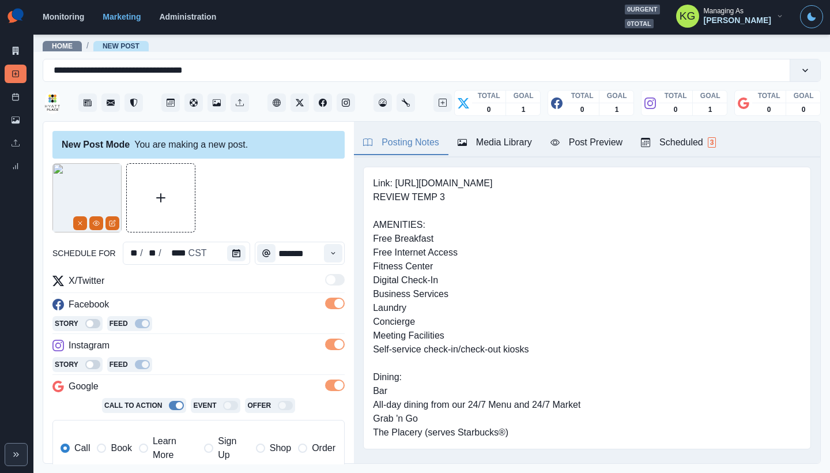
scroll to position [229, 0]
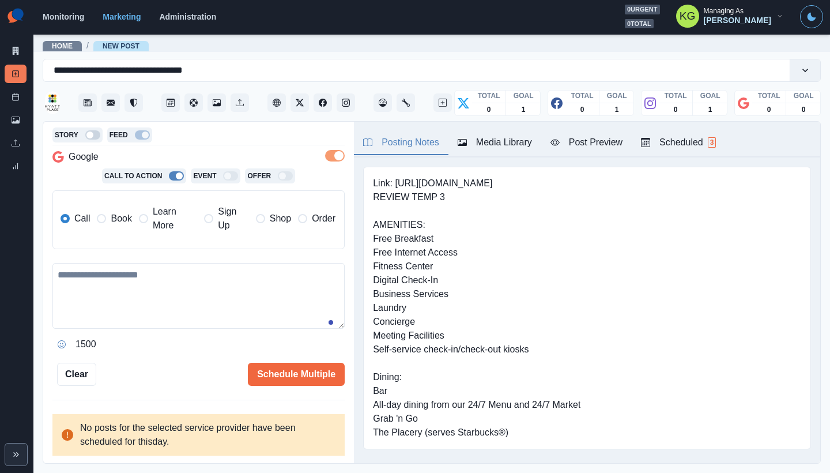
click at [121, 227] on label "Book" at bounding box center [114, 219] width 35 height 28
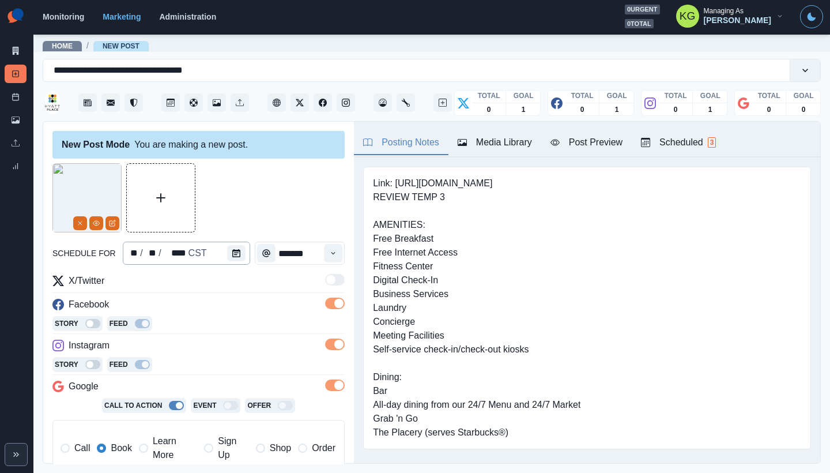
scroll to position [245, 0]
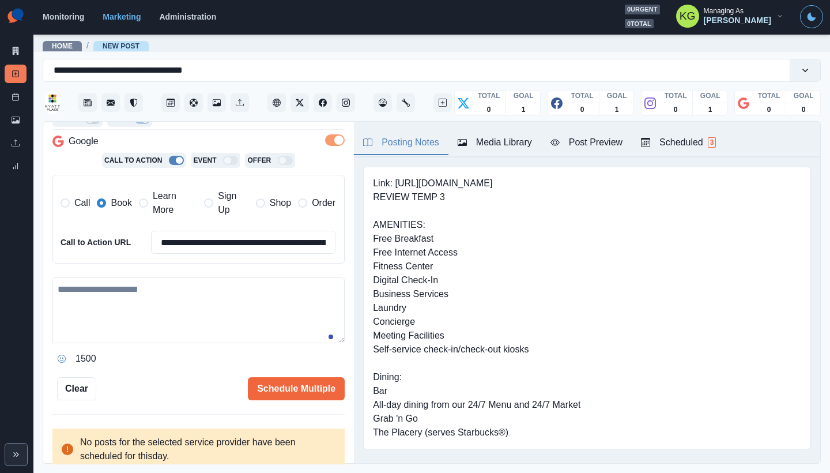
click at [149, 199] on label "Learn More" at bounding box center [168, 203] width 58 height 28
click at [199, 301] on textarea at bounding box center [198, 310] width 292 height 66
paste textarea "**********"
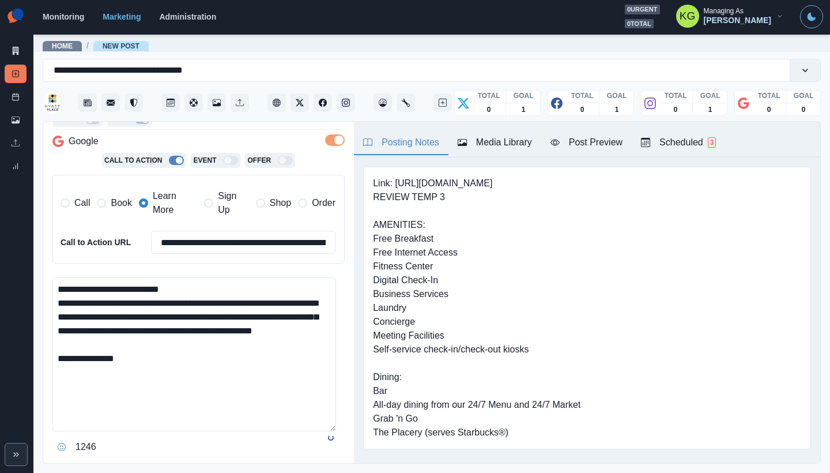
scroll to position [0, 0]
click at [314, 431] on textarea "**********" at bounding box center [194, 354] width 284 height 154
click at [193, 278] on textarea "**********" at bounding box center [194, 368] width 284 height 183
click at [192, 285] on textarea "**********" at bounding box center [194, 368] width 284 height 183
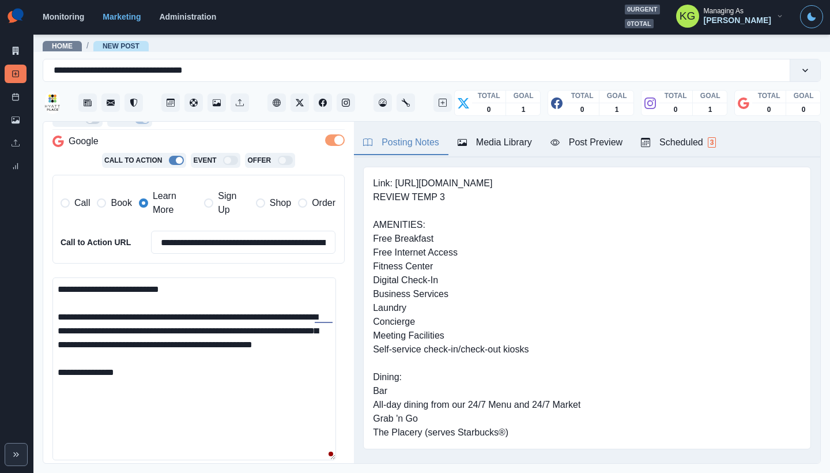
click at [278, 317] on textarea "**********" at bounding box center [194, 368] width 284 height 183
click at [63, 333] on textarea "**********" at bounding box center [194, 368] width 284 height 183
click at [59, 330] on textarea "**********" at bounding box center [194, 368] width 284 height 183
click at [160, 375] on textarea "**********" at bounding box center [194, 368] width 284 height 183
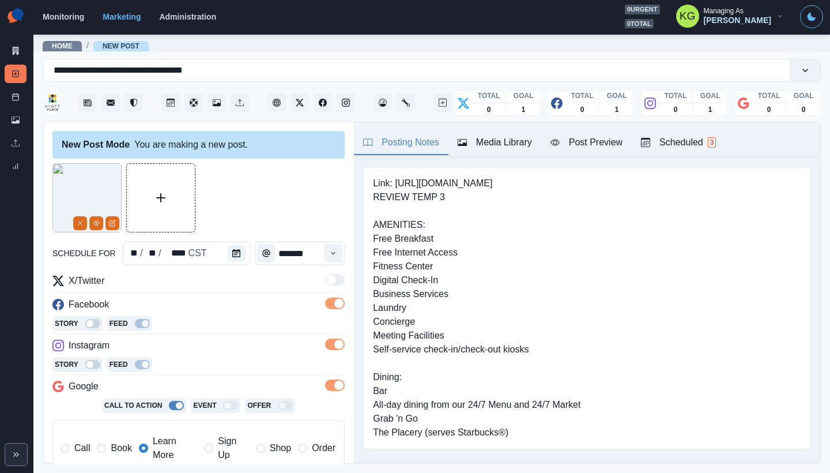
scroll to position [376, 0]
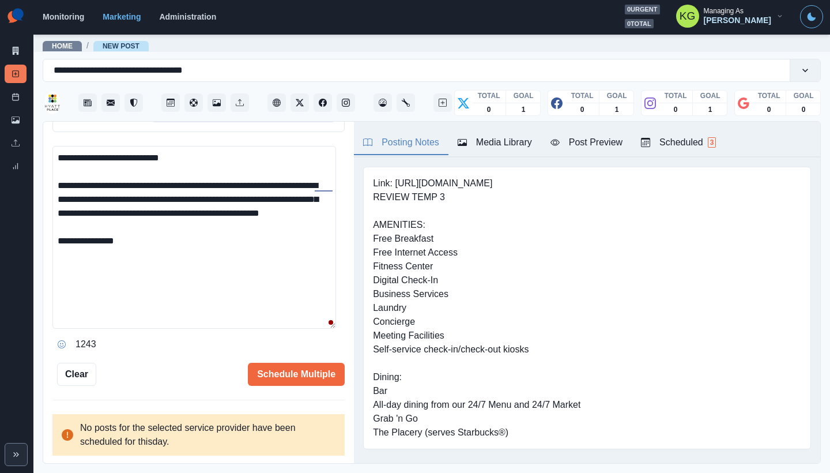
click at [193, 261] on textarea "**********" at bounding box center [194, 237] width 284 height 183
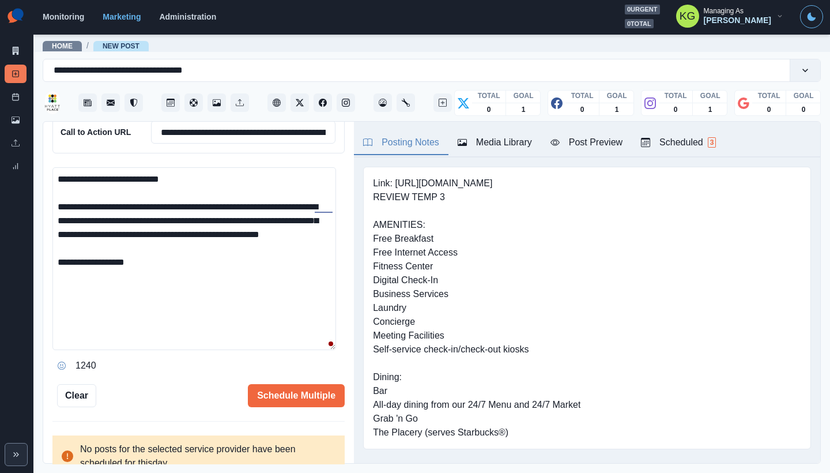
scroll to position [336, 0]
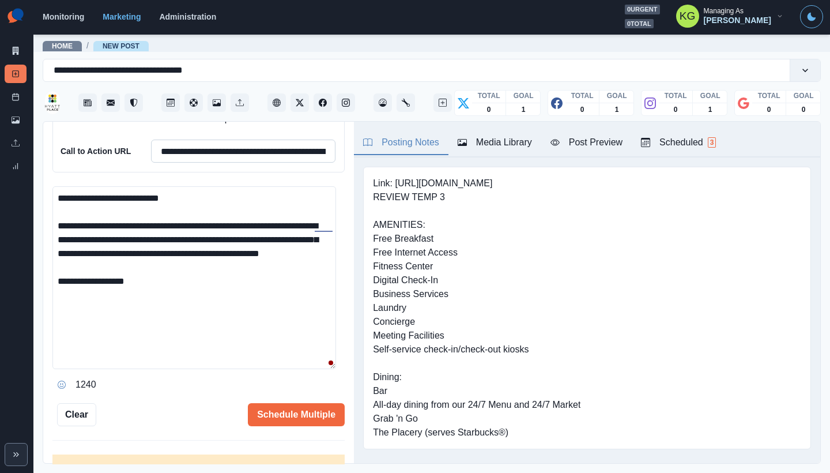
type textarea "**********"
click at [245, 158] on input "**********" at bounding box center [243, 150] width 184 height 23
paste input
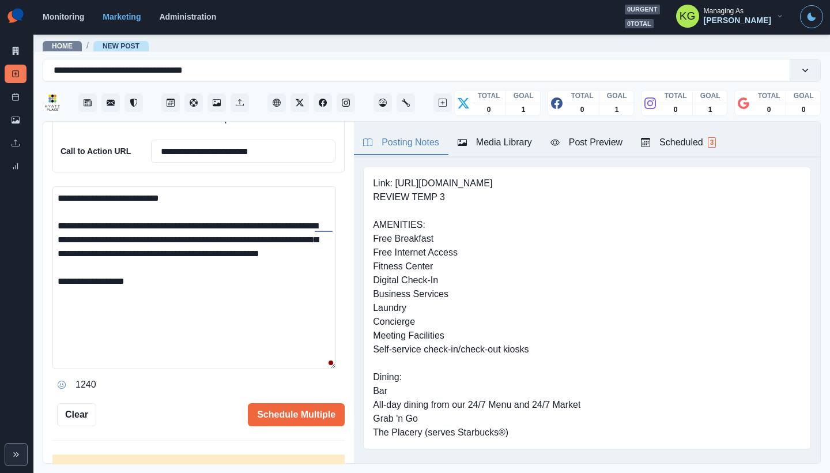
type input "**********"
click at [202, 284] on textarea "**********" at bounding box center [194, 277] width 284 height 183
click at [187, 303] on textarea "**********" at bounding box center [194, 277] width 284 height 183
paste textarea "**********"
drag, startPoint x: 158, startPoint y: 294, endPoint x: 129, endPoint y: 292, distance: 29.5
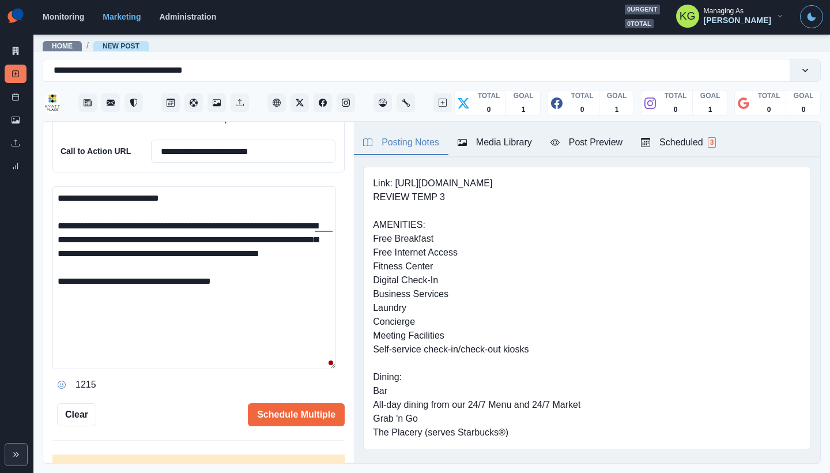
click at [129, 292] on textarea "**********" at bounding box center [194, 277] width 284 height 183
type textarea "**********"
click at [319, 415] on button "Schedule Multiple" at bounding box center [296, 414] width 97 height 23
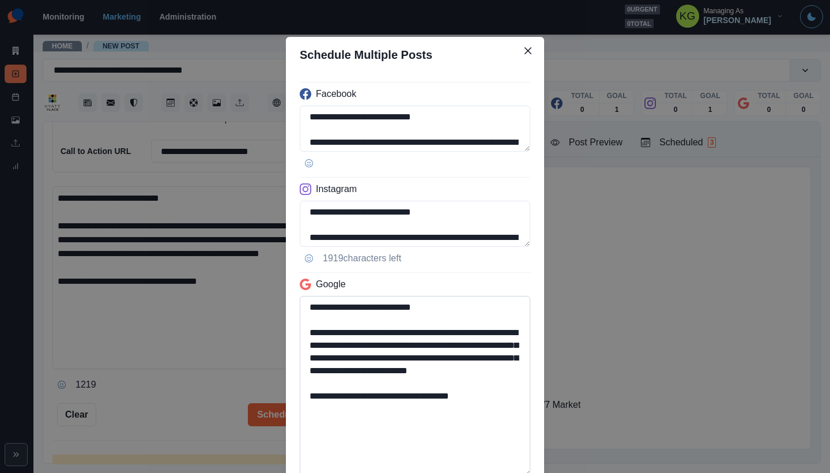
click at [525, 472] on textarea "**********" at bounding box center [415, 386] width 230 height 180
drag, startPoint x: 429, startPoint y: 411, endPoint x: 255, endPoint y: 402, distance: 173.7
click at [255, 402] on div "**********" at bounding box center [415, 236] width 830 height 473
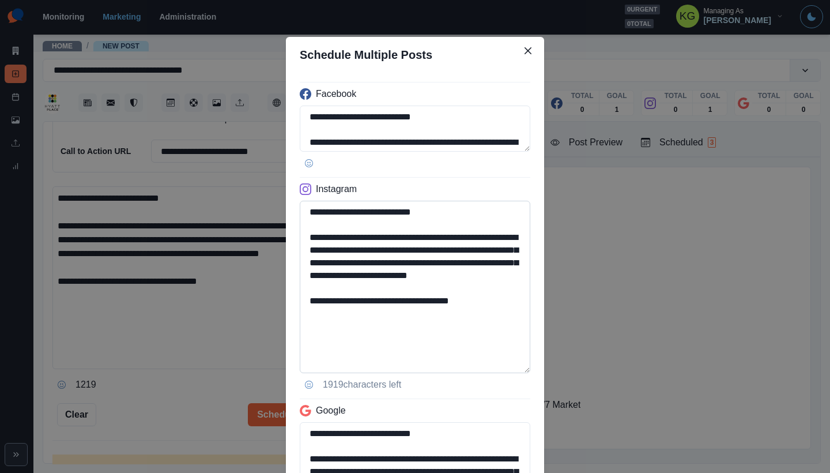
click at [502, 368] on textarea "**********" at bounding box center [415, 287] width 230 height 172
type textarea "**********"
drag, startPoint x: 341, startPoint y: 248, endPoint x: 486, endPoint y: 233, distance: 146.6
click at [486, 233] on textarea "**********" at bounding box center [415, 287] width 230 height 172
paste textarea "**********"
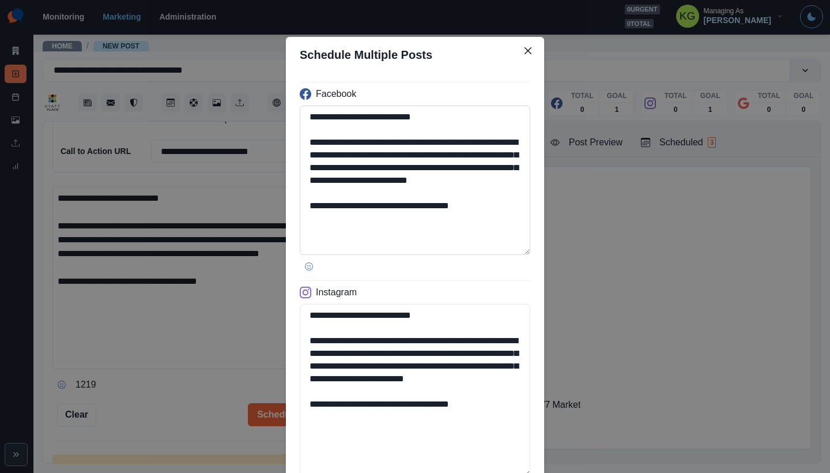
click at [447, 255] on textarea "**********" at bounding box center [415, 179] width 230 height 149
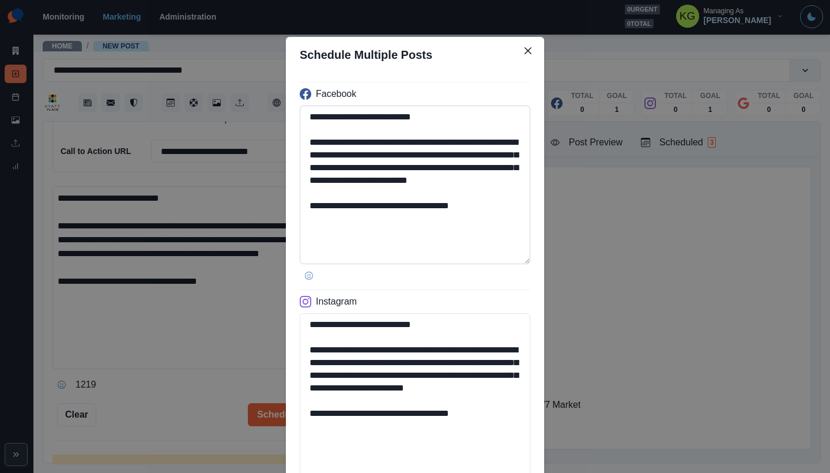
type textarea "**********"
drag, startPoint x: 353, startPoint y: 153, endPoint x: 486, endPoint y: 142, distance: 133.0
click at [486, 142] on textarea "**********" at bounding box center [415, 184] width 230 height 158
paste textarea "**********"
click at [478, 220] on textarea "**********" at bounding box center [415, 184] width 230 height 158
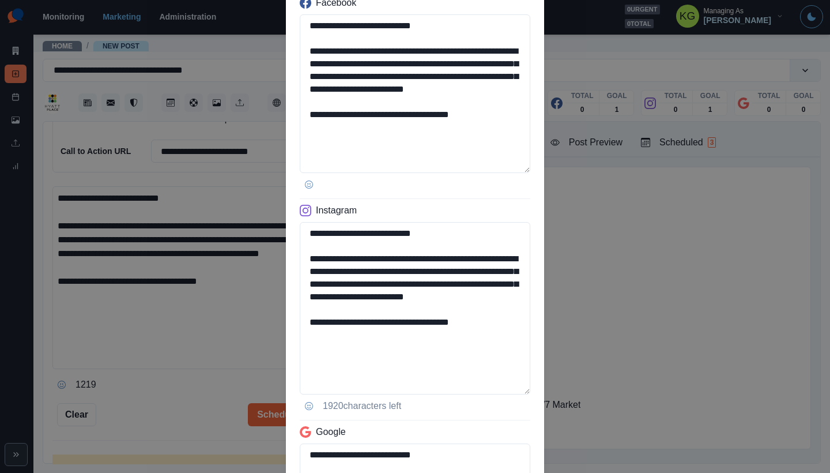
scroll to position [346, 0]
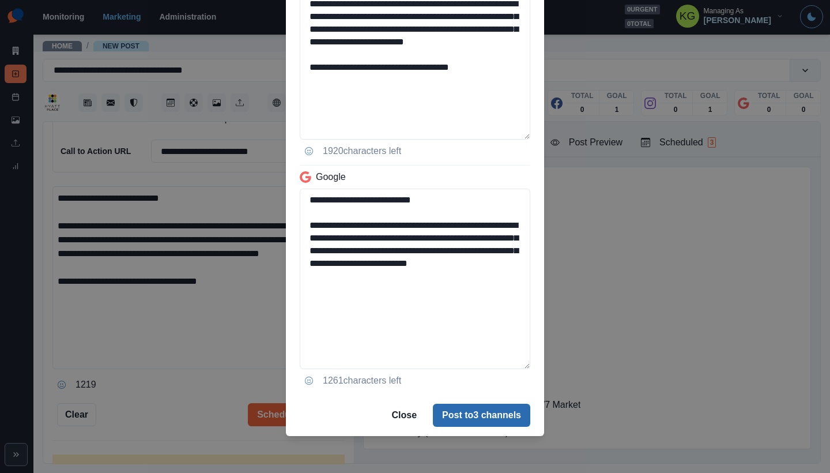
type textarea "**********"
click at [443, 408] on button "Post to 3 channels" at bounding box center [481, 414] width 97 height 23
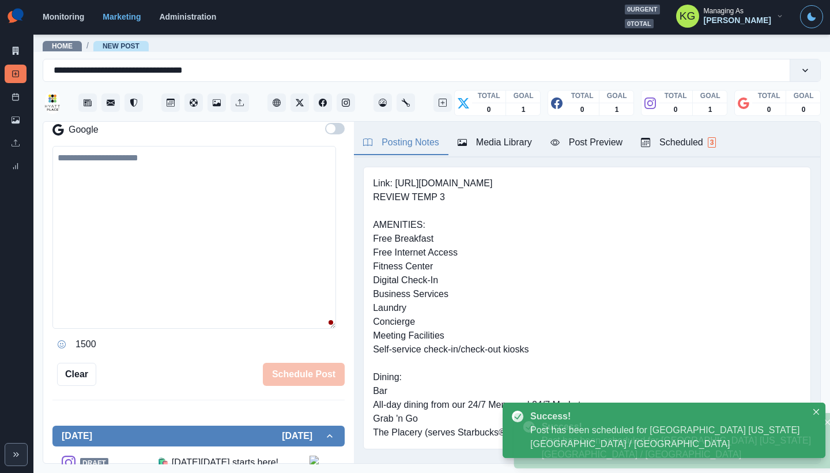
scroll to position [180, 0]
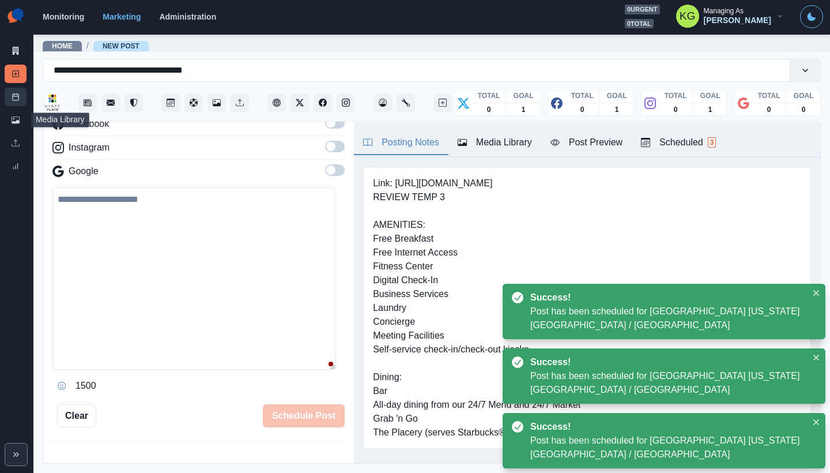
click at [10, 93] on link "Post Schedule" at bounding box center [16, 97] width 22 height 18
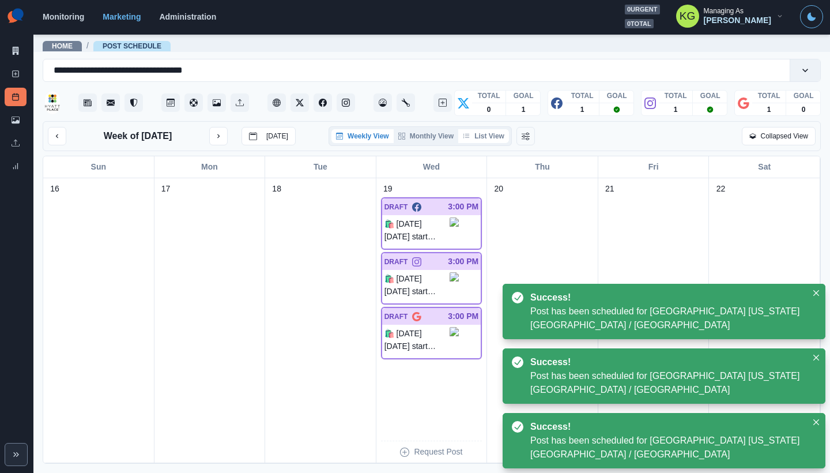
click at [497, 138] on button "List View" at bounding box center [483, 136] width 51 height 14
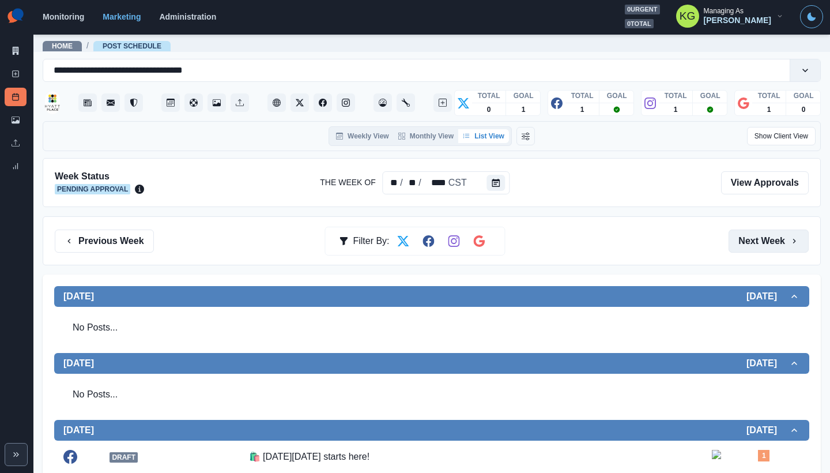
click at [756, 236] on button "Next Week" at bounding box center [768, 240] width 80 height 23
click at [761, 228] on div "Previous Week Filter By: Next Week" at bounding box center [432, 240] width 778 height 49
click at [759, 235] on button "Next Week" at bounding box center [768, 240] width 80 height 23
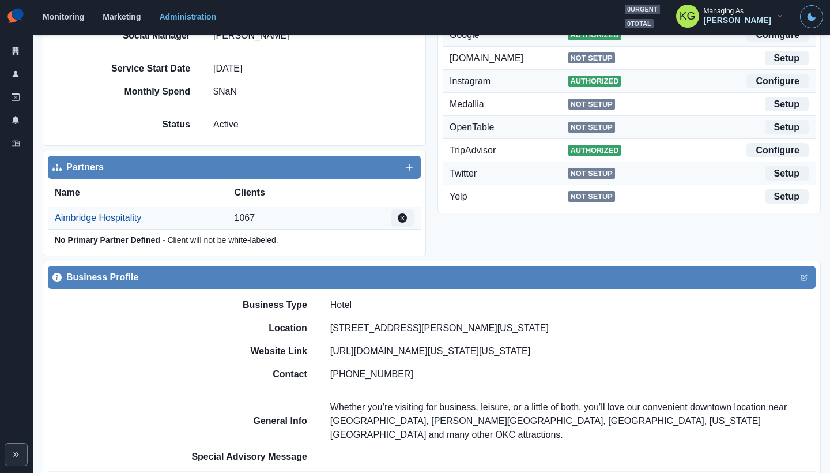
scroll to position [378, 0]
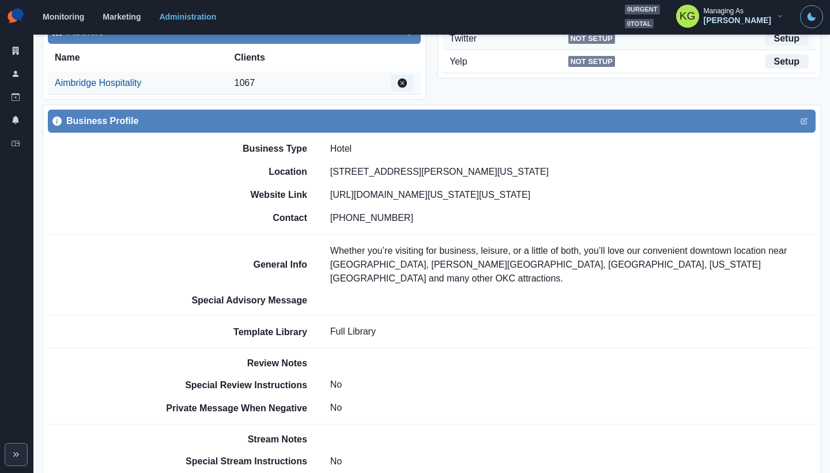
click at [693, 248] on p "Whether you’re visiting for business, leisure, or a little of both, you’ll love…" at bounding box center [572, 264] width 485 height 41
drag, startPoint x: 696, startPoint y: 250, endPoint x: 569, endPoint y: 248, distance: 127.4
click at [569, 248] on p "Whether you’re visiting for business, leisure, or a little of both, you’ll love…" at bounding box center [572, 264] width 485 height 41
copy p "Bricktown Entertainment District"
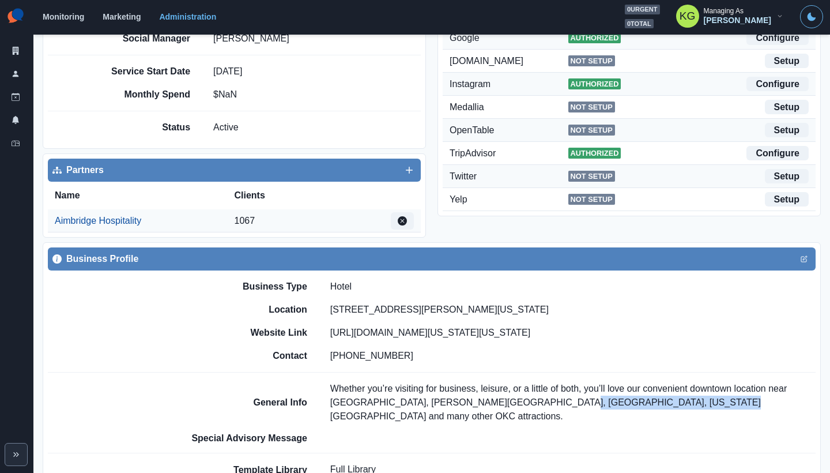
scroll to position [0, 0]
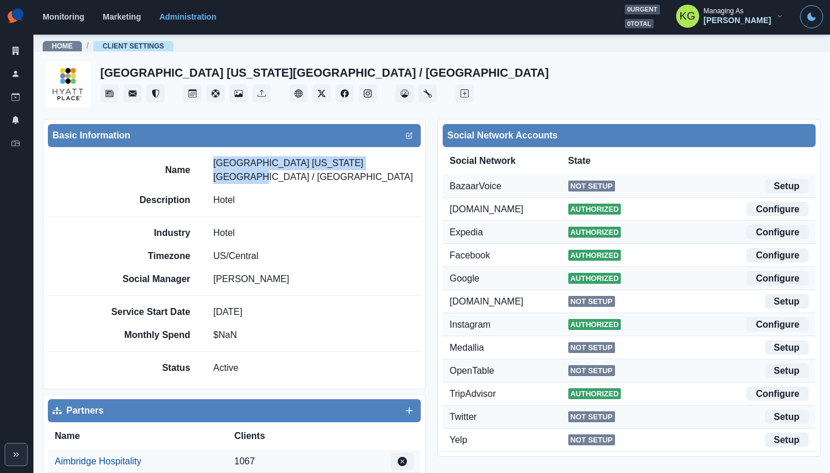
drag, startPoint x: 379, startPoint y: 164, endPoint x: 213, endPoint y: 162, distance: 166.0
click at [213, 162] on div "Name Hyatt Place Oklahoma City / Bricktown" at bounding box center [262, 170] width 317 height 28
copy p "Hyatt Place Oklahoma City / Bricktown"
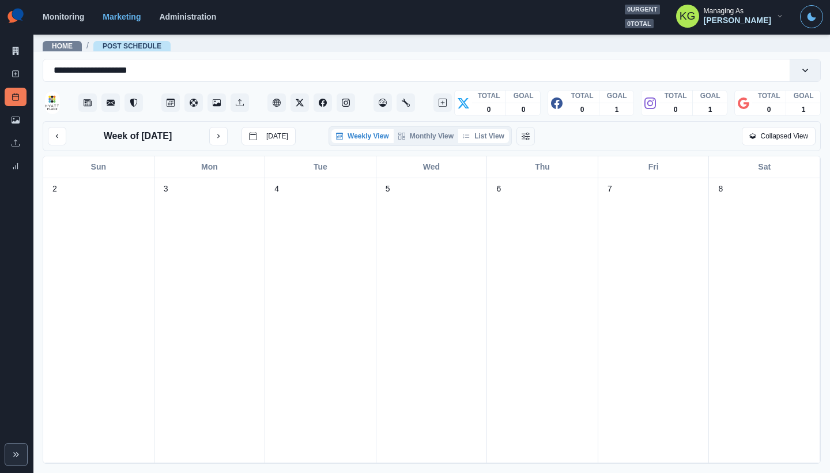
click at [487, 135] on button "List View" at bounding box center [483, 136] width 51 height 14
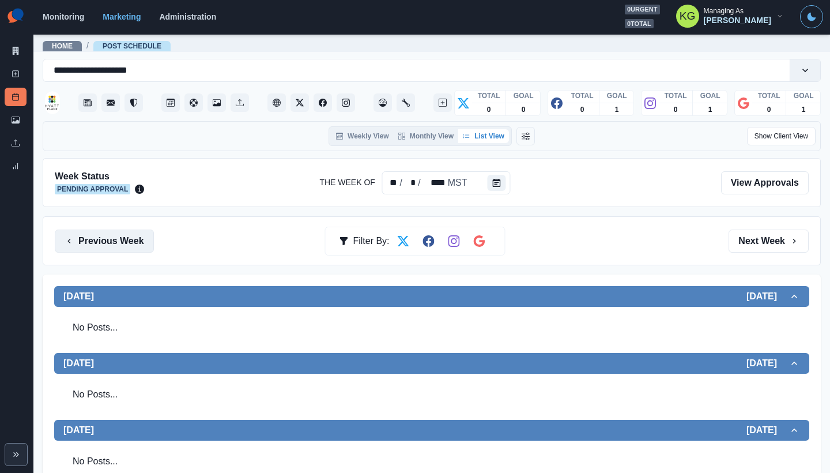
click at [135, 237] on button "Previous Week" at bounding box center [104, 240] width 99 height 23
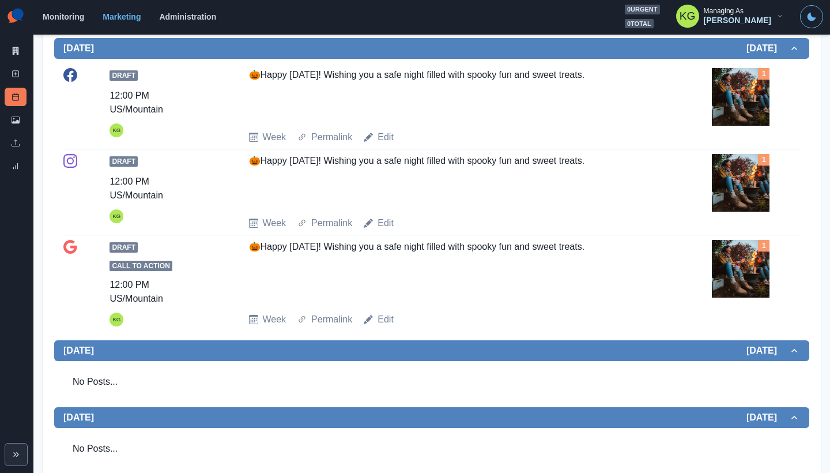
scroll to position [423, 0]
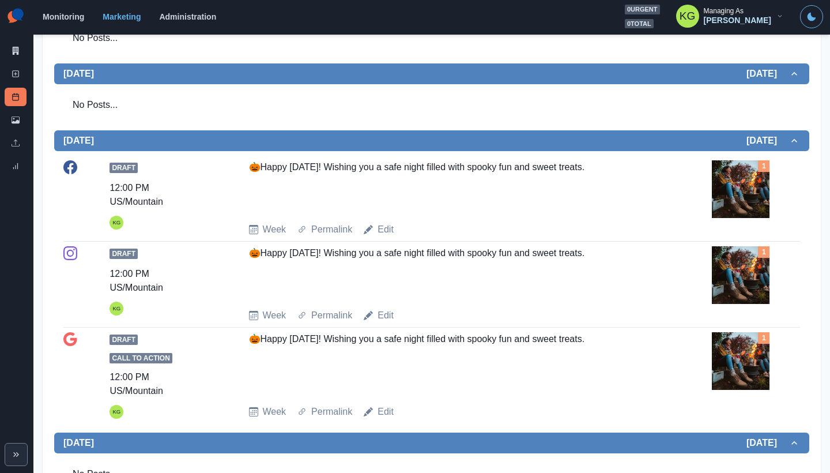
click at [732, 192] on img at bounding box center [741, 189] width 58 height 58
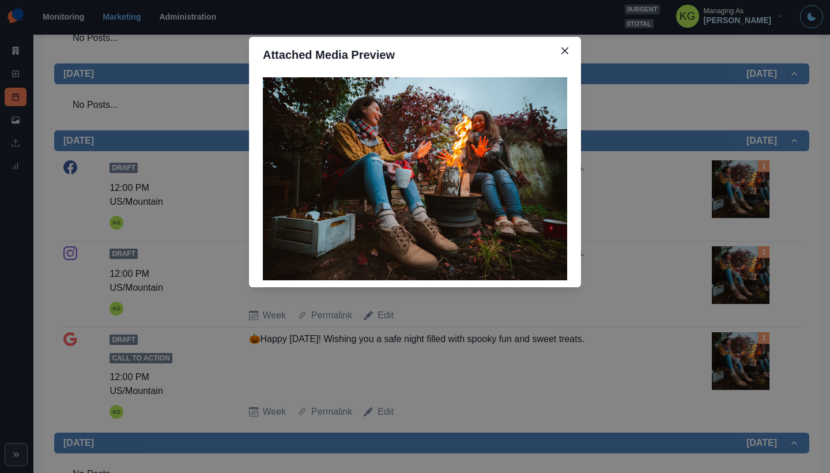
click at [663, 198] on div "Attached Media Preview" at bounding box center [415, 236] width 830 height 473
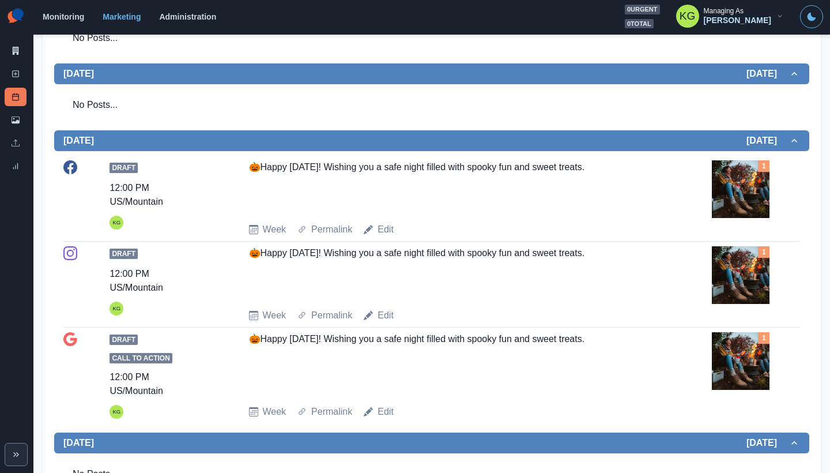
scroll to position [0, 0]
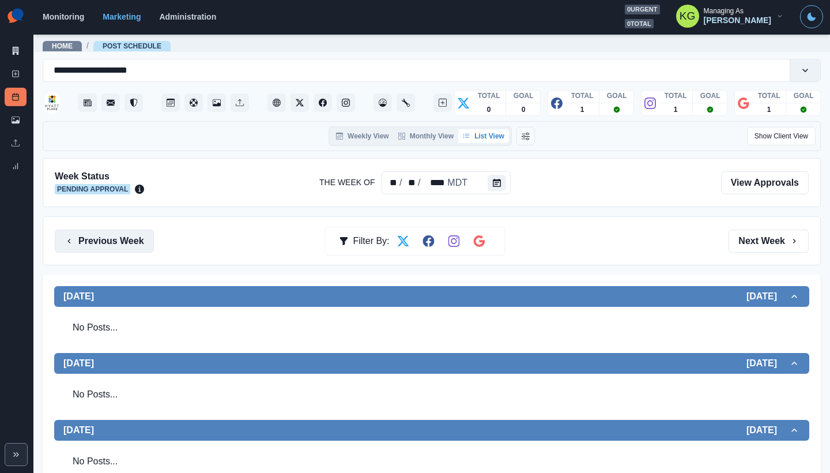
click at [99, 238] on button "Previous Week" at bounding box center [104, 240] width 99 height 23
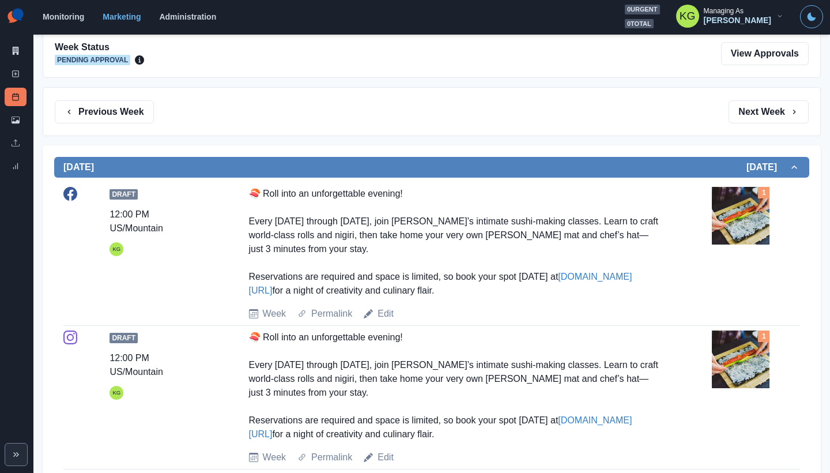
scroll to position [10, 0]
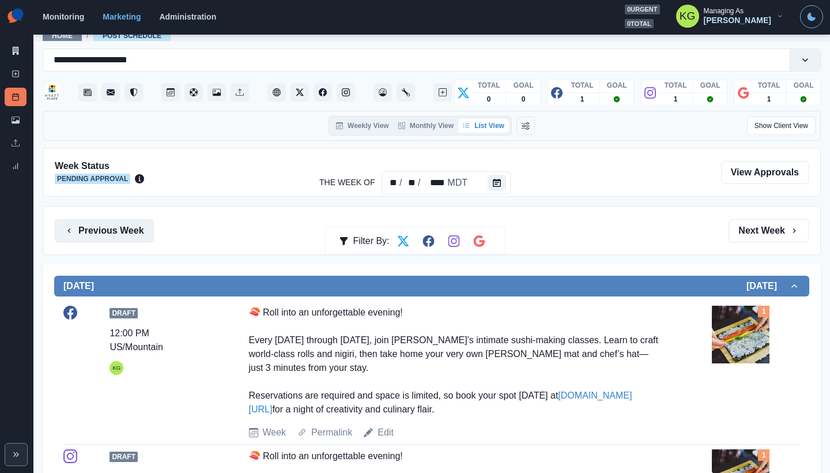
click at [71, 227] on icon "button" at bounding box center [69, 230] width 9 height 9
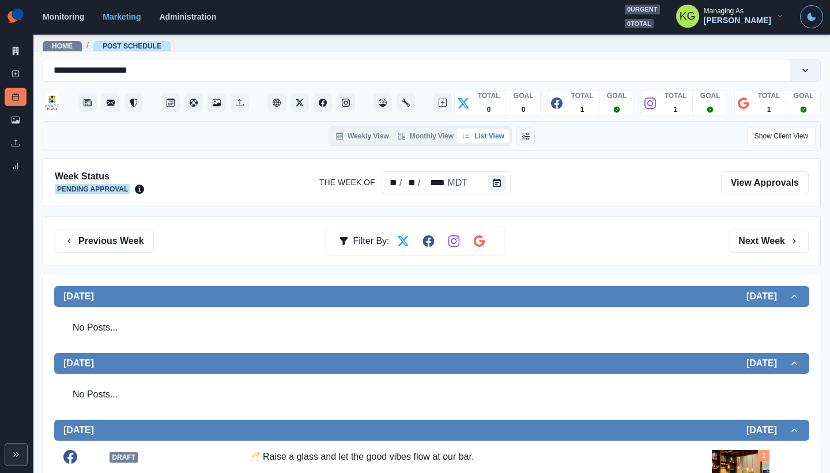
scroll to position [391, 0]
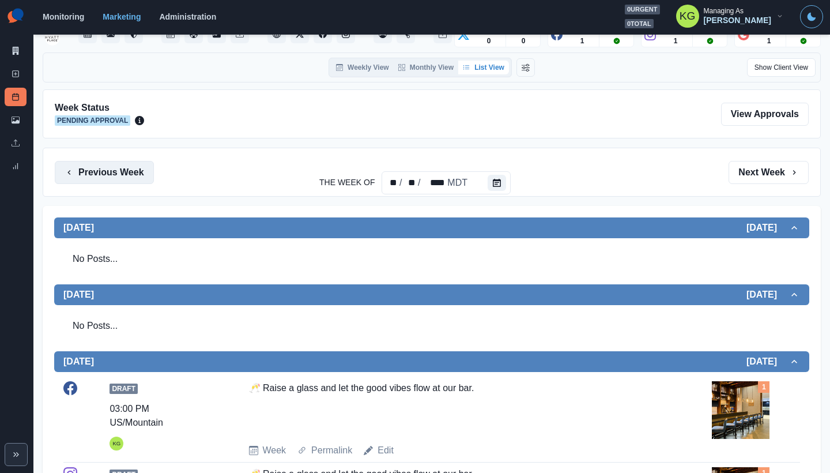
click at [115, 180] on button "Previous Week" at bounding box center [104, 172] width 99 height 23
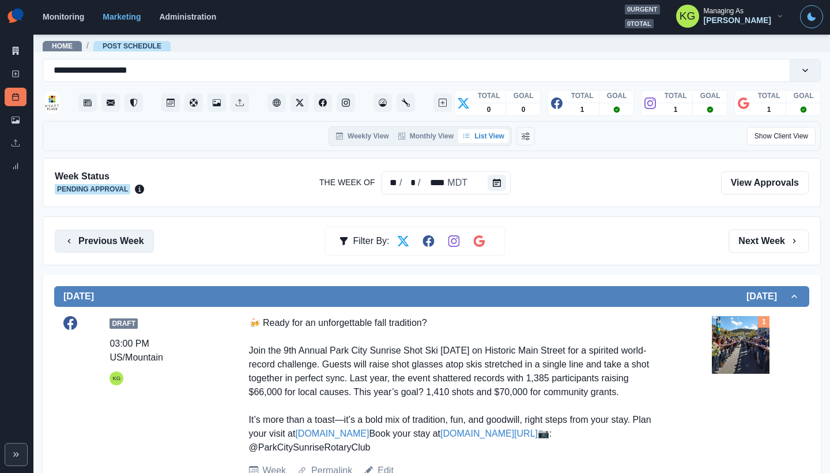
click at [109, 233] on button "Previous Week" at bounding box center [104, 240] width 99 height 23
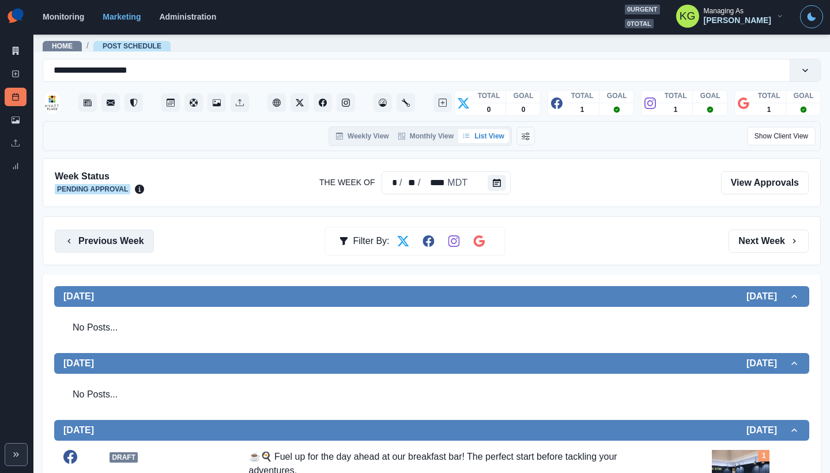
click at [142, 242] on button "Previous Week" at bounding box center [104, 240] width 99 height 23
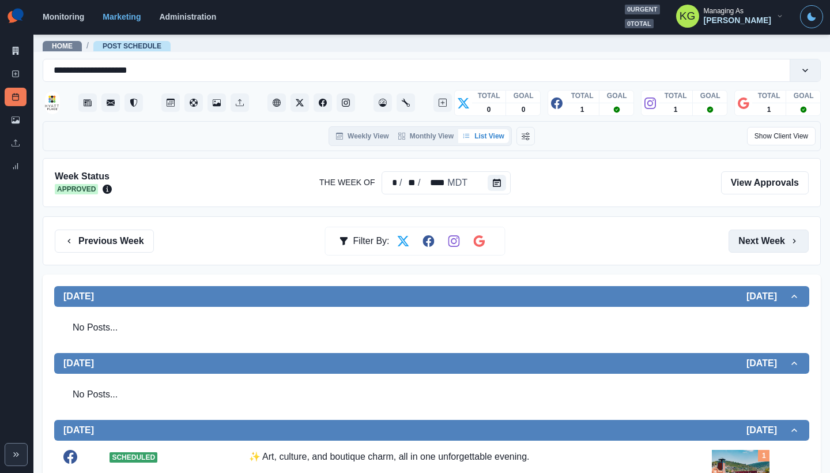
click at [778, 246] on button "Next Week" at bounding box center [768, 240] width 80 height 23
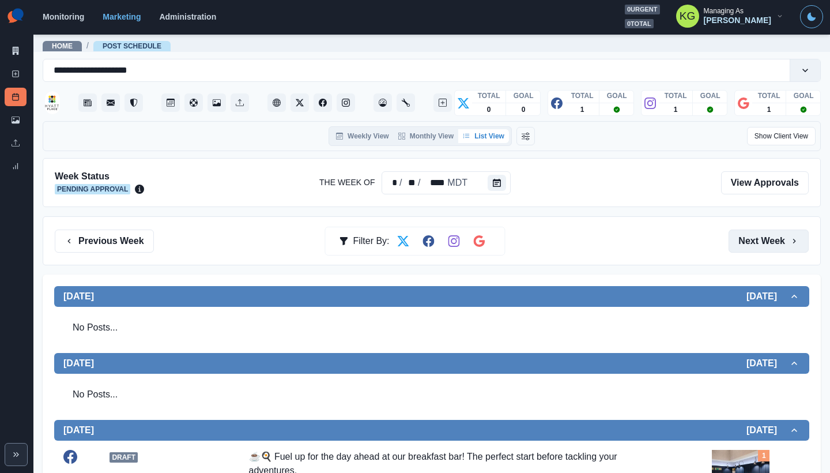
click at [778, 246] on button "Next Week" at bounding box center [768, 240] width 80 height 23
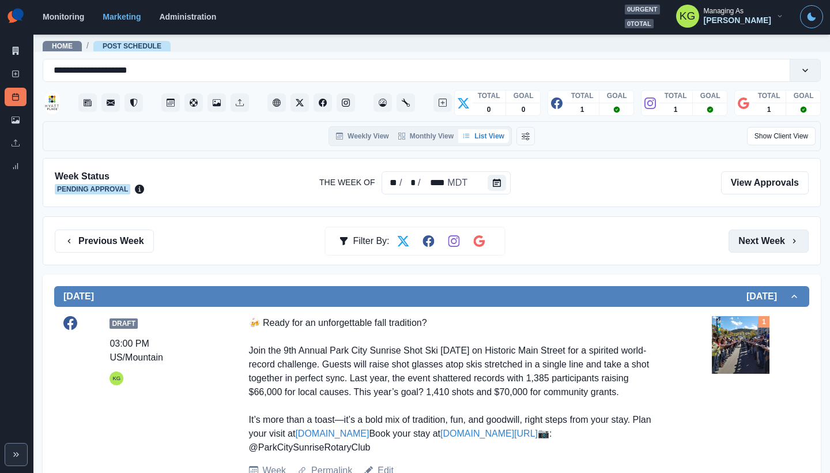
click at [778, 246] on button "Next Week" at bounding box center [768, 240] width 80 height 23
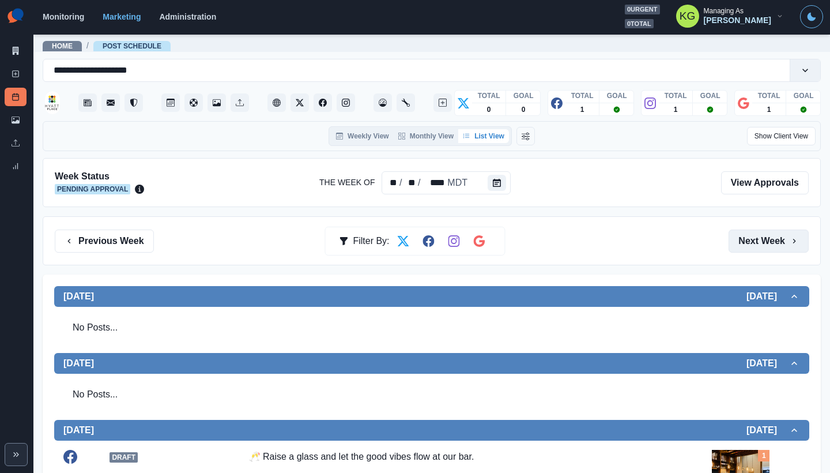
click at [778, 246] on button "Next Week" at bounding box center [768, 240] width 80 height 23
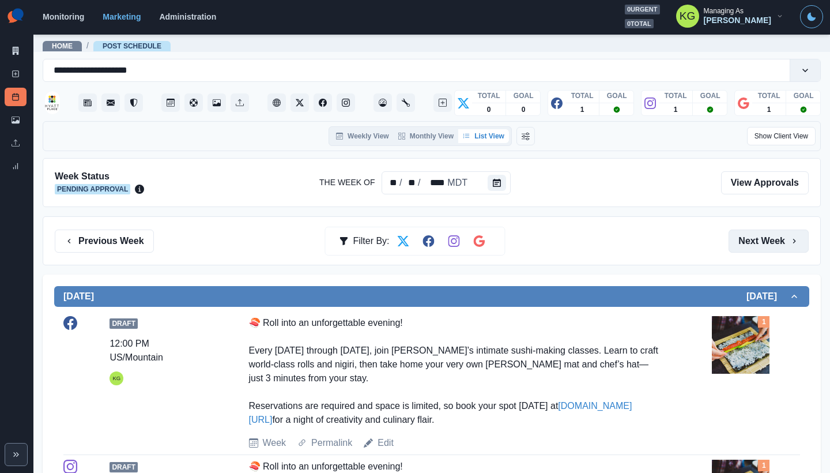
click at [778, 246] on button "Next Week" at bounding box center [768, 240] width 80 height 23
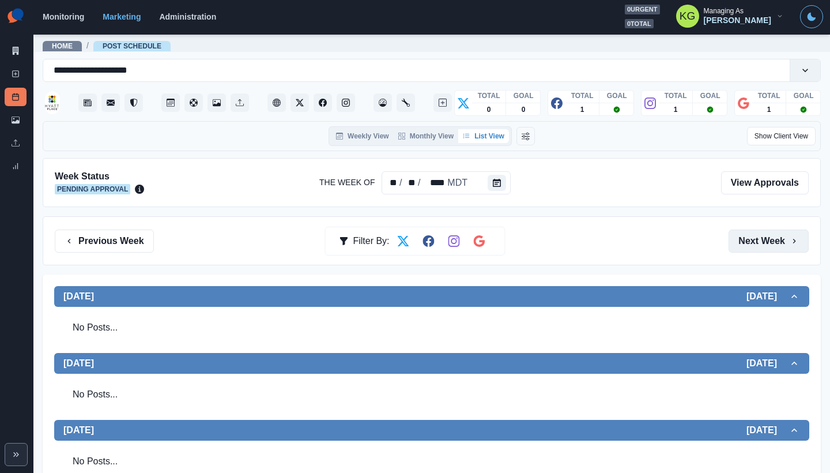
click at [778, 246] on button "Next Week" at bounding box center [768, 240] width 80 height 23
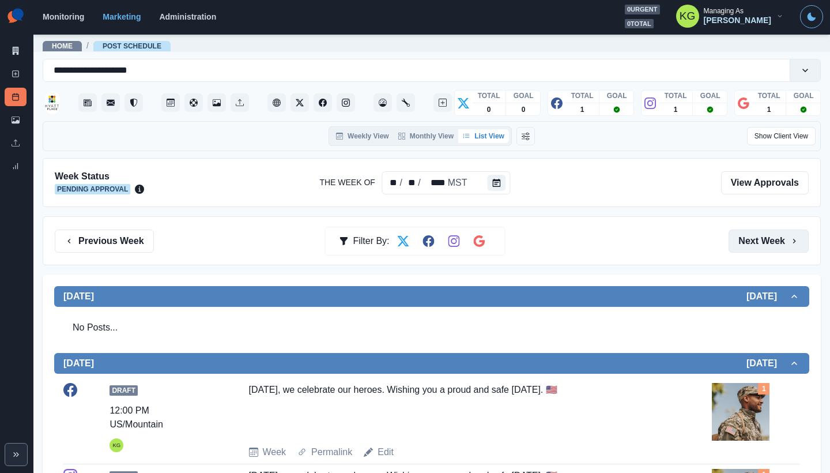
click at [773, 250] on button "Next Week" at bounding box center [768, 240] width 80 height 23
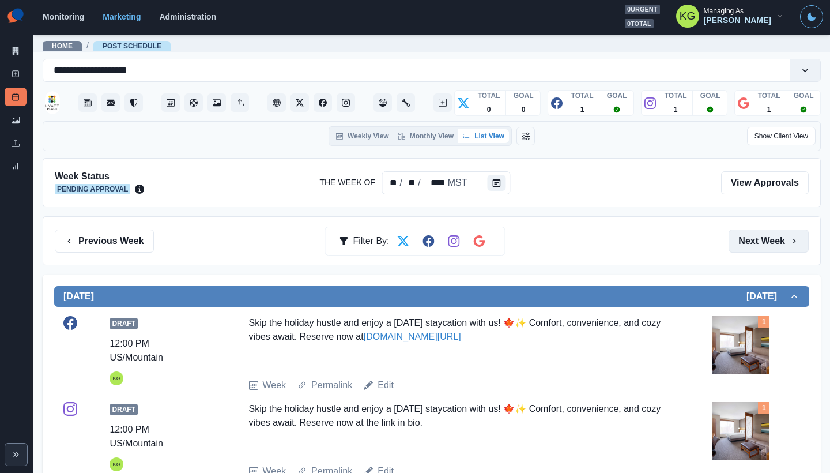
scroll to position [224, 0]
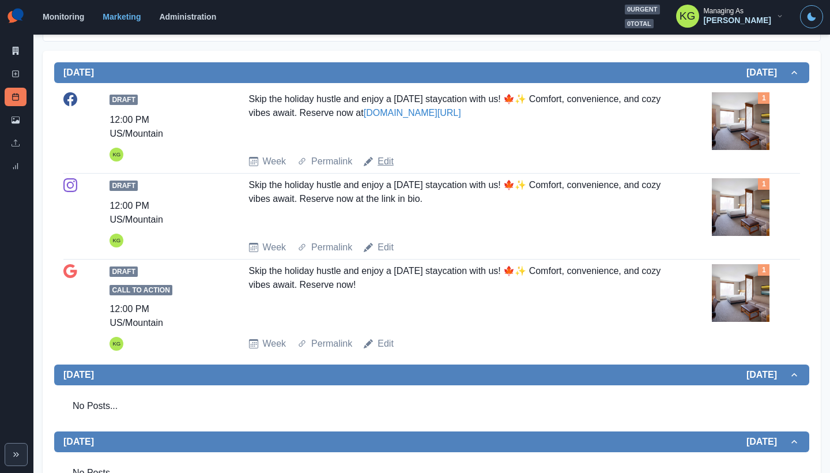
click at [388, 158] on link "Edit" at bounding box center [385, 161] width 16 height 14
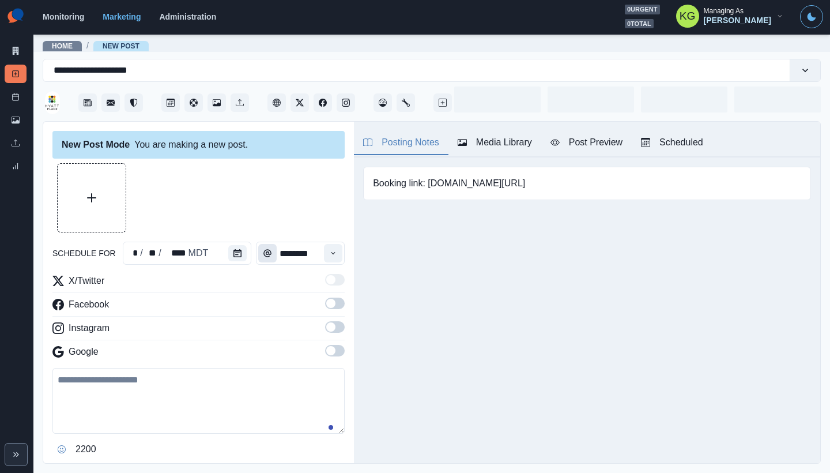
type textarea "**********"
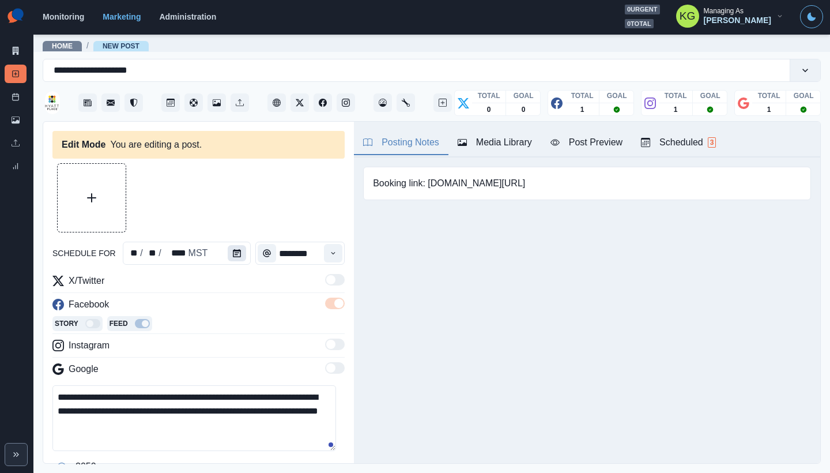
click at [239, 250] on icon "Calendar" at bounding box center [237, 253] width 8 height 8
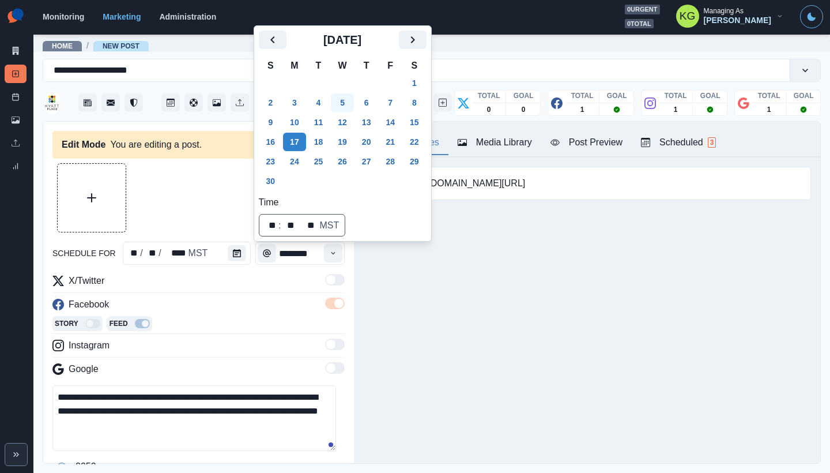
click at [354, 99] on button "5" at bounding box center [342, 102] width 23 height 18
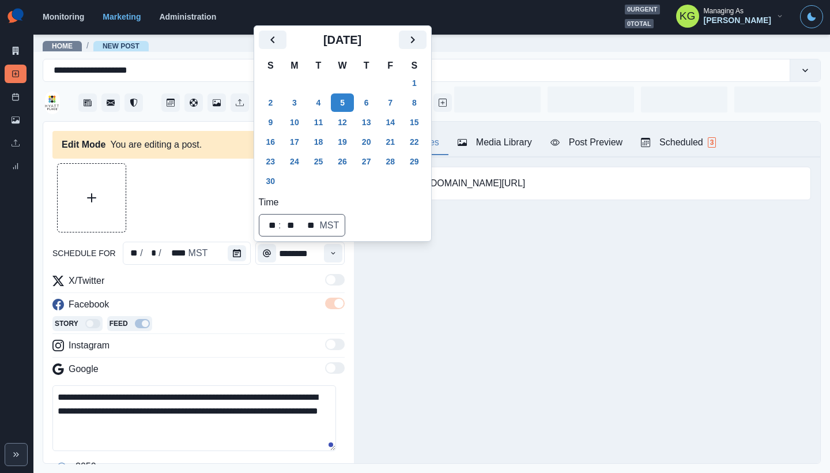
click at [510, 333] on div "Posting Notes Media Library Post Preview Scheduled 3 Booking link: www.bit.ly/4…" at bounding box center [587, 292] width 466 height 341
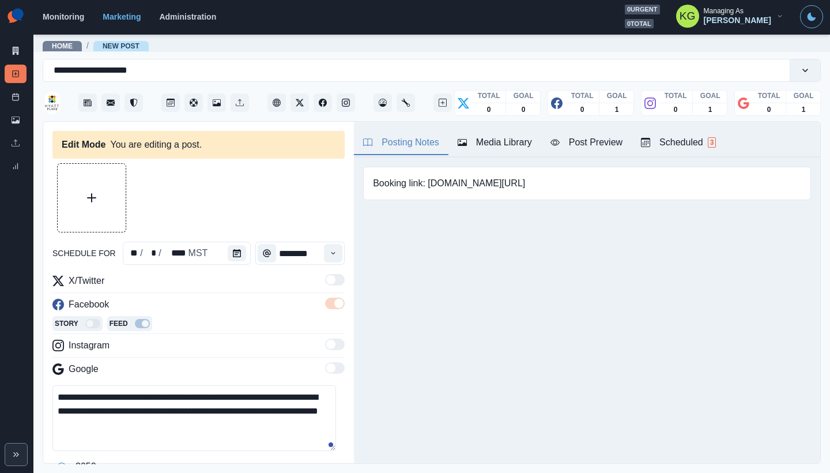
scroll to position [122, 0]
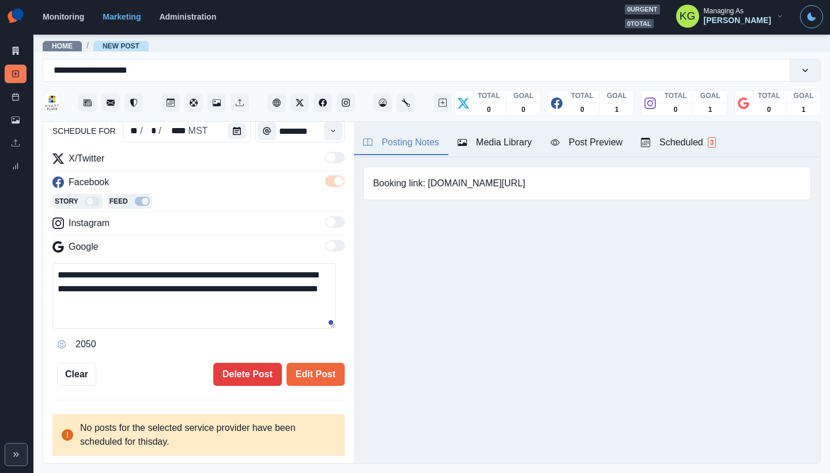
click at [105, 286] on textarea "**********" at bounding box center [194, 296] width 284 height 66
click at [319, 372] on button "Edit Post" at bounding box center [315, 373] width 58 height 23
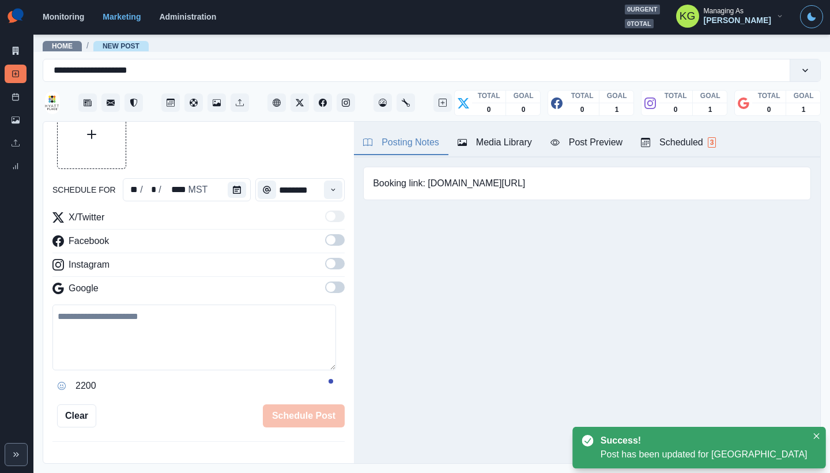
scroll to position [237, 0]
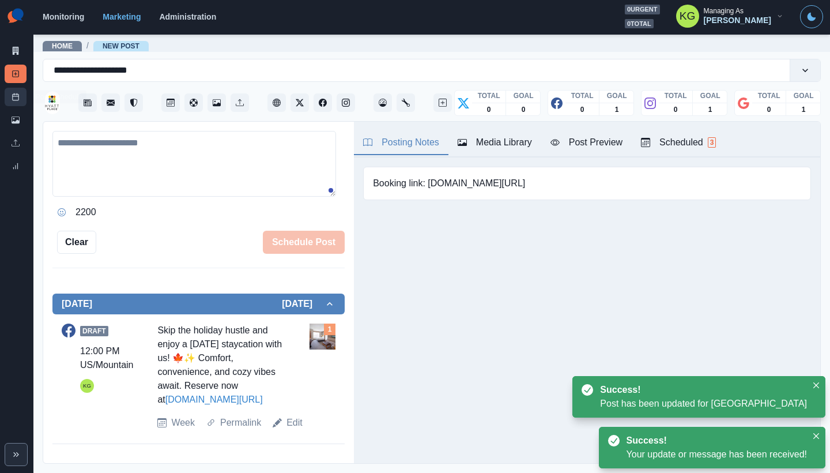
click at [18, 93] on icon at bounding box center [16, 97] width 8 height 8
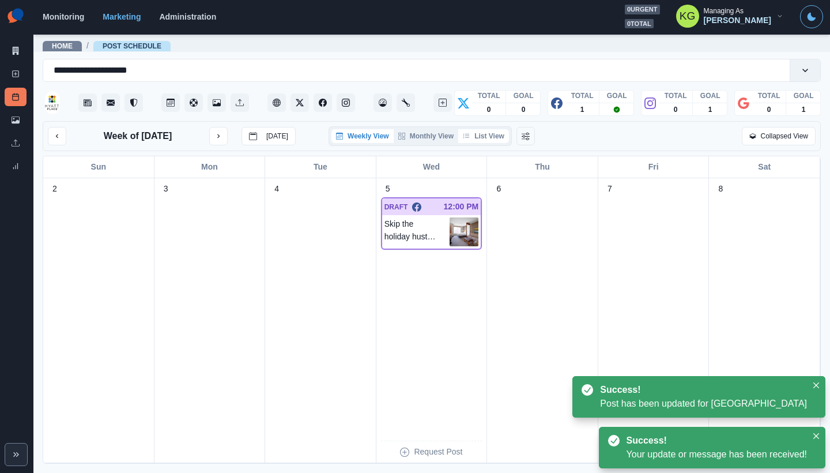
click at [489, 136] on button "List View" at bounding box center [483, 136] width 51 height 14
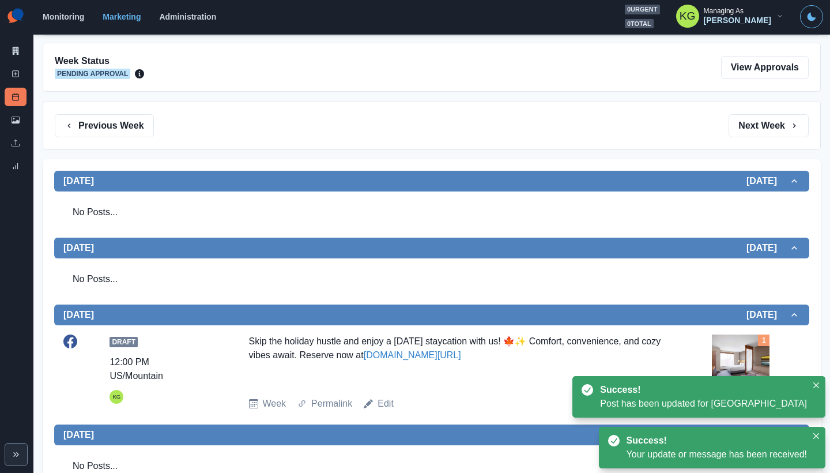
scroll to position [211, 0]
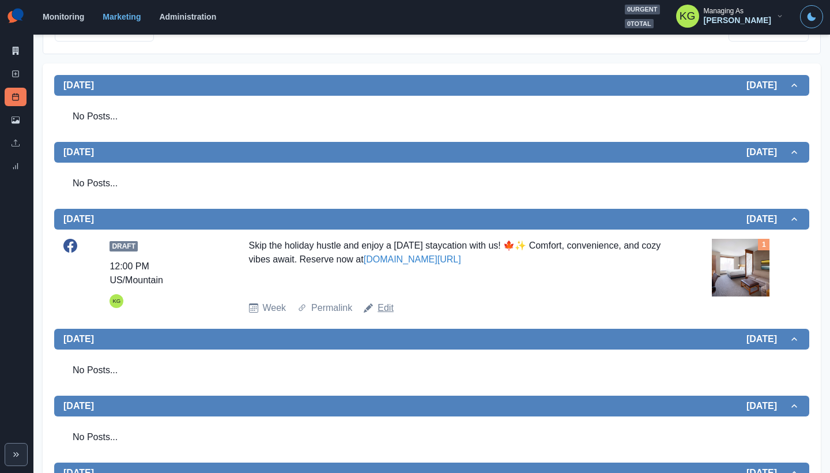
click at [381, 307] on link "Edit" at bounding box center [385, 308] width 16 height 14
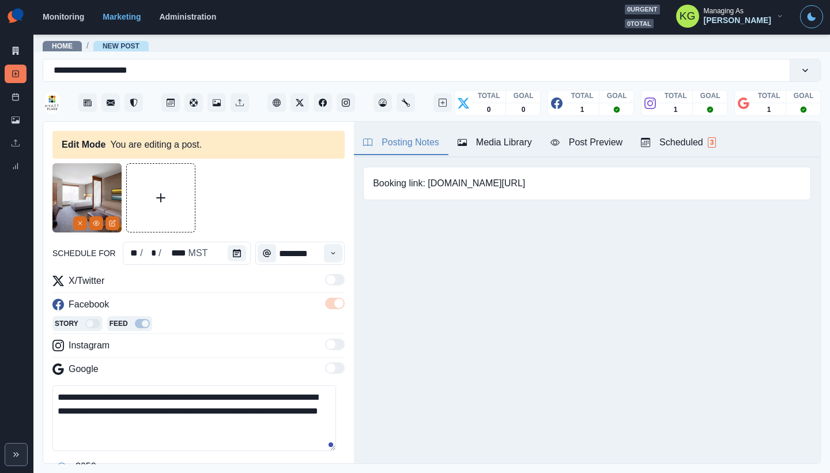
scroll to position [100, 0]
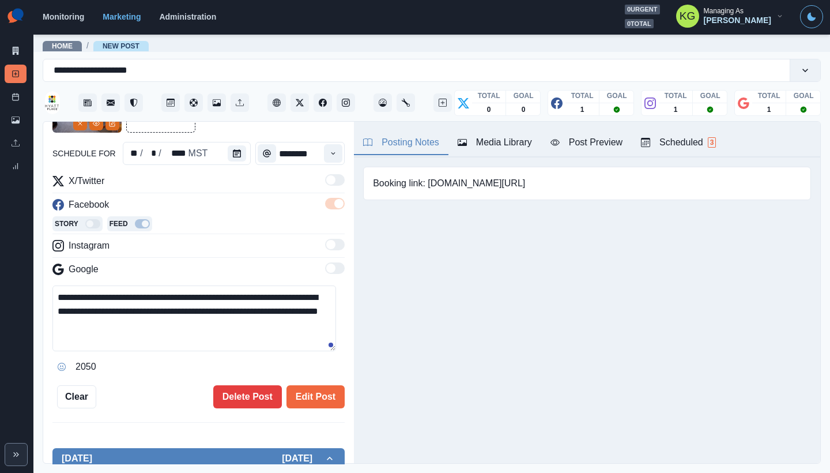
click at [96, 311] on textarea "**********" at bounding box center [194, 318] width 284 height 66
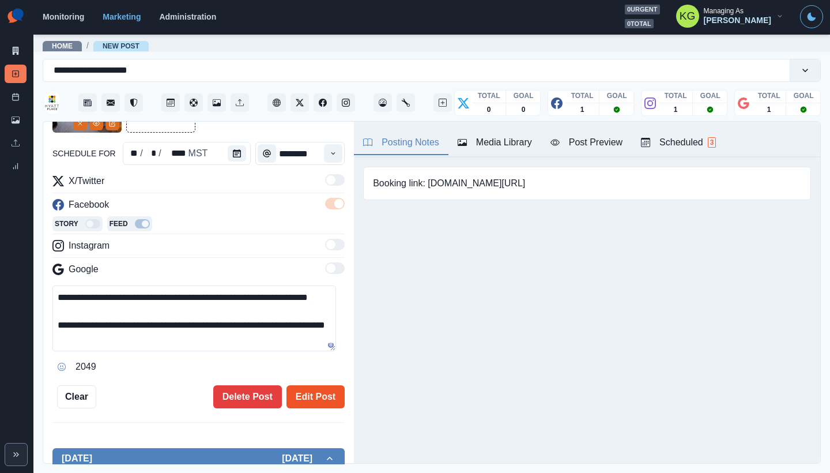
type textarea "**********"
click at [316, 402] on button "Edit Post" at bounding box center [315, 396] width 58 height 23
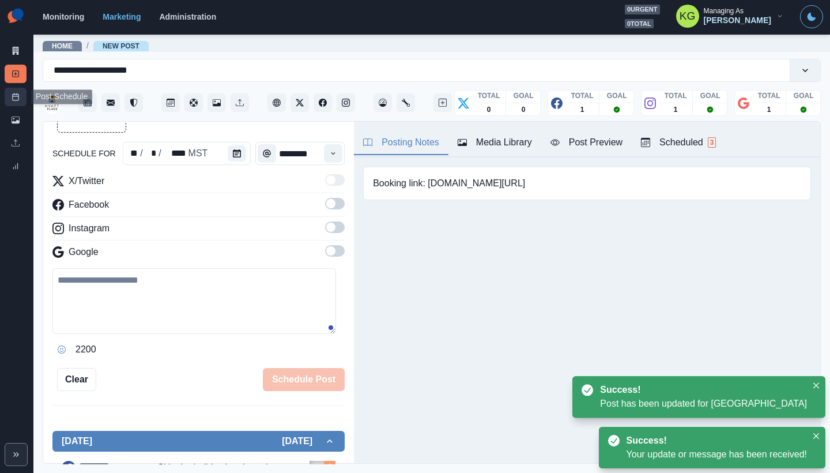
drag, startPoint x: 13, startPoint y: 100, endPoint x: 20, endPoint y: 100, distance: 6.9
click at [14, 100] on icon at bounding box center [16, 97] width 8 height 8
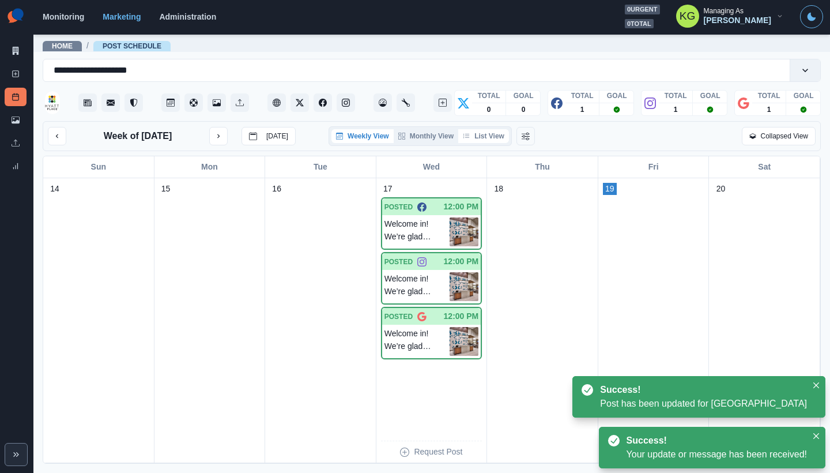
click at [492, 133] on button "List View" at bounding box center [483, 136] width 51 height 14
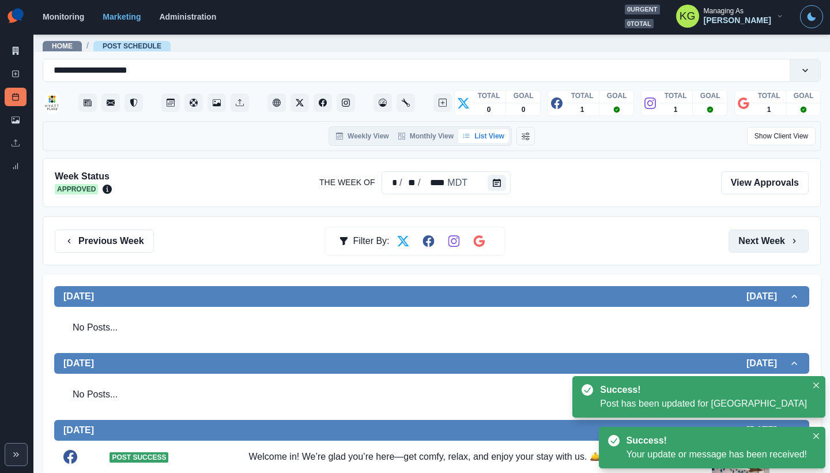
click at [734, 232] on button "Next Week" at bounding box center [768, 240] width 80 height 23
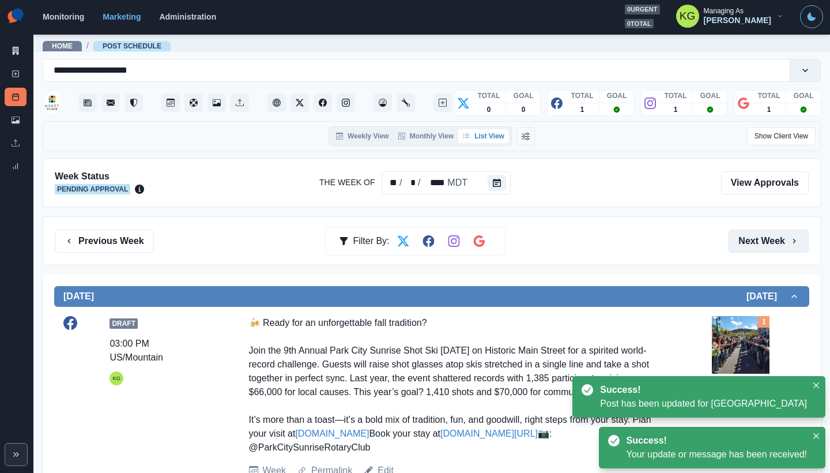
click at [734, 232] on button "Next Week" at bounding box center [768, 240] width 80 height 23
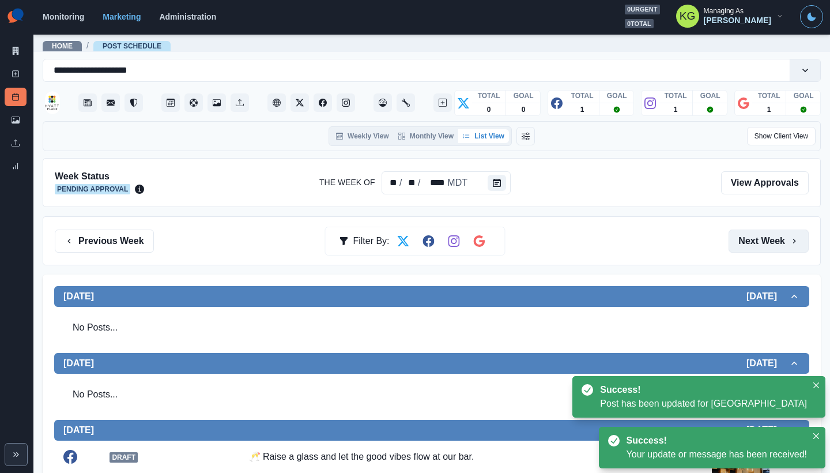
click at [734, 232] on button "Next Week" at bounding box center [768, 240] width 80 height 23
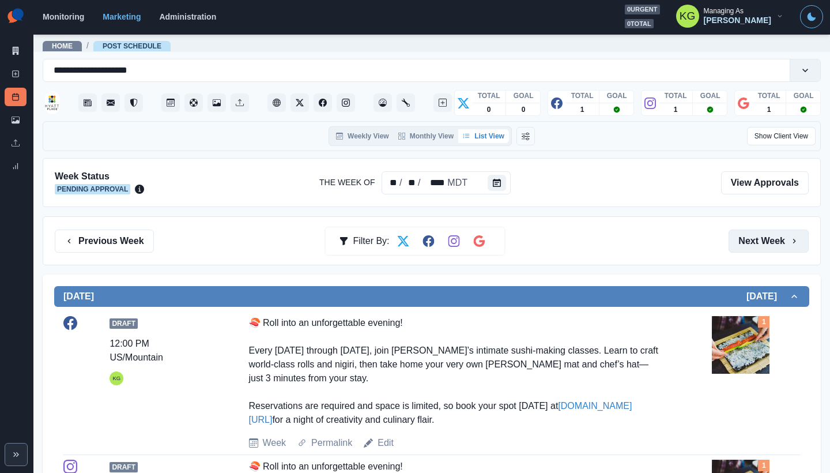
click at [734, 232] on button "Next Week" at bounding box center [768, 240] width 80 height 23
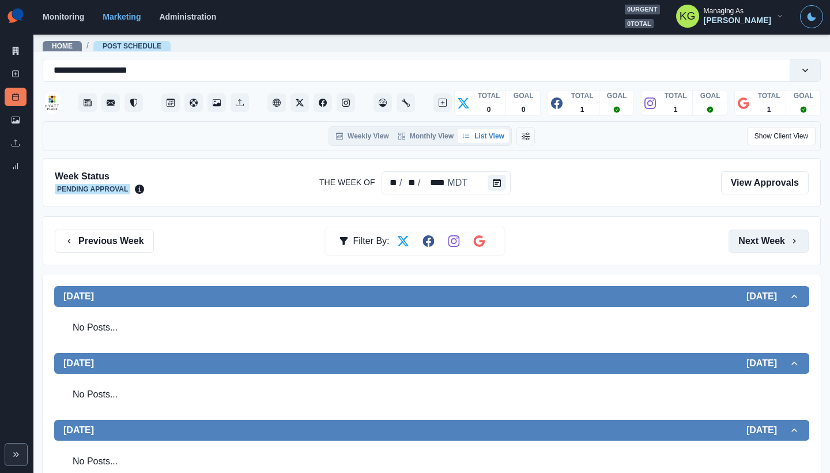
click at [734, 232] on button "Next Week" at bounding box center [768, 240] width 80 height 23
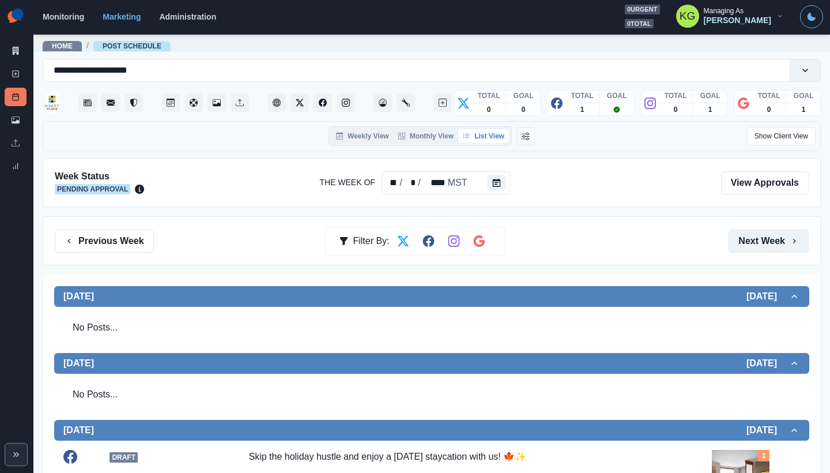
click at [742, 234] on button "Next Week" at bounding box center [768, 240] width 80 height 23
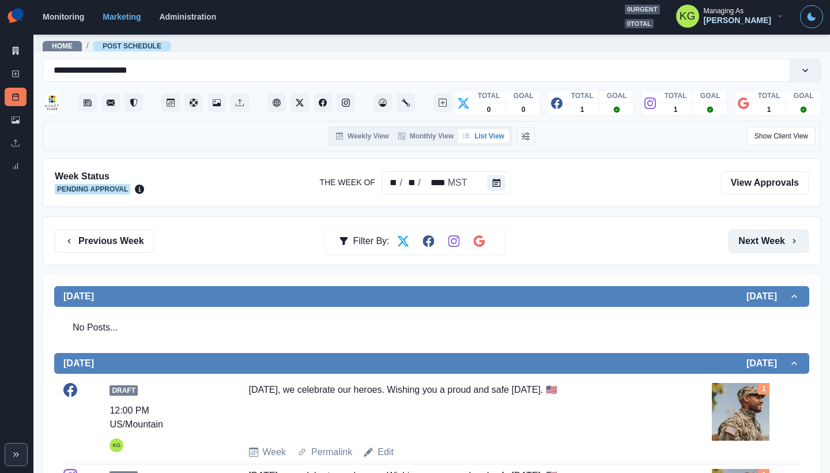
click at [742, 234] on button "Next Week" at bounding box center [768, 240] width 80 height 23
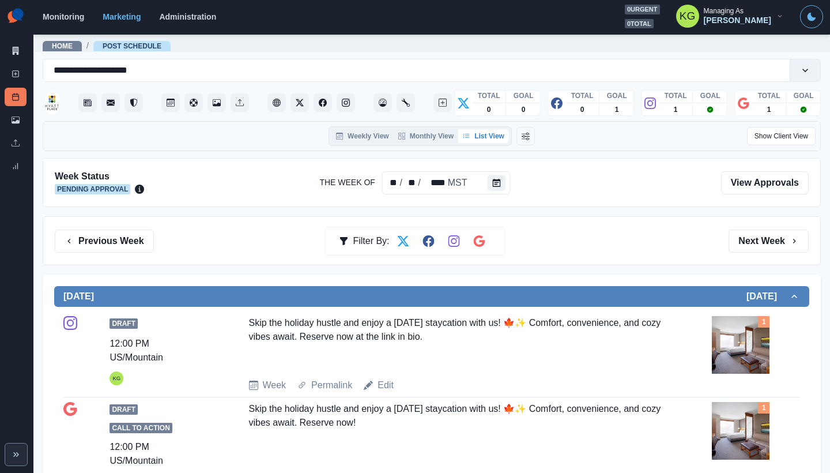
scroll to position [231, 0]
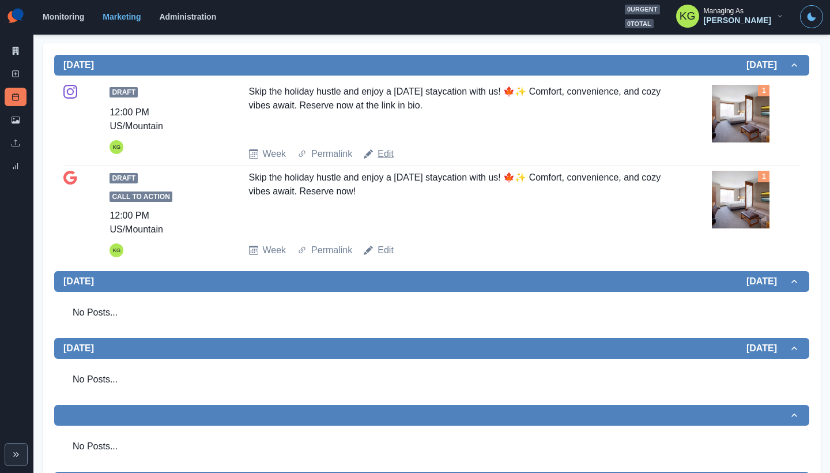
click at [383, 152] on link "Edit" at bounding box center [385, 154] width 16 height 14
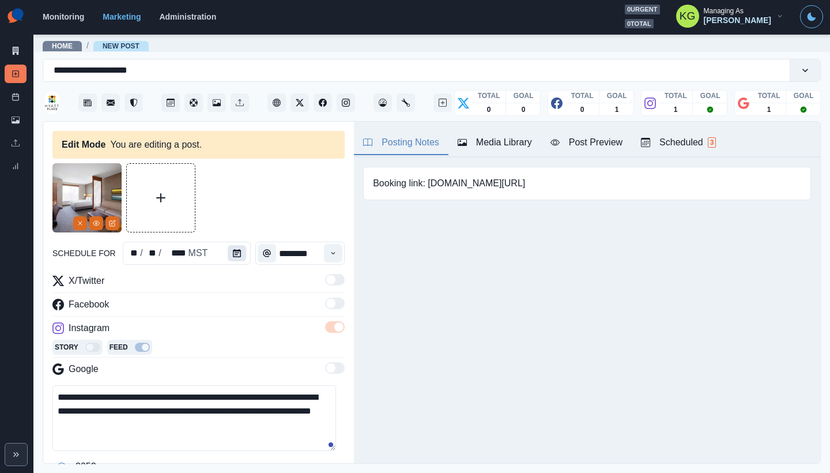
click at [228, 251] on button "Calendar" at bounding box center [237, 253] width 18 height 16
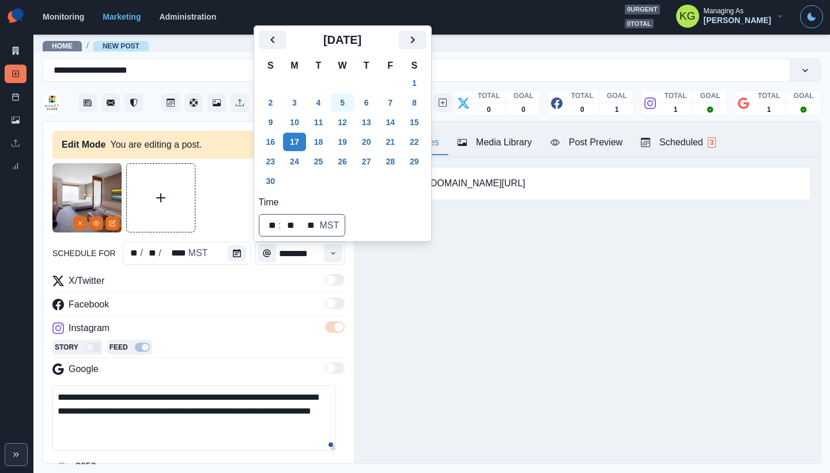
click at [345, 99] on button "5" at bounding box center [342, 102] width 23 height 18
click at [509, 318] on div "Posting Notes Media Library Post Preview Scheduled 3 Booking link: www.bit.ly/4…" at bounding box center [587, 292] width 466 height 341
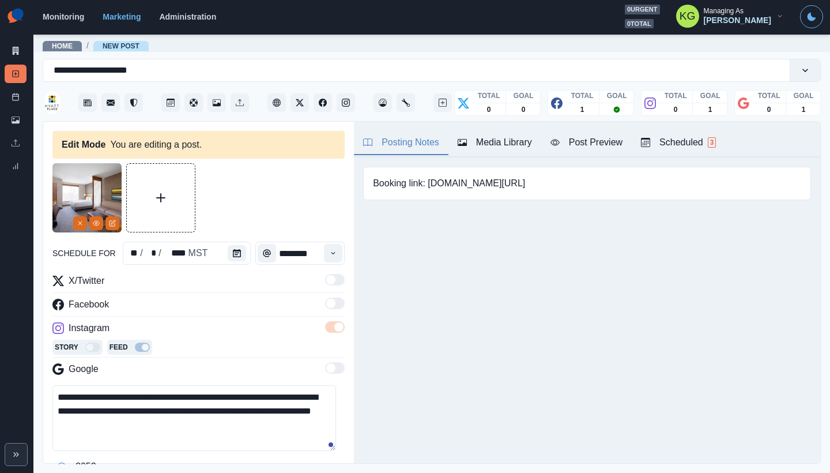
click at [105, 408] on textarea "**********" at bounding box center [194, 418] width 284 height 66
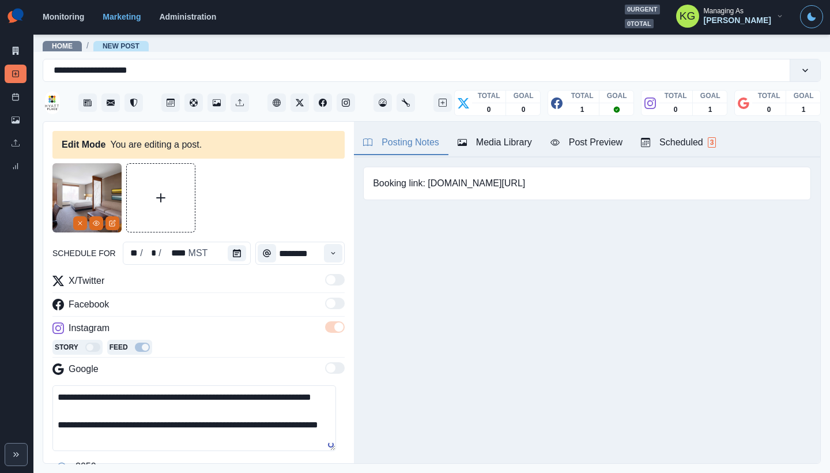
scroll to position [268, 0]
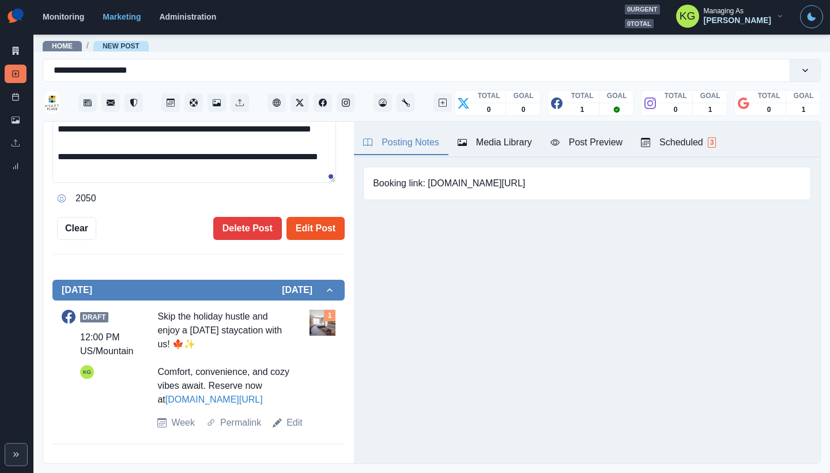
type textarea "**********"
click at [303, 233] on button "Edit Post" at bounding box center [315, 228] width 58 height 23
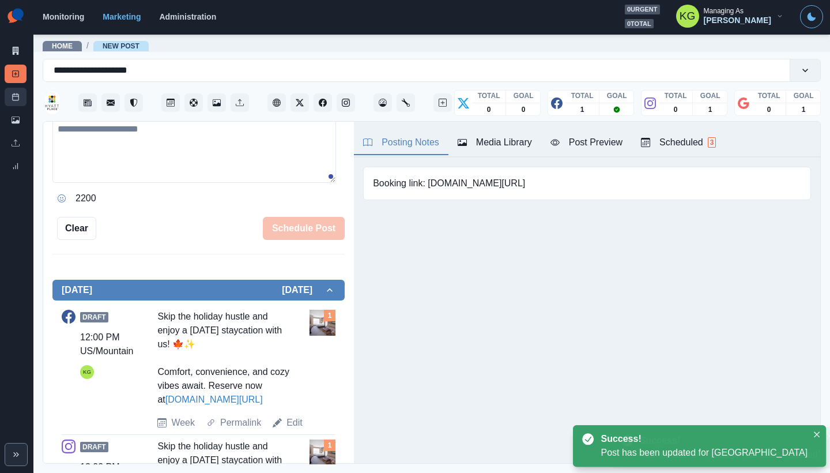
click at [14, 97] on icon at bounding box center [16, 97] width 8 height 8
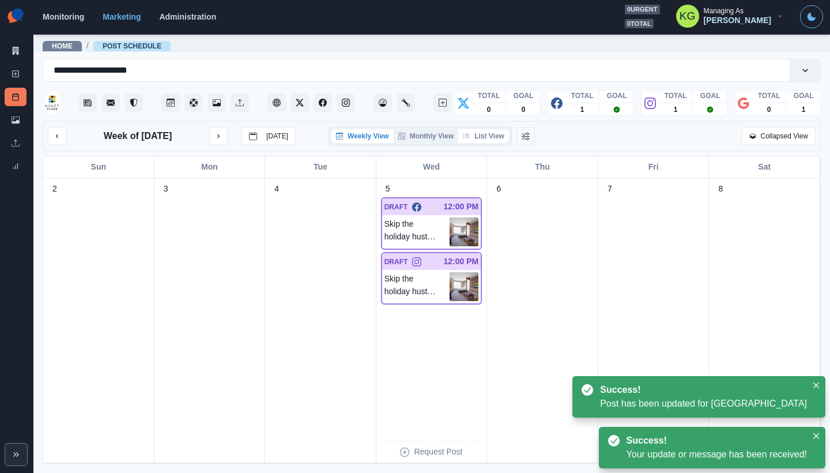
click at [488, 135] on button "List View" at bounding box center [483, 136] width 51 height 14
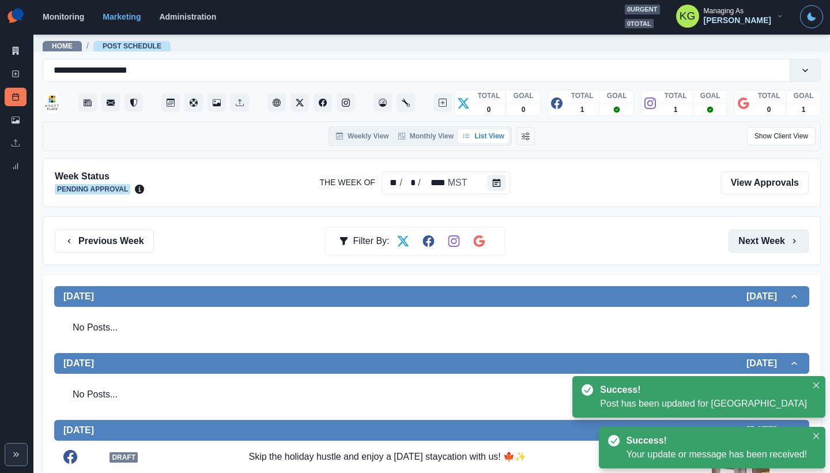
click at [755, 235] on button "Next Week" at bounding box center [768, 240] width 80 height 23
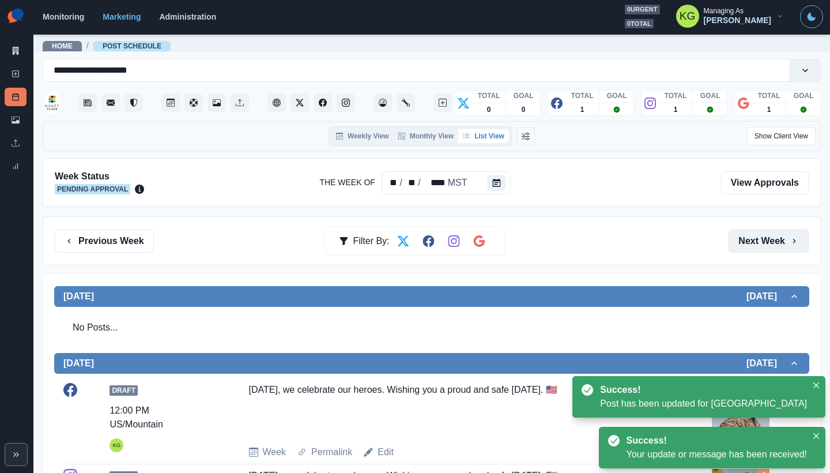
click at [755, 235] on button "Next Week" at bounding box center [768, 240] width 80 height 23
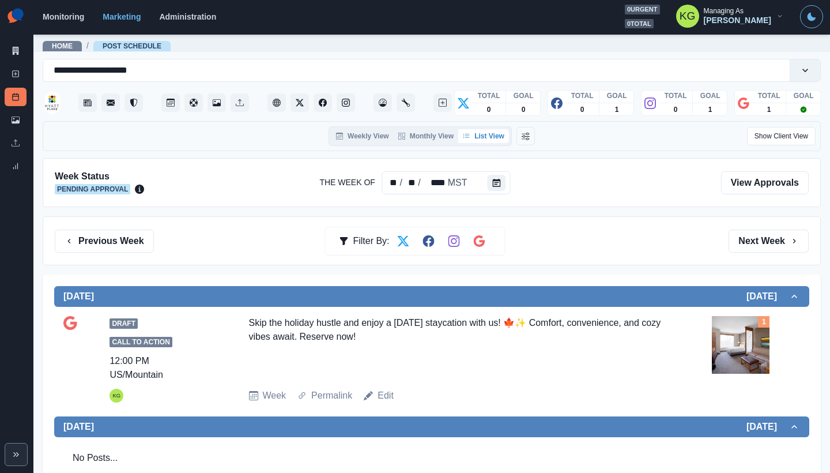
click at [392, 399] on div "Week Permalink Edit" at bounding box center [478, 395] width 459 height 14
click at [384, 395] on link "Edit" at bounding box center [385, 395] width 16 height 14
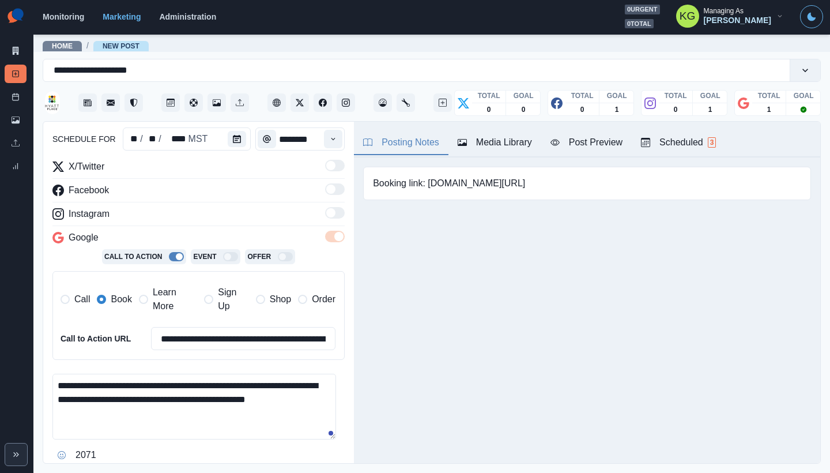
scroll to position [231, 0]
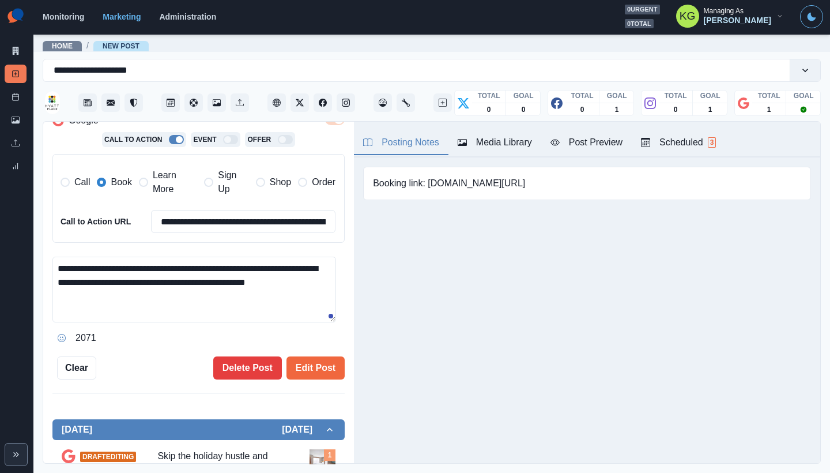
click at [103, 280] on textarea "**********" at bounding box center [194, 289] width 284 height 66
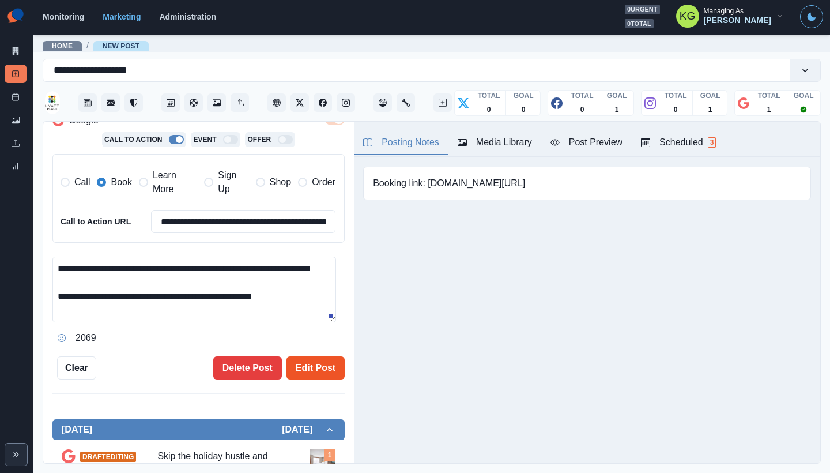
type textarea "**********"
click at [301, 365] on button "Edit Post" at bounding box center [315, 367] width 58 height 23
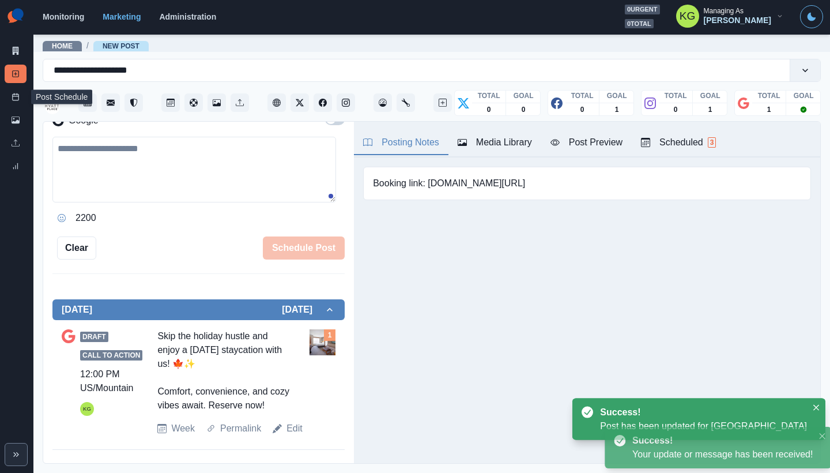
drag, startPoint x: 15, startPoint y: 101, endPoint x: 39, endPoint y: 105, distance: 24.4
click at [15, 101] on link "Post Schedule" at bounding box center [16, 97] width 22 height 18
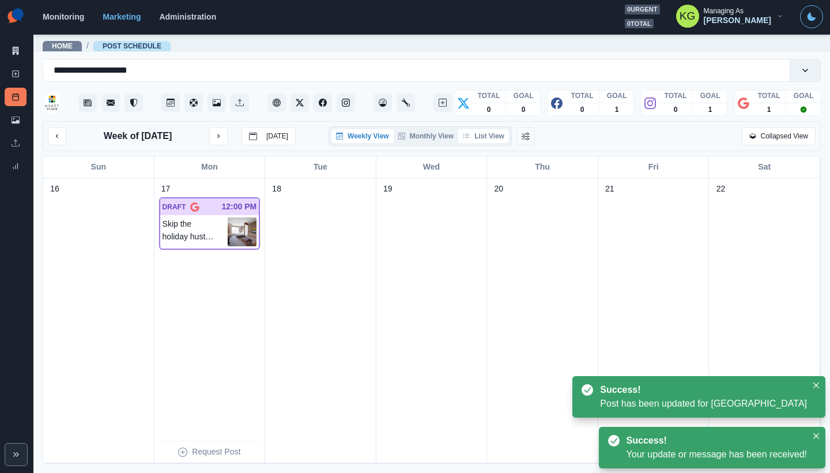
click at [494, 141] on button "List View" at bounding box center [483, 136] width 51 height 14
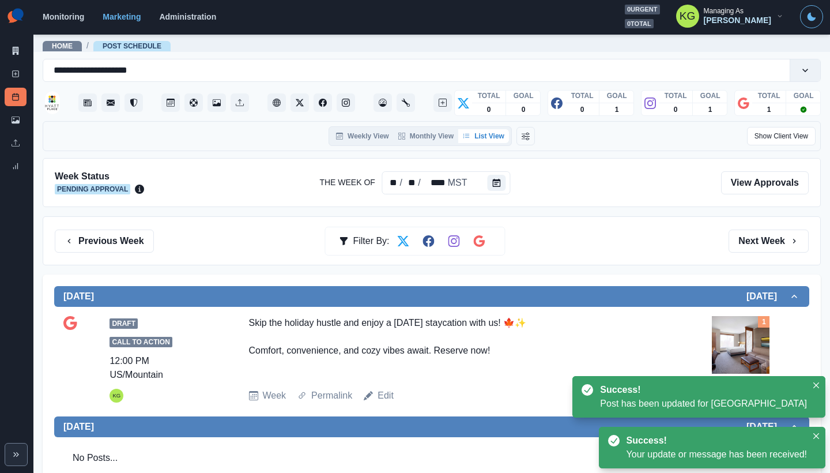
scroll to position [108, 0]
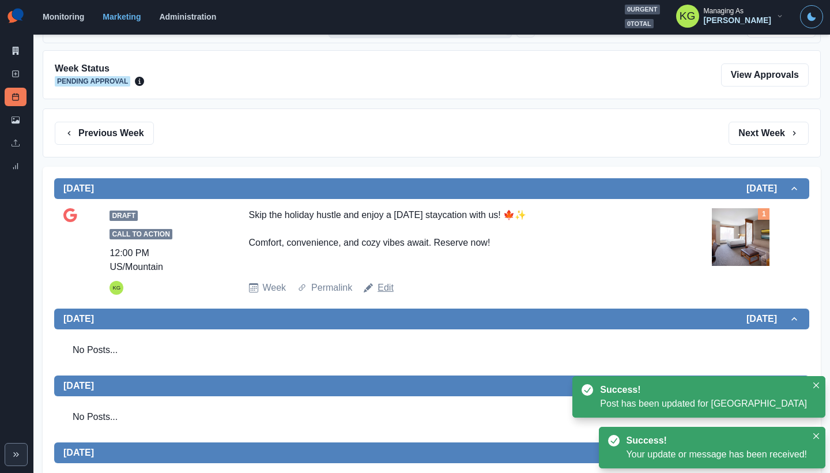
click at [391, 288] on link "Edit" at bounding box center [385, 288] width 16 height 14
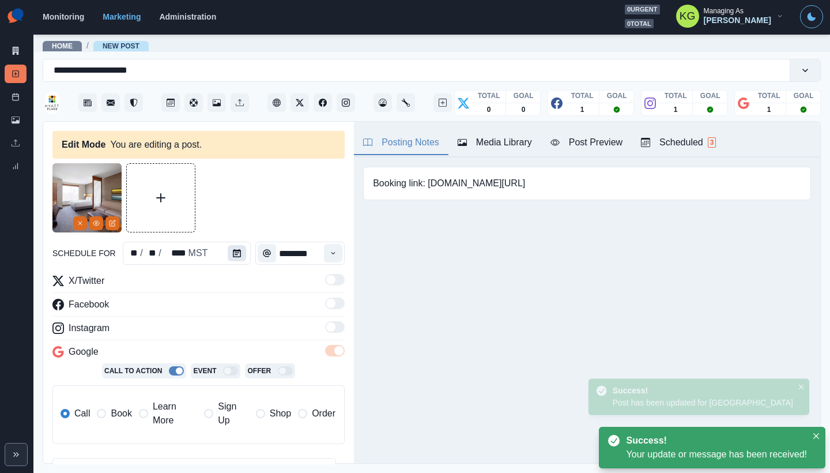
click at [234, 255] on icon "Calendar" at bounding box center [237, 253] width 8 height 8
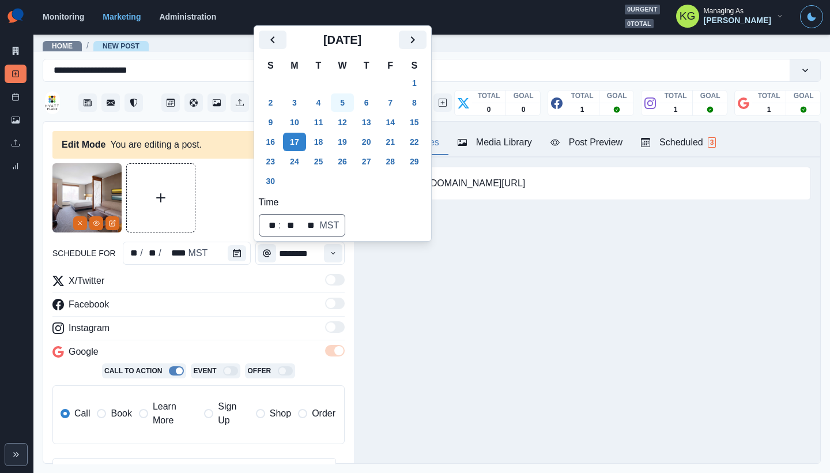
click at [345, 103] on button "5" at bounding box center [342, 102] width 23 height 18
click at [534, 314] on div "Posting Notes Media Library Post Preview Scheduled 3 Booking link: www.bit.ly/4…" at bounding box center [587, 292] width 466 height 341
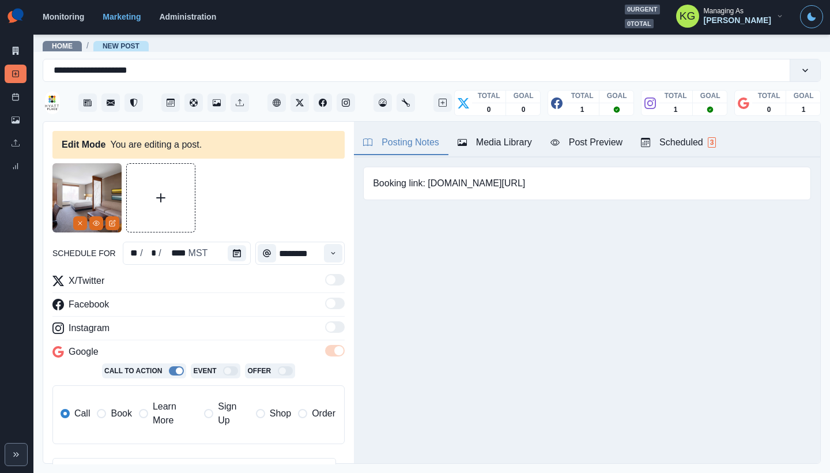
scroll to position [399, 0]
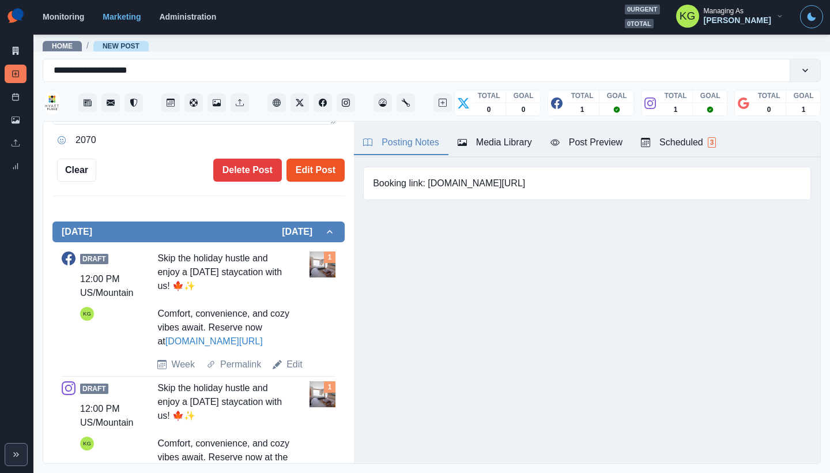
click at [320, 170] on button "Edit Post" at bounding box center [315, 169] width 58 height 23
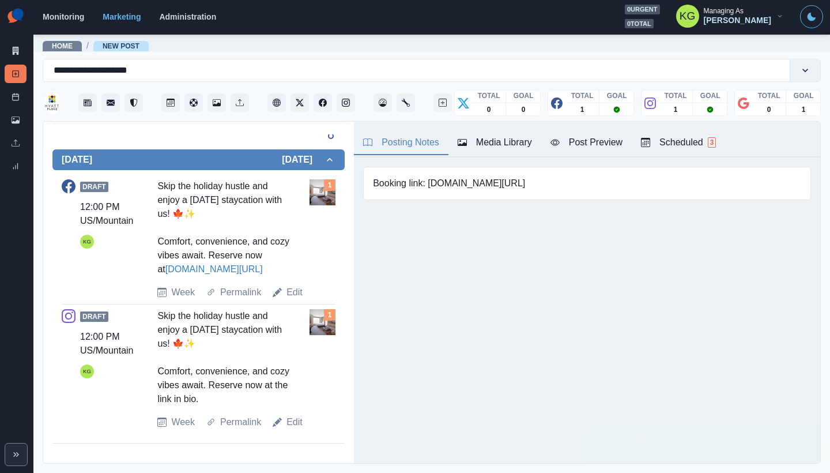
scroll to position [380, 0]
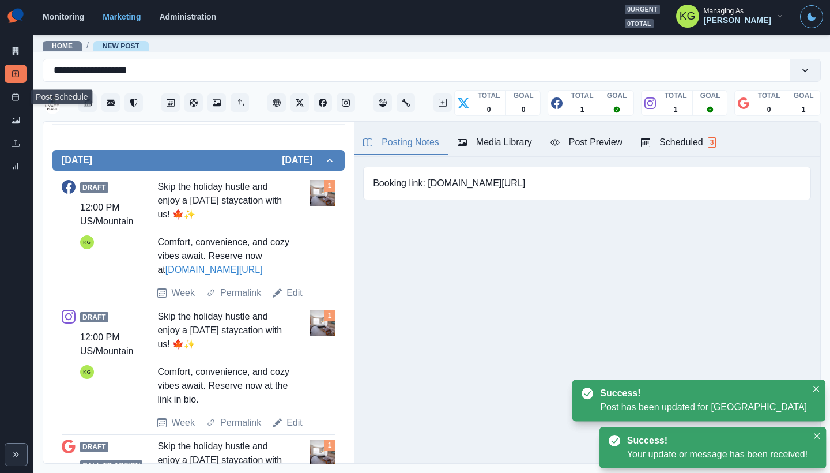
drag, startPoint x: 13, startPoint y: 92, endPoint x: 37, endPoint y: 97, distance: 25.3
click at [13, 92] on link "Post Schedule" at bounding box center [16, 97] width 22 height 18
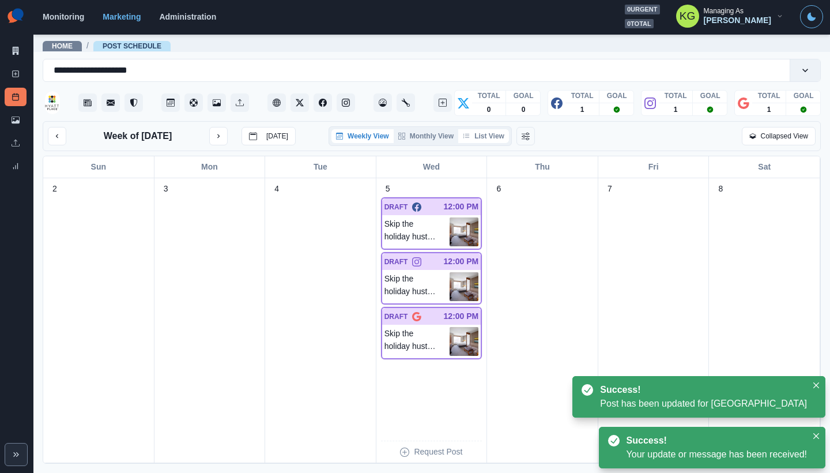
click at [493, 137] on button "List View" at bounding box center [483, 136] width 51 height 14
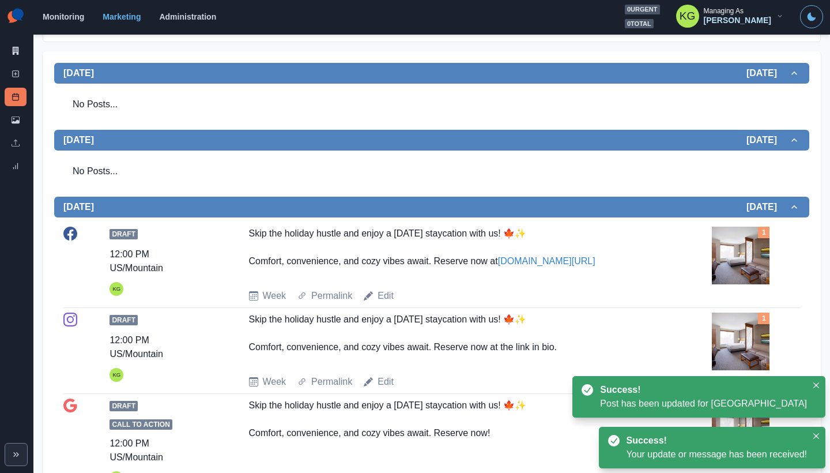
scroll to position [117, 0]
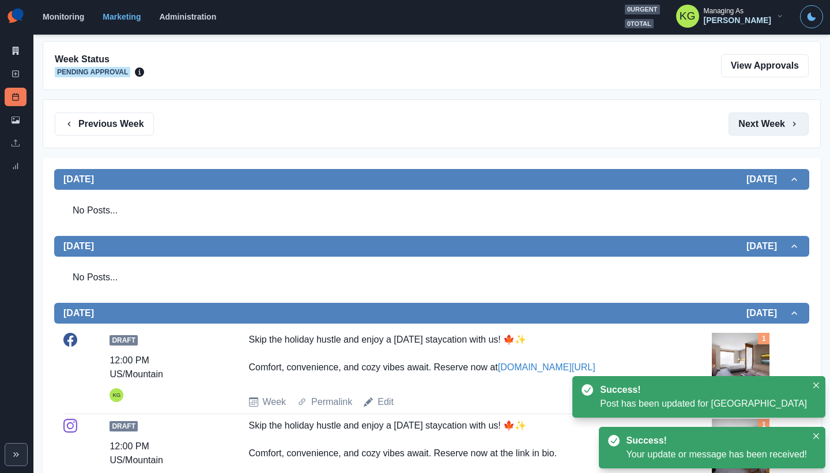
click at [766, 133] on button "Next Week" at bounding box center [768, 123] width 80 height 23
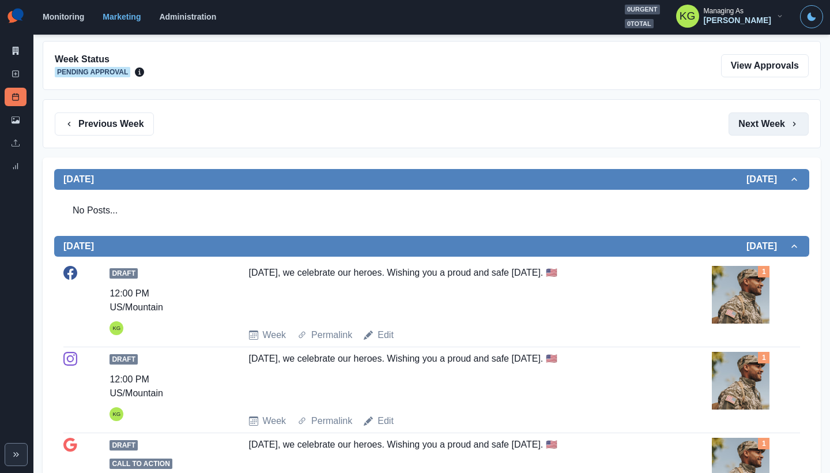
click at [766, 133] on button "Next Week" at bounding box center [768, 123] width 80 height 23
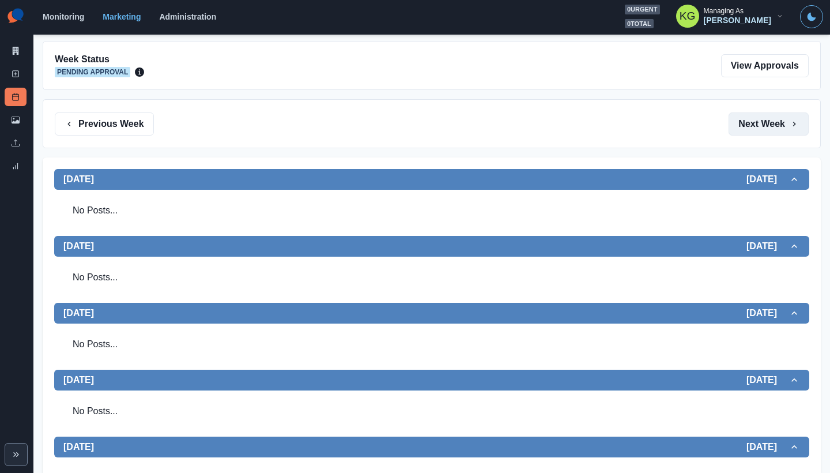
click at [766, 133] on button "Next Week" at bounding box center [768, 123] width 80 height 23
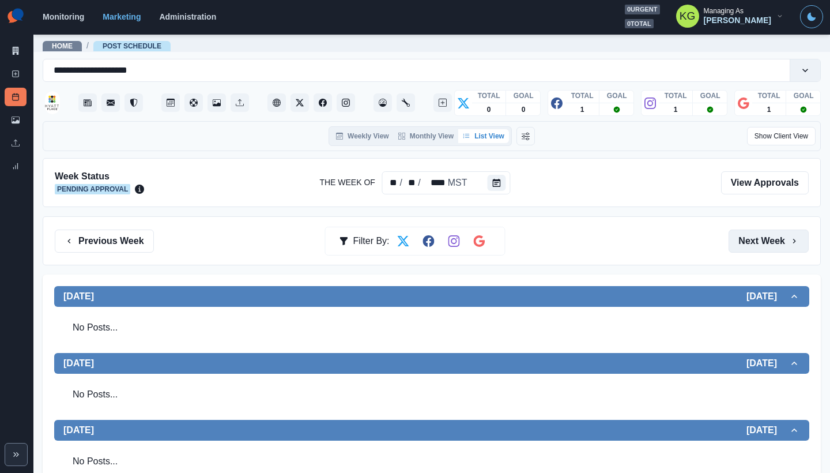
click at [762, 239] on button "Next Week" at bounding box center [768, 240] width 80 height 23
click at [130, 239] on button "Previous Week" at bounding box center [104, 240] width 99 height 23
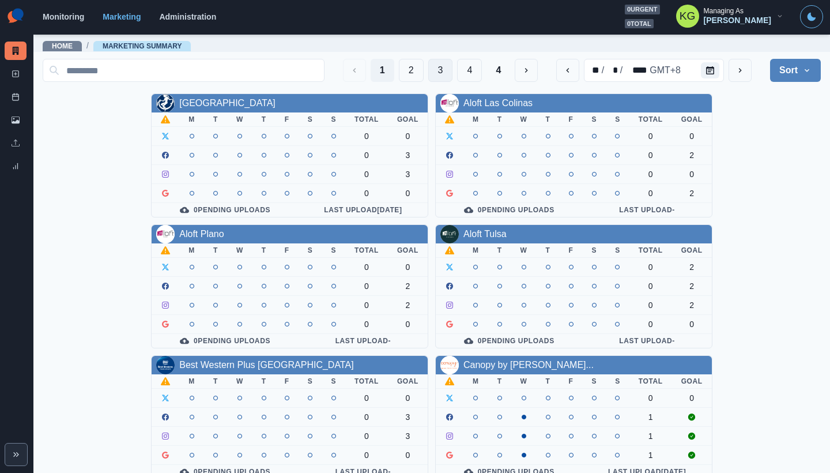
click at [434, 70] on button "3" at bounding box center [440, 70] width 25 height 23
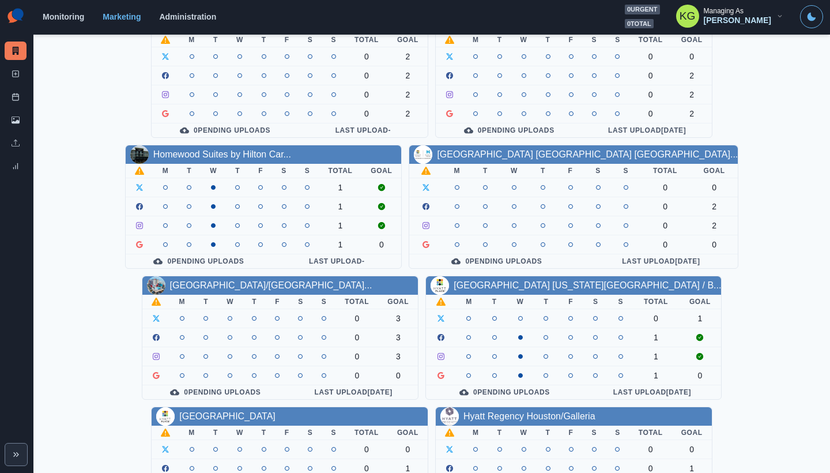
scroll to position [408, 0]
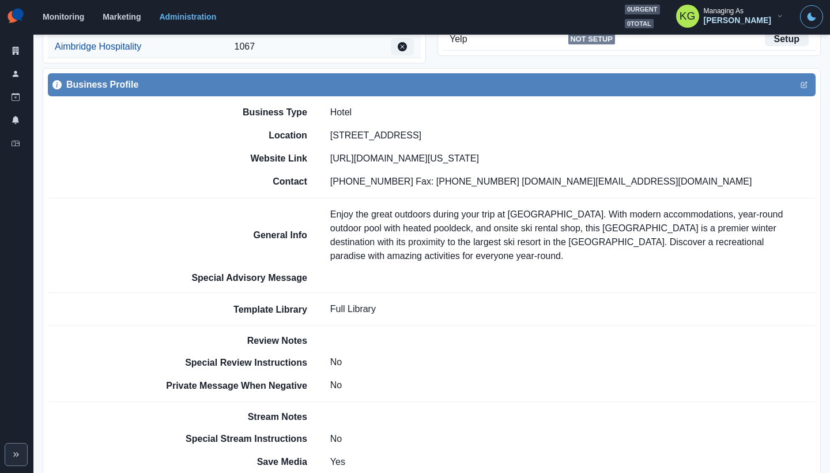
scroll to position [3, 0]
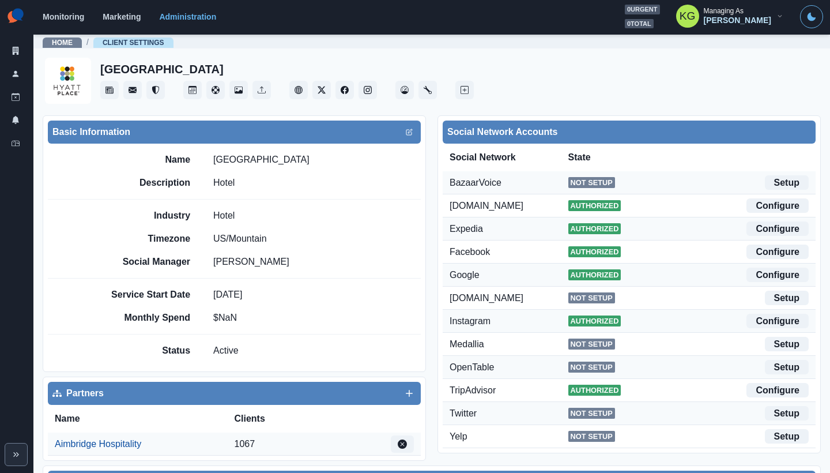
drag, startPoint x: 211, startPoint y: 156, endPoint x: 311, endPoint y: 156, distance: 99.7
click at [311, 156] on div "Name [GEOGRAPHIC_DATA]" at bounding box center [262, 160] width 317 height 14
copy p "[GEOGRAPHIC_DATA]"
